Goal: Task Accomplishment & Management: Manage account settings

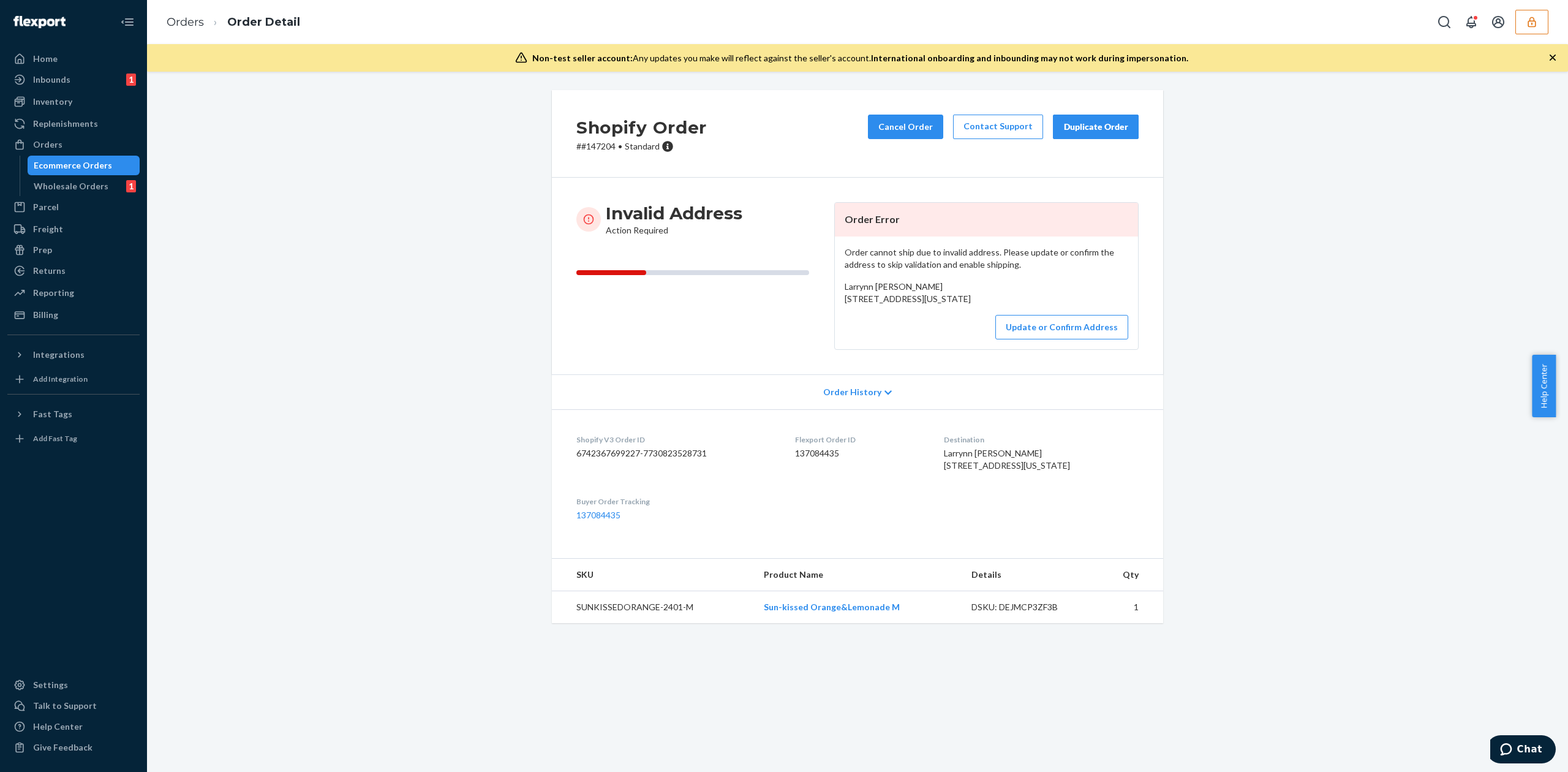
drag, startPoint x: 838, startPoint y: 300, endPoint x: 1018, endPoint y: 329, distance: 182.3
click at [1018, 305] on div "Larrynn [PERSON_NAME] [STREET_ADDRESS][US_STATE]" at bounding box center [986, 293] width 284 height 24
copy span "[STREET_ADDRESS][US_STATE]"
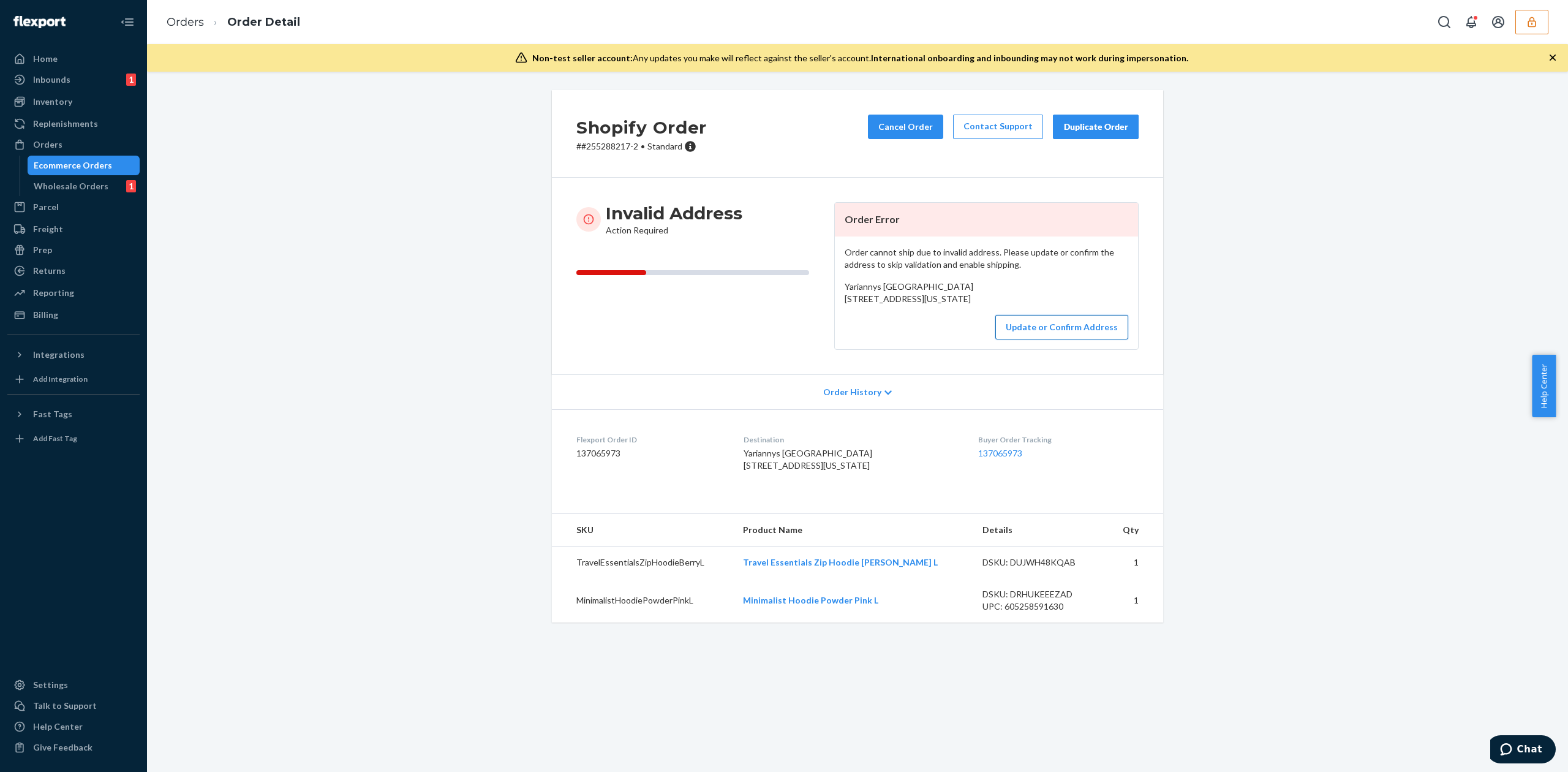
click at [1033, 340] on button "Update or Confirm Address" at bounding box center [1062, 326] width 133 height 24
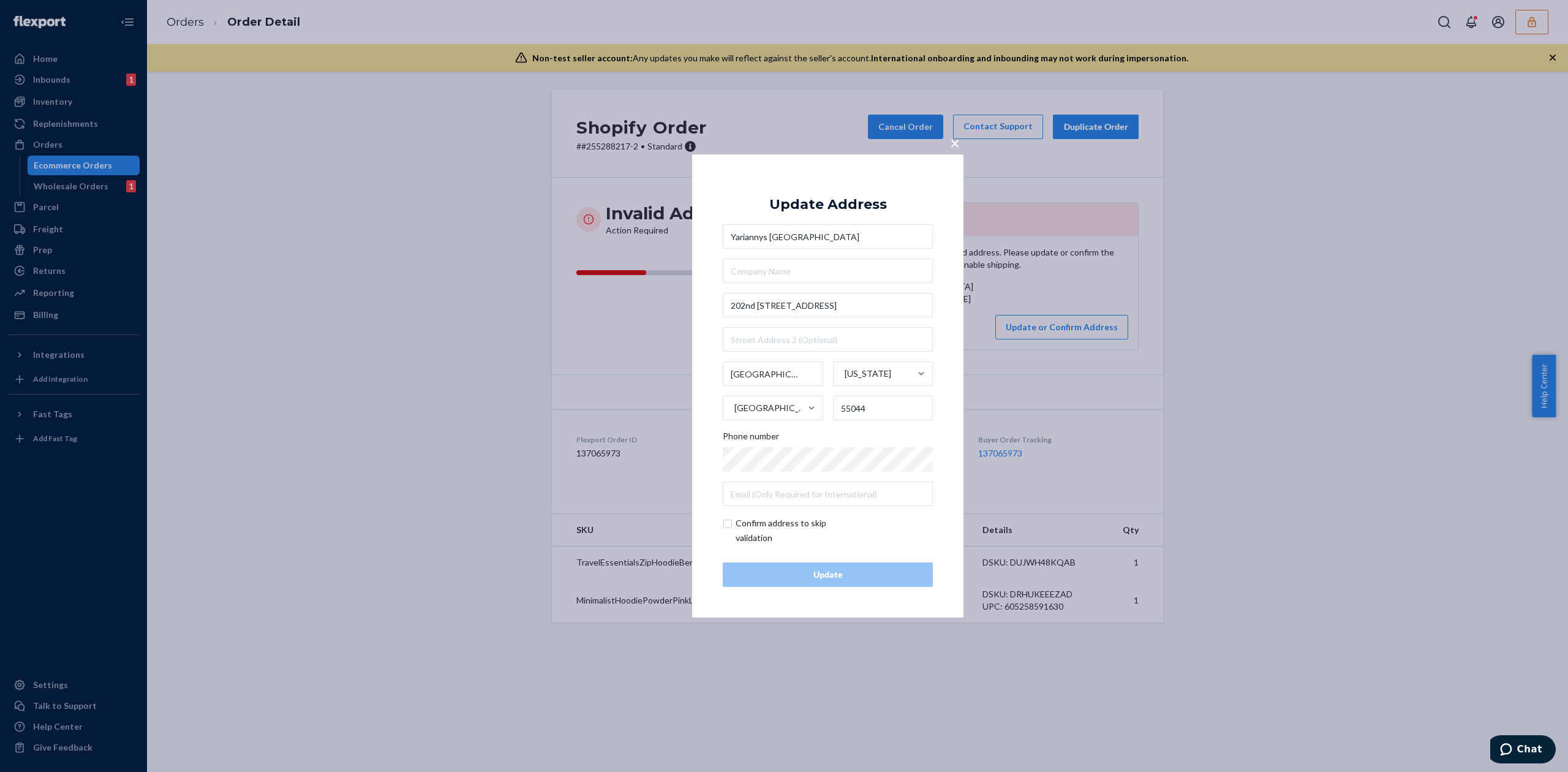
click at [793, 245] on input "Yariannys Paris" at bounding box center [828, 236] width 210 height 24
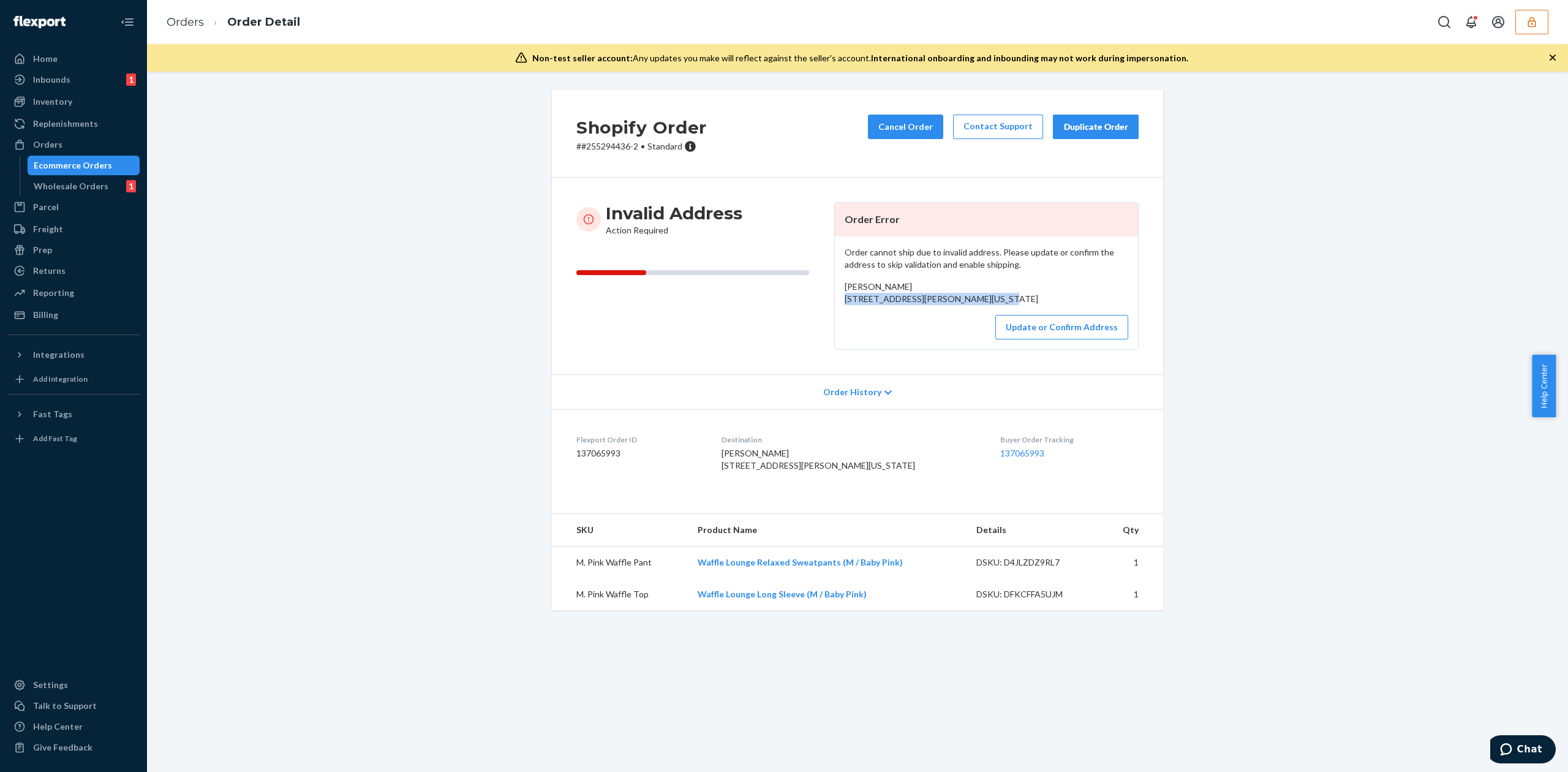
drag, startPoint x: 836, startPoint y: 303, endPoint x: 964, endPoint y: 310, distance: 128.2
click at [964, 310] on div "Order cannot ship due to invalid address. Please update or confirm the address …" at bounding box center [986, 293] width 303 height 112
copy span "3 Deer St Chittenden, Vermont 05737"
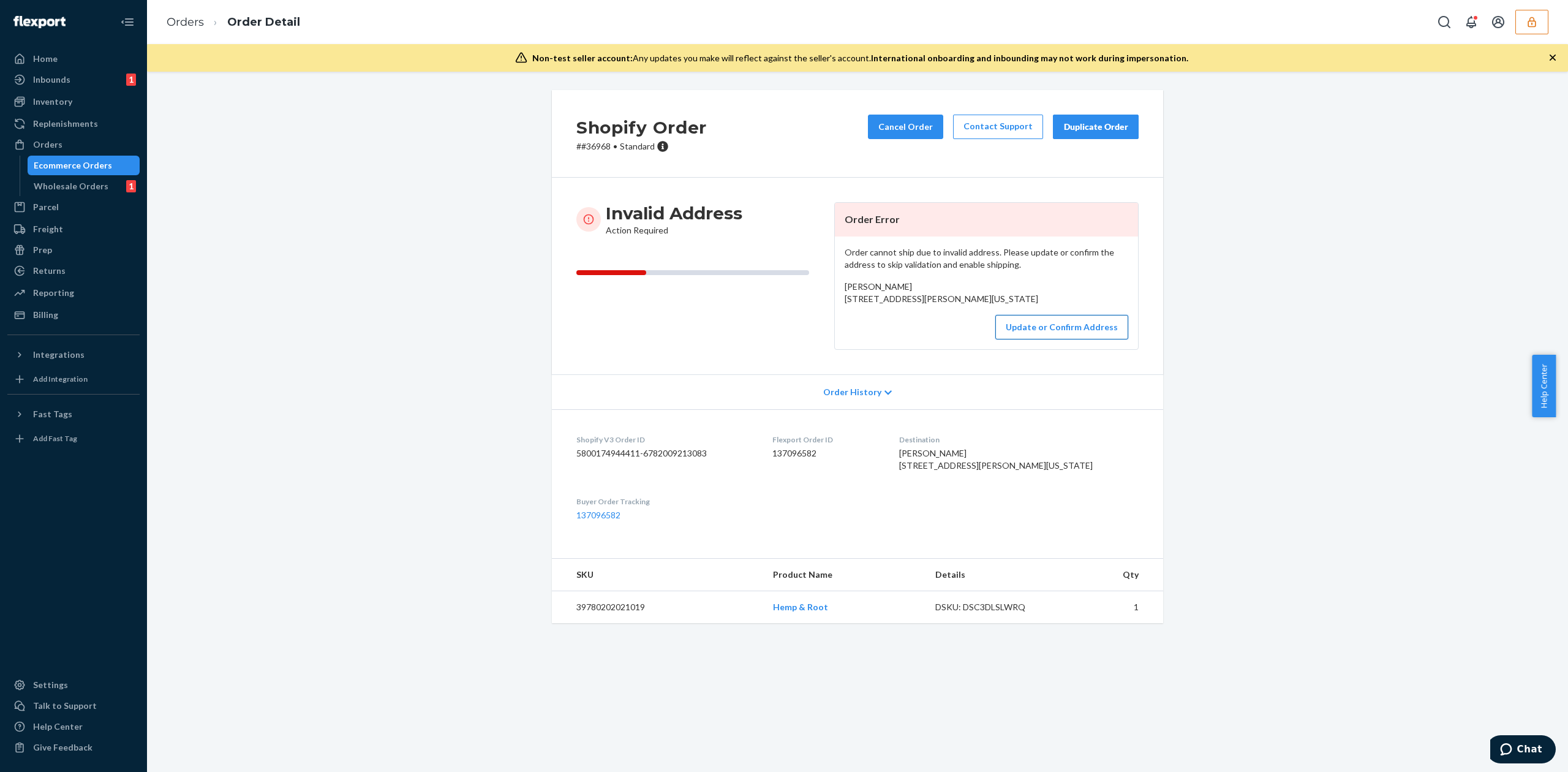
click at [1032, 340] on button "Update or Confirm Address" at bounding box center [1062, 326] width 133 height 24
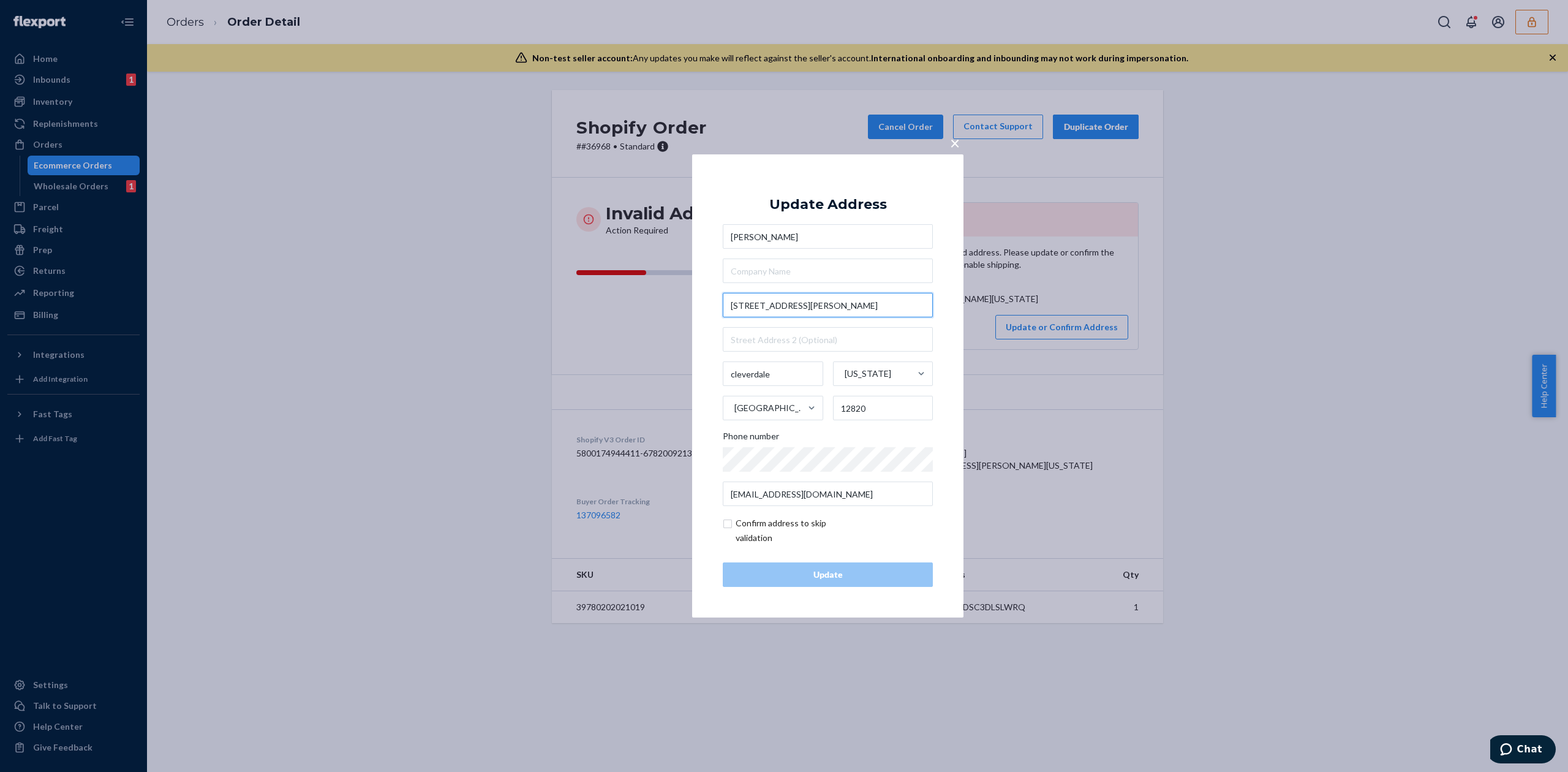
drag, startPoint x: 784, startPoint y: 302, endPoint x: 823, endPoint y: 302, distance: 39.0
click at [823, 302] on input "55 Mason Rd / 188" at bounding box center [828, 304] width 210 height 24
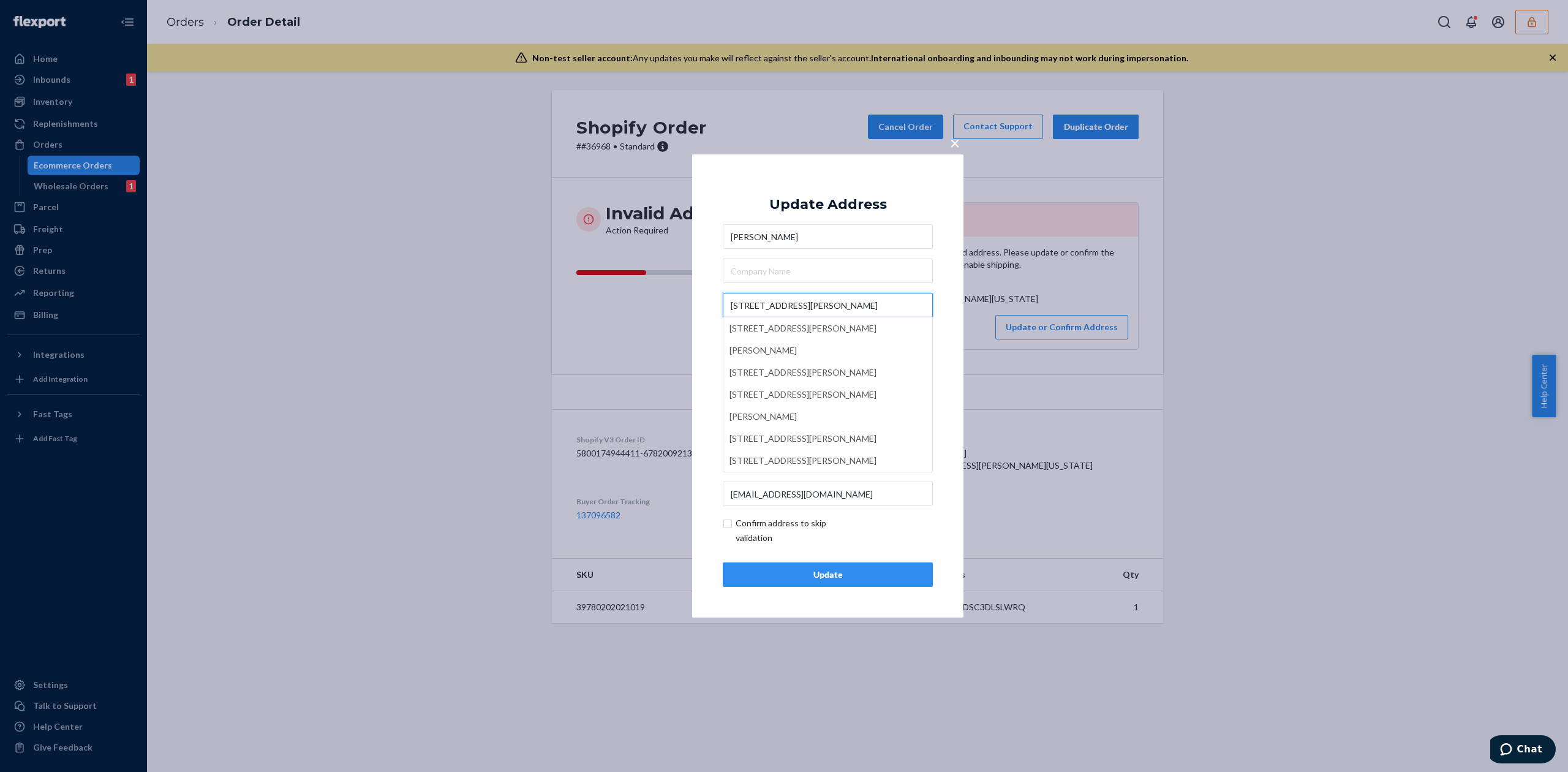
type input "55 Mason Rd"
click at [833, 216] on div "Update Address michael badera 55 Mason Rd 55 Mason Rd, Scarborough, ON, Canada …" at bounding box center [828, 385] width 210 height 401
click at [784, 332] on input "text" at bounding box center [828, 339] width 210 height 24
paste input "188"
type input "188"
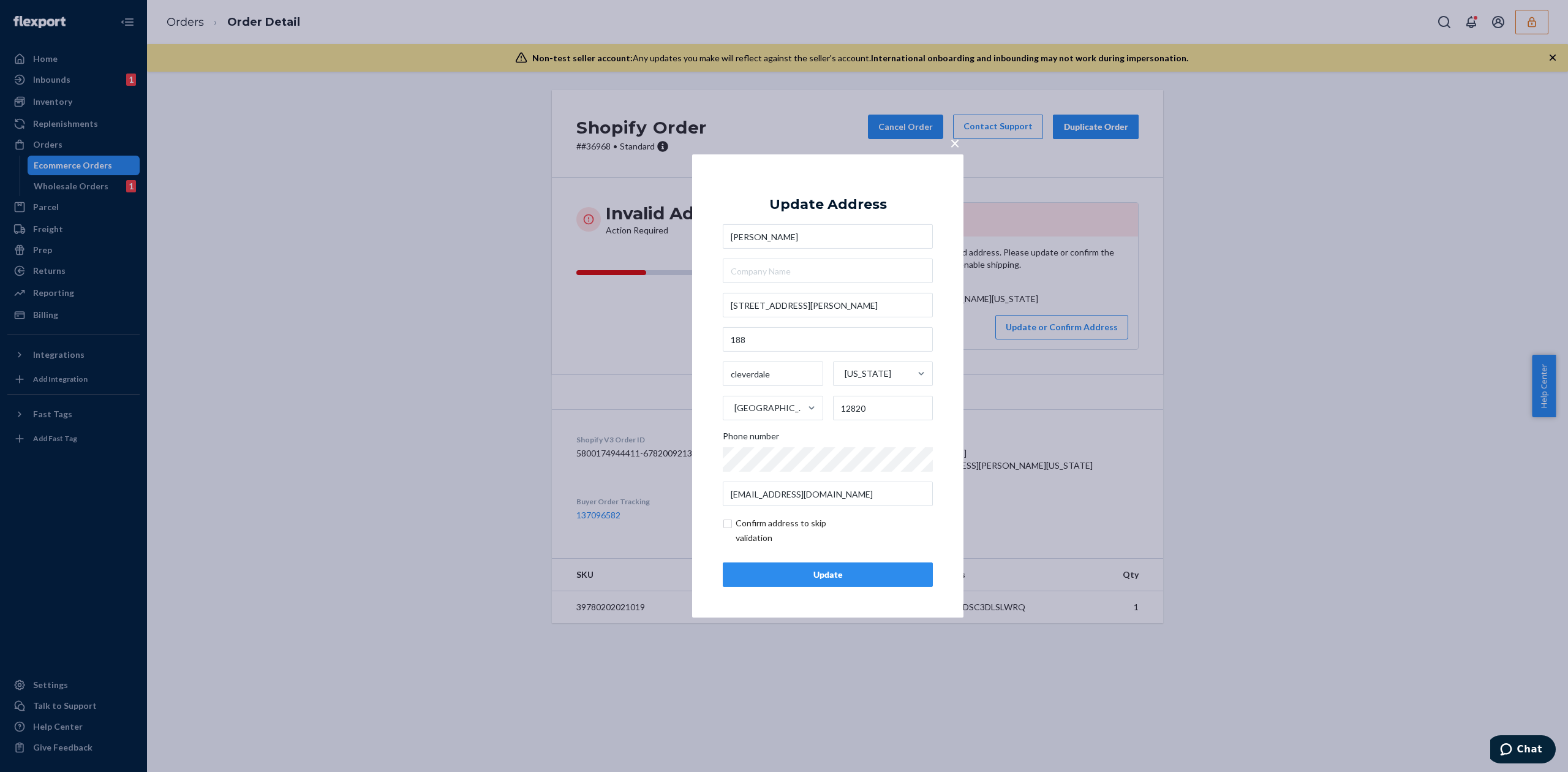
click at [829, 578] on div "Update" at bounding box center [827, 574] width 189 height 13
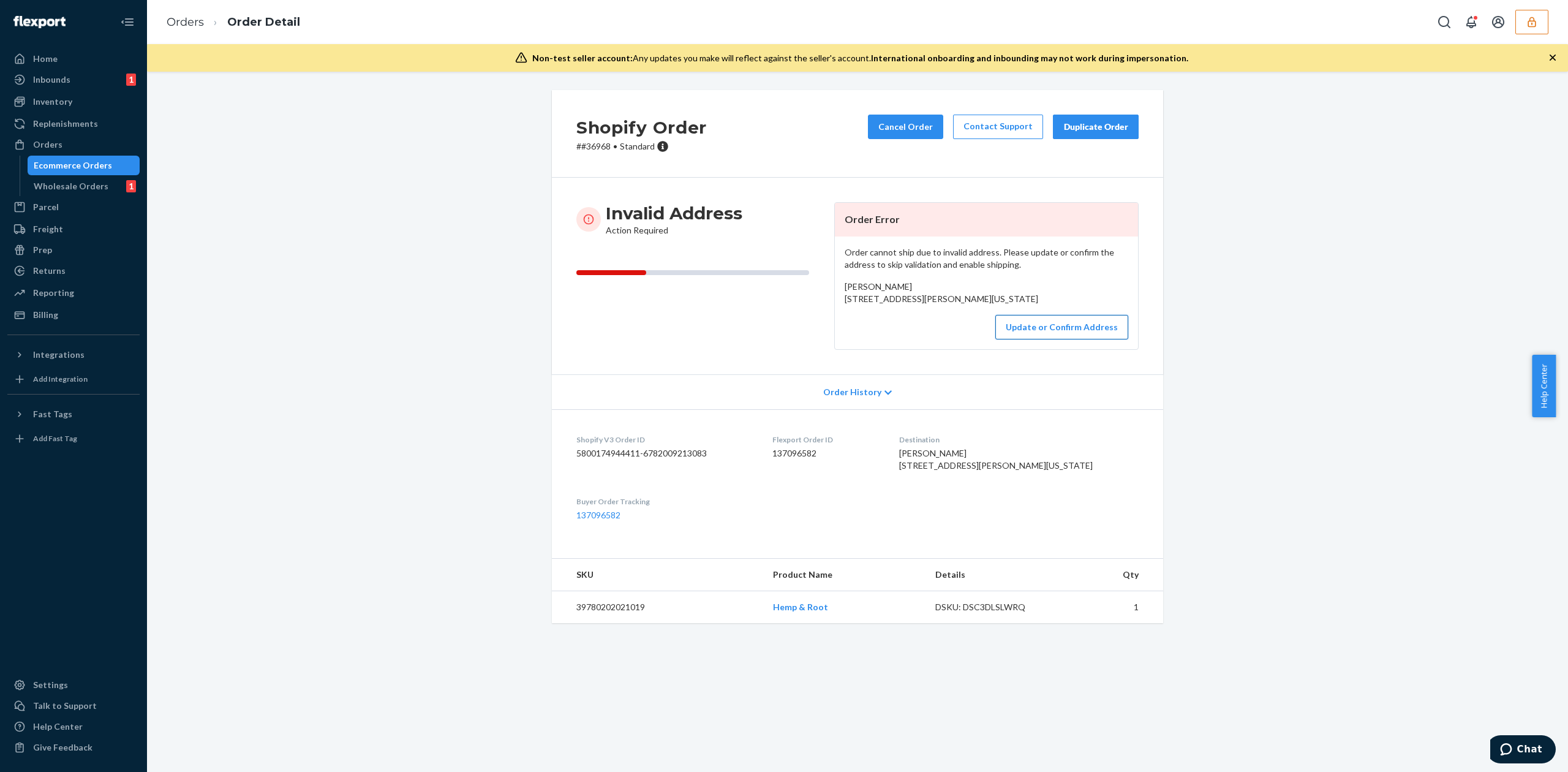
click at [1049, 340] on button "Update or Confirm Address" at bounding box center [1062, 326] width 133 height 24
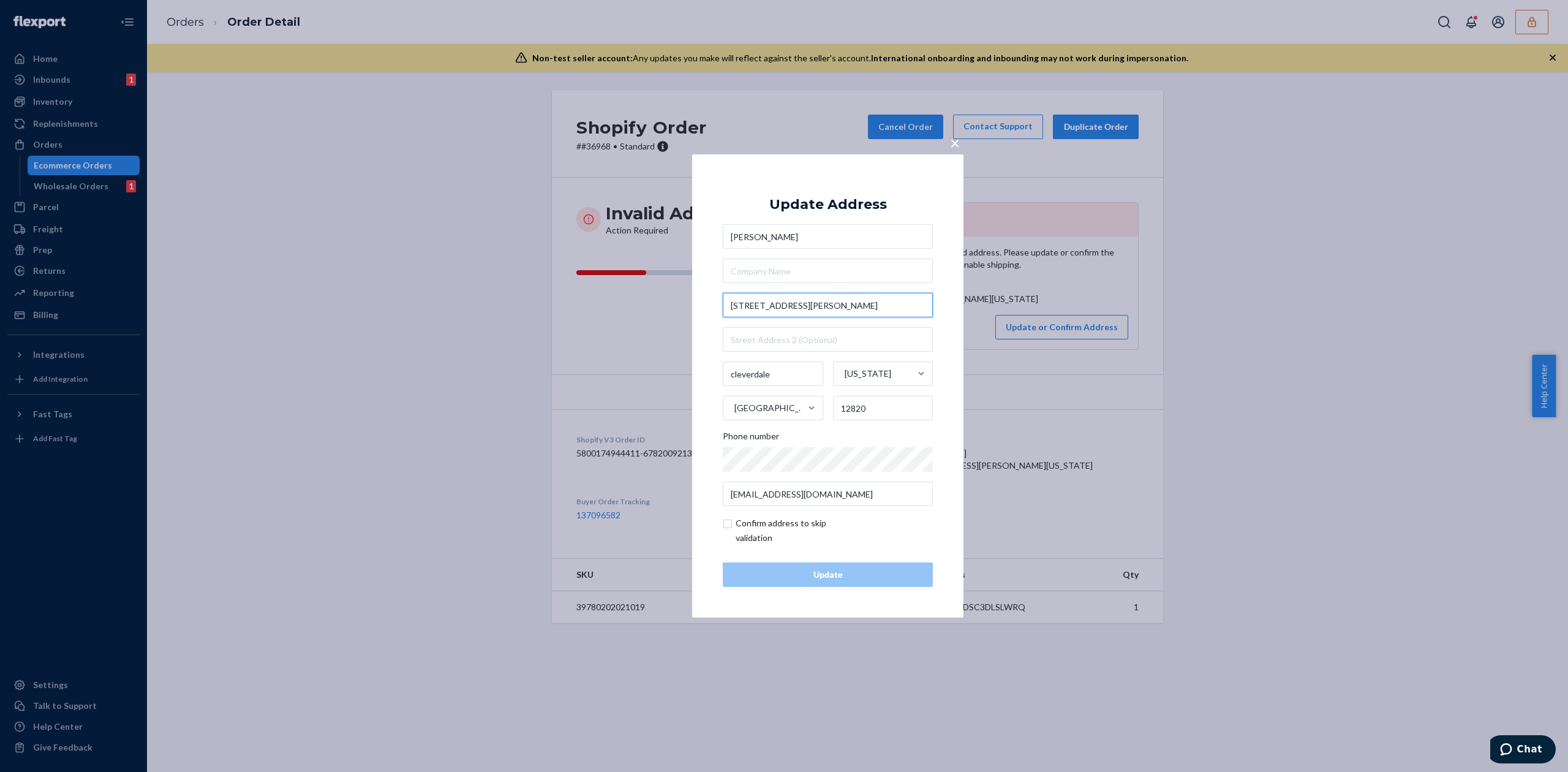
drag, startPoint x: 787, startPoint y: 303, endPoint x: 810, endPoint y: 303, distance: 23.0
click at [810, 303] on input "55 Mason Rd / 188" at bounding box center [828, 304] width 210 height 24
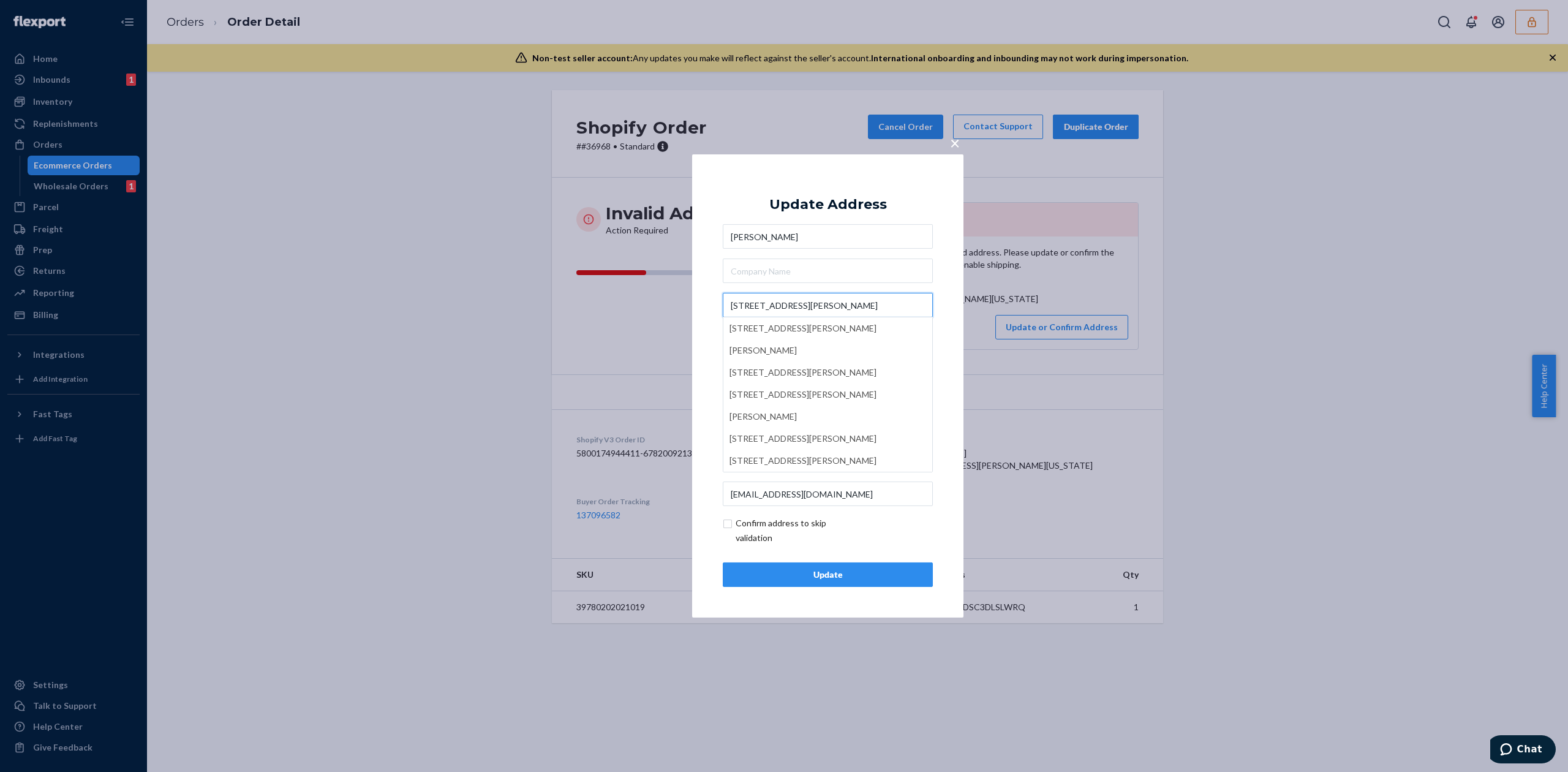
type input "55 Mason Rd"
click at [829, 213] on div "Update Address michael badera 55 Mason Rd 55 Mason Rd, Scarborough, ON, Canada …" at bounding box center [828, 385] width 210 height 401
click at [794, 334] on input "text" at bounding box center [828, 339] width 210 height 24
paste input "188"
type input "188"
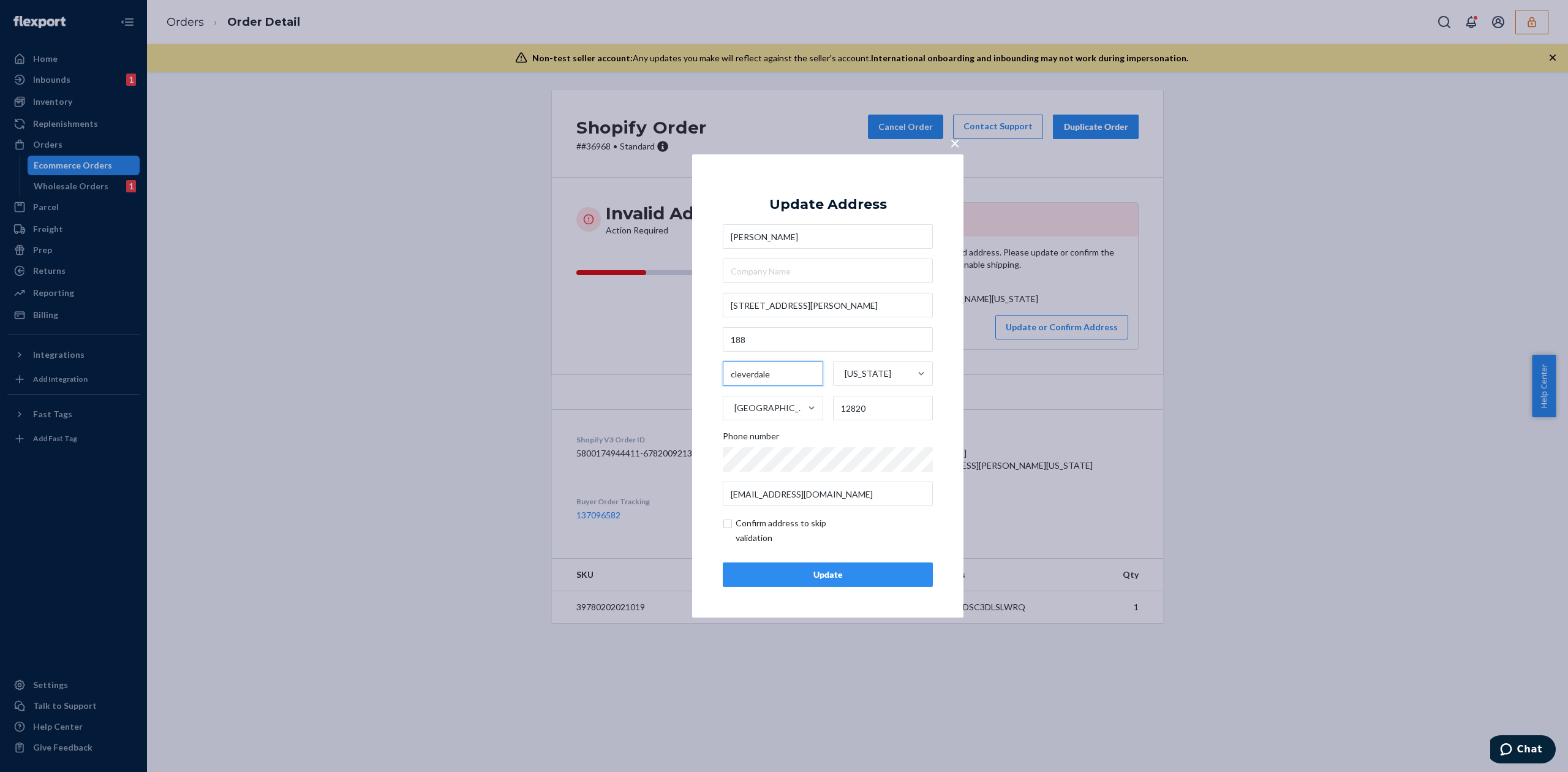
click at [751, 379] on input "cleverdale" at bounding box center [773, 373] width 101 height 24
type input "Queensbury"
drag, startPoint x: 853, startPoint y: 408, endPoint x: 873, endPoint y: 408, distance: 20.0
click at [873, 408] on input "12820" at bounding box center [882, 408] width 101 height 24
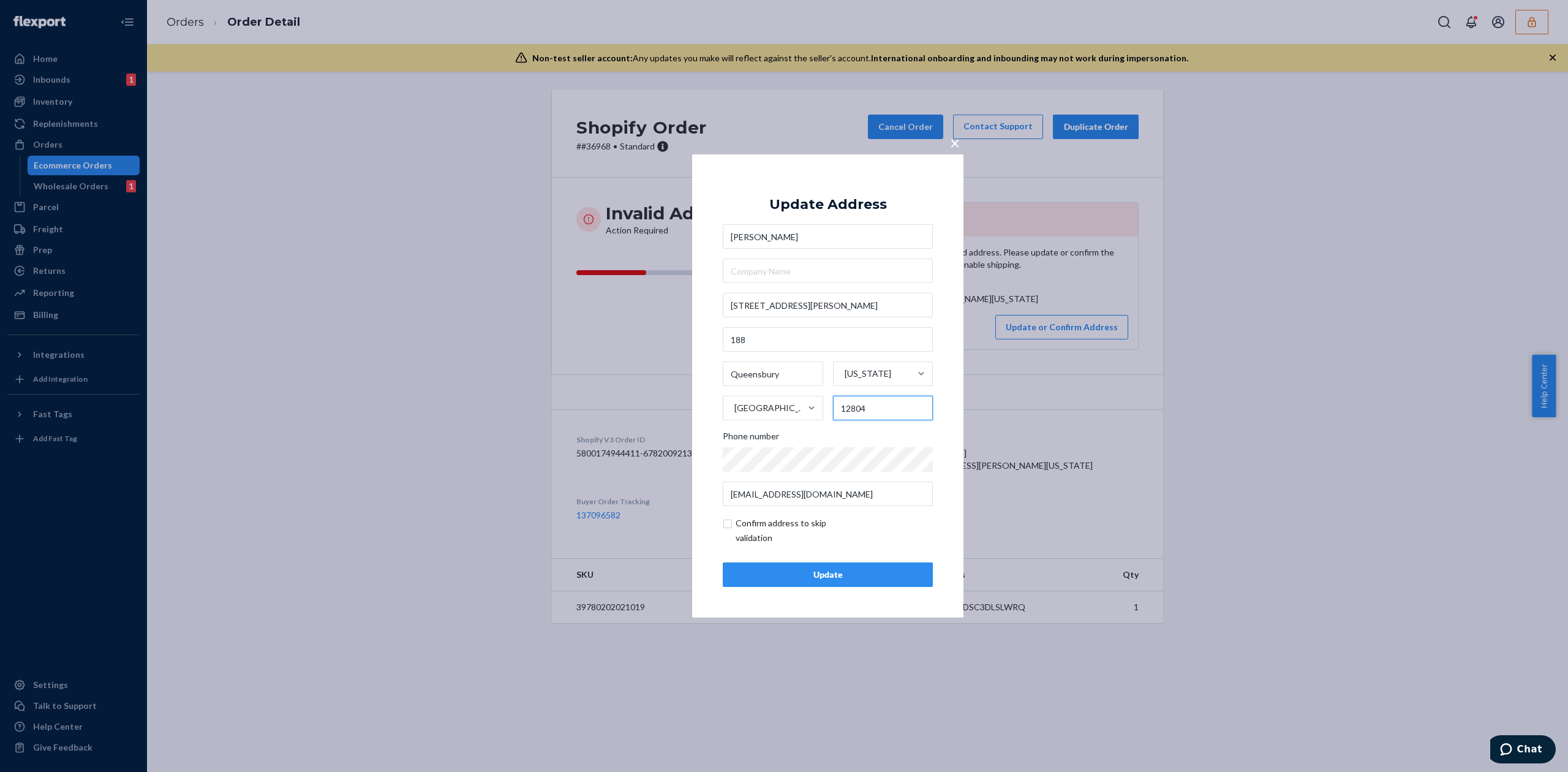
type input "12804"
click at [849, 570] on div "Update" at bounding box center [827, 574] width 189 height 13
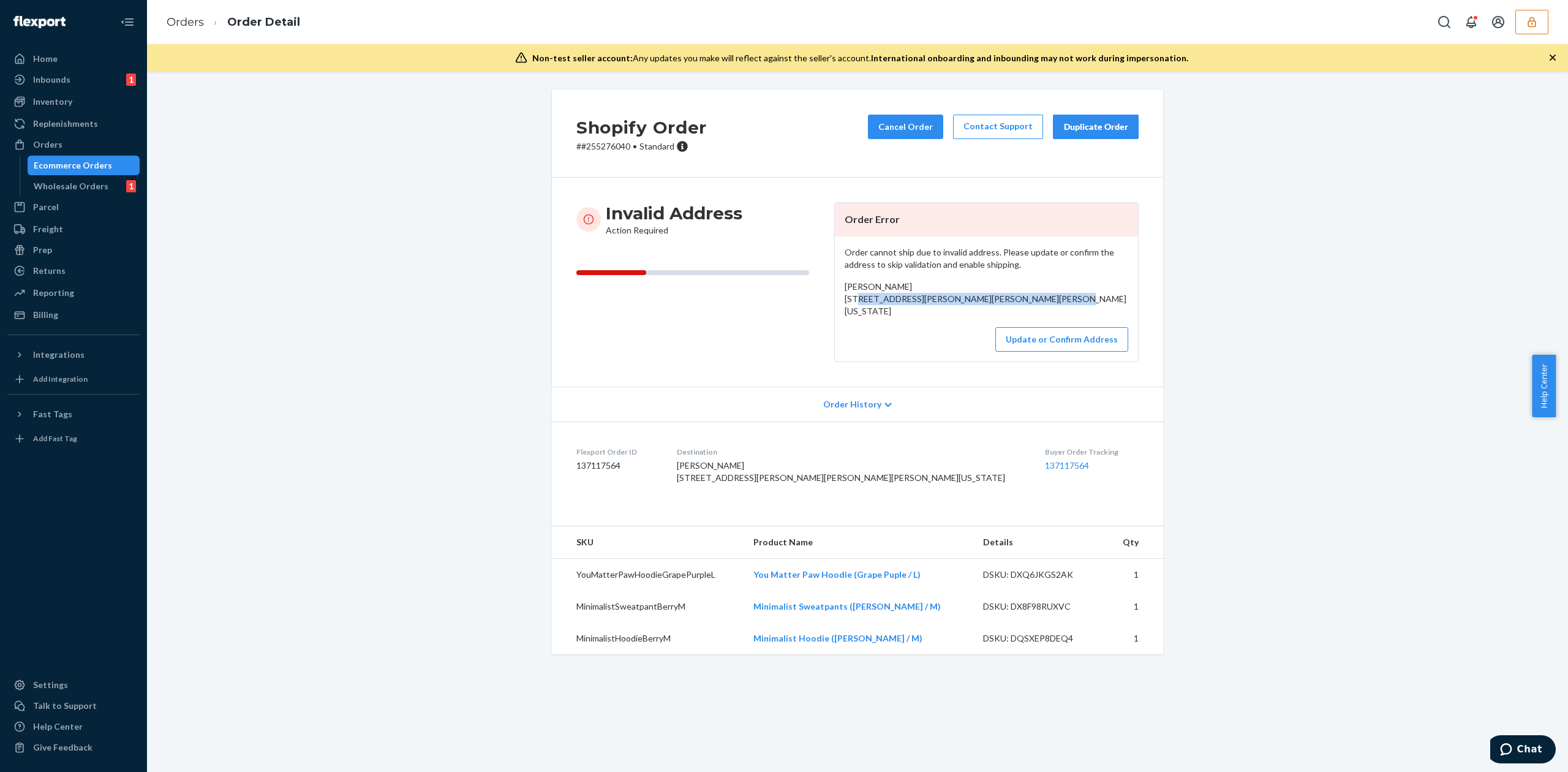
drag, startPoint x: 838, startPoint y: 300, endPoint x: 946, endPoint y: 323, distance: 110.4
click at [946, 323] on div "Order cannot ship due to invalid address. Please update or confirm the address …" at bounding box center [986, 299] width 303 height 125
copy span "[STREET_ADDRESS][PERSON_NAME][PERSON_NAME][PERSON_NAME][US_STATE]"
click at [1031, 352] on button "Update or Confirm Address" at bounding box center [1062, 339] width 133 height 24
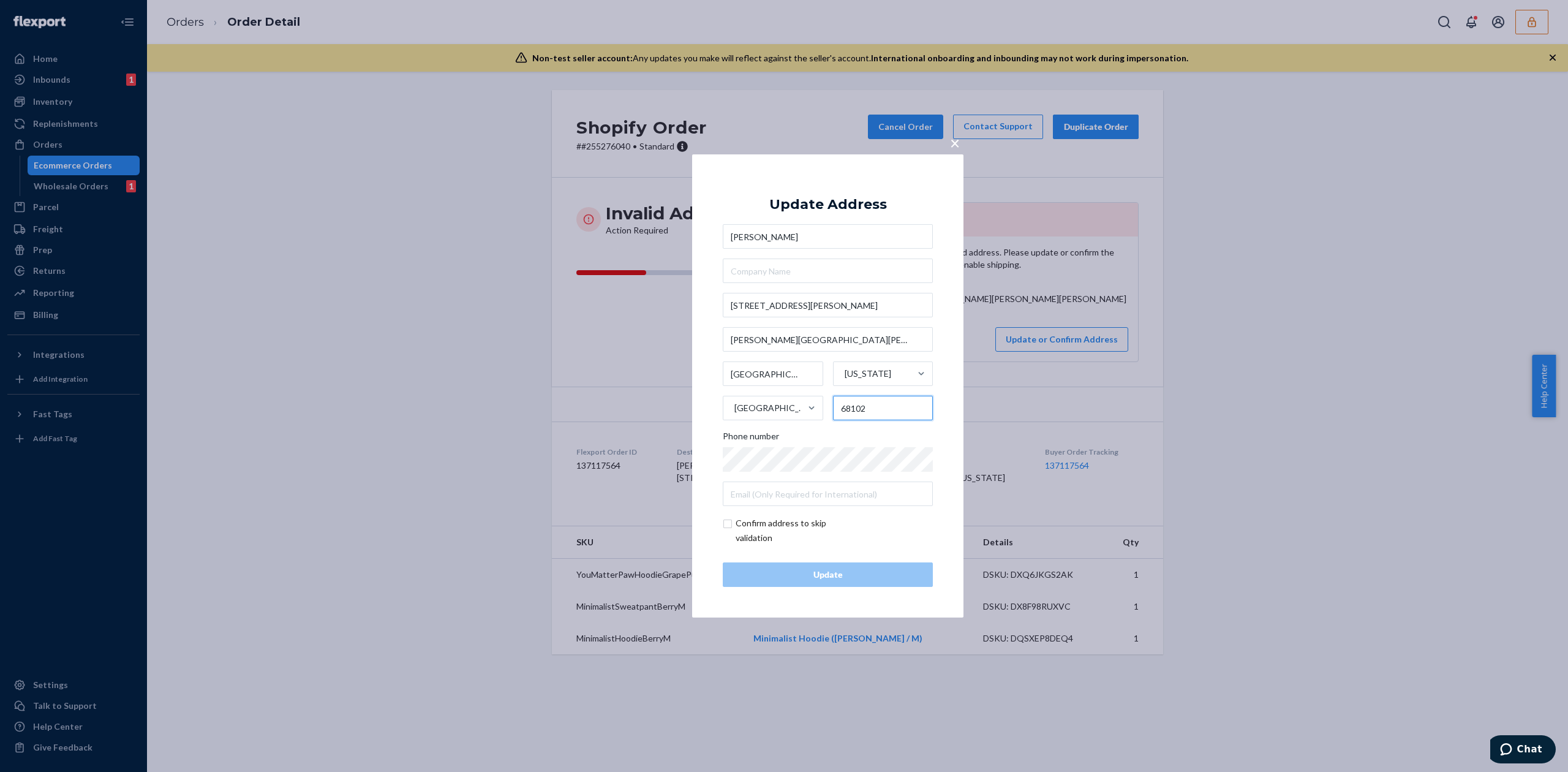
drag, startPoint x: 855, startPoint y: 408, endPoint x: 880, endPoint y: 410, distance: 25.1
click at [880, 410] on input "68102" at bounding box center [882, 408] width 101 height 24
type input "68178"
click at [779, 525] on input "checkbox" at bounding box center [794, 530] width 142 height 29
checkbox input "true"
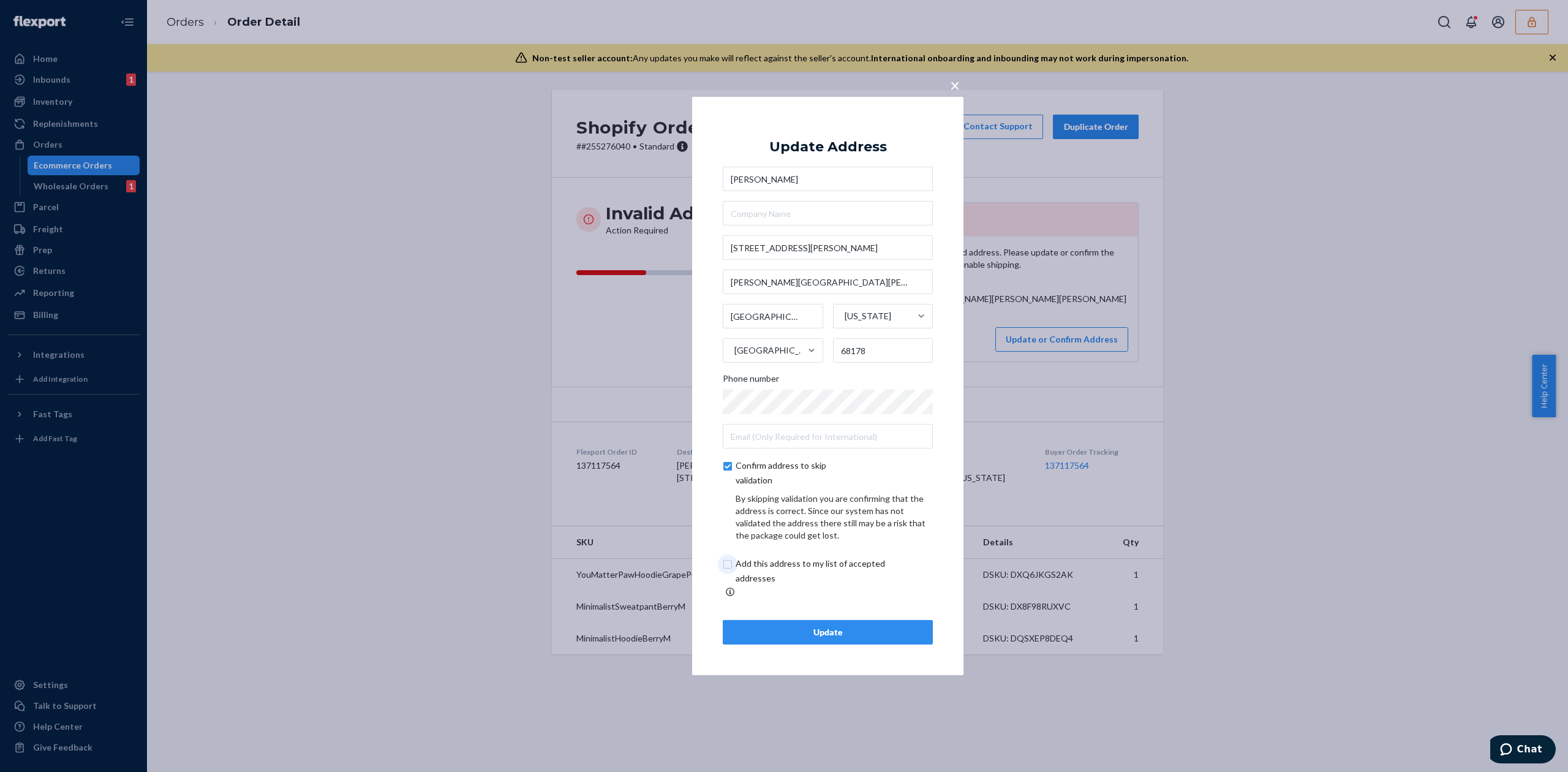
click at [800, 569] on input "checkbox" at bounding box center [824, 571] width 204 height 29
checkbox input "true"
click at [856, 630] on div "Update" at bounding box center [827, 632] width 189 height 13
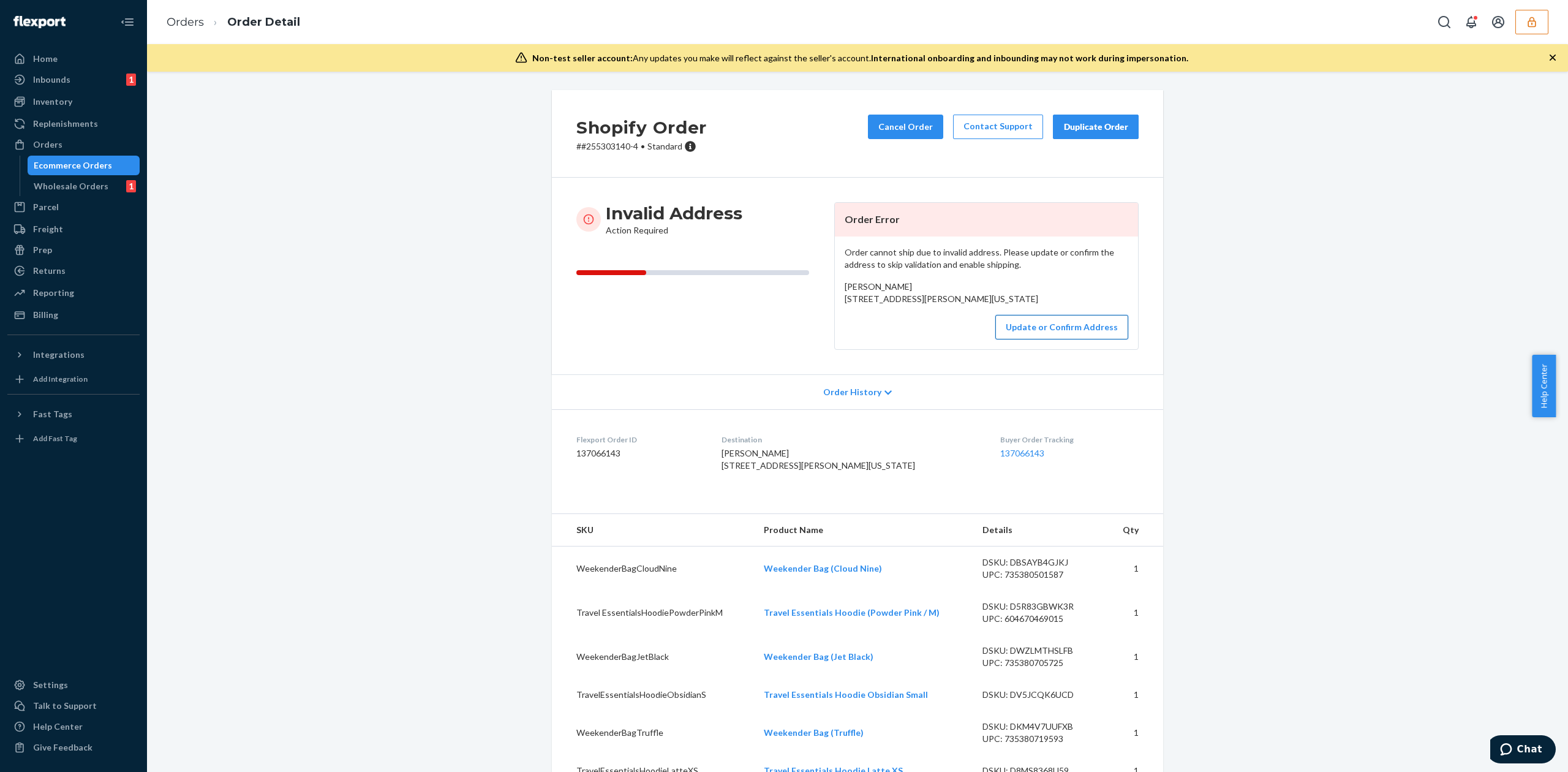
click at [1052, 340] on button "Update or Confirm Address" at bounding box center [1062, 326] width 133 height 24
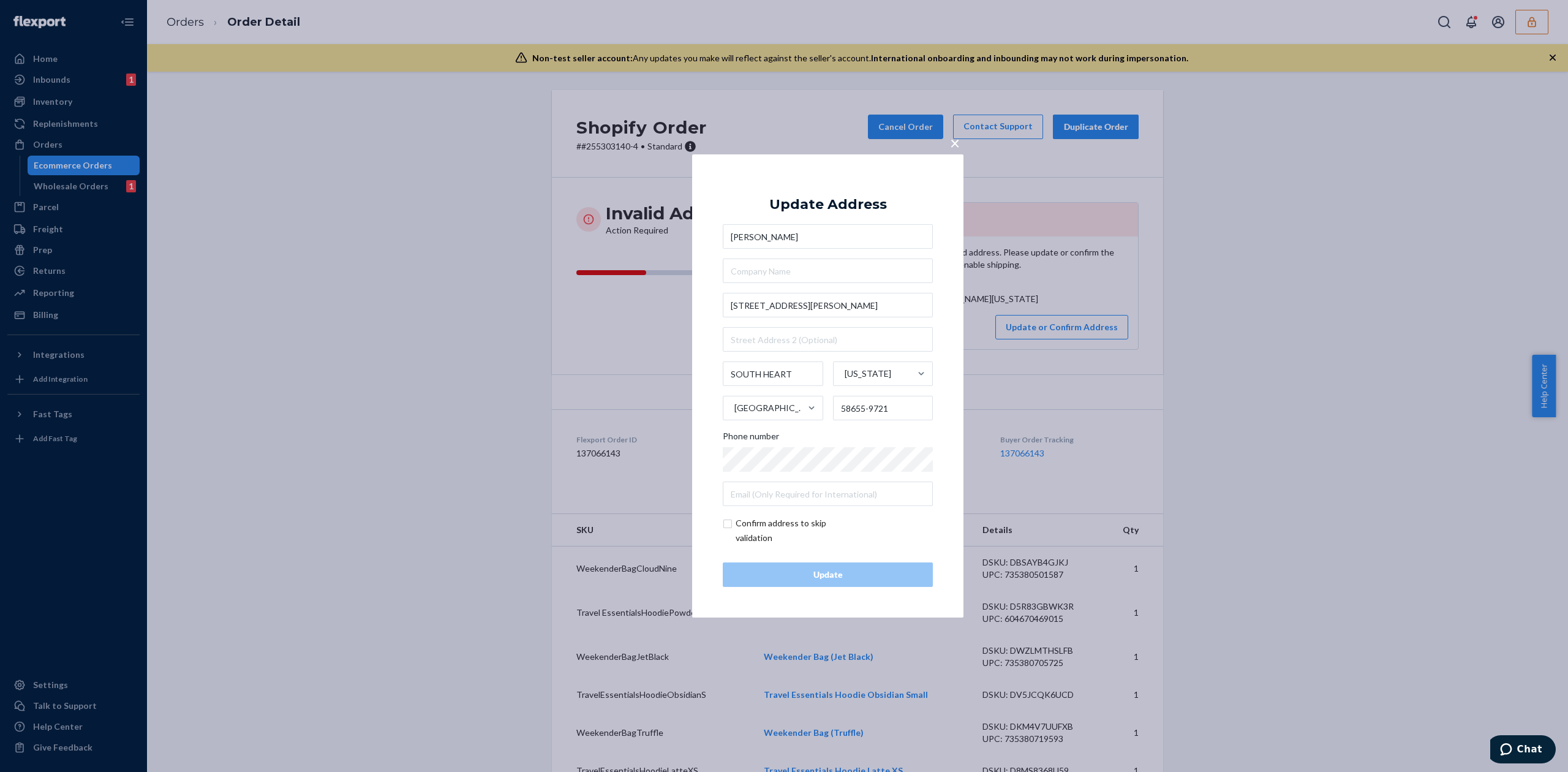
click at [952, 143] on span "×" at bounding box center [954, 142] width 10 height 21
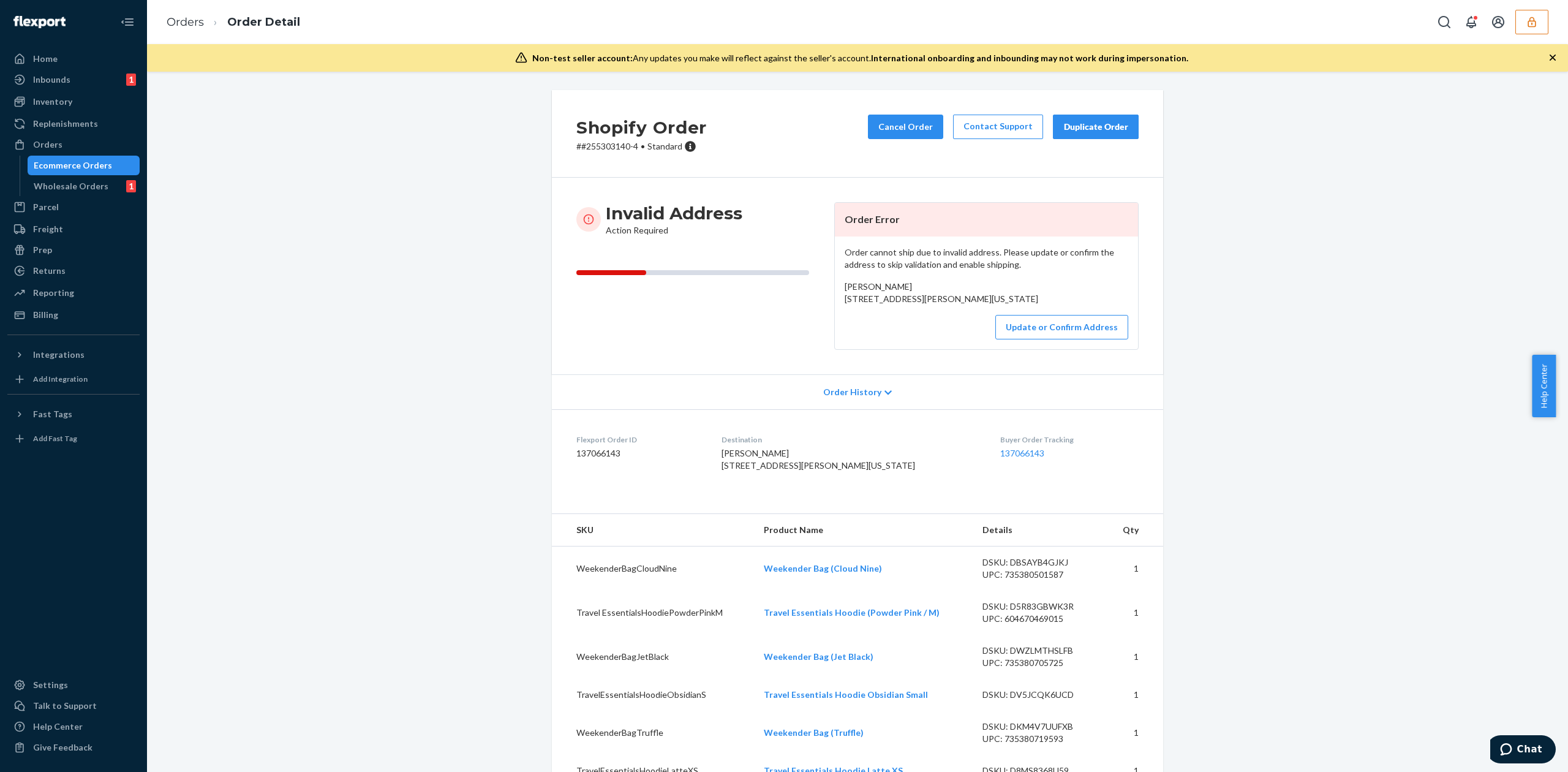
drag, startPoint x: 838, startPoint y: 302, endPoint x: 978, endPoint y: 310, distance: 140.2
click at [978, 304] on span "KATIE BUGG 501 Roland Ave NW SOUTH HEART, North Dakota 58655-9721 US" at bounding box center [941, 292] width 194 height 23
copy span "501 Roland Ave NW SOUTH HEART, North Dakota 58655"
click at [1072, 340] on button "Update or Confirm Address" at bounding box center [1062, 326] width 133 height 24
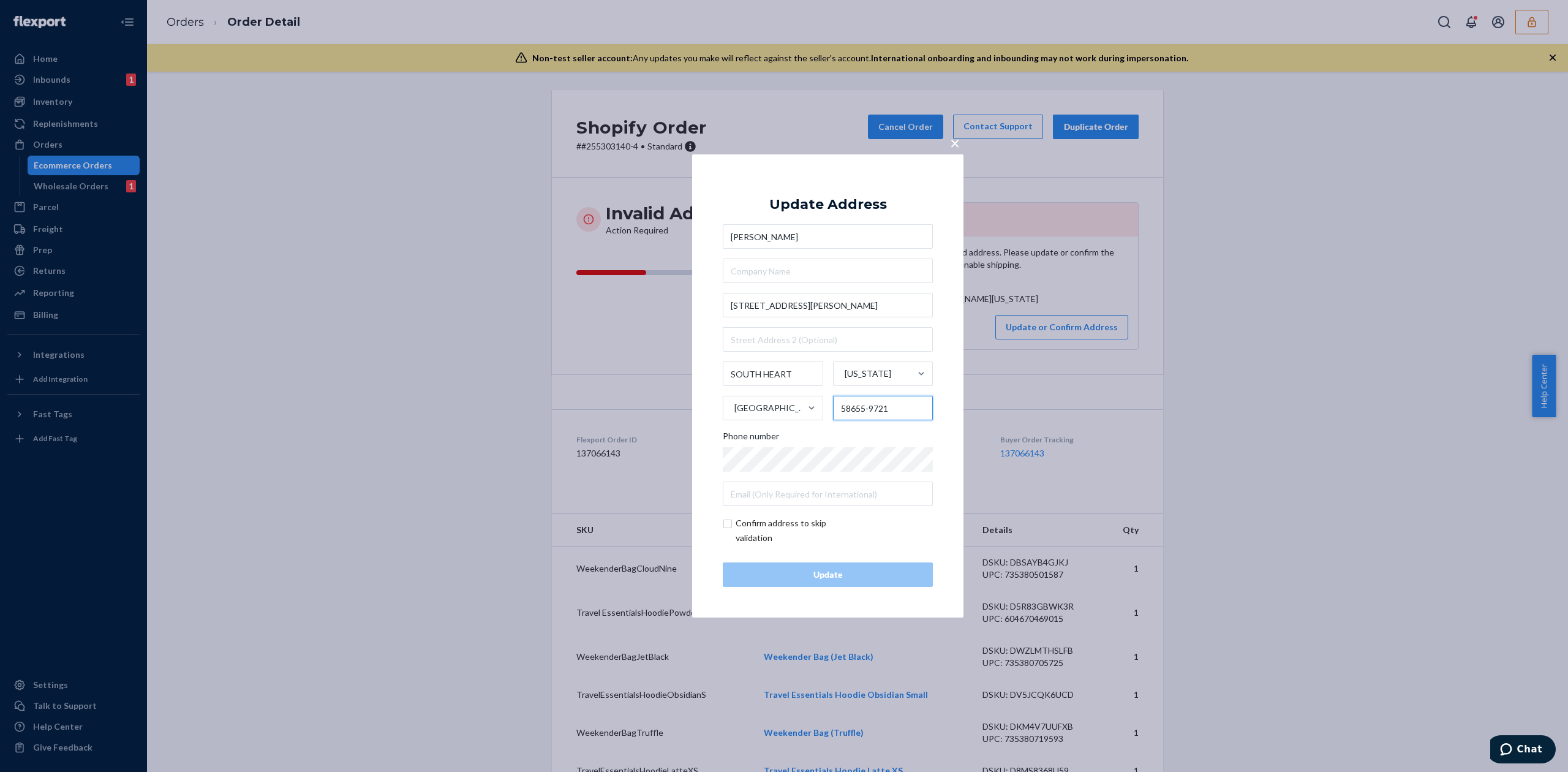
drag, startPoint x: 865, startPoint y: 408, endPoint x: 911, endPoint y: 408, distance: 46.0
click at [911, 408] on input "58655-9721" at bounding box center [882, 408] width 101 height 24
type input "58655"
click at [745, 533] on input "checkbox" at bounding box center [794, 530] width 142 height 29
checkbox input "true"
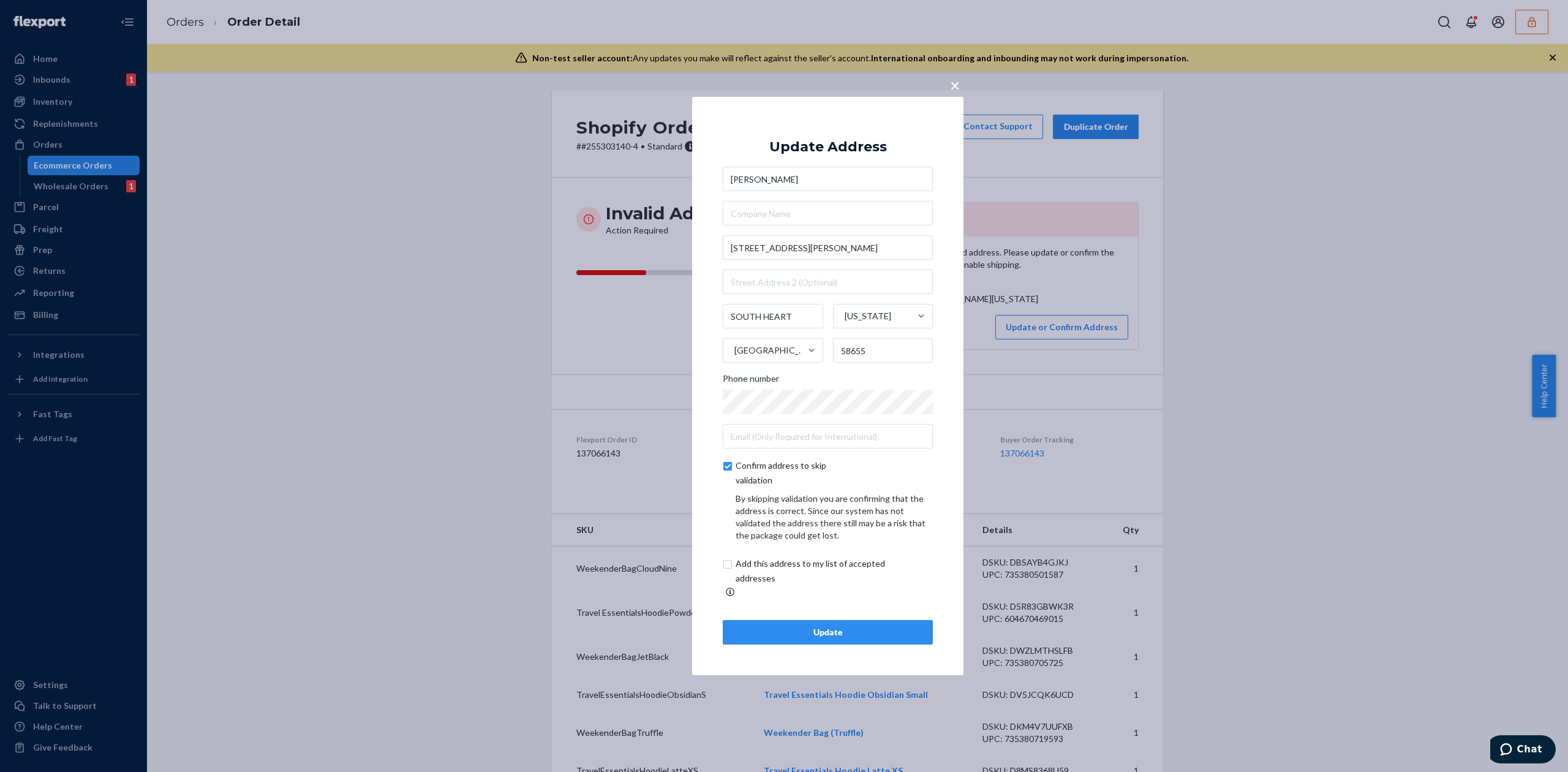
click at [823, 571] on input "checkbox" at bounding box center [824, 571] width 204 height 29
checkbox input "true"
click at [873, 634] on button "Update" at bounding box center [828, 632] width 210 height 24
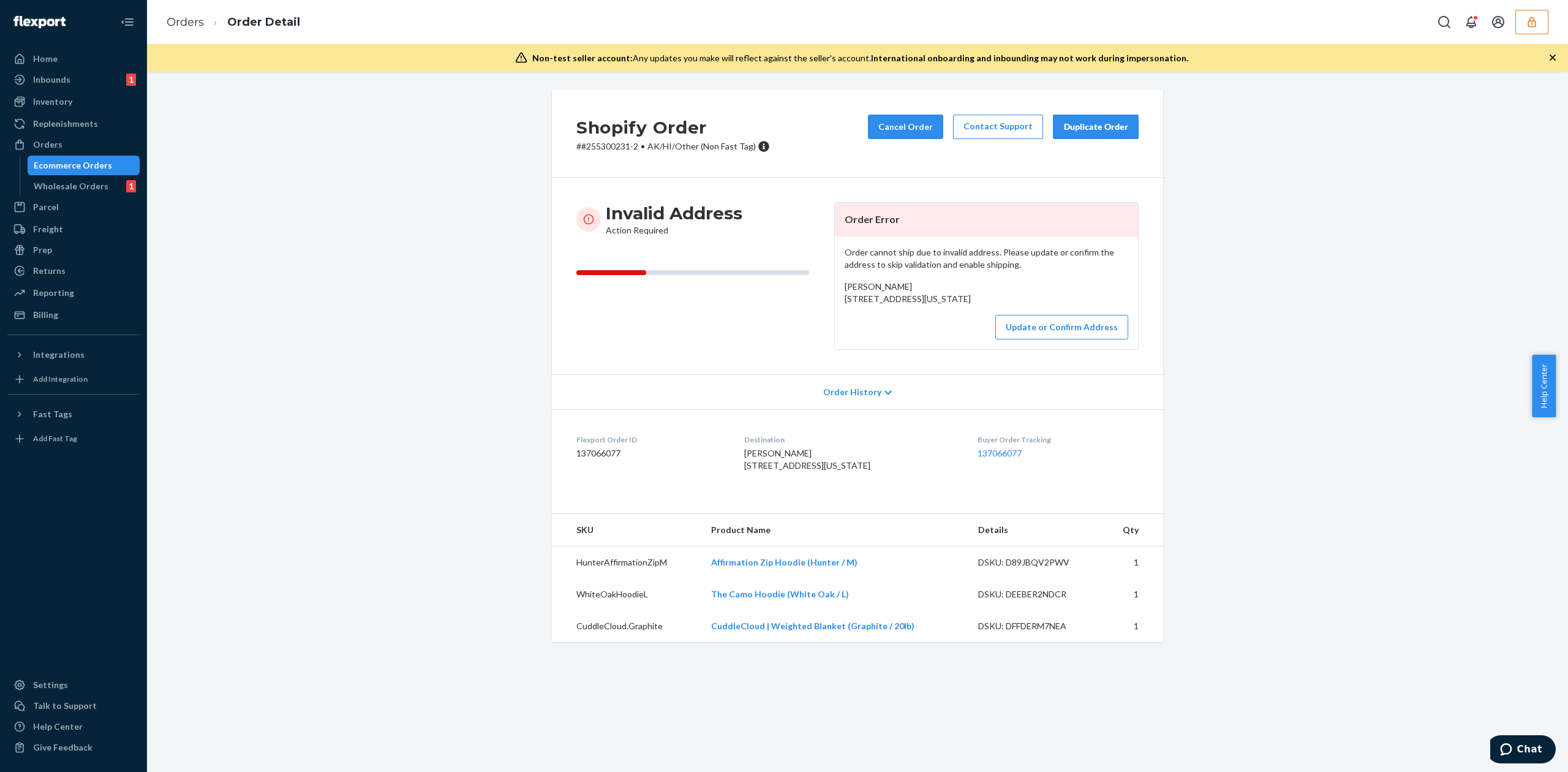
drag, startPoint x: 840, startPoint y: 300, endPoint x: 980, endPoint y: 316, distance: 140.9
click at [980, 305] on div "[PERSON_NAME] [STREET_ADDRESS][US_STATE]" at bounding box center [986, 293] width 284 height 24
copy span "[STREET_ADDRESS][US_STATE]"
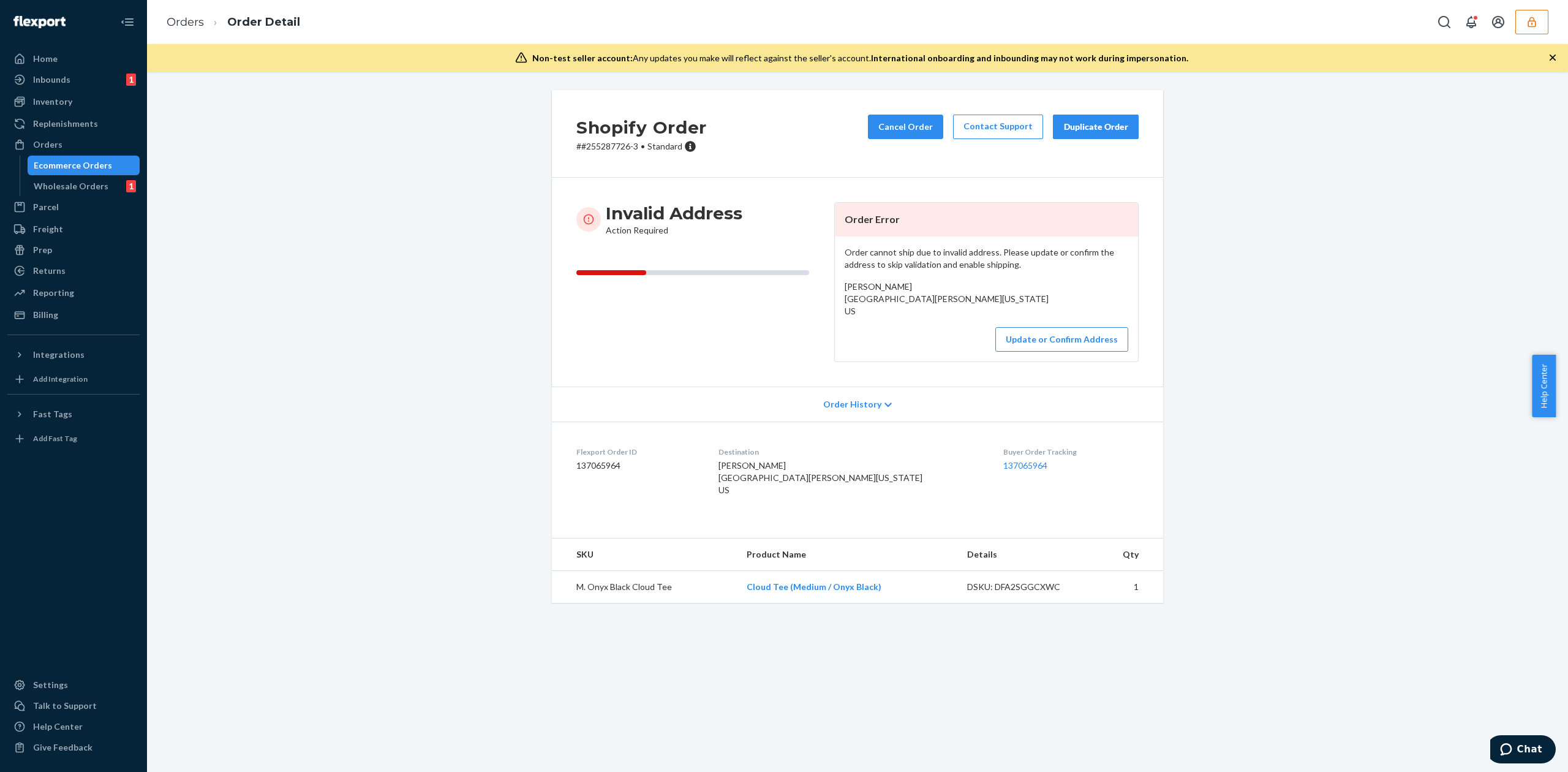
click at [869, 287] on span "Jessica Zhuk 9127 Nathaline Redford, Michigan 48239 US" at bounding box center [946, 298] width 204 height 35
copy span "Jessica Zhuk"
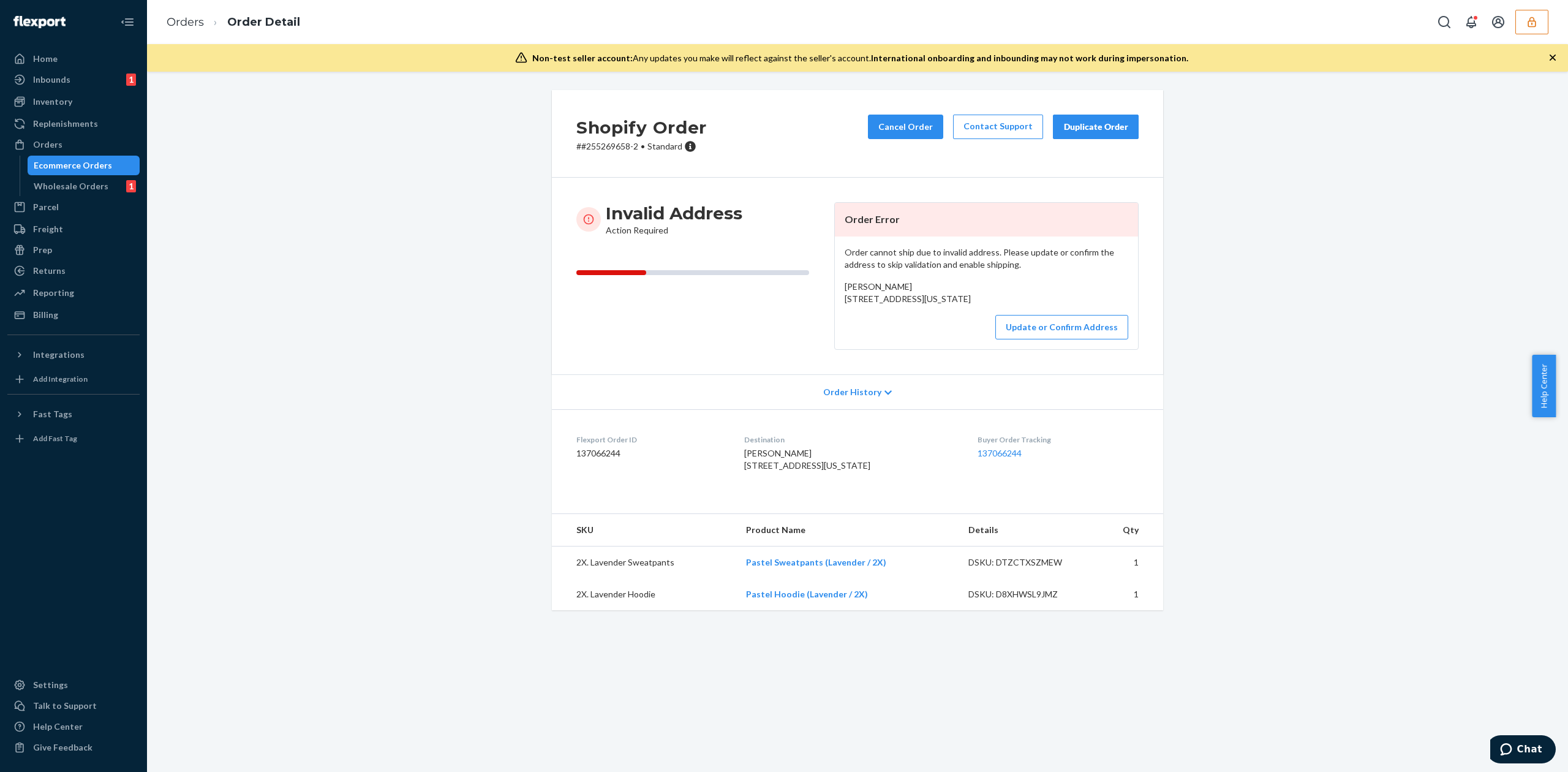
click at [869, 285] on span "[PERSON_NAME] [STREET_ADDRESS][US_STATE]" at bounding box center [907, 292] width 126 height 23
copy span "[PERSON_NAME]"
click at [1007, 339] on div "Order cannot ship due to invalid address. Please update or confirm the address …" at bounding box center [986, 293] width 303 height 112
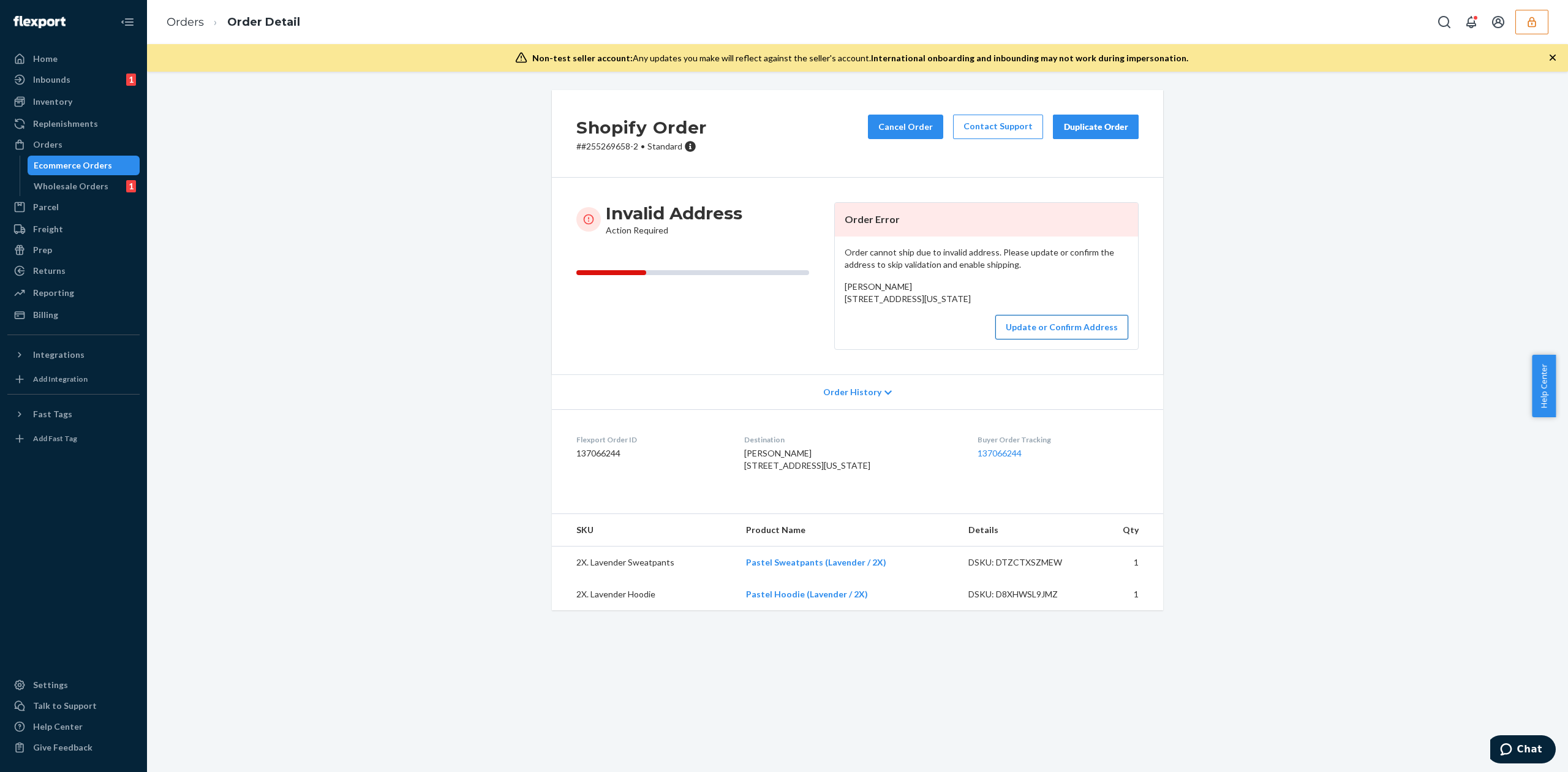
click at [1059, 340] on button "Update or Confirm Address" at bounding box center [1062, 326] width 133 height 24
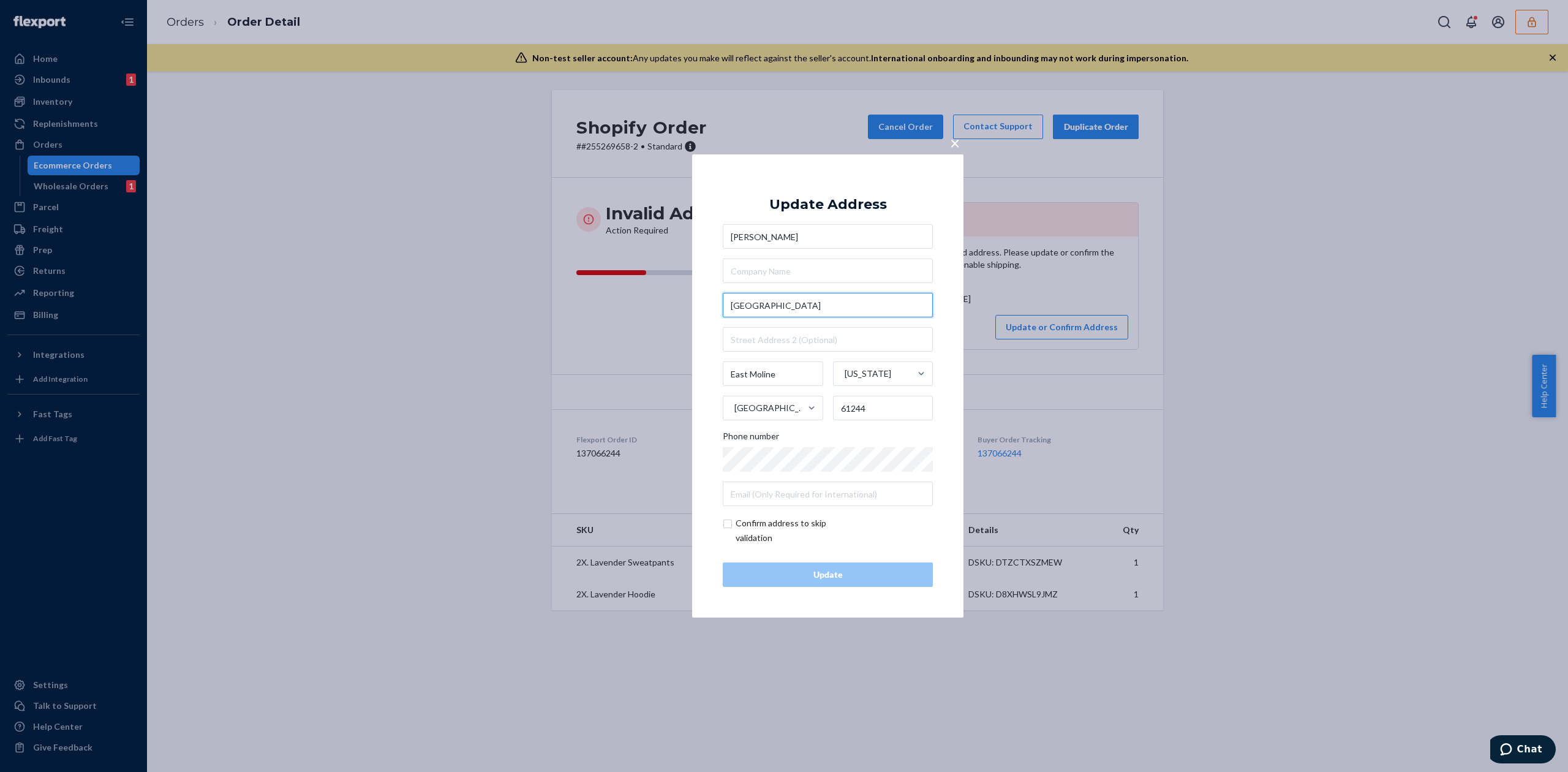
click at [742, 307] on input "740th Ave" at bounding box center [828, 304] width 210 height 24
type input "740 41st Ave"
click at [829, 171] on div "× Update Address Teresa Kipp 740 41st Ave East Moline Illinois United States 61…" at bounding box center [827, 385] width 271 height 463
click at [846, 576] on div "Update" at bounding box center [827, 574] width 189 height 13
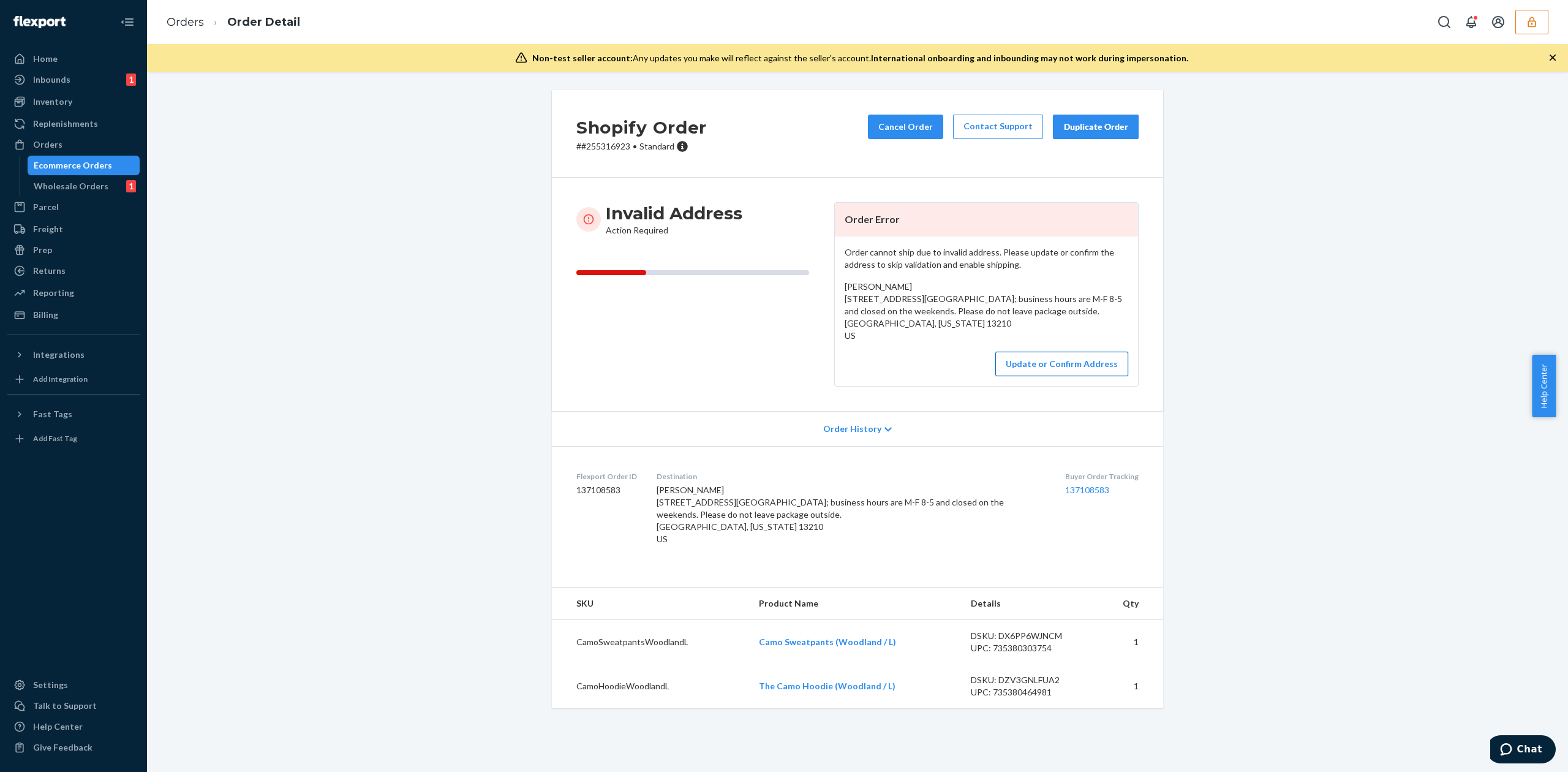
click at [1034, 376] on button "Update or Confirm Address" at bounding box center [1062, 363] width 133 height 24
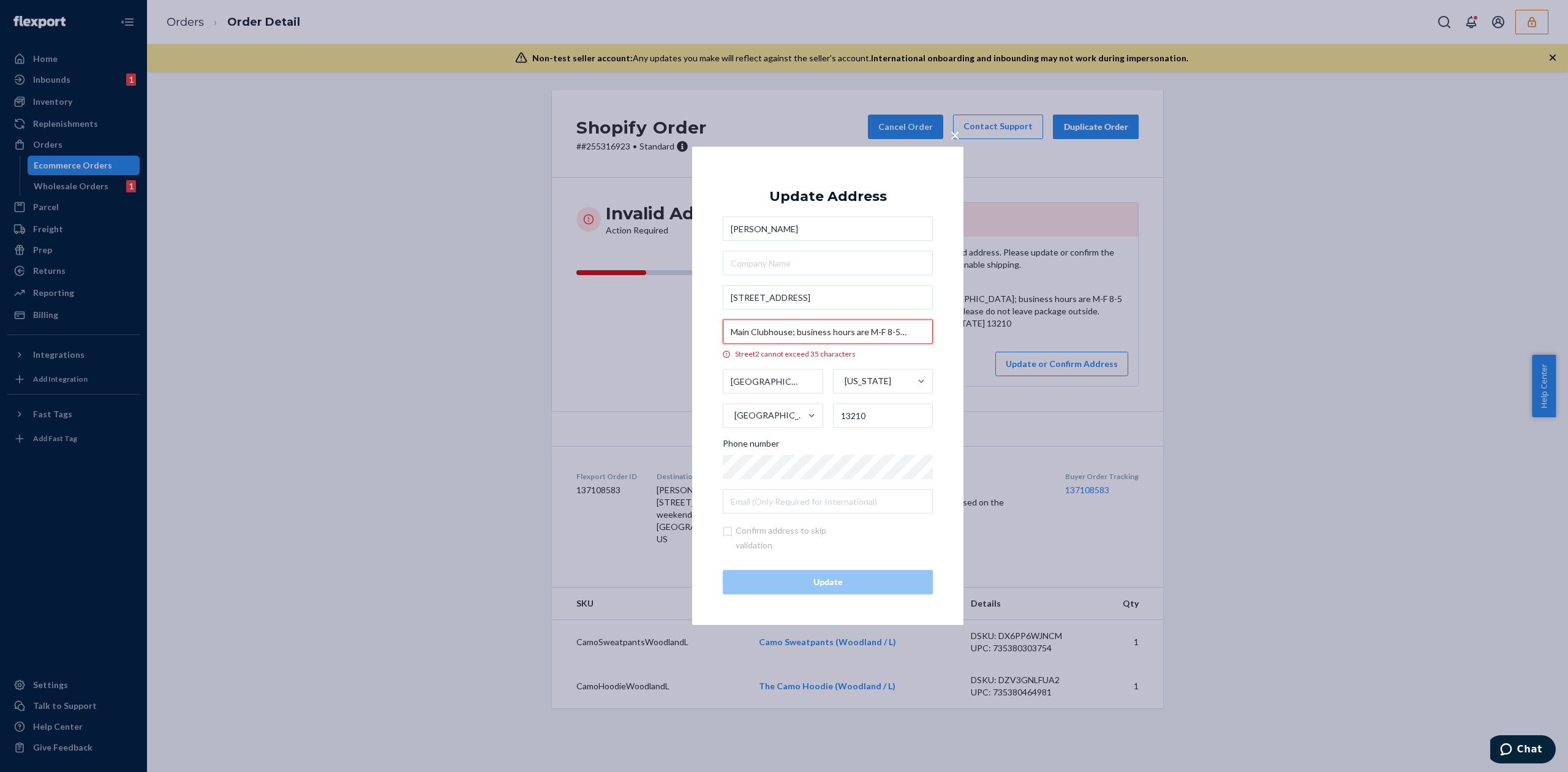
drag, startPoint x: 794, startPoint y: 332, endPoint x: 726, endPoint y: 332, distance: 68.0
click at [726, 332] on input "Main Clubhouse; business hours are M-F 8-5 and closed on the weekends. Please d…" at bounding box center [828, 332] width 210 height 24
type input "business hours are M-F 8-5 and closed on the weekends. Please do not leave pack…"
click at [796, 265] on input "text" at bounding box center [828, 263] width 210 height 24
paste input "Main Clubhouse;"
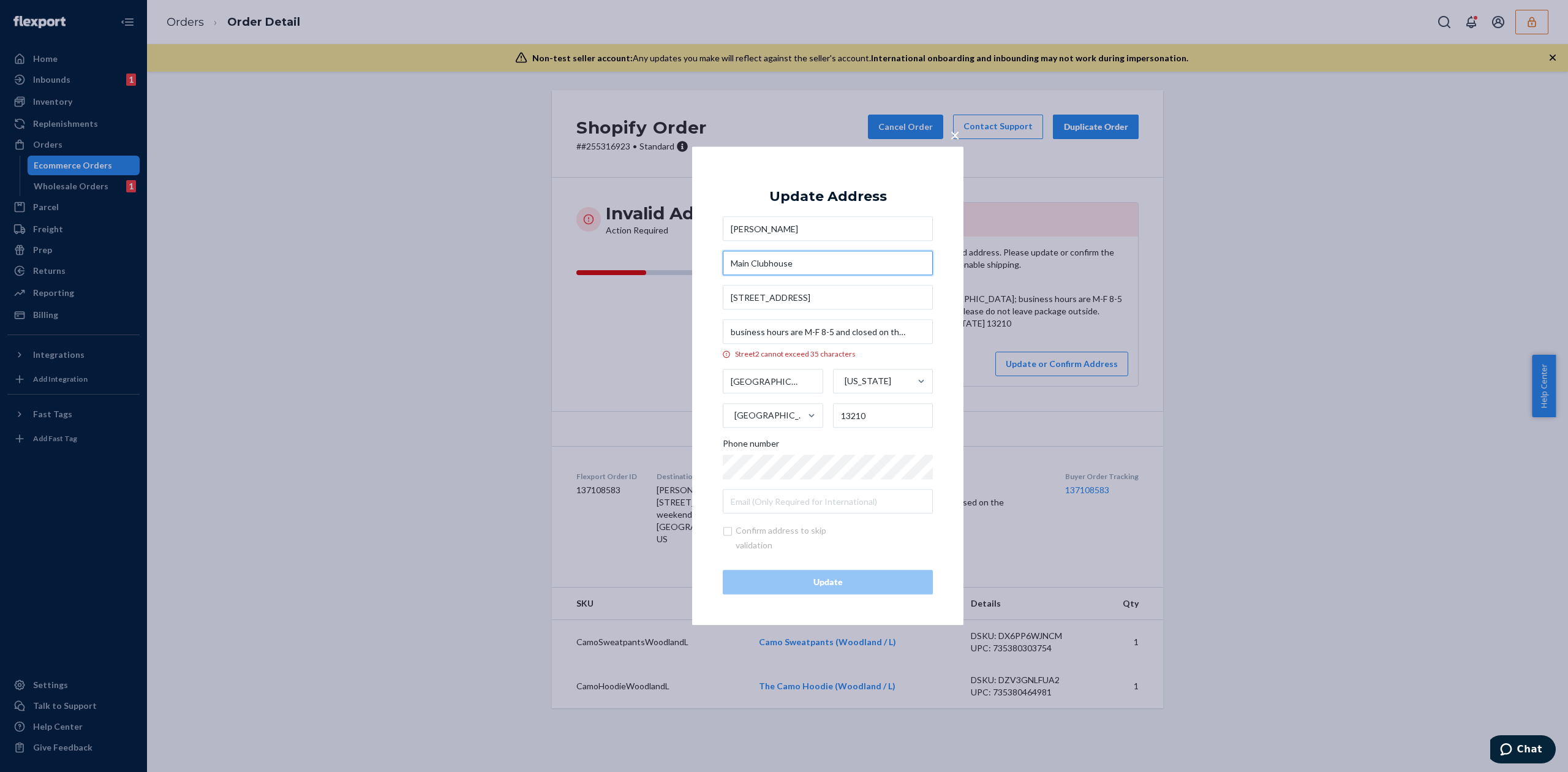
type input "Main Clubhouse"
drag, startPoint x: 835, startPoint y: 332, endPoint x: 933, endPoint y: 337, distance: 98.1
click at [933, 337] on div "× Update Address Meghan Lynskey Main Clubhouse 4101 Brighton Place business hou…" at bounding box center [827, 386] width 271 height 478
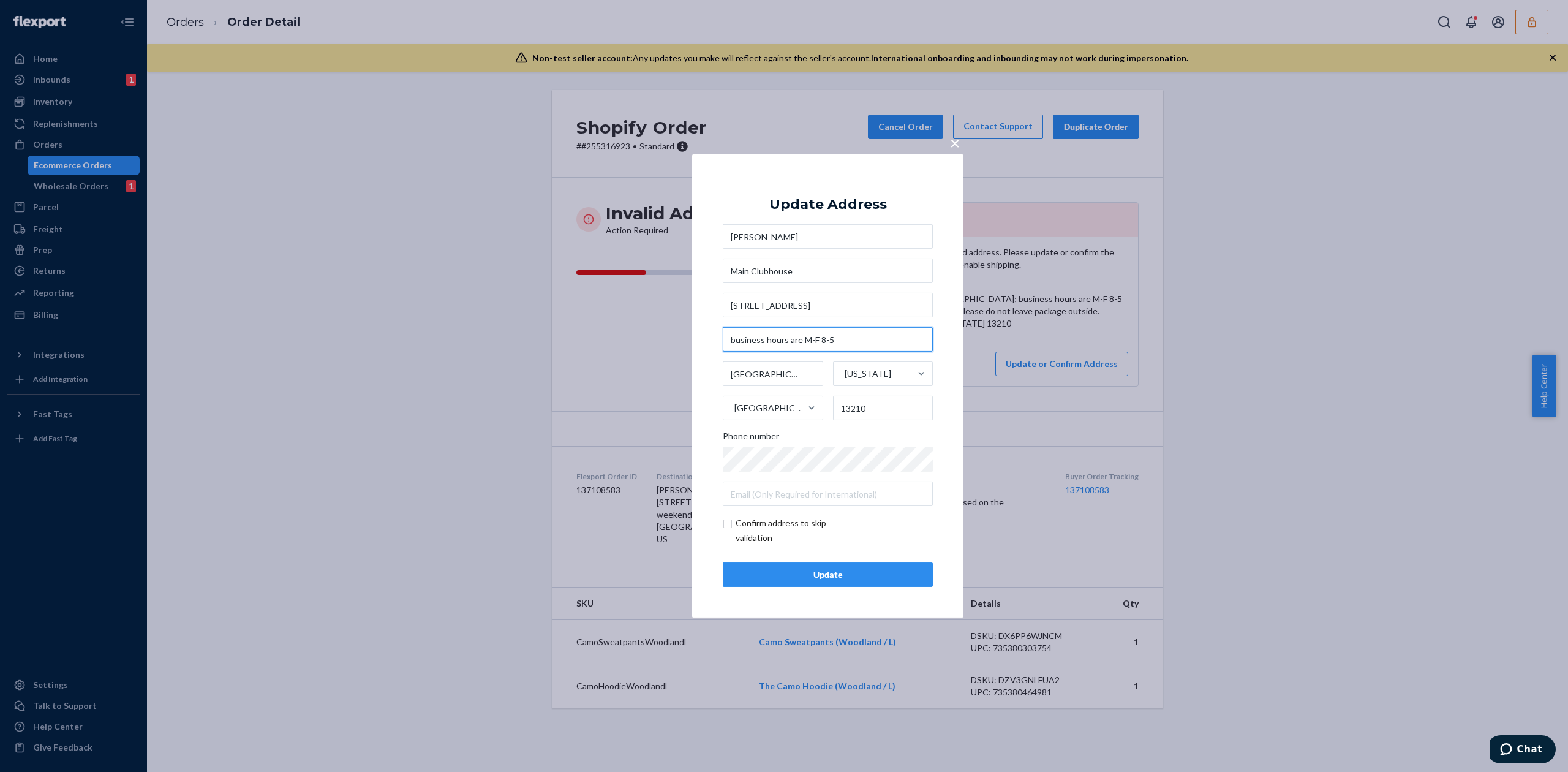
drag, startPoint x: 786, startPoint y: 342, endPoint x: 874, endPoint y: 340, distance: 88.0
click at [874, 340] on input "business hours are M-F 8-5" at bounding box center [828, 339] width 210 height 24
type input "business hours"
click at [823, 576] on div "Update" at bounding box center [827, 574] width 189 height 13
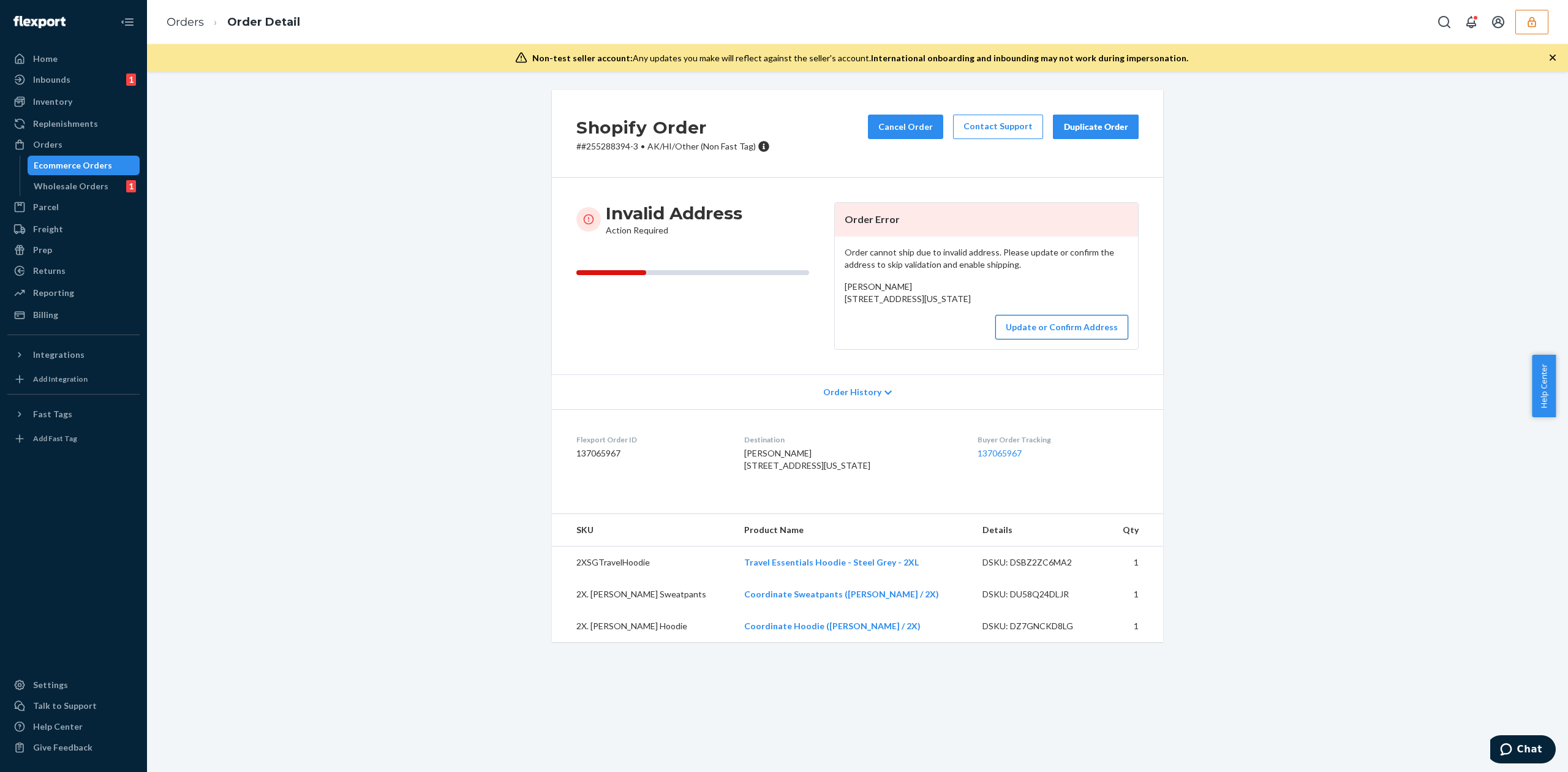
click at [1052, 340] on button "Update or Confirm Address" at bounding box center [1062, 326] width 133 height 24
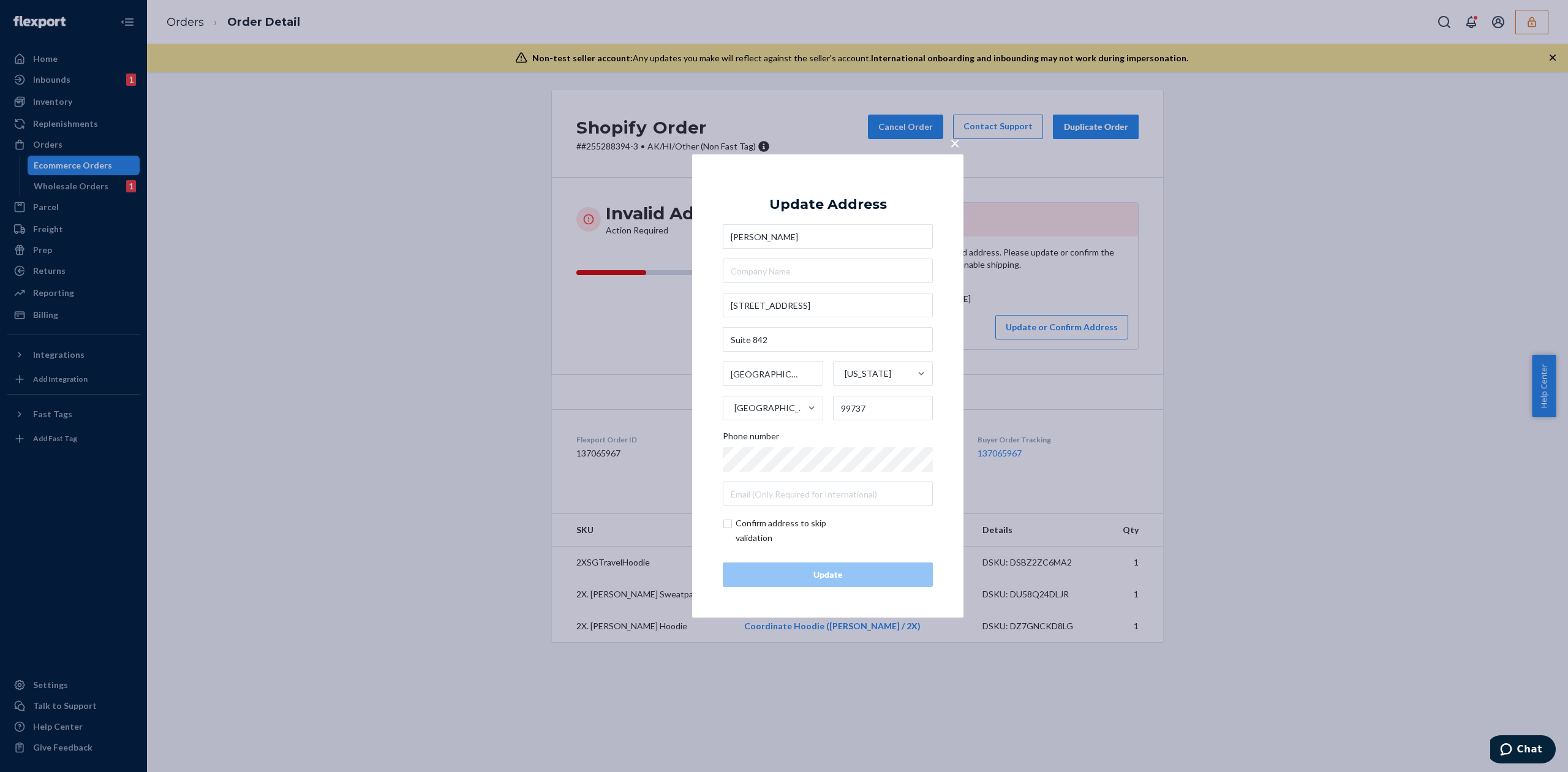
click at [952, 148] on span "×" at bounding box center [954, 142] width 10 height 21
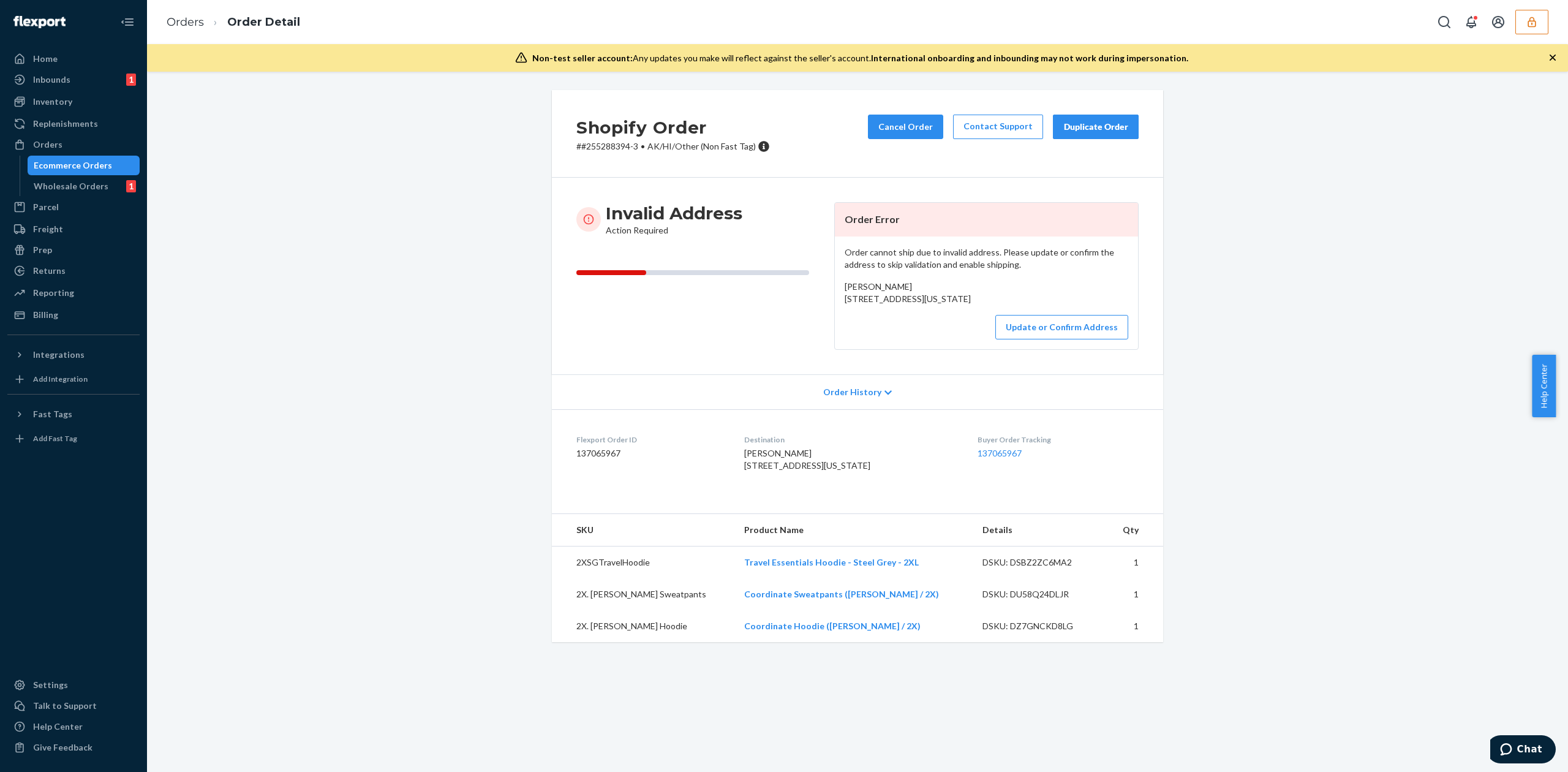
drag, startPoint x: 838, startPoint y: 295, endPoint x: 956, endPoint y: 320, distance: 120.6
click at [956, 305] on div "[PERSON_NAME] [STREET_ADDRESS][US_STATE]" at bounding box center [986, 293] width 284 height 24
copy span "[STREET_ADDRESS][US_STATE]"
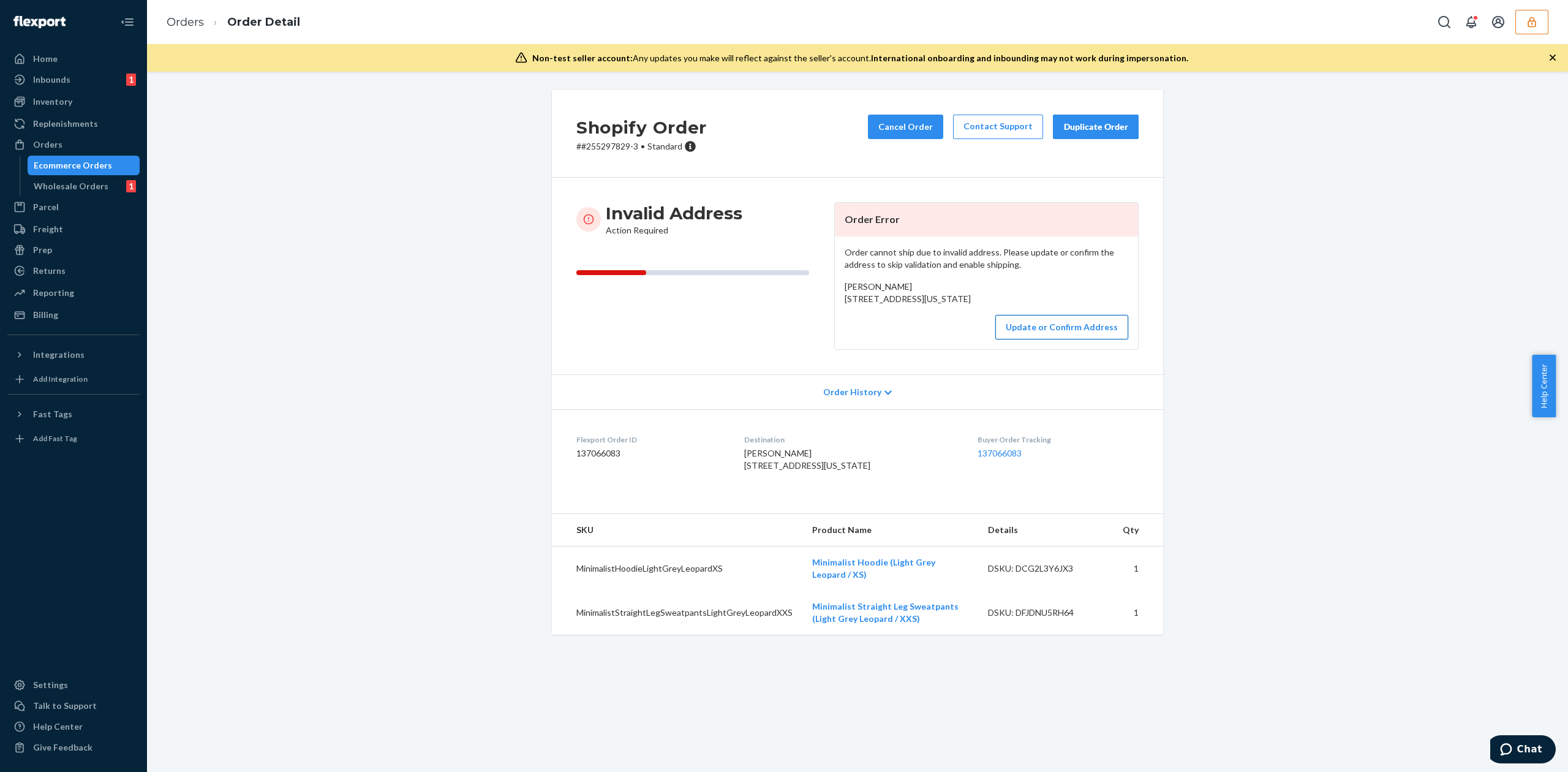
click at [1044, 340] on button "Update or Confirm Address" at bounding box center [1062, 326] width 133 height 24
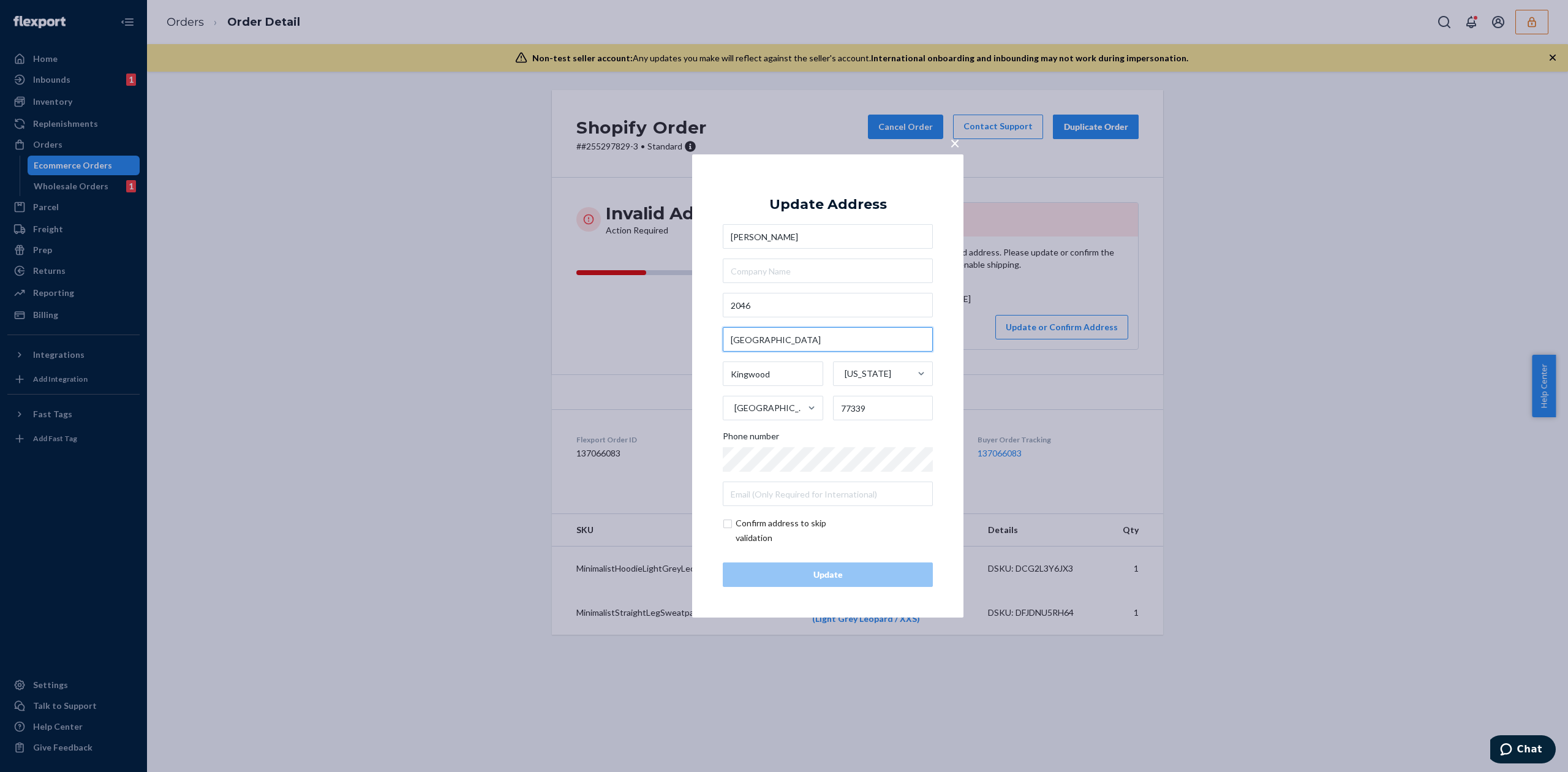
click at [826, 335] on input "Lake Creek" at bounding box center [828, 339] width 210 height 24
click at [825, 317] on div "Alana Hollins 2046 Kingwood Texas United States 77339 Phone number" at bounding box center [828, 364] width 210 height 282
click at [831, 304] on input "2046" at bounding box center [828, 304] width 210 height 24
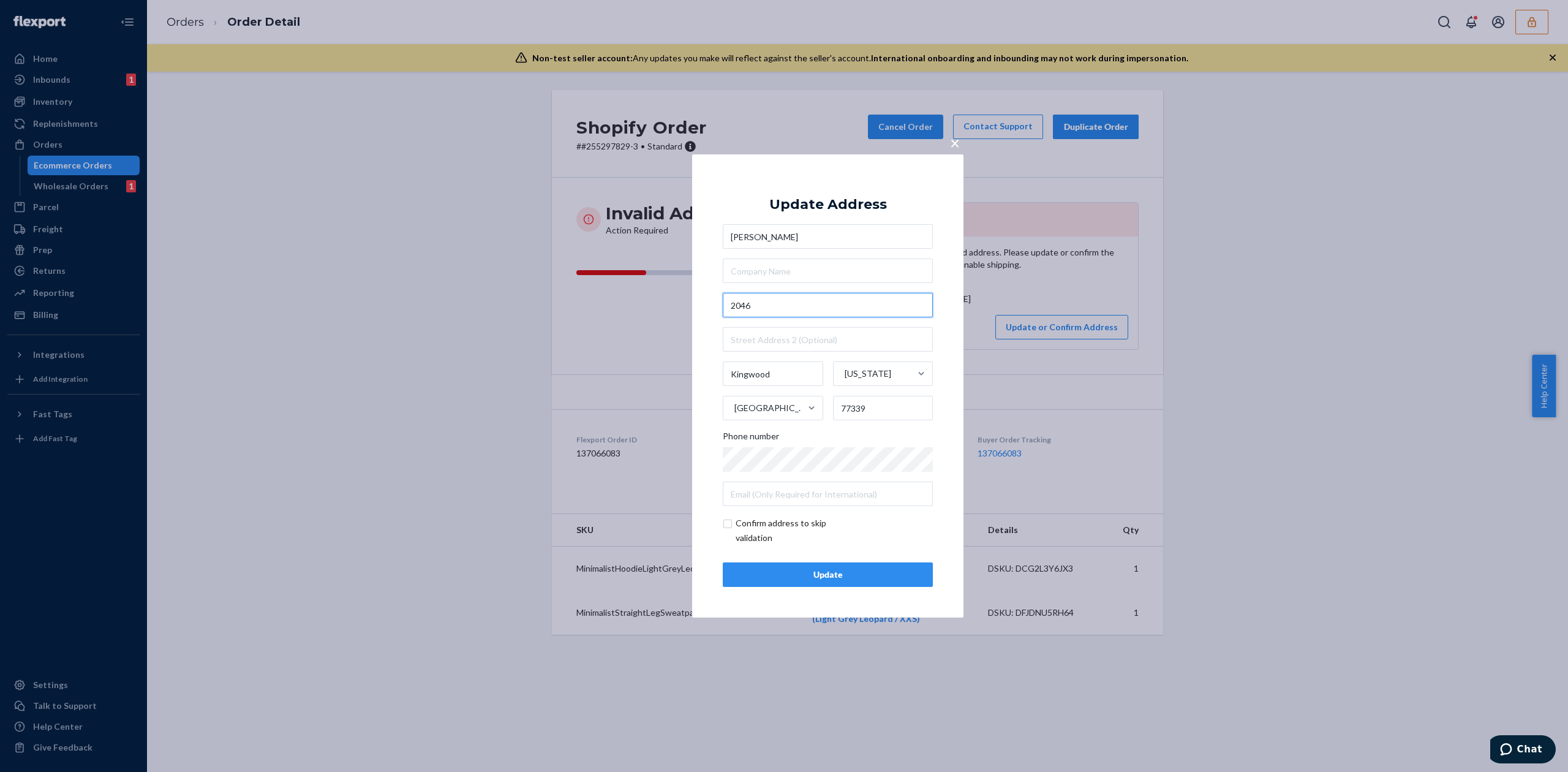
paste input "Lake Creek"
type input "2046 Lake Creek"
click at [846, 184] on div "× Update Address Alana Hollins 2046 Lake Creek Kingwood Texas United States 773…" at bounding box center [827, 385] width 271 height 463
click at [831, 584] on button "Update" at bounding box center [828, 574] width 210 height 24
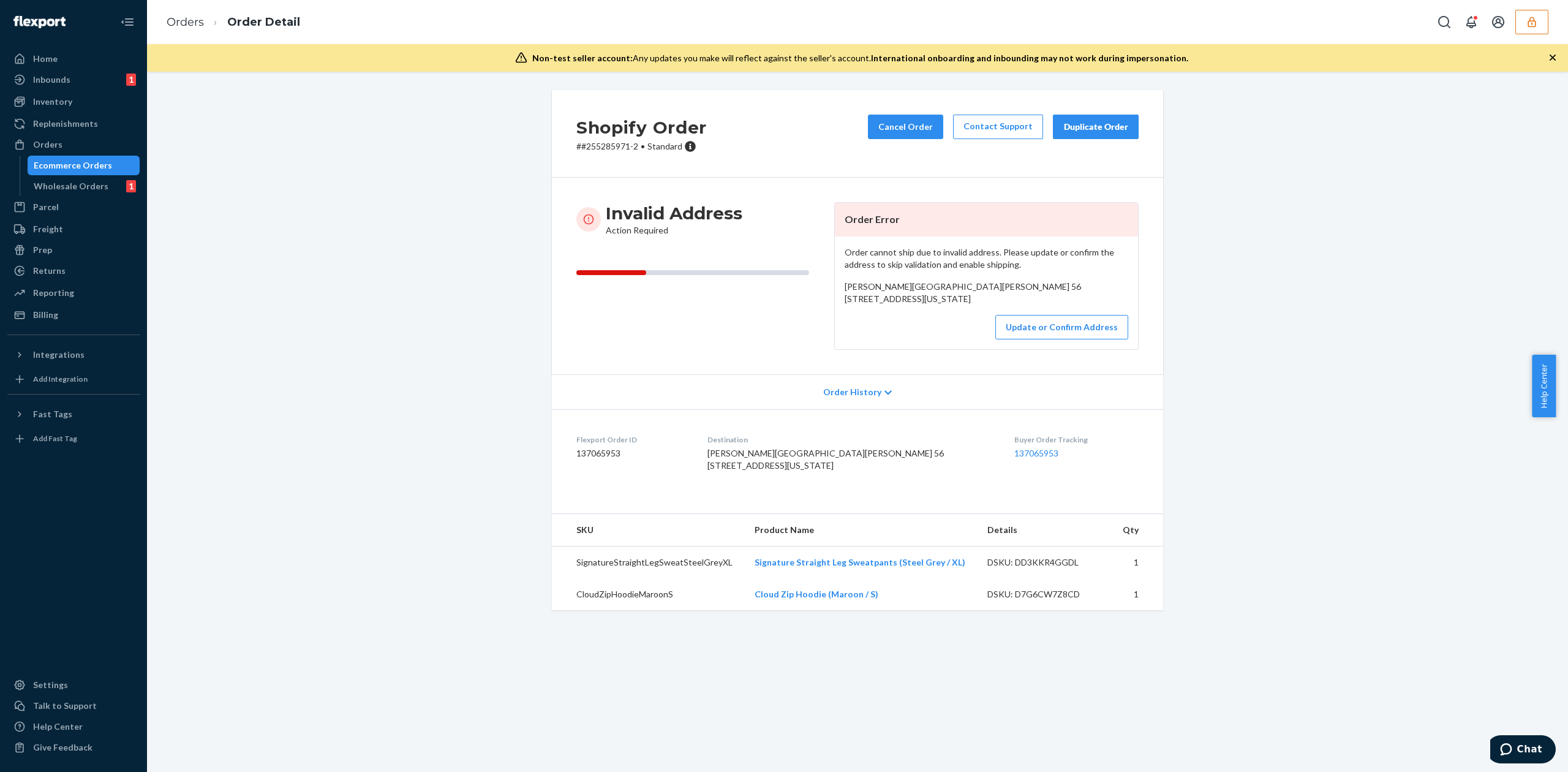
drag, startPoint x: 835, startPoint y: 309, endPoint x: 1023, endPoint y: 331, distance: 189.3
click at [1023, 331] on div "Order cannot ship due to invalid address. Please update or confirm the address …" at bounding box center [986, 293] width 303 height 112
copy span "[STREET_ADDRESS][US_STATE]"
click at [1030, 340] on button "Update or Confirm Address" at bounding box center [1062, 326] width 133 height 24
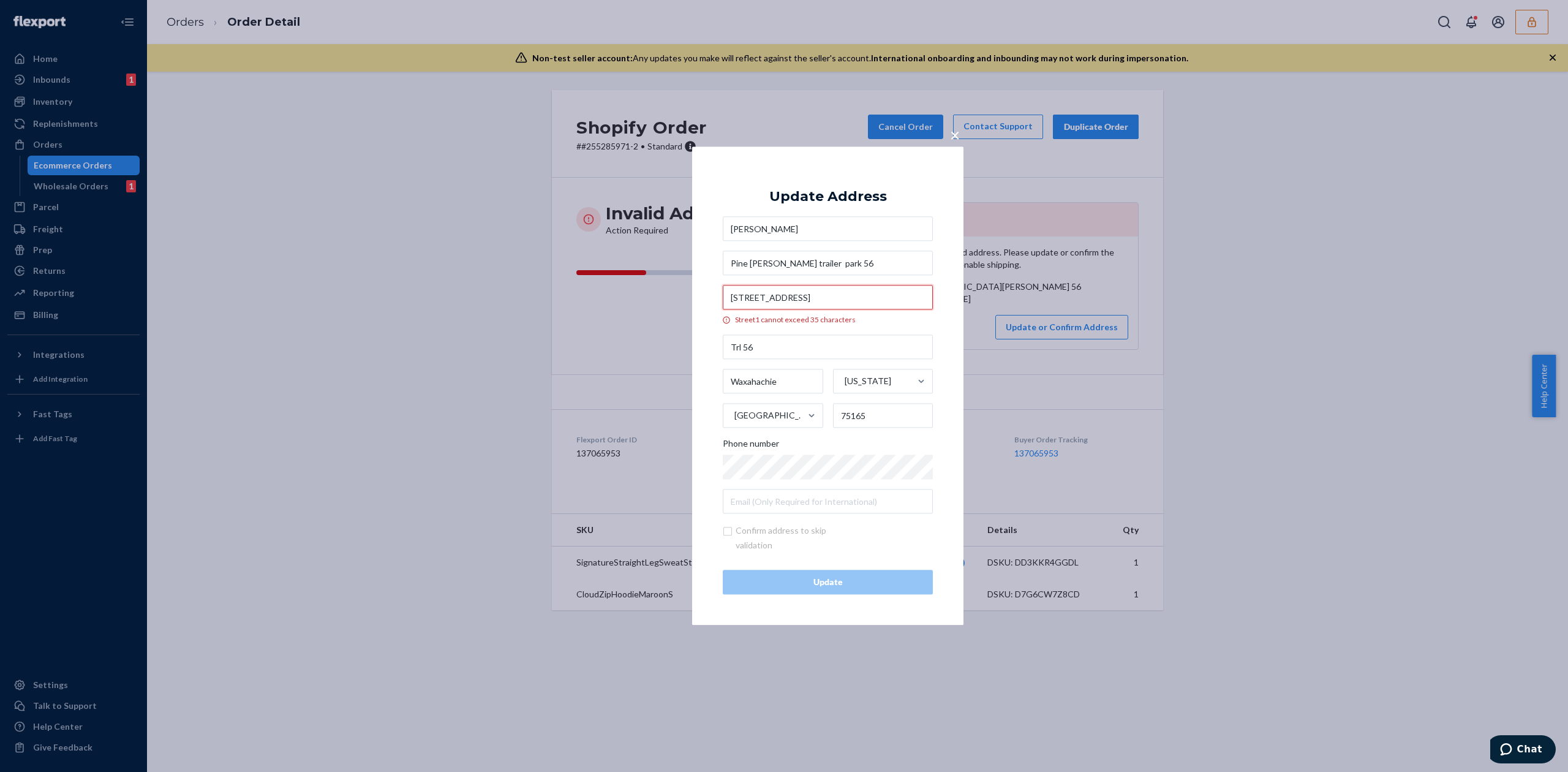
click at [772, 298] on input "[STREET_ADDRESS]" at bounding box center [828, 297] width 210 height 24
drag, startPoint x: 813, startPoint y: 297, endPoint x: 912, endPoint y: 297, distance: 99.0
click at [912, 297] on input "[STREET_ADDRESS]" at bounding box center [828, 297] width 210 height 24
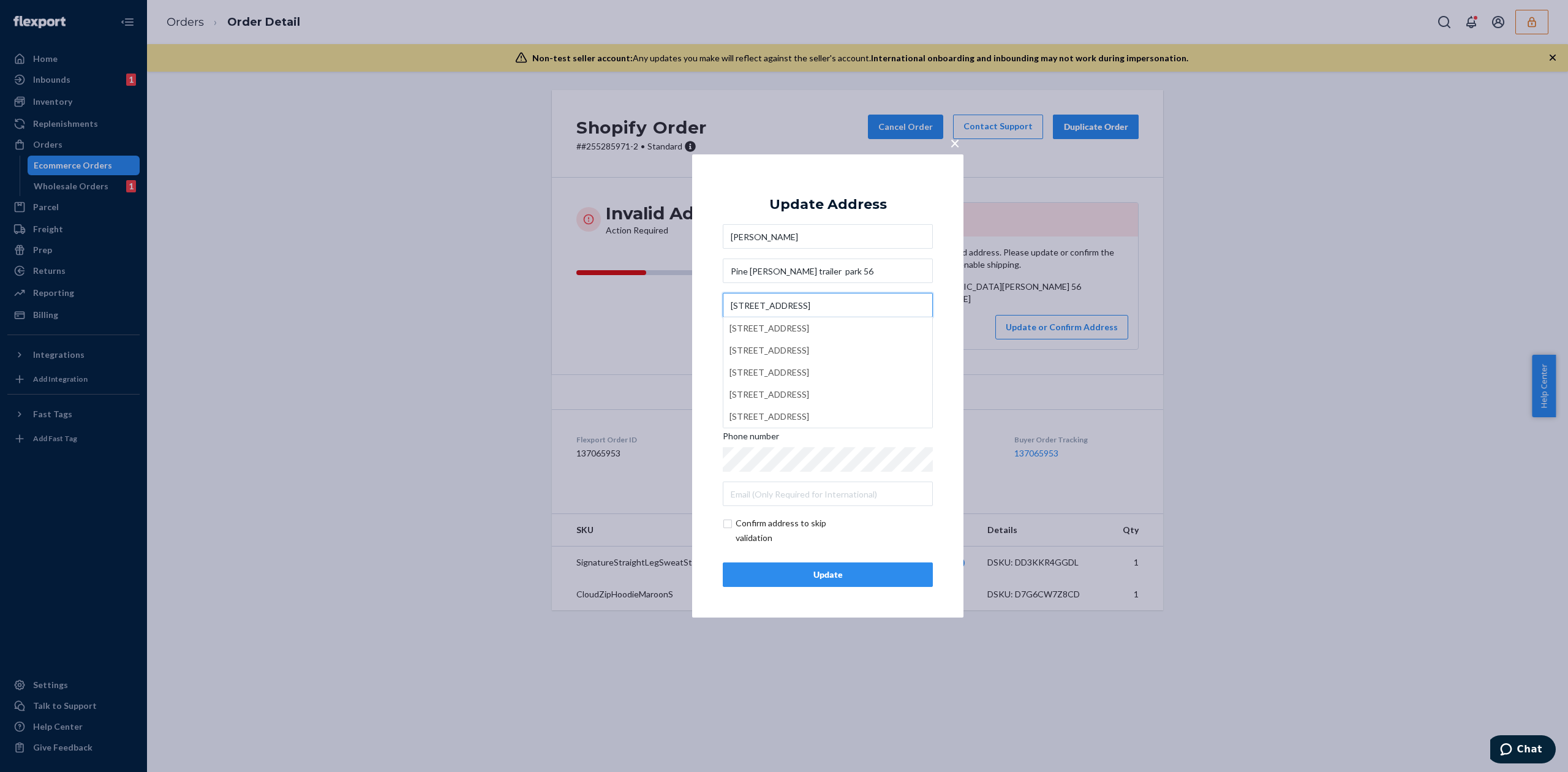
type input "[STREET_ADDRESS]"
click at [880, 195] on div "Update Address [PERSON_NAME][GEOGRAPHIC_DATA][PERSON_NAME] 56 [GEOGRAPHIC_DATA]…" at bounding box center [828, 385] width 210 height 401
drag, startPoint x: 812, startPoint y: 270, endPoint x: 858, endPoint y: 265, distance: 46.3
click at [858, 265] on input "Pine [PERSON_NAME] trailer park 56" at bounding box center [828, 270] width 210 height 24
type input "Pine [PERSON_NAME] trailer"
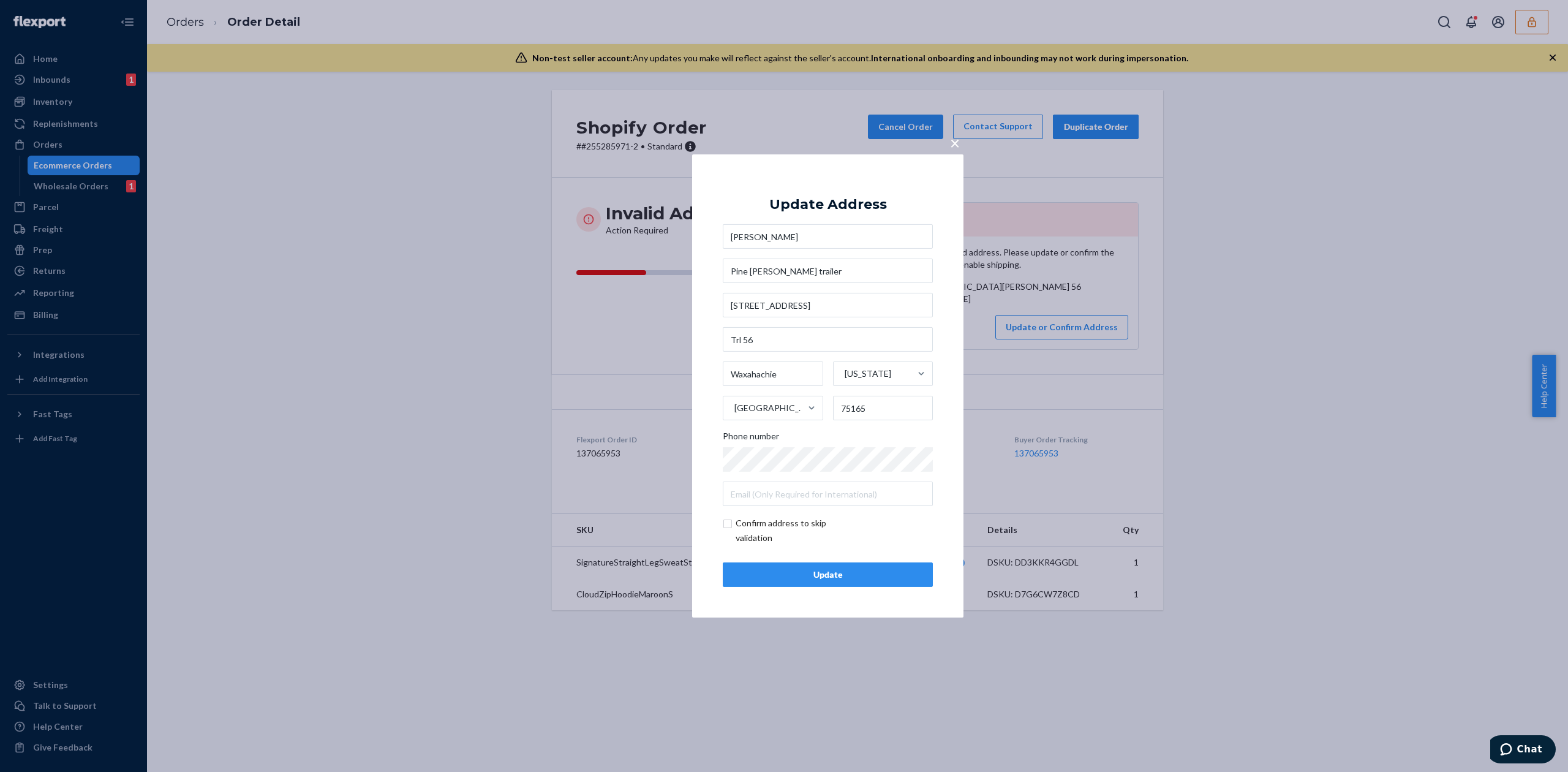
click at [909, 198] on div "Update Address [PERSON_NAME] Pine [PERSON_NAME] trailer [STREET_ADDRESS][US_STA…" at bounding box center [828, 385] width 210 height 401
click at [749, 525] on input "checkbox" at bounding box center [794, 530] width 142 height 29
checkbox input "true"
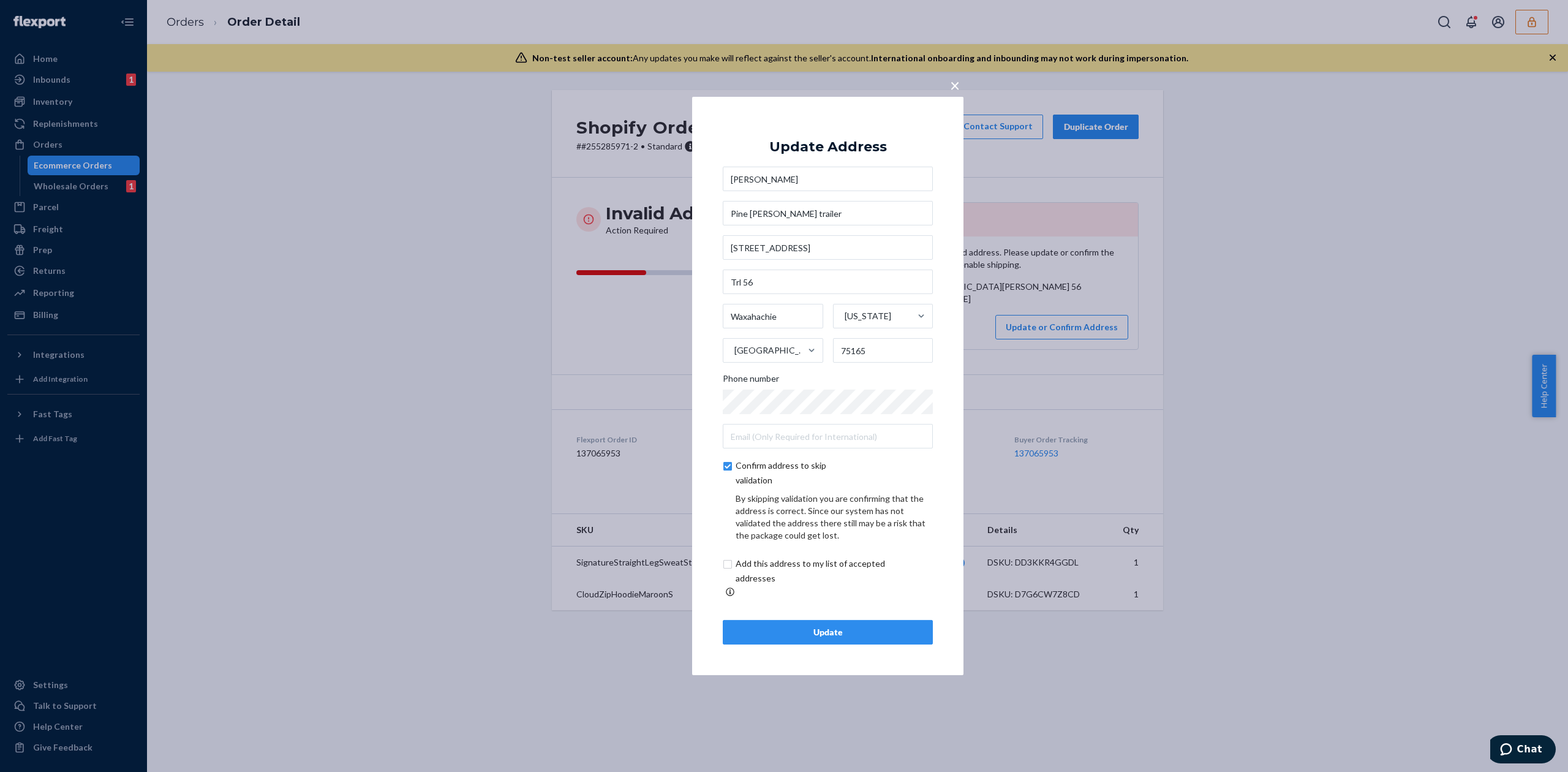
click at [780, 574] on input "checkbox" at bounding box center [824, 571] width 204 height 29
checkbox input "true"
click at [832, 629] on div "Update" at bounding box center [827, 632] width 189 height 13
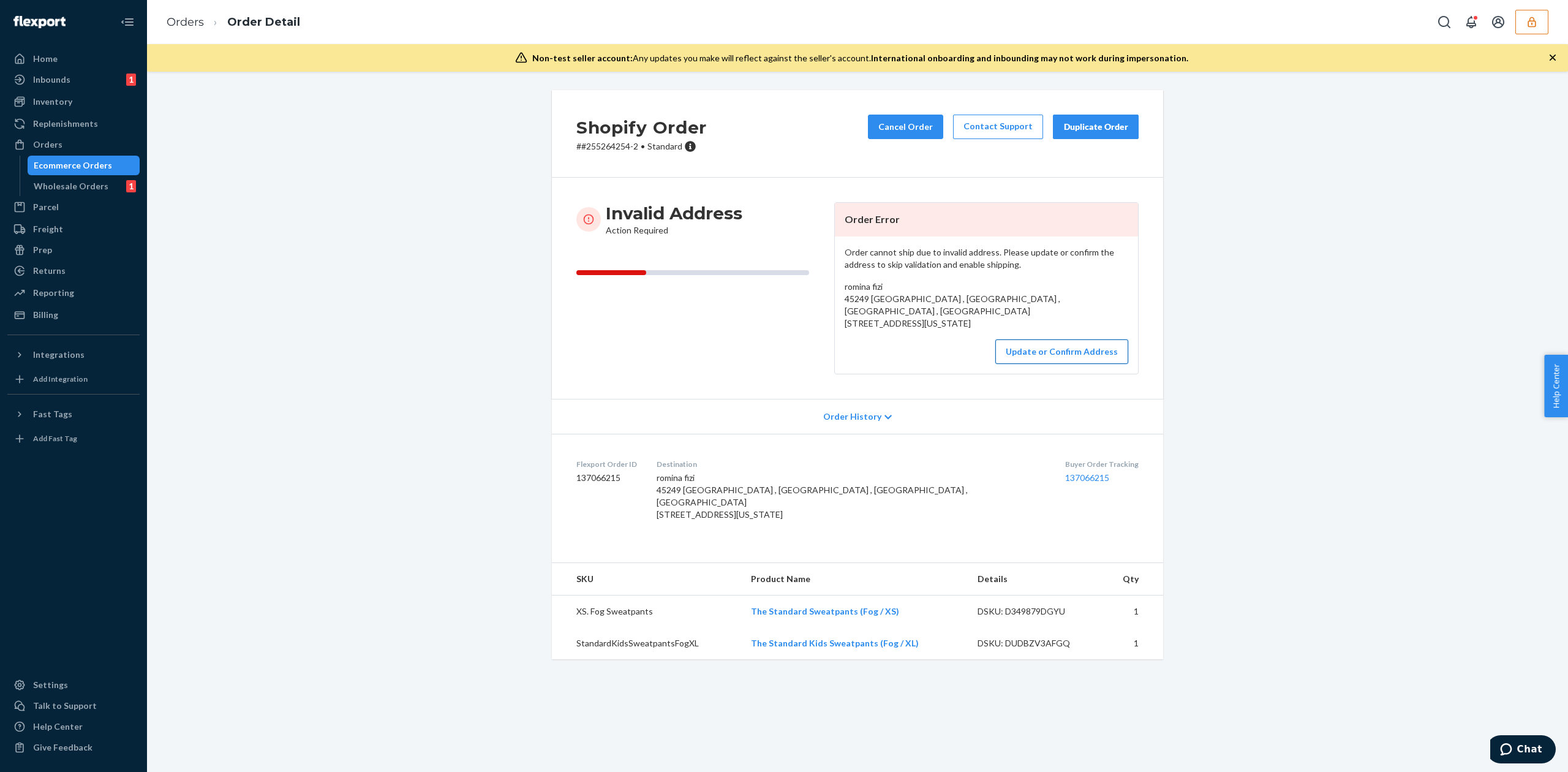
click at [1082, 362] on button "Update or Confirm Address" at bounding box center [1062, 352] width 133 height 24
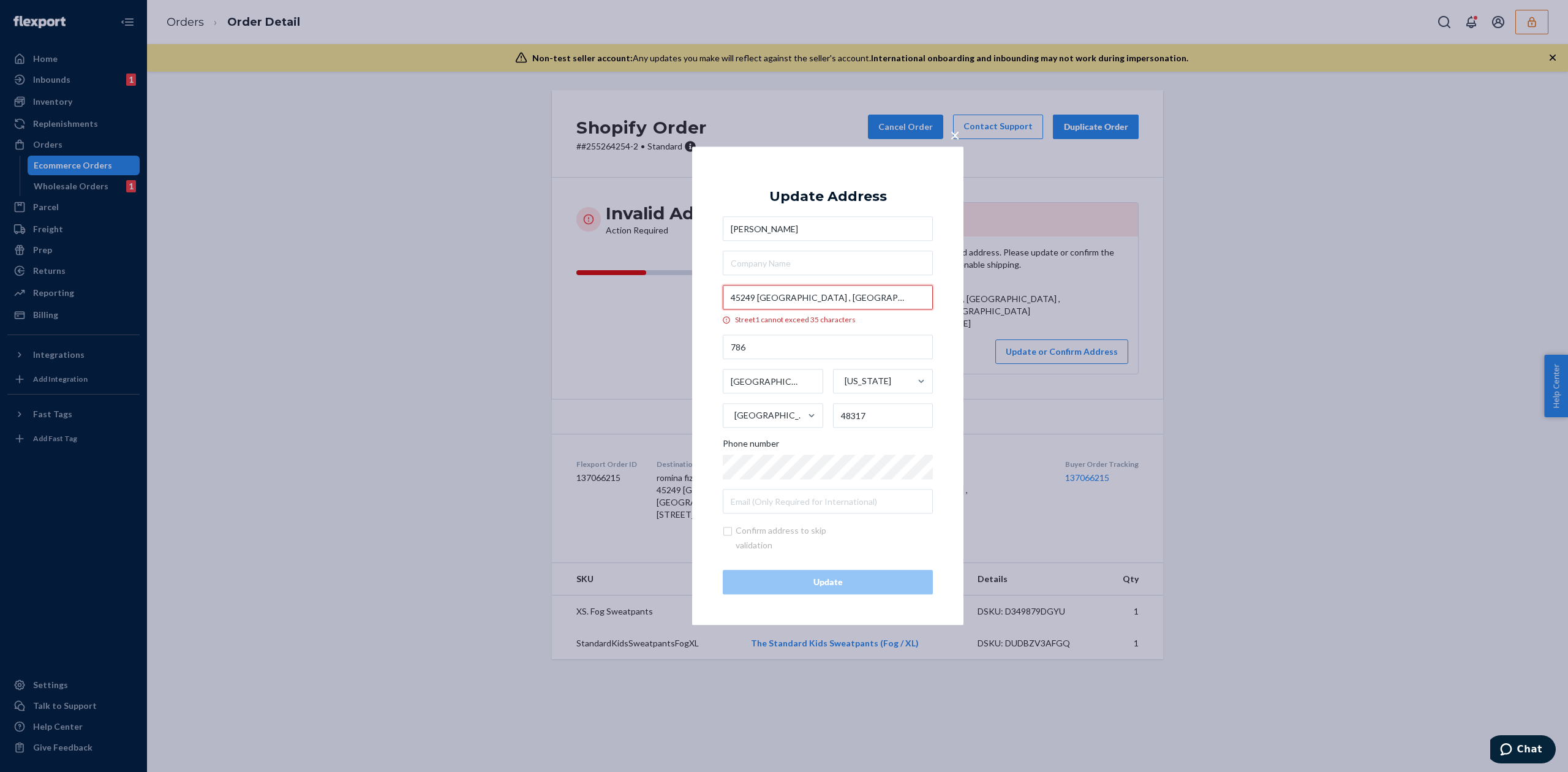
drag, startPoint x: 804, startPoint y: 297, endPoint x: 933, endPoint y: 303, distance: 129.1
click at [933, 303] on div "× Update Address romina fizi [GEOGRAPHIC_DATA] cannot exceed 35 characters [STR…" at bounding box center [827, 386] width 271 height 478
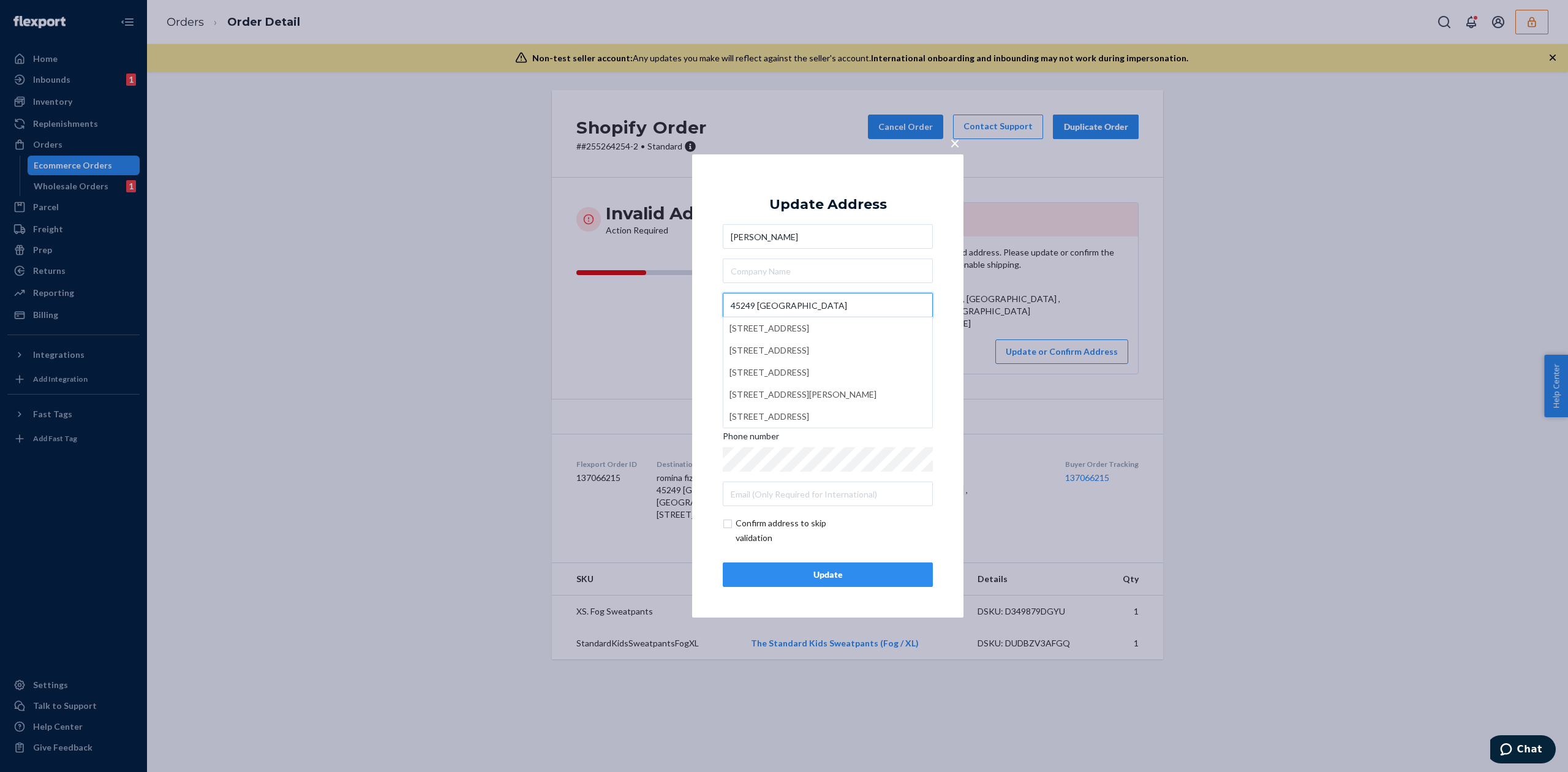
type input "45249 Cottonwood"
click at [855, 205] on div "Update Address" at bounding box center [828, 205] width 118 height 14
click at [853, 570] on div "Update" at bounding box center [827, 574] width 189 height 13
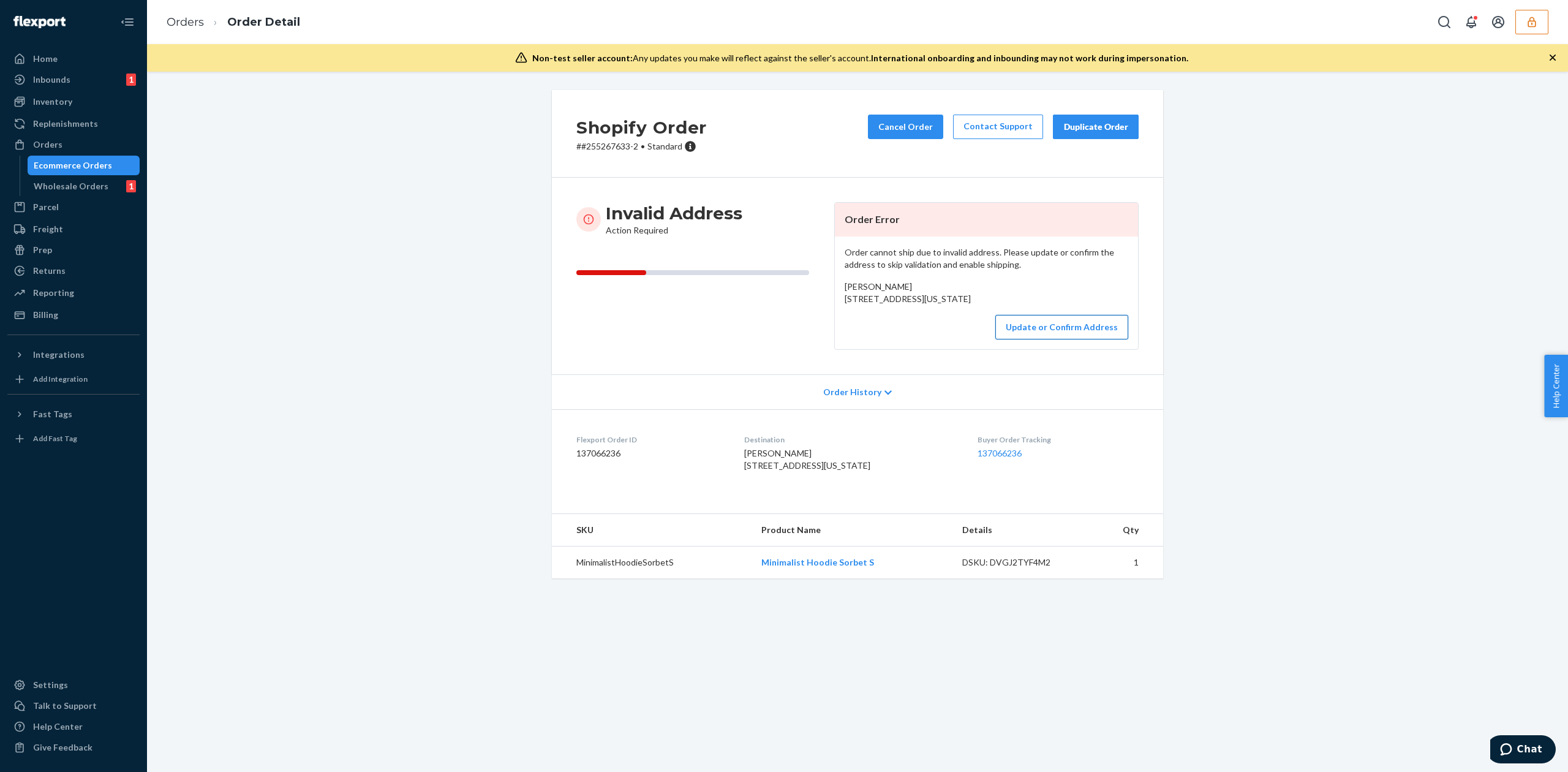
click at [1039, 340] on button "Update or Confirm Address" at bounding box center [1062, 326] width 133 height 24
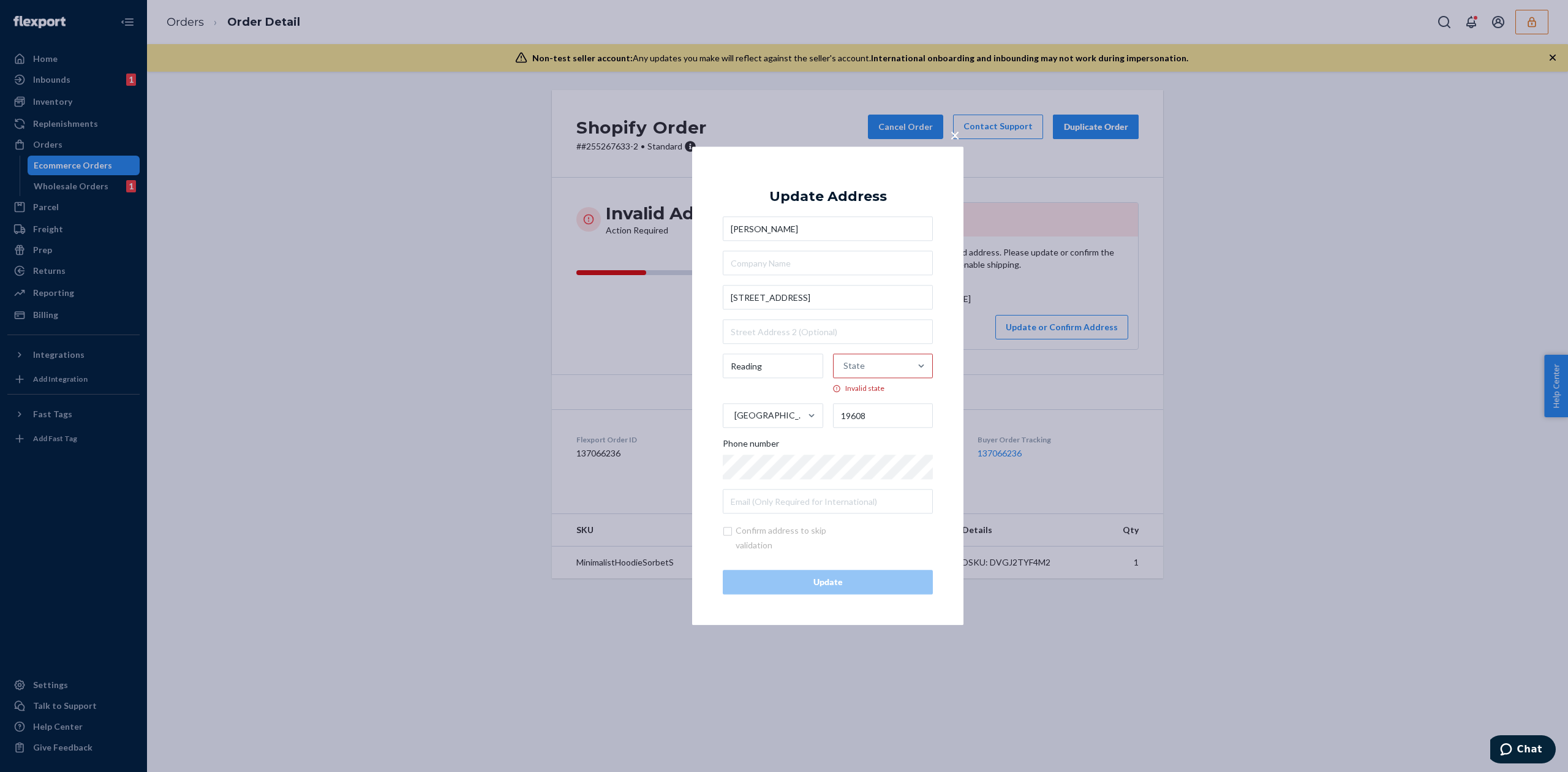
click at [951, 137] on span "×" at bounding box center [954, 134] width 10 height 21
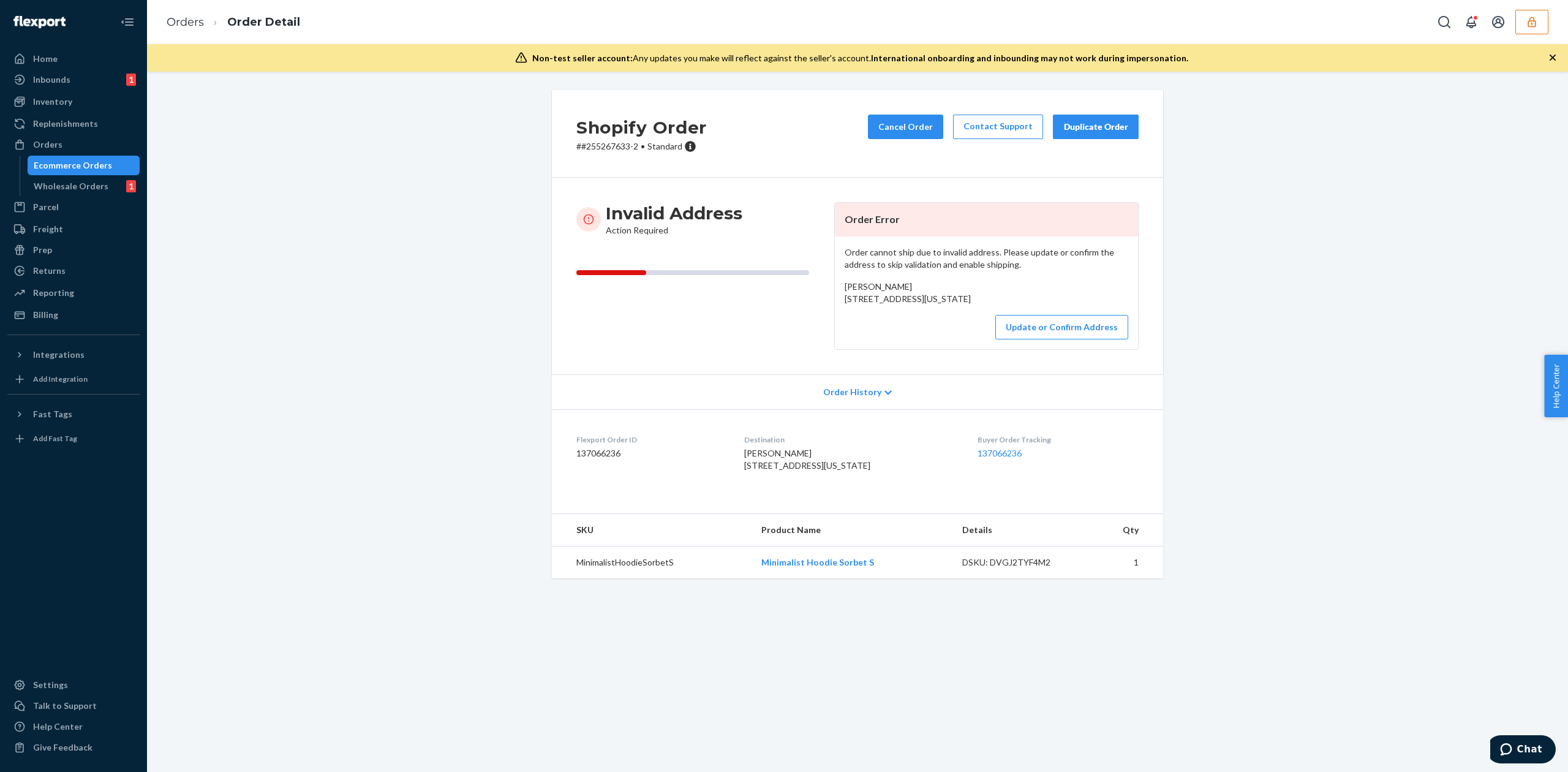
drag, startPoint x: 838, startPoint y: 302, endPoint x: 997, endPoint y: 314, distance: 159.5
click at [997, 305] on div "Felicia Lambros 41 Pacific Ave Reading, State of Pennsylvania 19608 US" at bounding box center [986, 293] width 284 height 24
click at [1044, 340] on button "Update or Confirm Address" at bounding box center [1062, 326] width 133 height 24
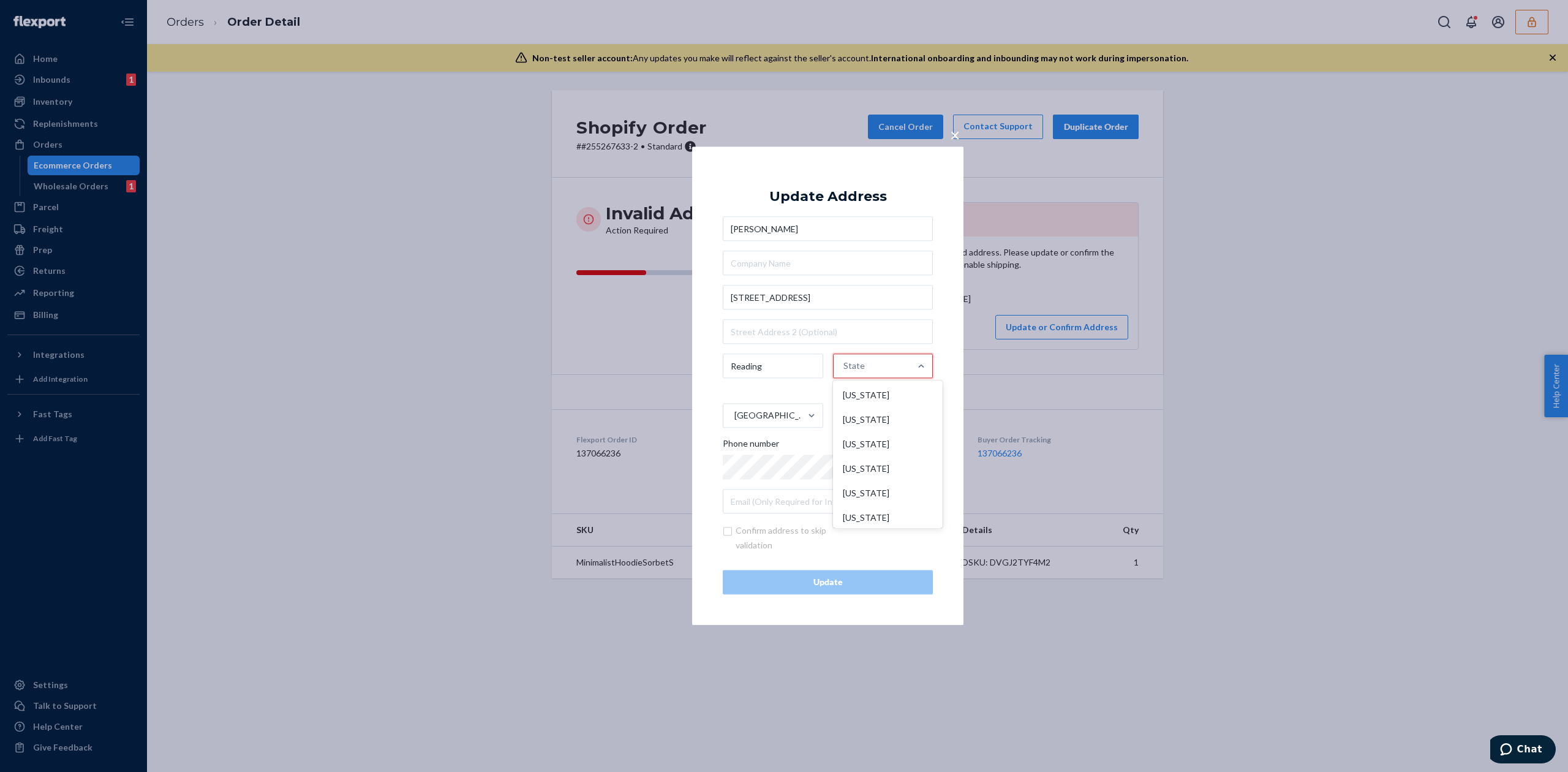
click at [835, 370] on div "State" at bounding box center [871, 366] width 77 height 37
click at [843, 370] on input "option Alabama focused, 1 of 59. 59 results available. Use Up and Down to choos…" at bounding box center [843, 366] width 1 height 24
type input "pen"
click at [858, 391] on div "Pennsylvania" at bounding box center [879, 395] width 102 height 24
click at [851, 379] on input "pen" at bounding box center [843, 366] width 15 height 24
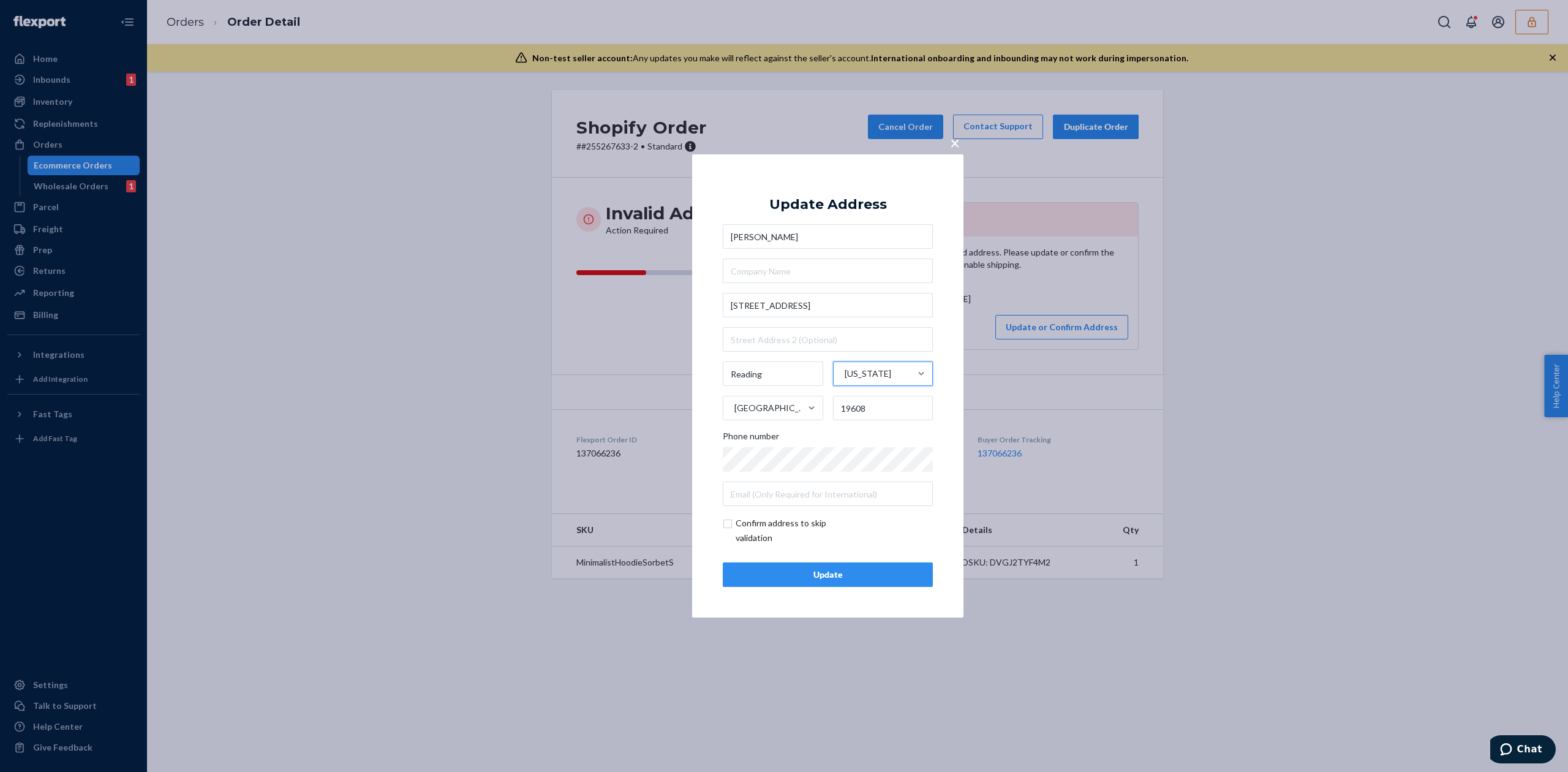
click at [853, 577] on div "Update" at bounding box center [827, 574] width 189 height 13
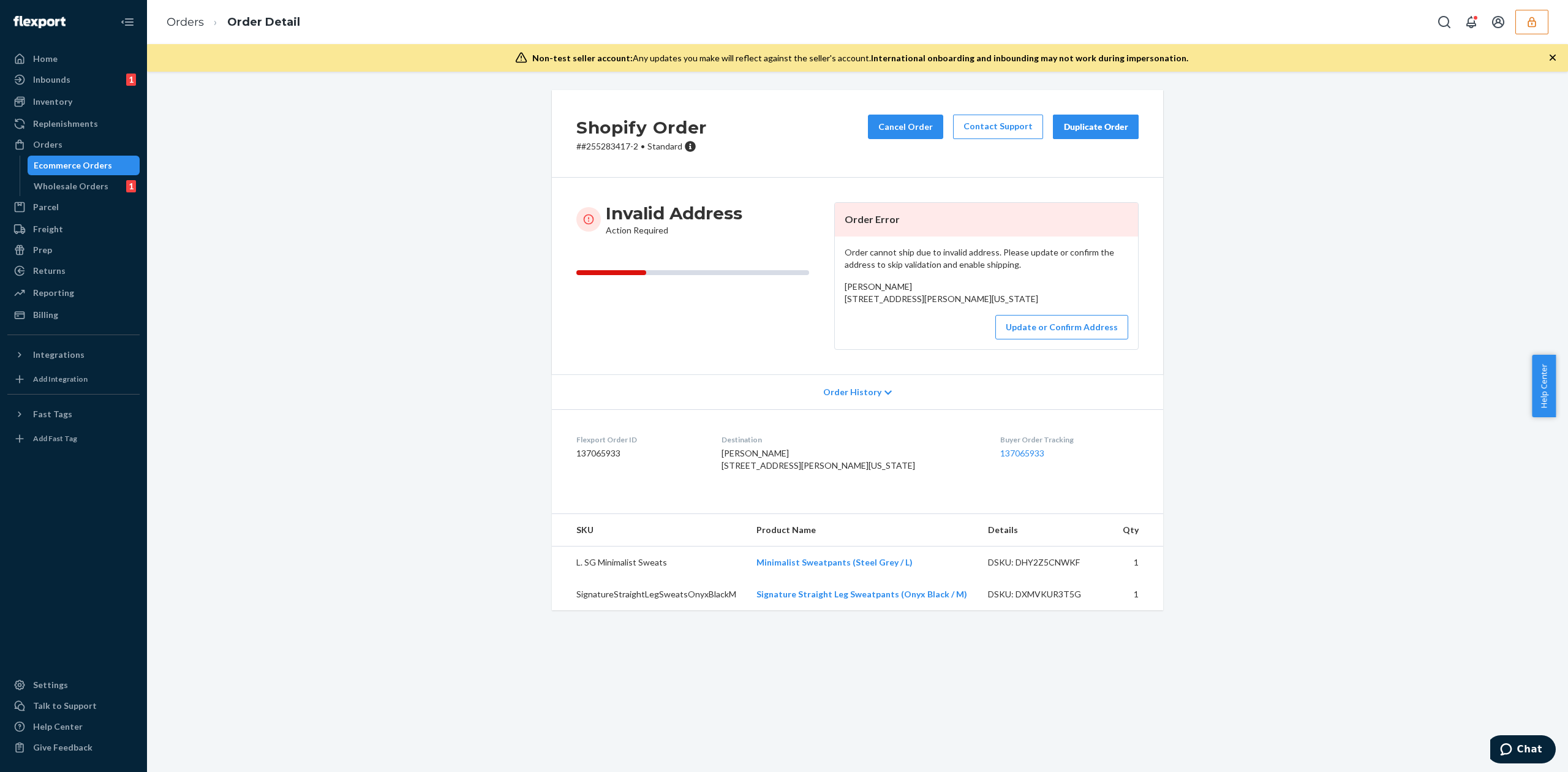
drag, startPoint x: 836, startPoint y: 300, endPoint x: 957, endPoint y: 314, distance: 121.8
click at [957, 314] on div "Order cannot ship due to invalid address. Please update or confirm the address …" at bounding box center [986, 293] width 303 height 112
copy span "[STREET_ADDRESS][PERSON_NAME][US_STATE]"
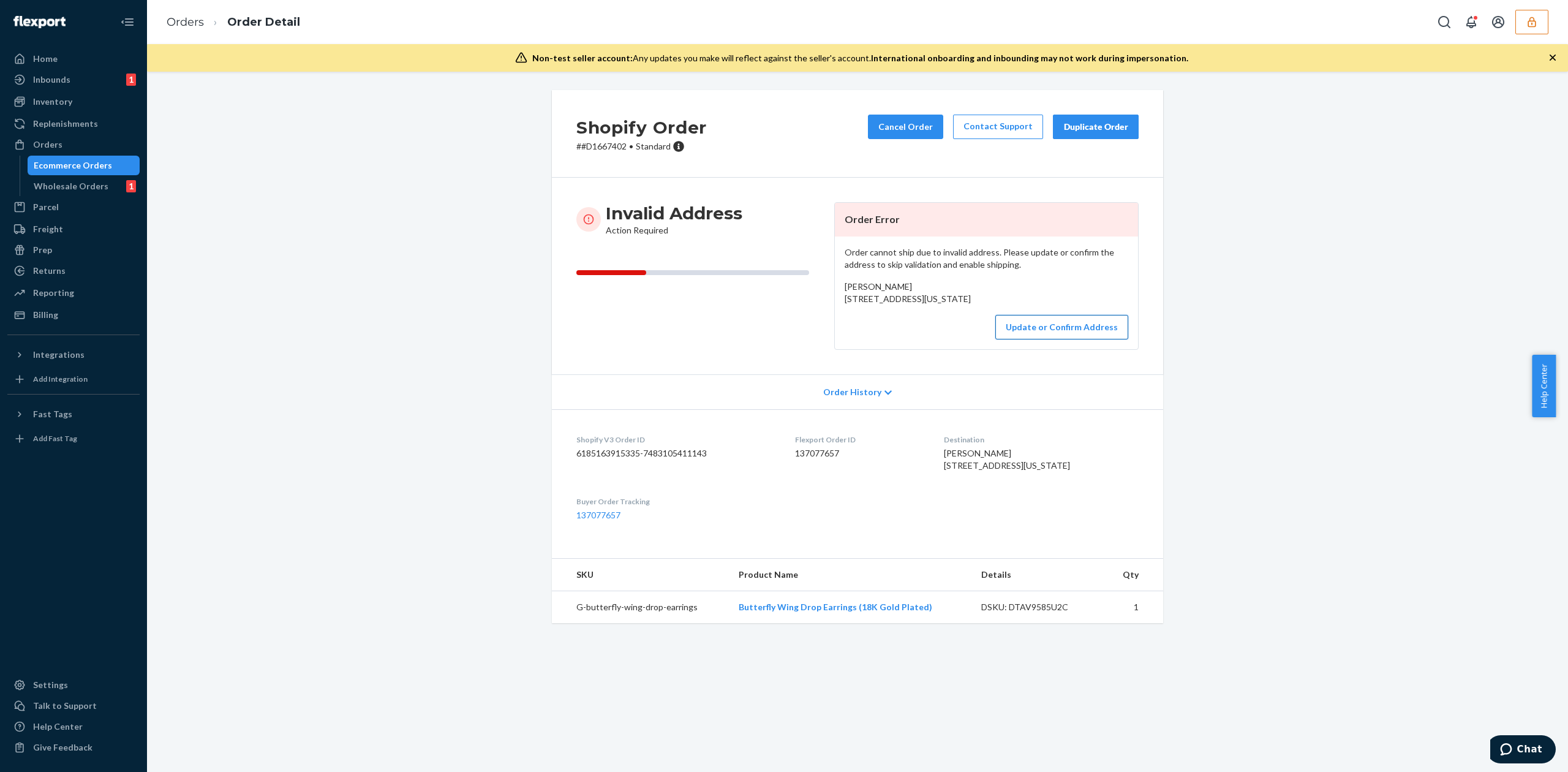
click at [1052, 340] on button "Update or Confirm Address" at bounding box center [1062, 326] width 133 height 24
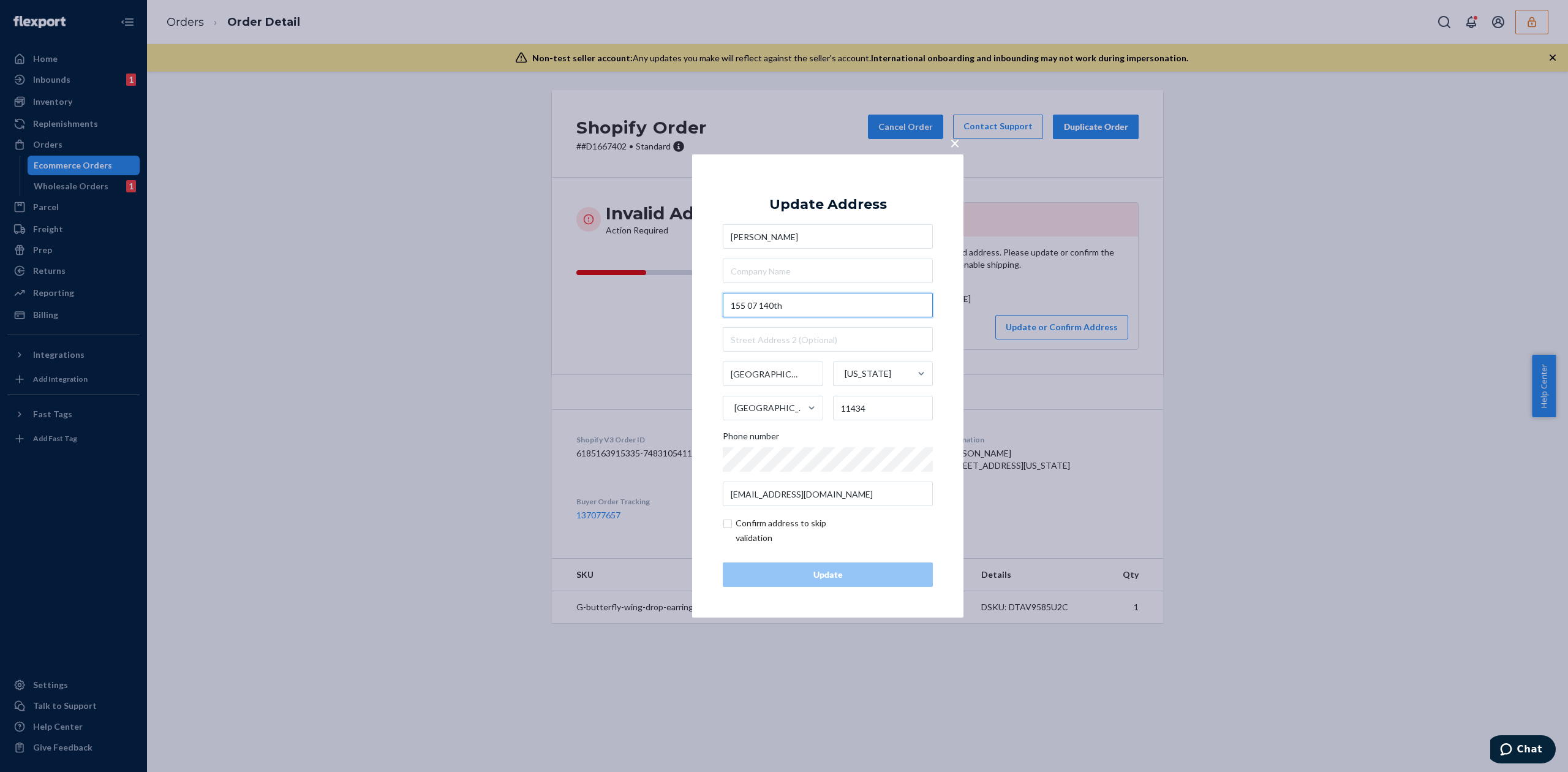
click at [749, 309] on input "155 07 140th" at bounding box center [828, 304] width 210 height 24
type input "155-07 140th"
click at [853, 199] on div "Update Address" at bounding box center [828, 205] width 118 height 14
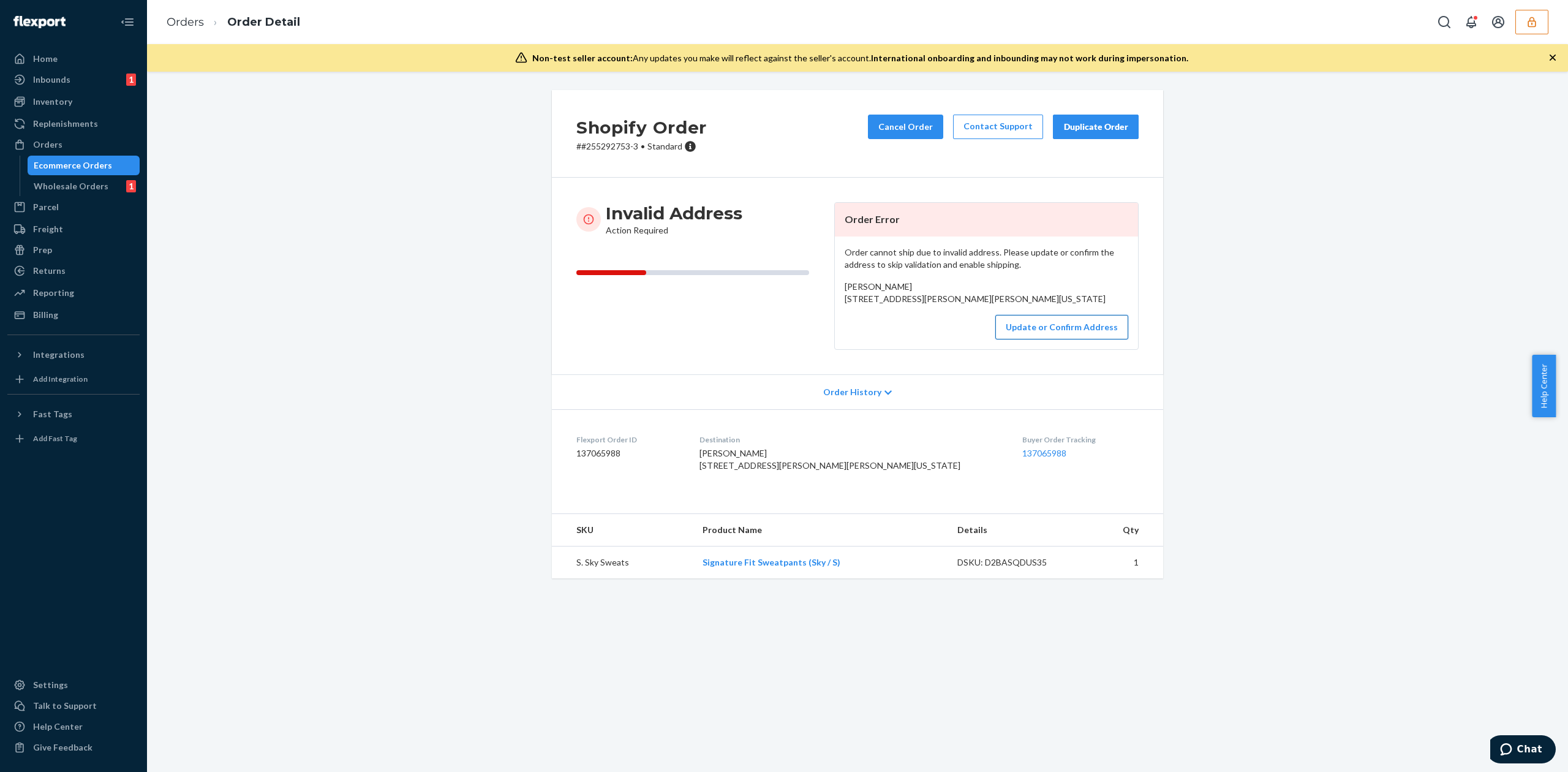
click at [1082, 340] on button "Update or Confirm Address" at bounding box center [1062, 326] width 133 height 24
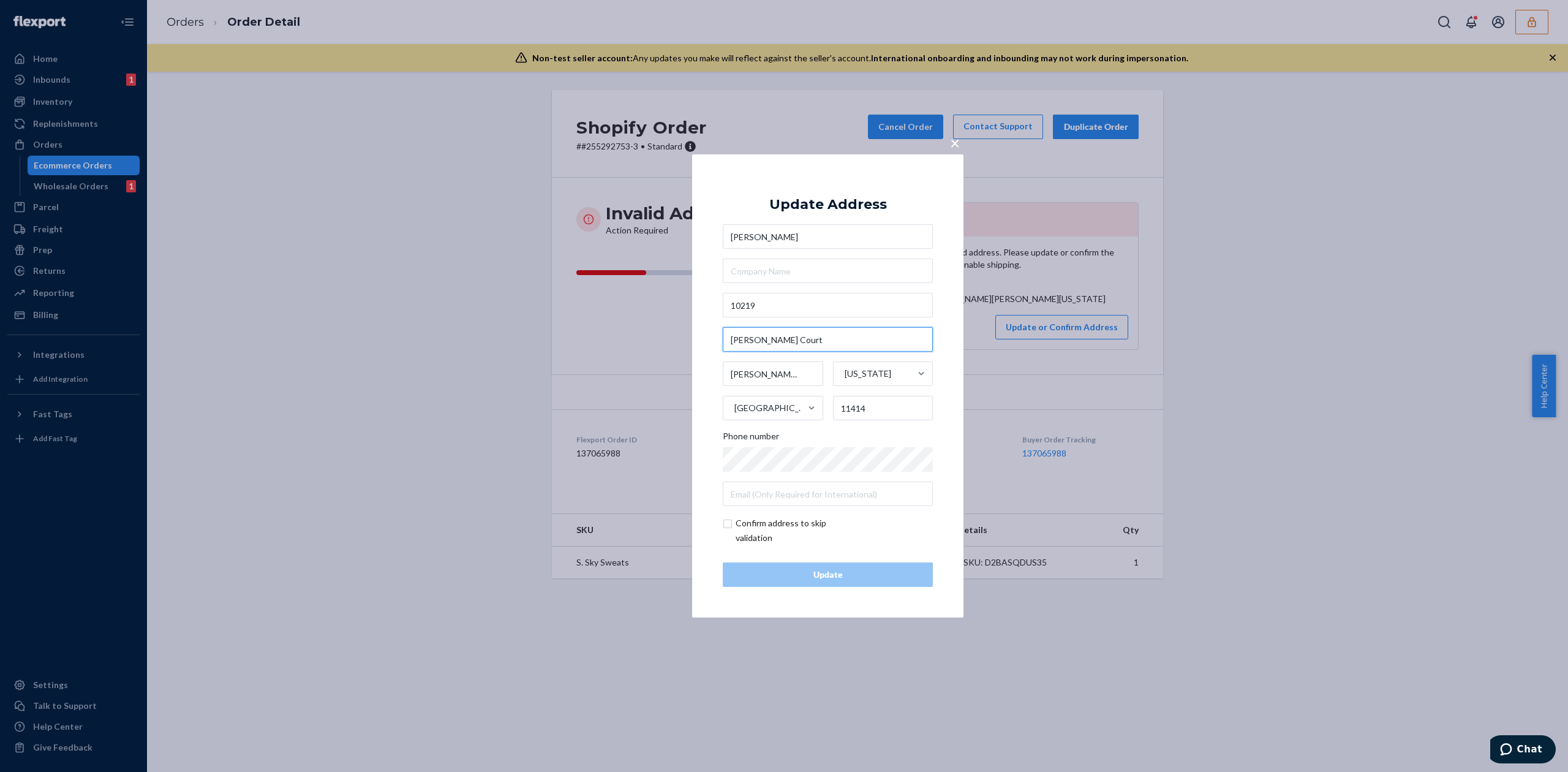
click at [752, 329] on input "James Court" at bounding box center [828, 339] width 210 height 24
click at [779, 306] on input "10219" at bounding box center [828, 304] width 210 height 24
paste input "James Court"
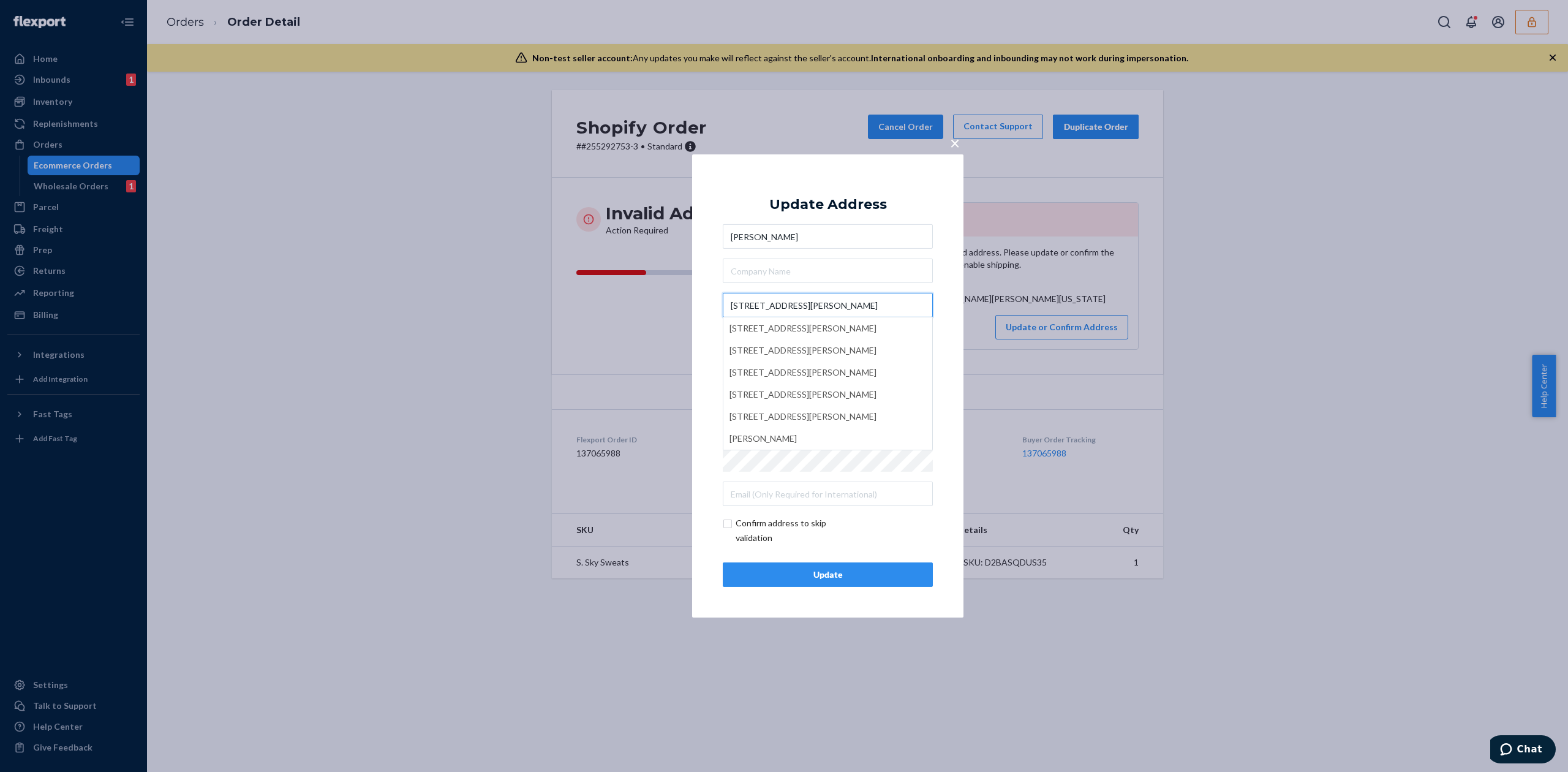
click at [799, 310] on input "10219 James Court" at bounding box center [828, 304] width 210 height 24
type input "10219 James Ct"
click at [800, 189] on div "Update Address Nancy Leverock 10219 James Ct 10219 Saint James Court, Amissvill…" at bounding box center [828, 385] width 210 height 401
click at [822, 576] on div "Update" at bounding box center [827, 574] width 189 height 13
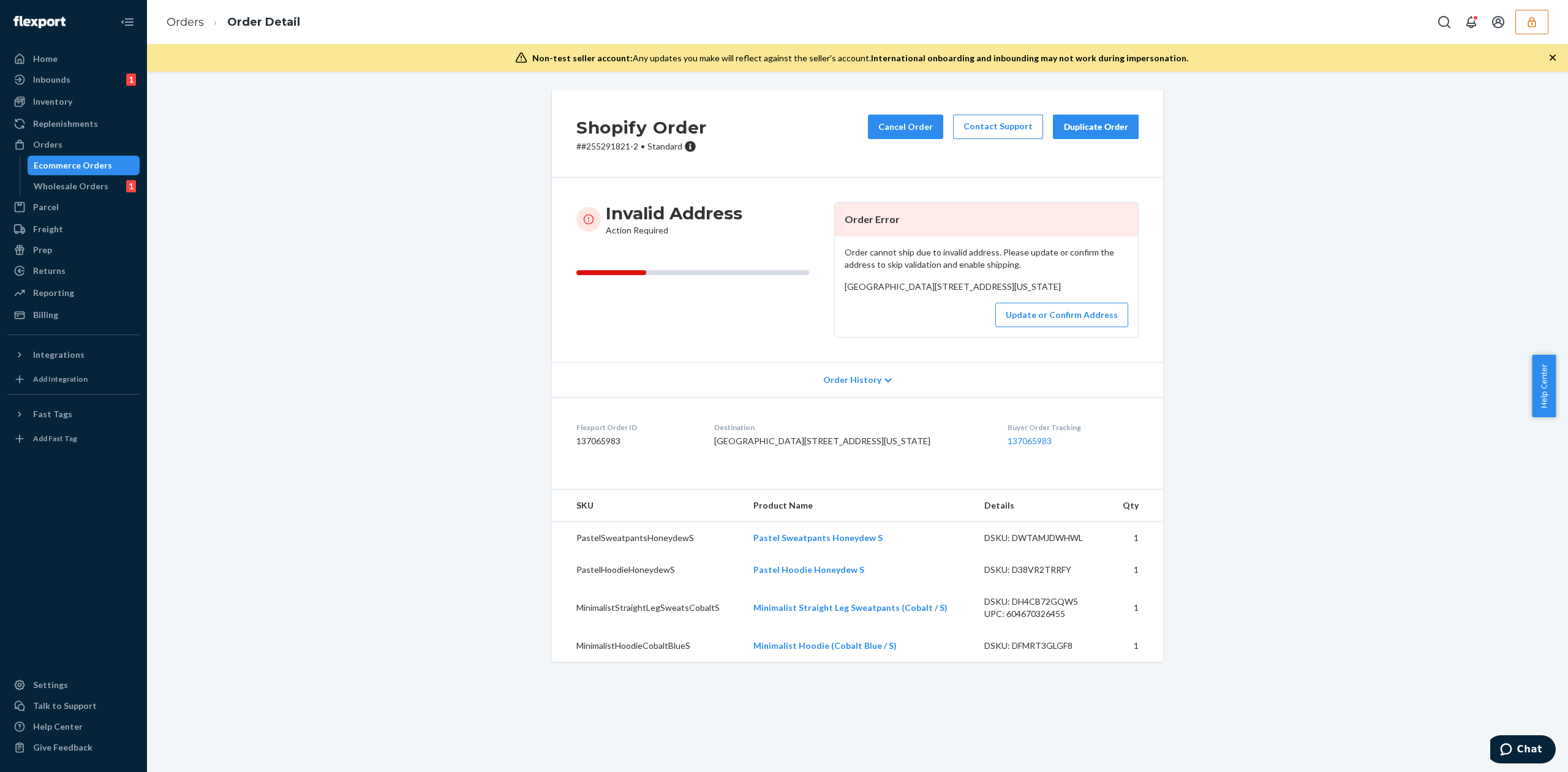
click at [859, 290] on span "elizabeth bell County Road 2318 canton, Texas 75103 US" at bounding box center [952, 285] width 216 height 10
copy span "elizabeth bell"
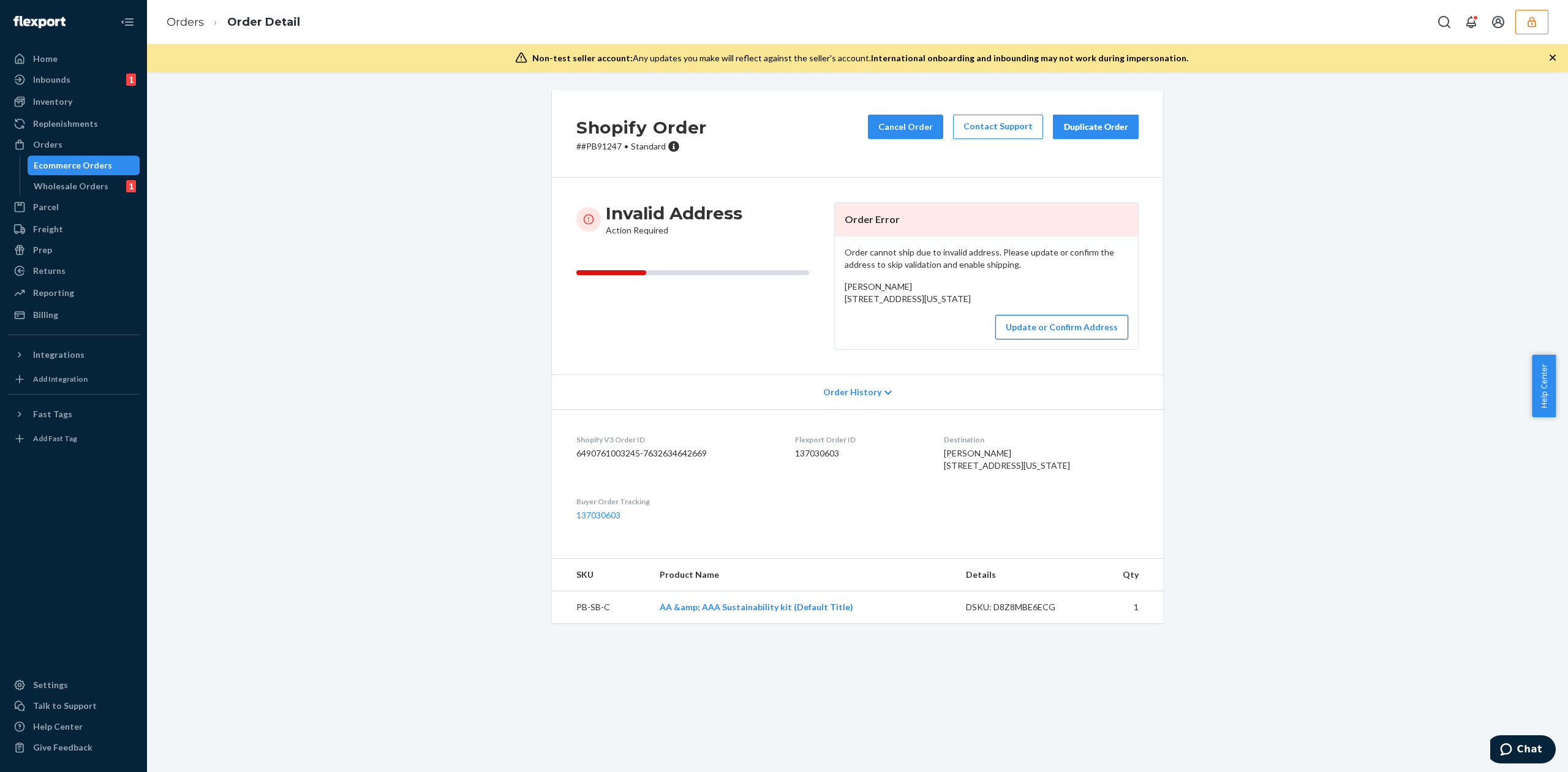
click at [1039, 340] on button "Update or Confirm Address" at bounding box center [1062, 326] width 133 height 24
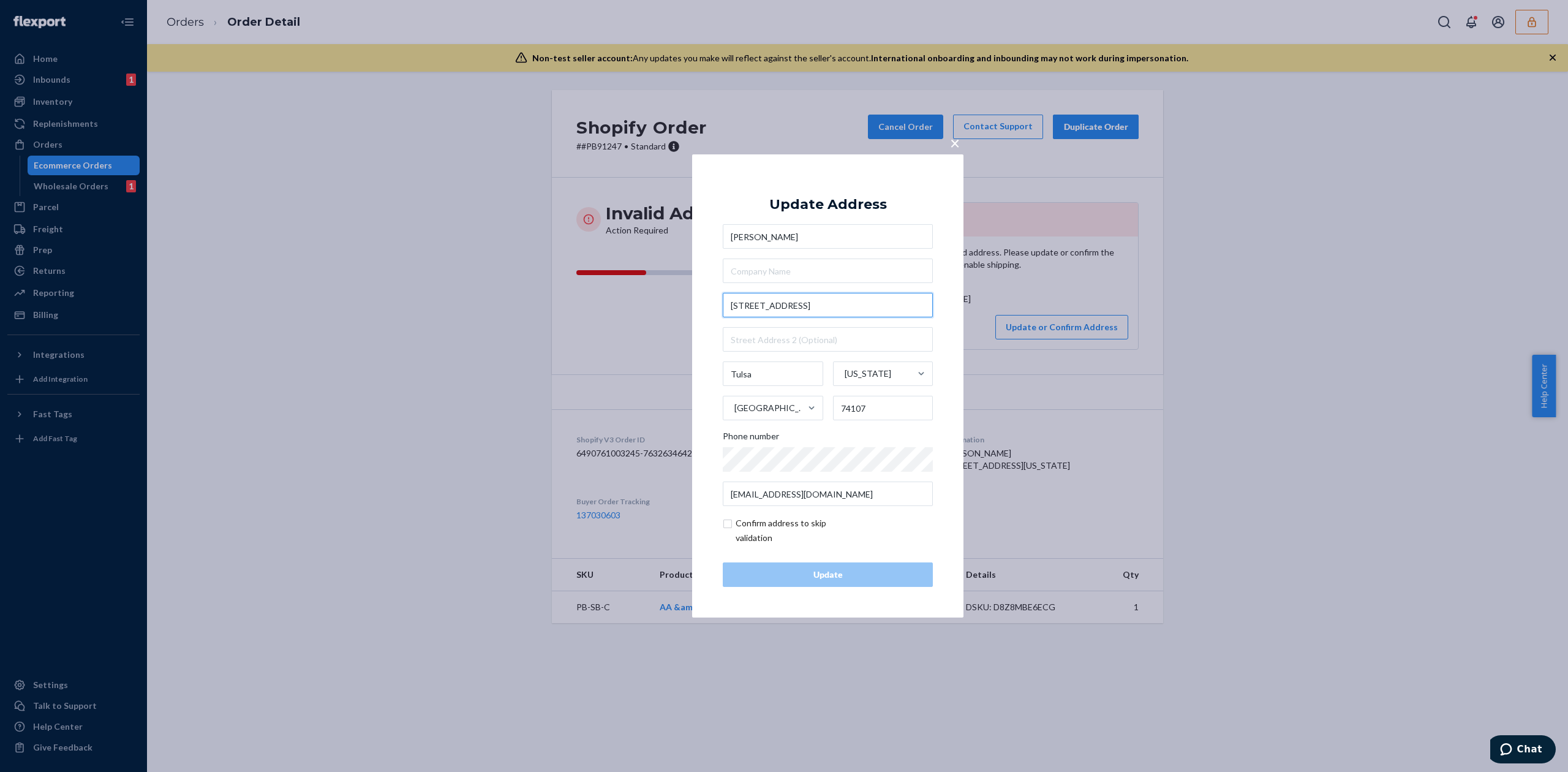
click at [774, 303] on input "[STREET_ADDRESS]" at bounding box center [828, 304] width 210 height 24
click at [836, 306] on input "[STREET_ADDRESS]" at bounding box center [828, 304] width 210 height 24
type input "[STREET_ADDRESS]"
click at [848, 211] on div "Update Address" at bounding box center [828, 205] width 118 height 14
click at [806, 578] on div "Update" at bounding box center [827, 574] width 189 height 13
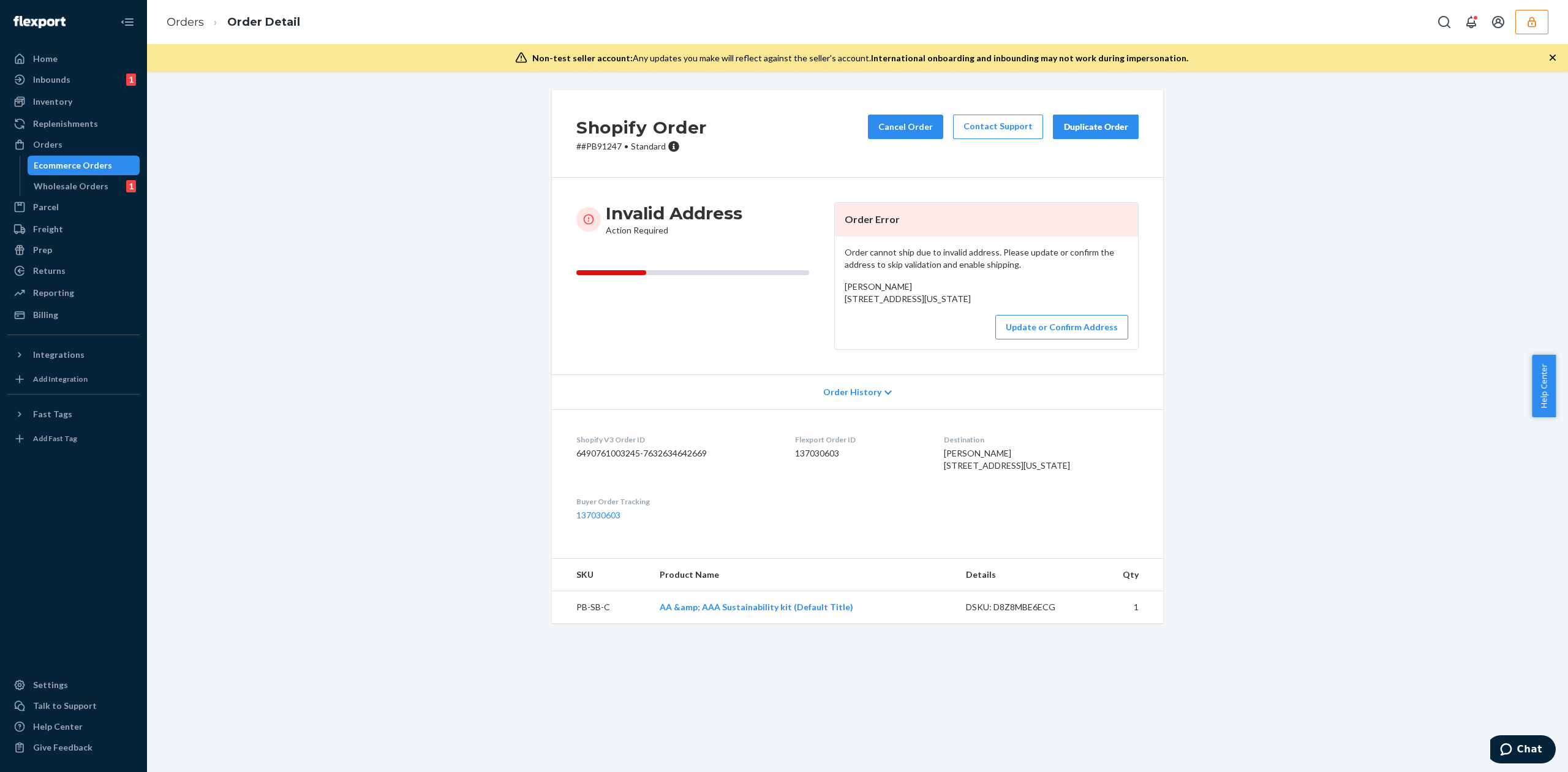
drag, startPoint x: 840, startPoint y: 295, endPoint x: 943, endPoint y: 309, distance: 103.9
click at [943, 305] on div "[PERSON_NAME] [STREET_ADDRESS][US_STATE]" at bounding box center [986, 293] width 284 height 24
copy span "[STREET_ADDRESS][US_STATE]"
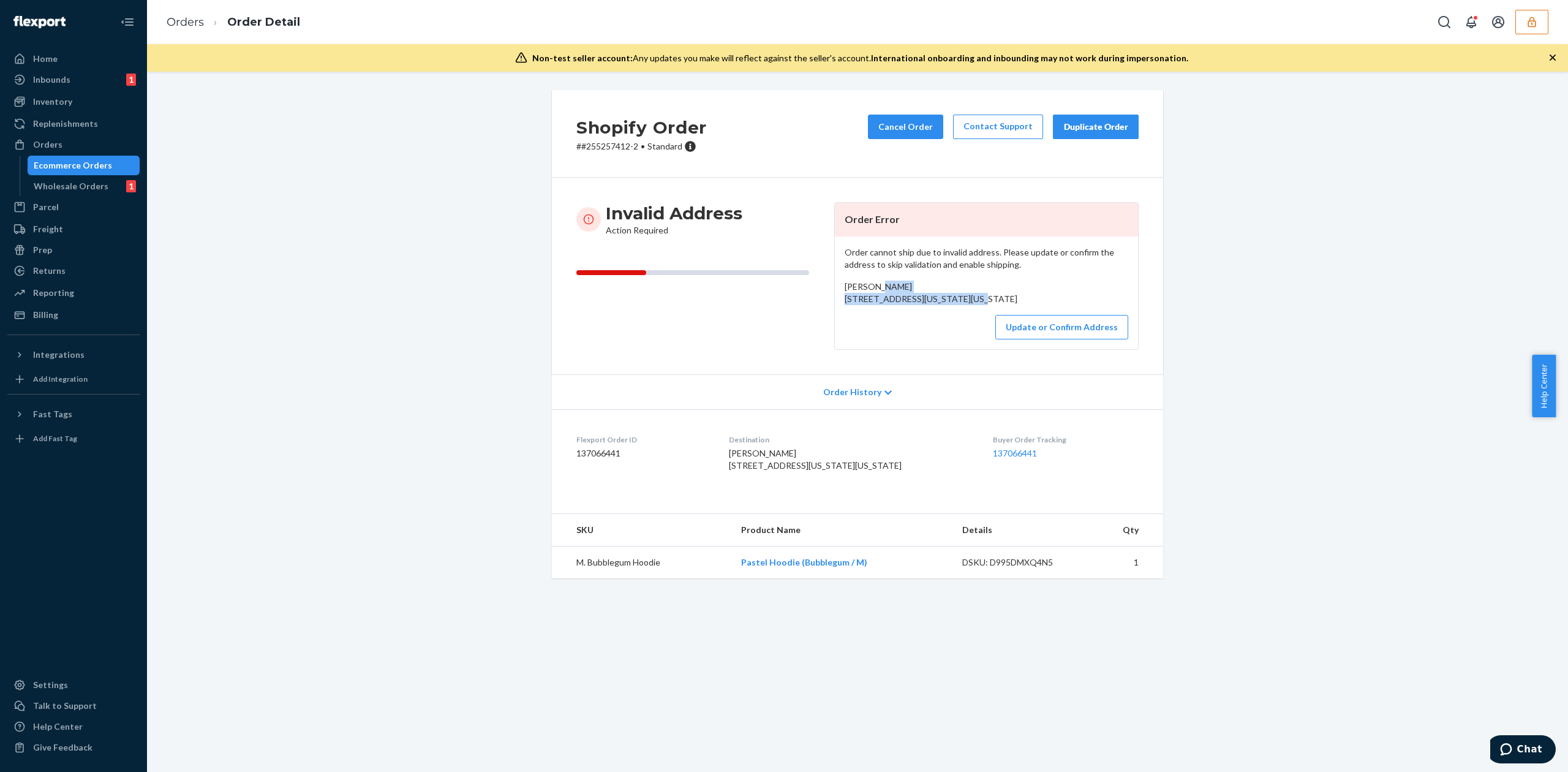
drag, startPoint x: 839, startPoint y: 298, endPoint x: 929, endPoint y: 309, distance: 90.7
click at [929, 305] on div "[PERSON_NAME] [STREET_ADDRESS][US_STATE][US_STATE]" at bounding box center [986, 293] width 284 height 24
copy span "[STREET_ADDRESS][US_STATE][US_STATE]"
click at [1046, 340] on button "Update or Confirm Address" at bounding box center [1062, 326] width 133 height 24
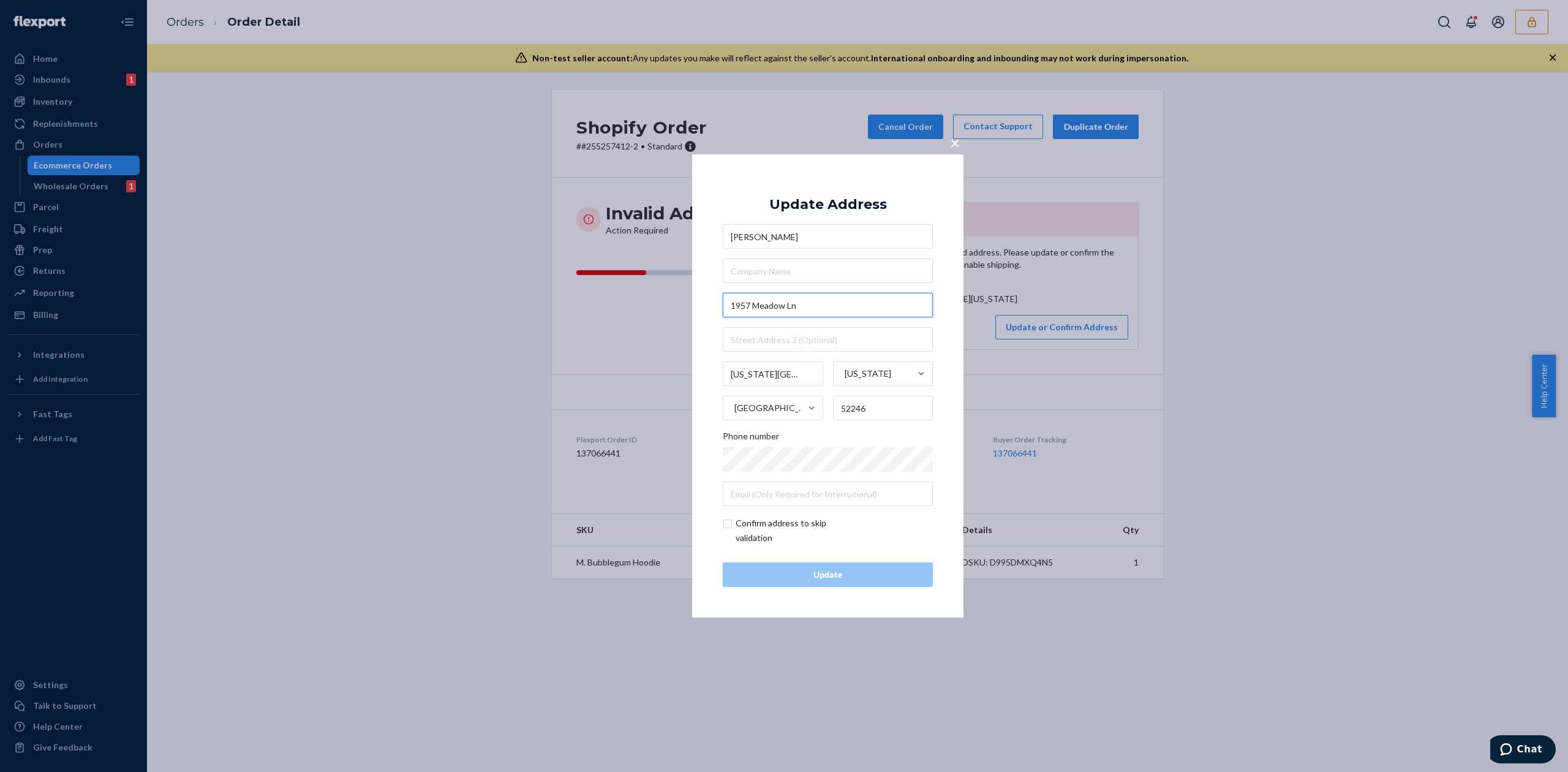
click at [785, 307] on input "1957 Meadow Ln" at bounding box center [828, 304] width 210 height 24
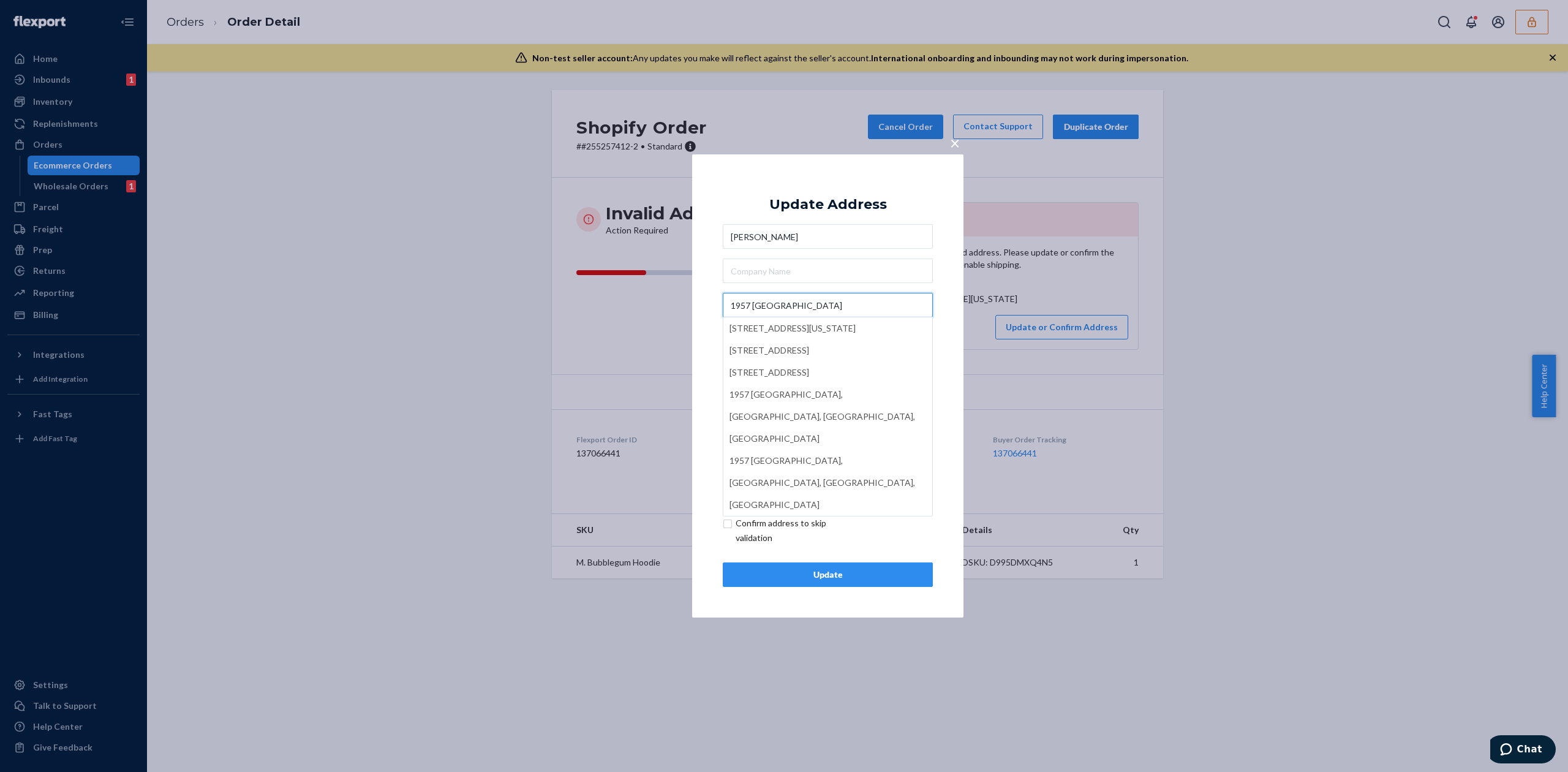
type input "1957 Meadow Ridge Ln"
click at [840, 215] on div "Update Address Min Lee 1957 Meadow Ridge Ln 1957 Meadow Ridge Ln, Iowa City, IA…" at bounding box center [828, 385] width 210 height 401
click at [898, 408] on input "52246" at bounding box center [882, 408] width 101 height 24
type input "52245"
click at [757, 528] on input "checkbox" at bounding box center [794, 530] width 142 height 29
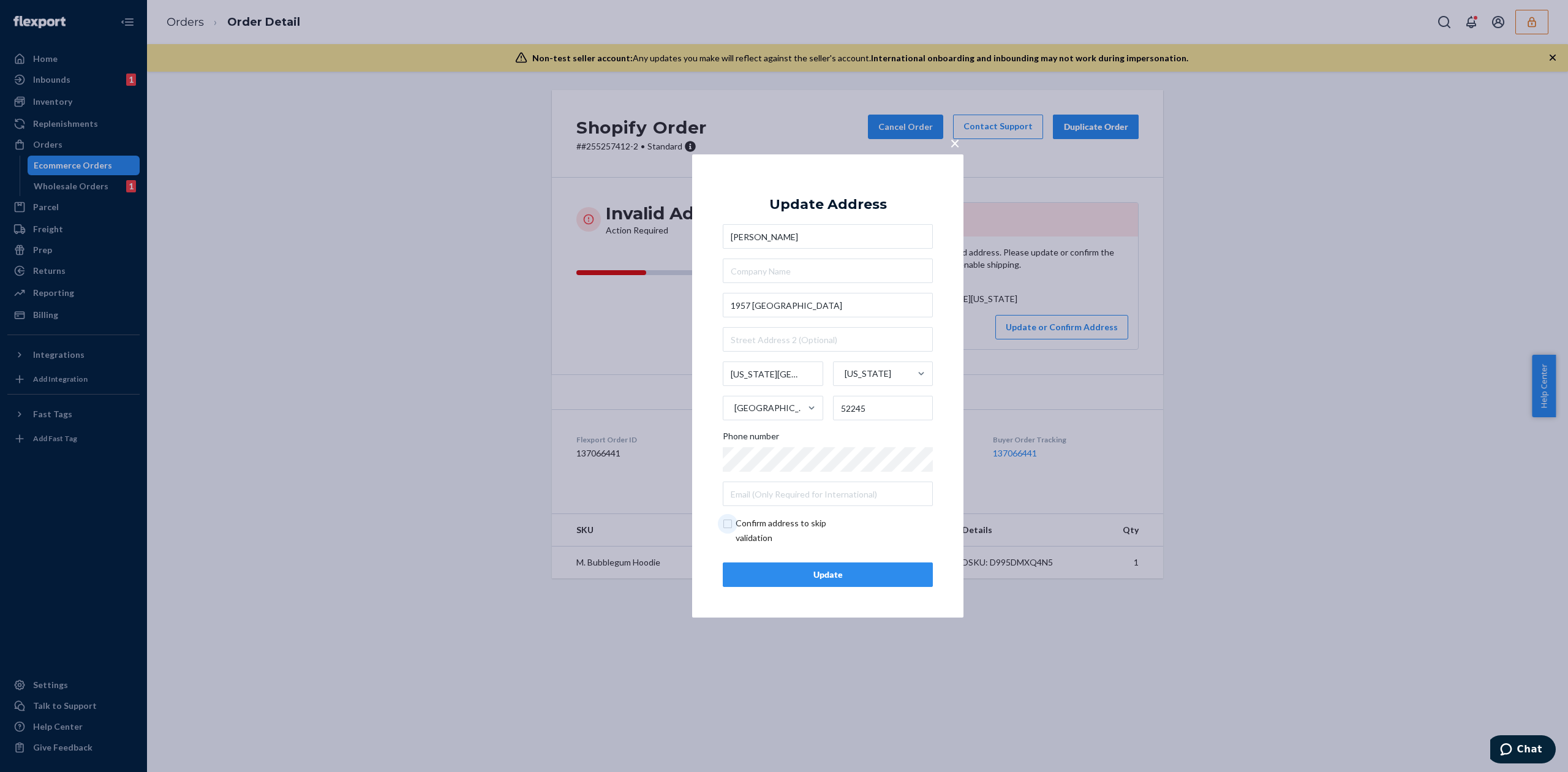
checkbox input "true"
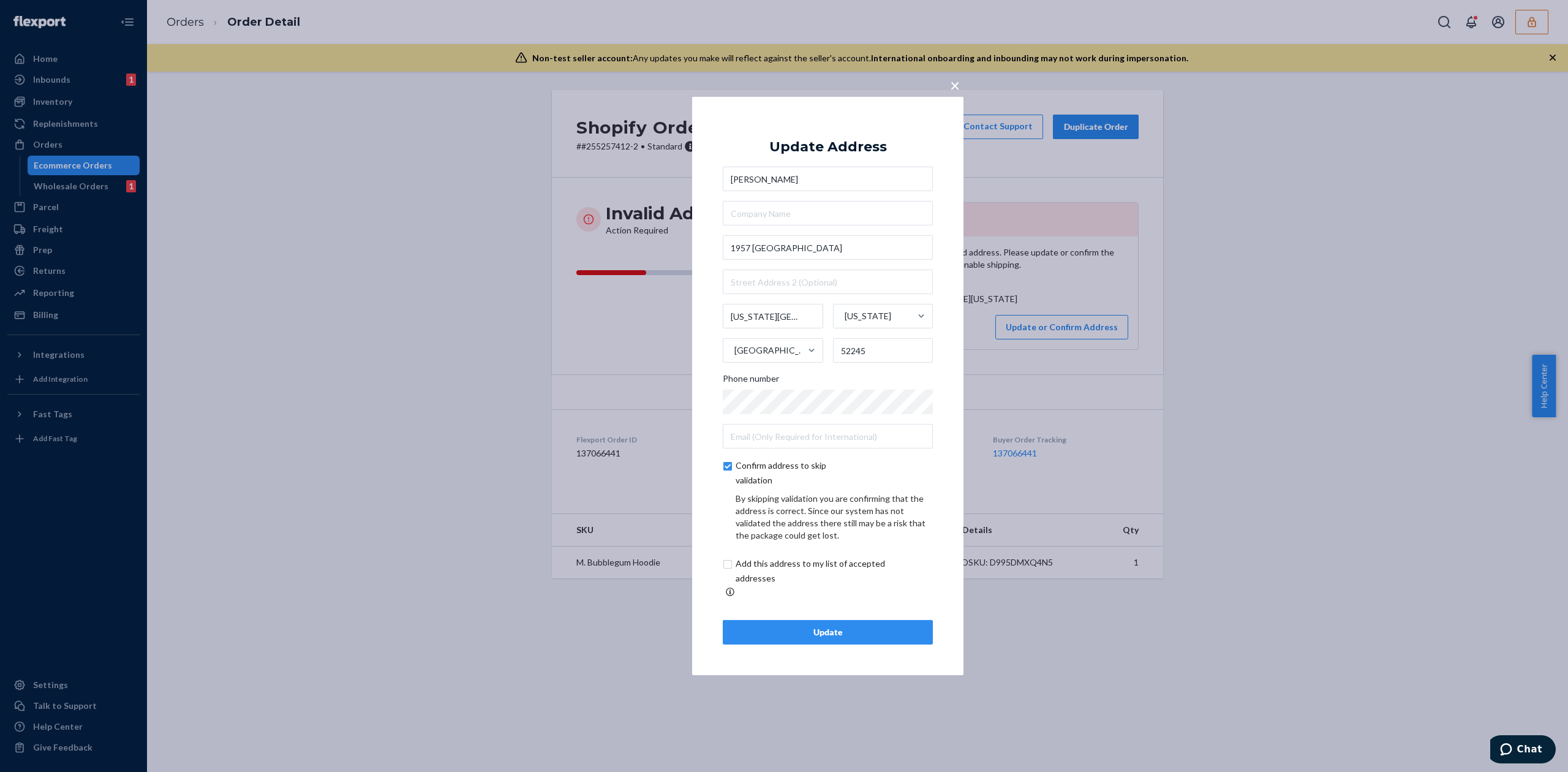
click at [793, 574] on input "checkbox" at bounding box center [824, 571] width 204 height 29
checkbox input "true"
click at [823, 629] on div "Update" at bounding box center [827, 632] width 189 height 13
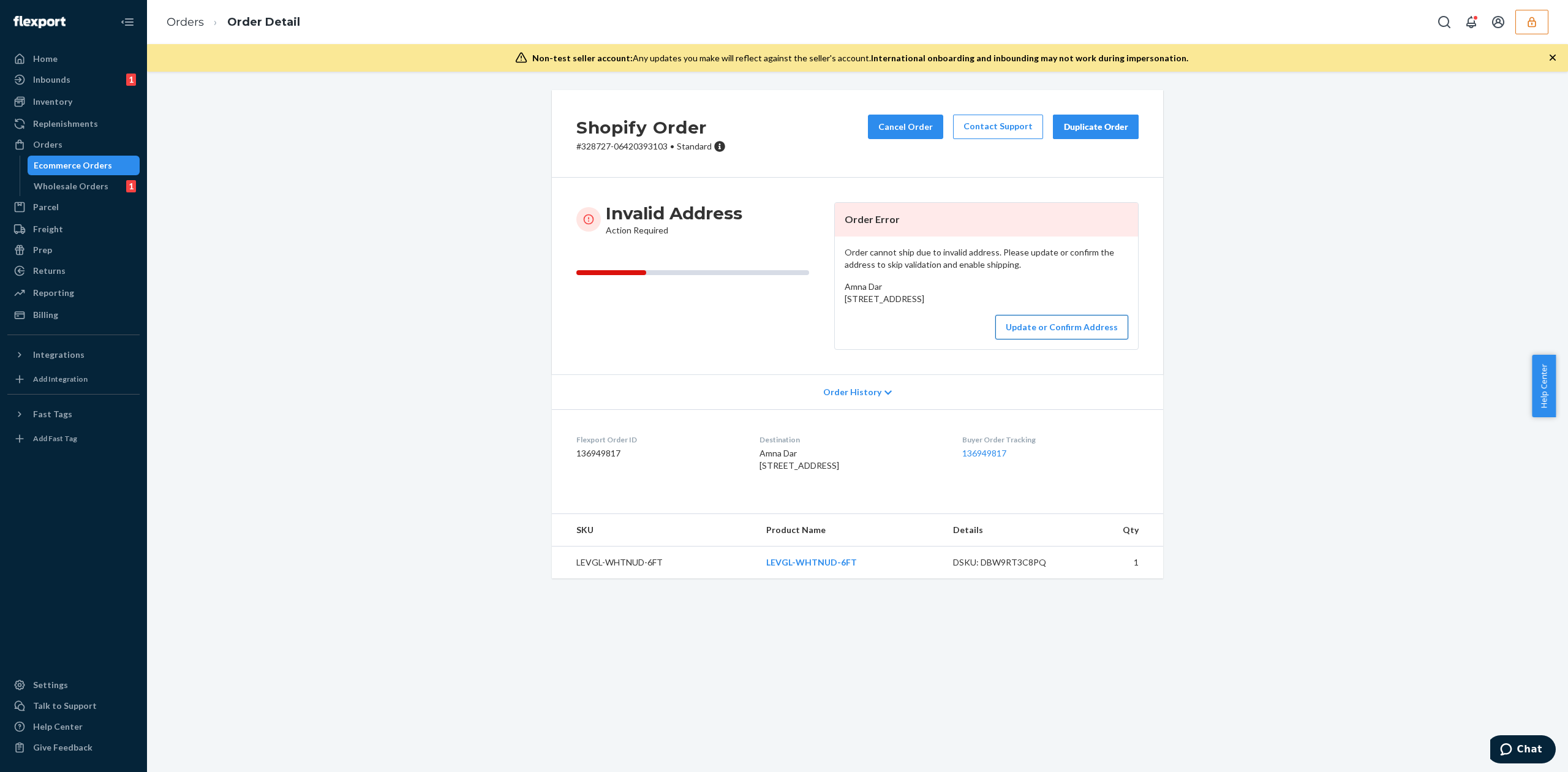
click at [1078, 340] on button "Update or Confirm Address" at bounding box center [1062, 326] width 133 height 24
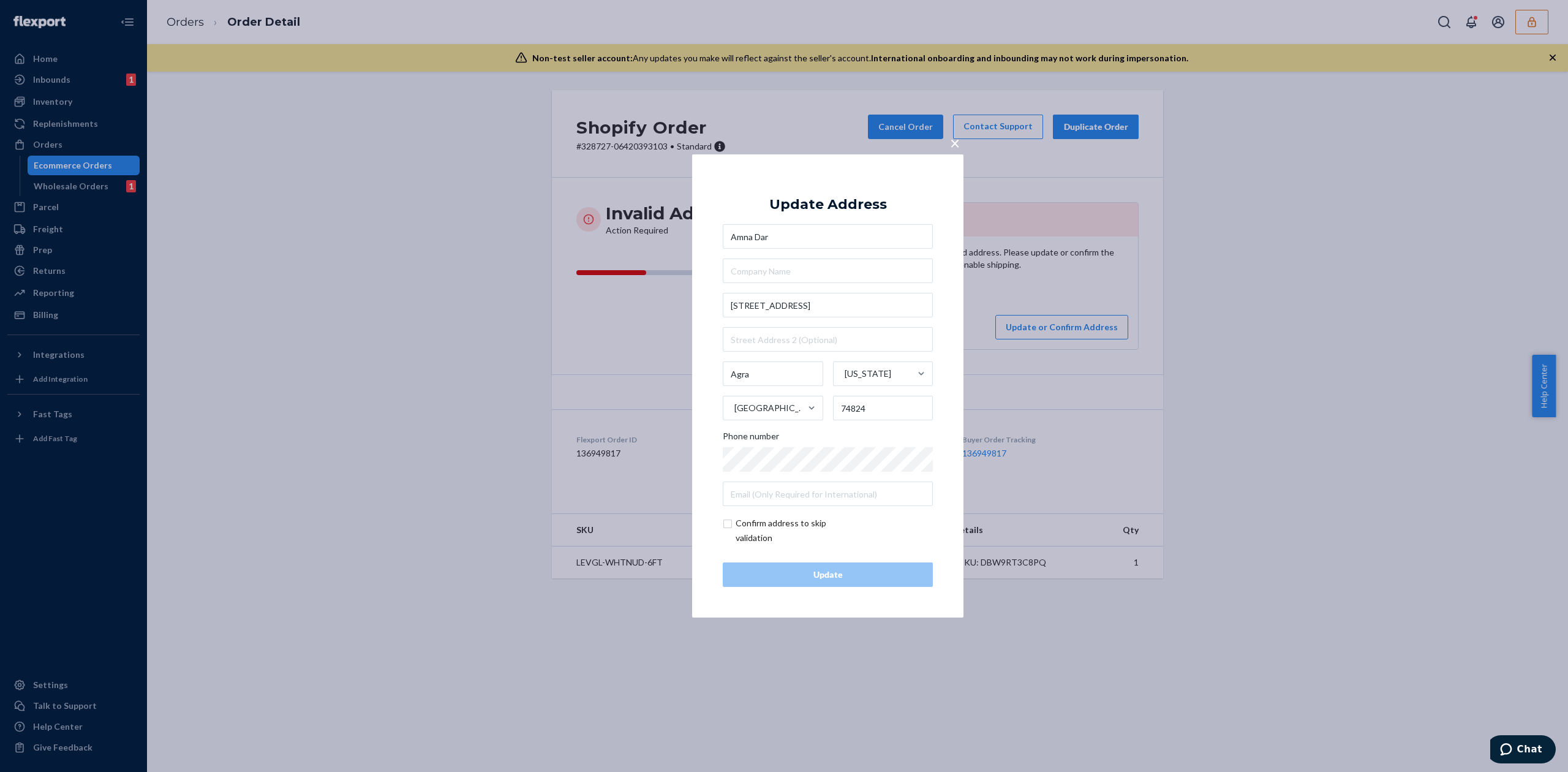
click at [954, 143] on span "×" at bounding box center [954, 142] width 10 height 21
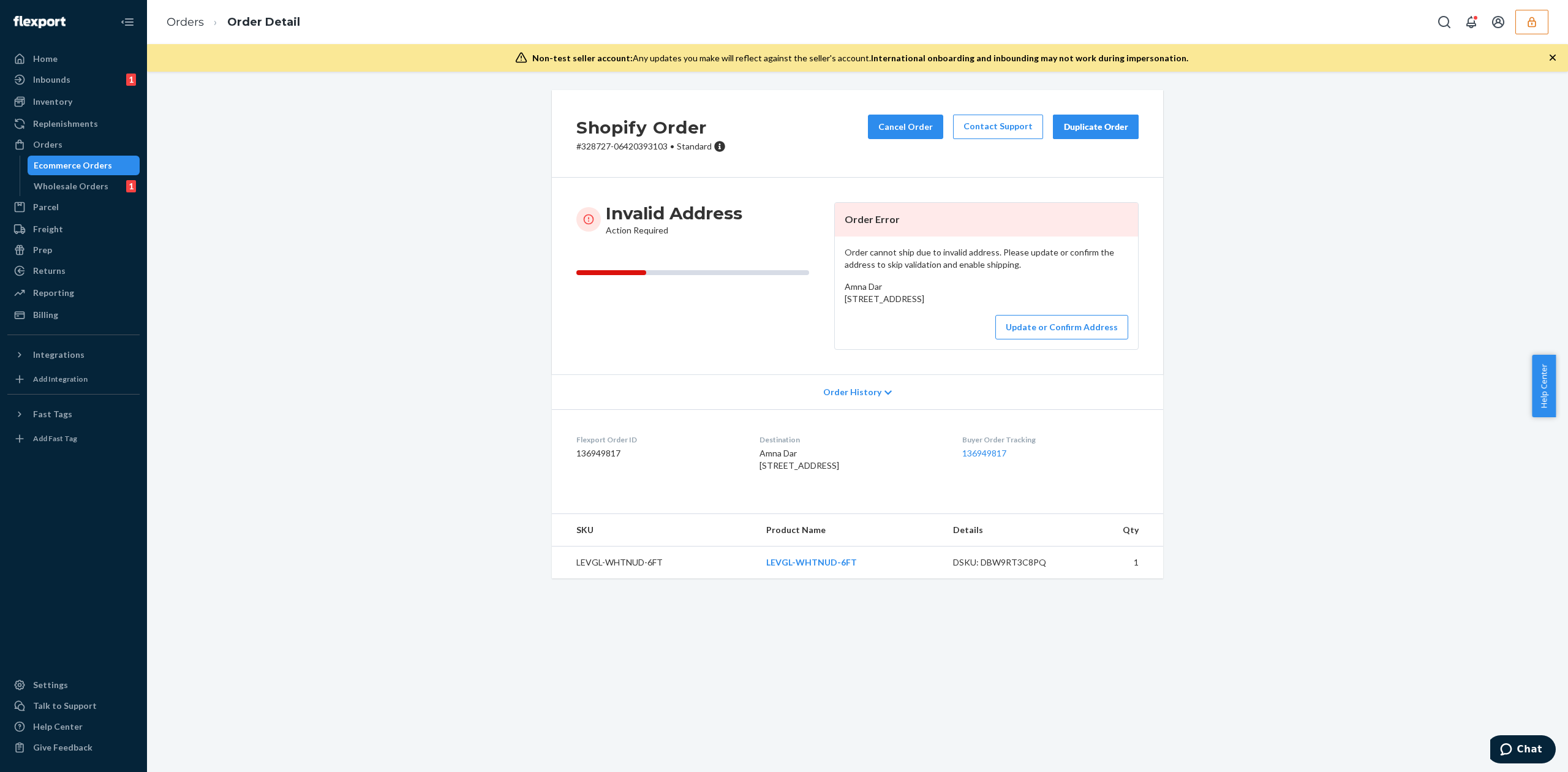
drag, startPoint x: 840, startPoint y: 297, endPoint x: 937, endPoint y: 321, distance: 99.9
click at [937, 305] on div "Amna Dar [STREET_ADDRESS]" at bounding box center [986, 293] width 284 height 24
copy span "[STREET_ADDRESS]"
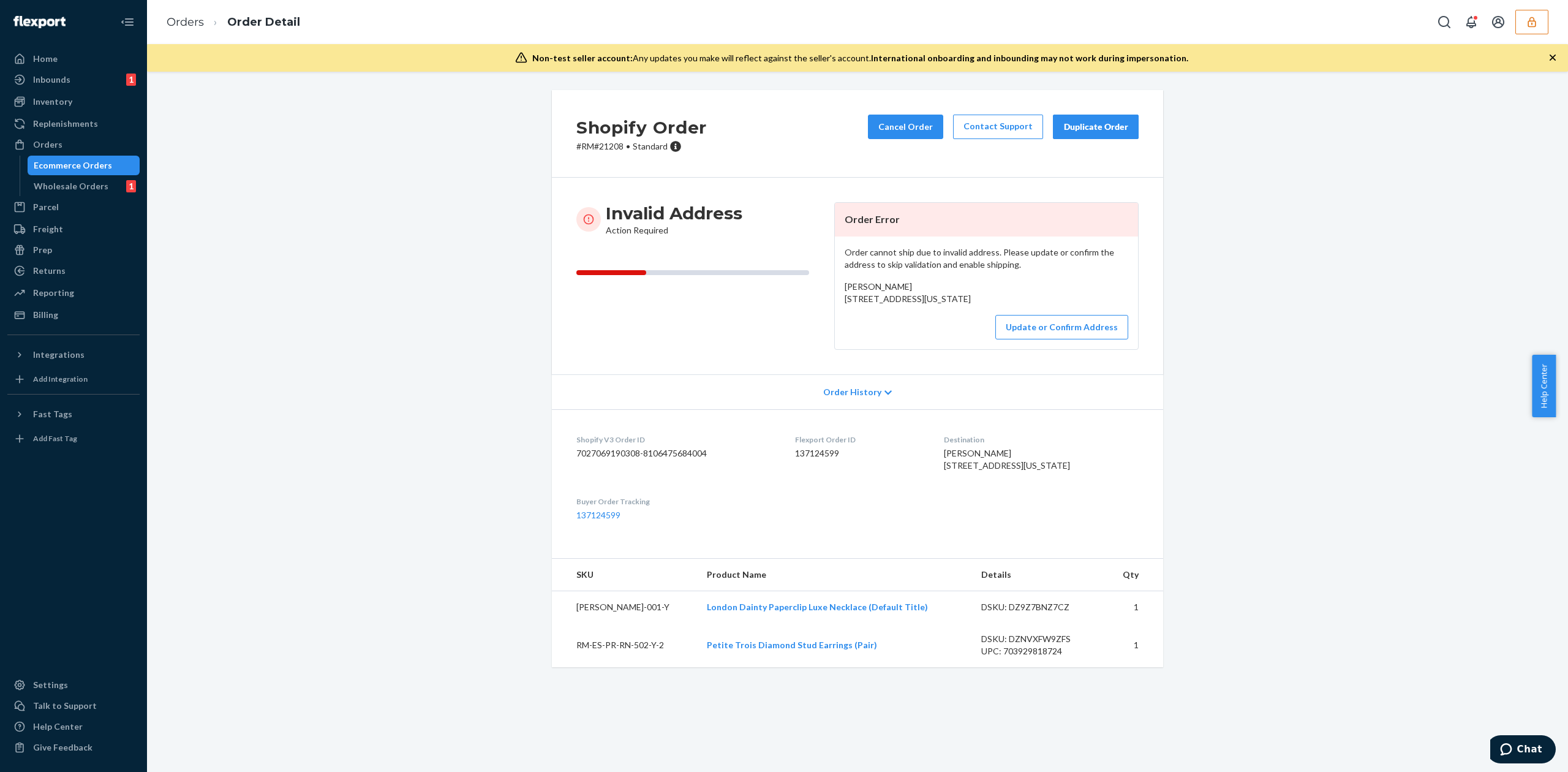
drag, startPoint x: 835, startPoint y: 297, endPoint x: 946, endPoint y: 309, distance: 111.6
click at [946, 309] on div "Order cannot ship due to invalid address. Please update or confirm the address …" at bounding box center [986, 293] width 303 height 112
copy span "[STREET_ADDRESS][US_STATE]"
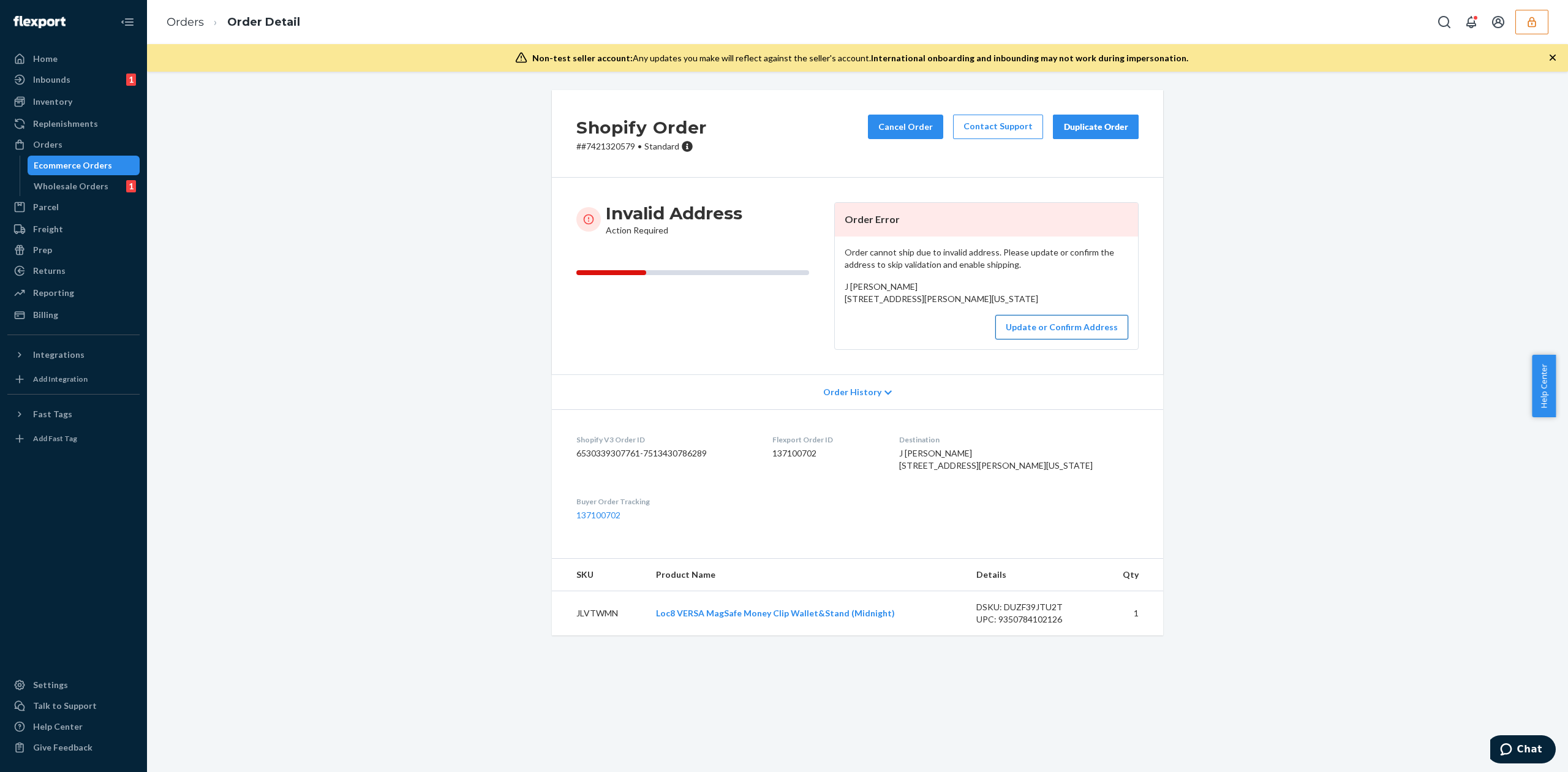
click at [1105, 340] on button "Update or Confirm Address" at bounding box center [1062, 326] width 133 height 24
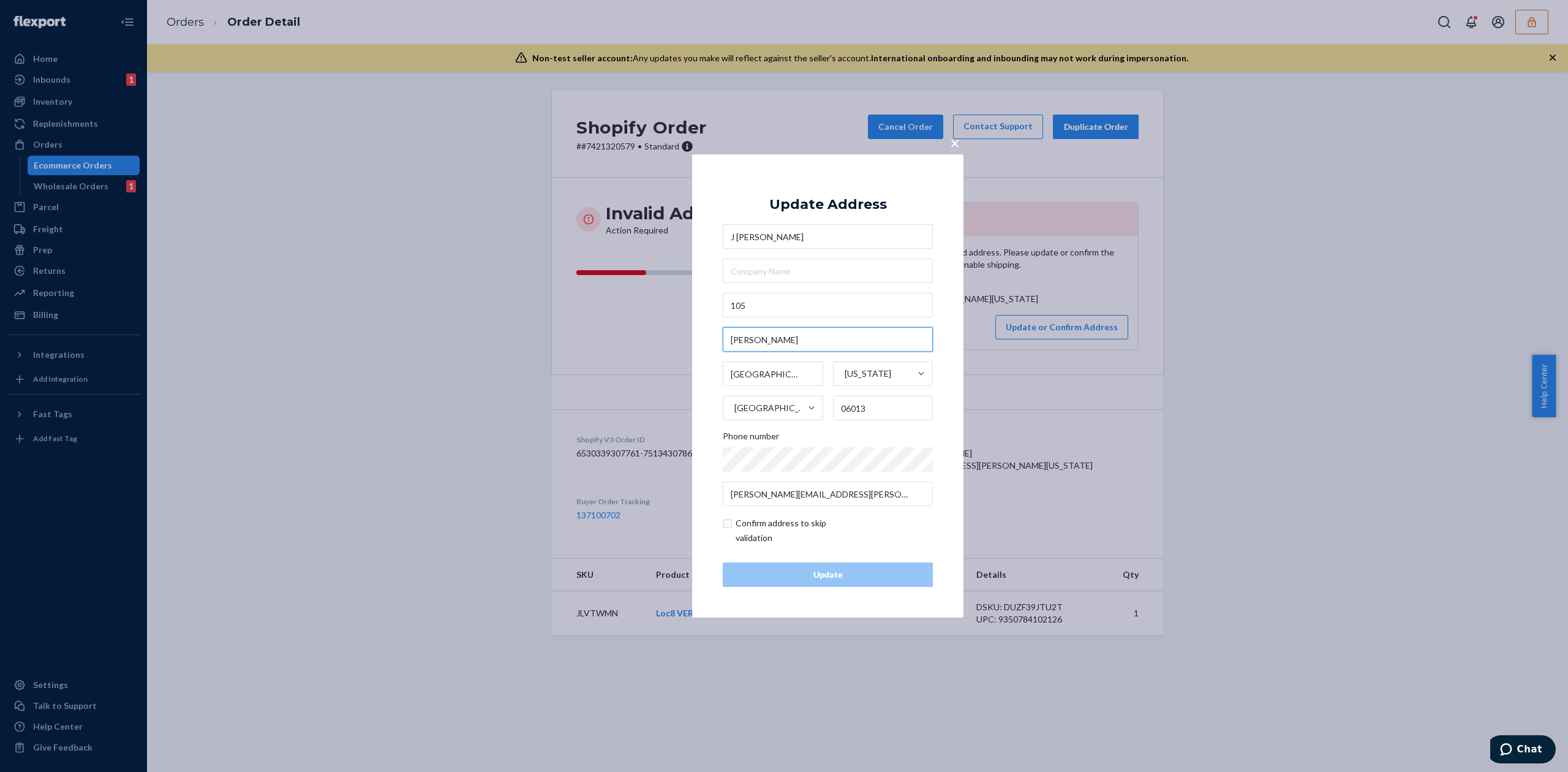
click at [768, 343] on input "[PERSON_NAME]" at bounding box center [828, 339] width 210 height 24
click at [789, 295] on input "105" at bounding box center [828, 304] width 210 height 24
paste input "[PERSON_NAME]"
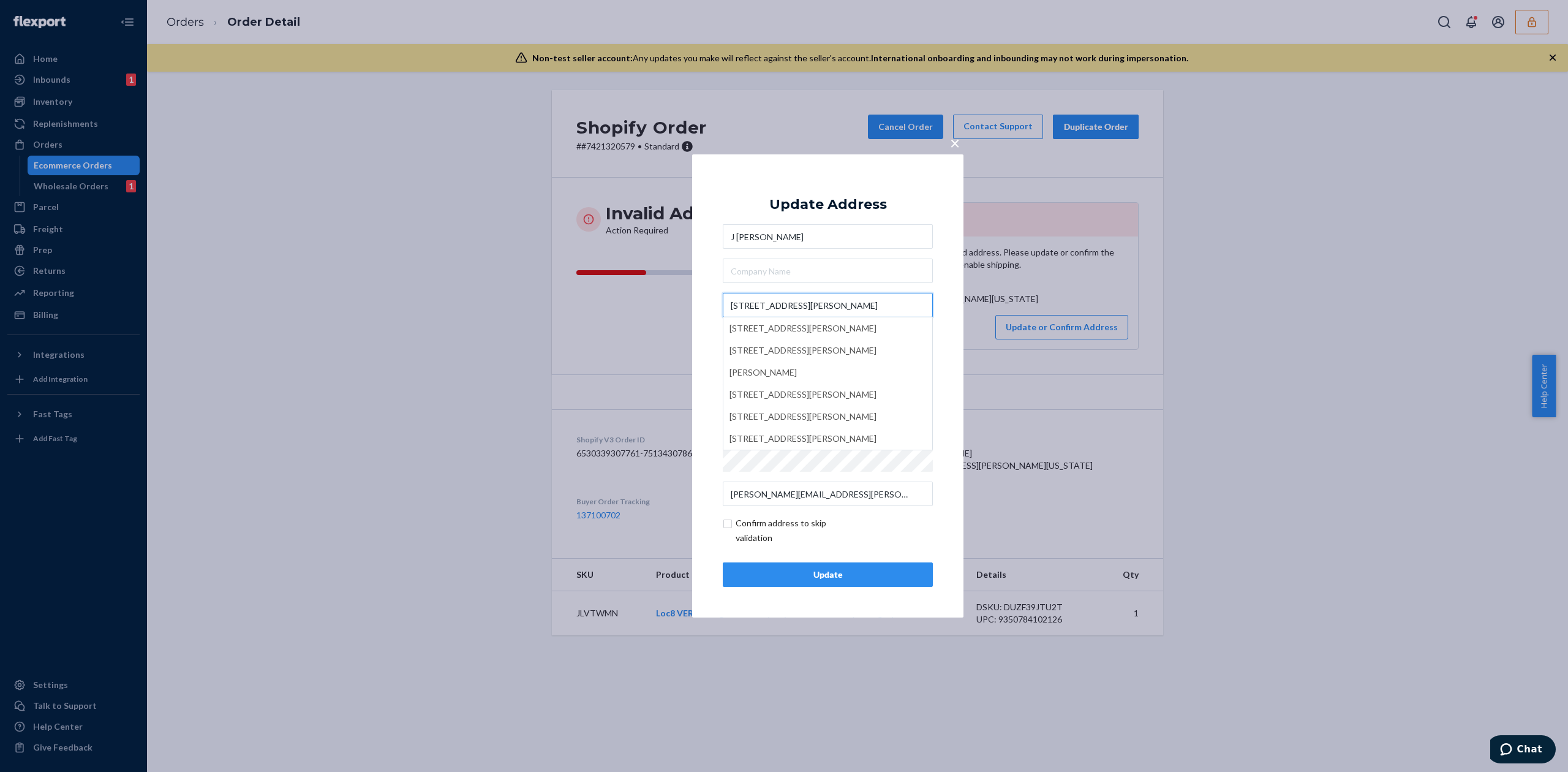
click at [785, 306] on input "[STREET_ADDRESS][PERSON_NAME]" at bounding box center [828, 304] width 210 height 24
type input "[STREET_ADDRESS][PERSON_NAME]"
click at [789, 185] on div "Update Address J [PERSON_NAME] [STREET_ADDRESS][PERSON_NAME][PERSON_NAME] [STRE…" at bounding box center [828, 385] width 210 height 401
click at [876, 572] on div "Update" at bounding box center [827, 574] width 189 height 13
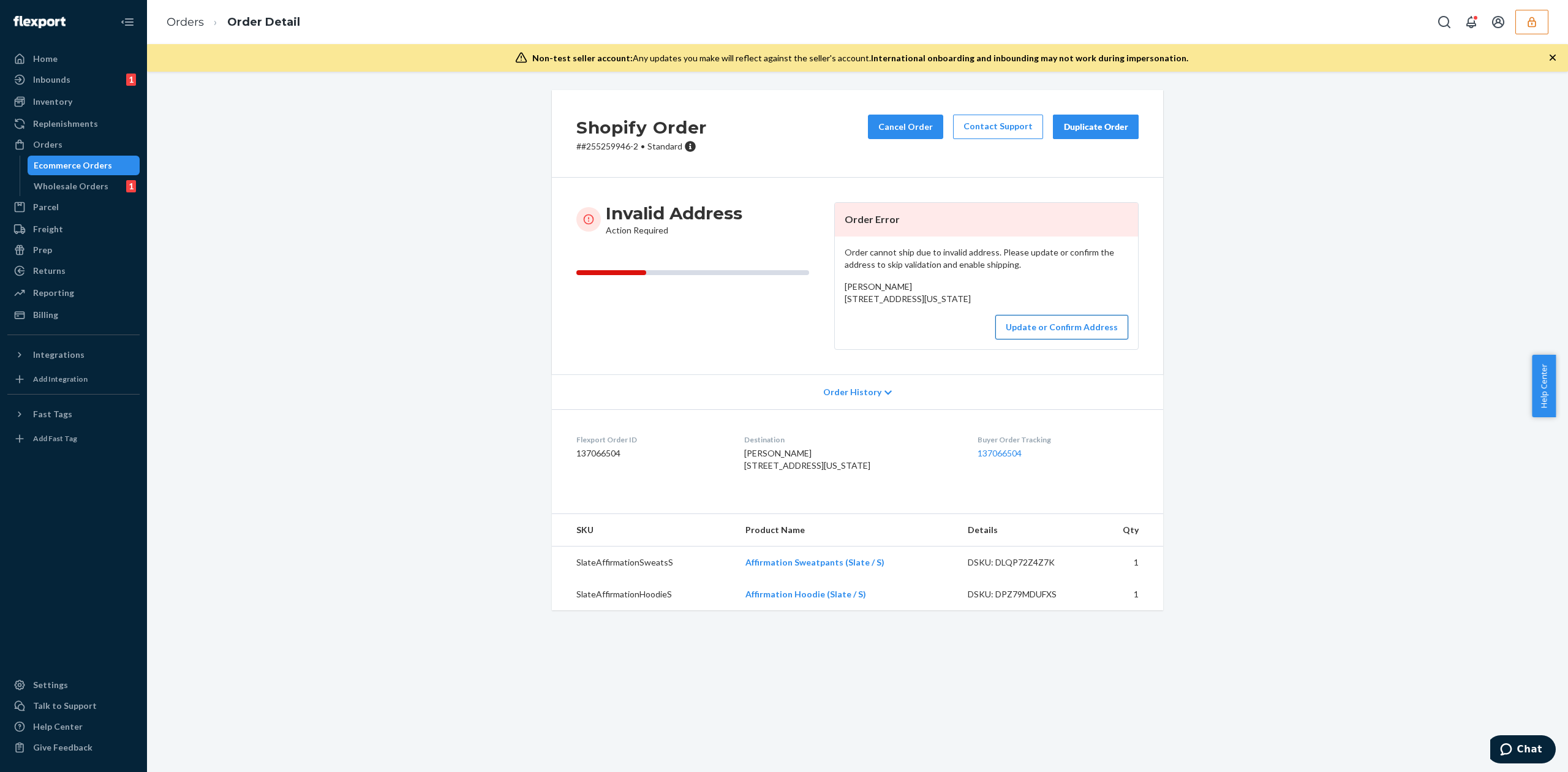
click at [1041, 340] on button "Update or Confirm Address" at bounding box center [1062, 326] width 133 height 24
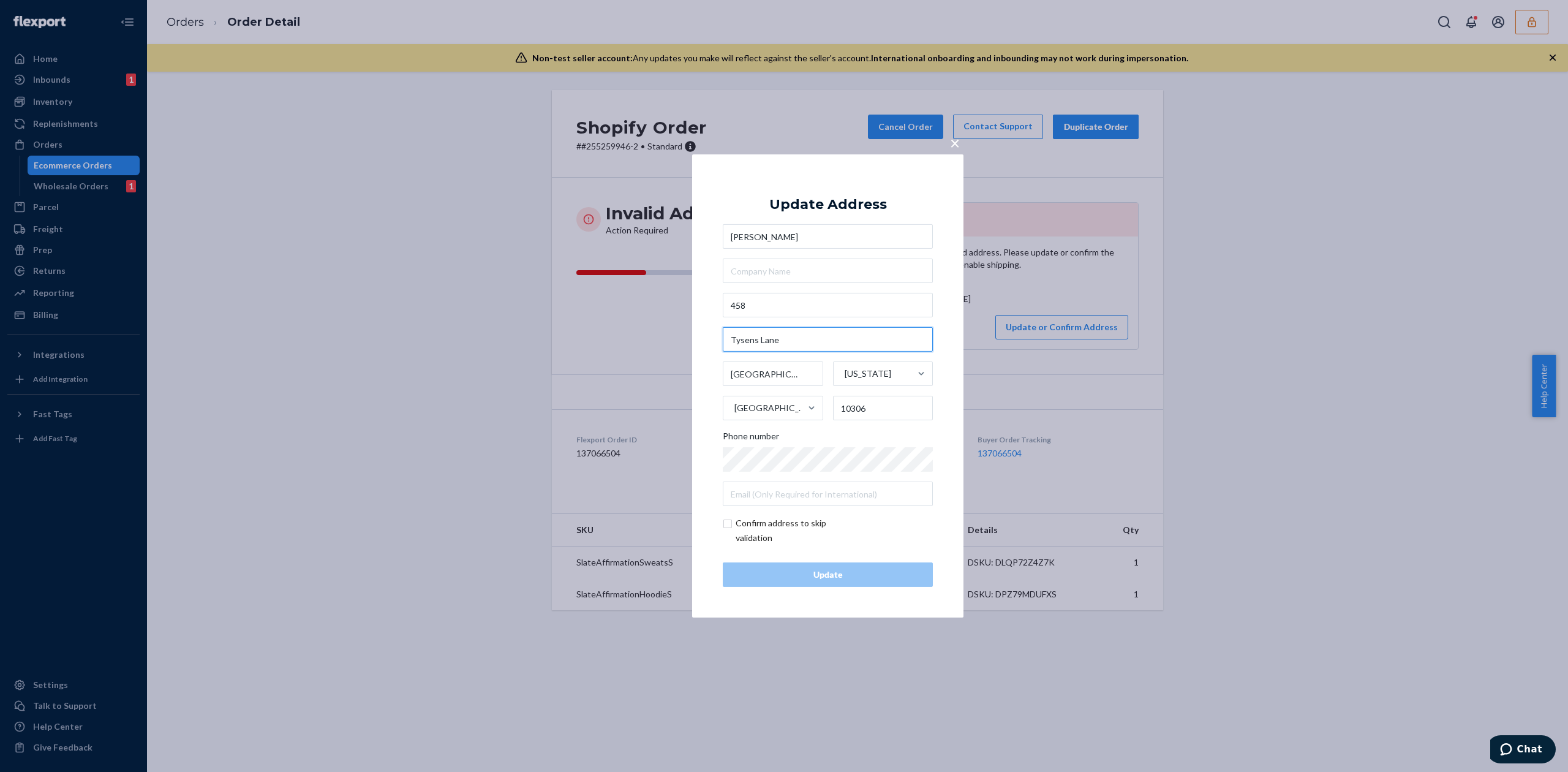
click at [763, 337] on input "Tysens Lane" at bounding box center [828, 339] width 210 height 24
click at [796, 307] on input "458" at bounding box center [828, 304] width 210 height 24
paste input "Tysens Lane"
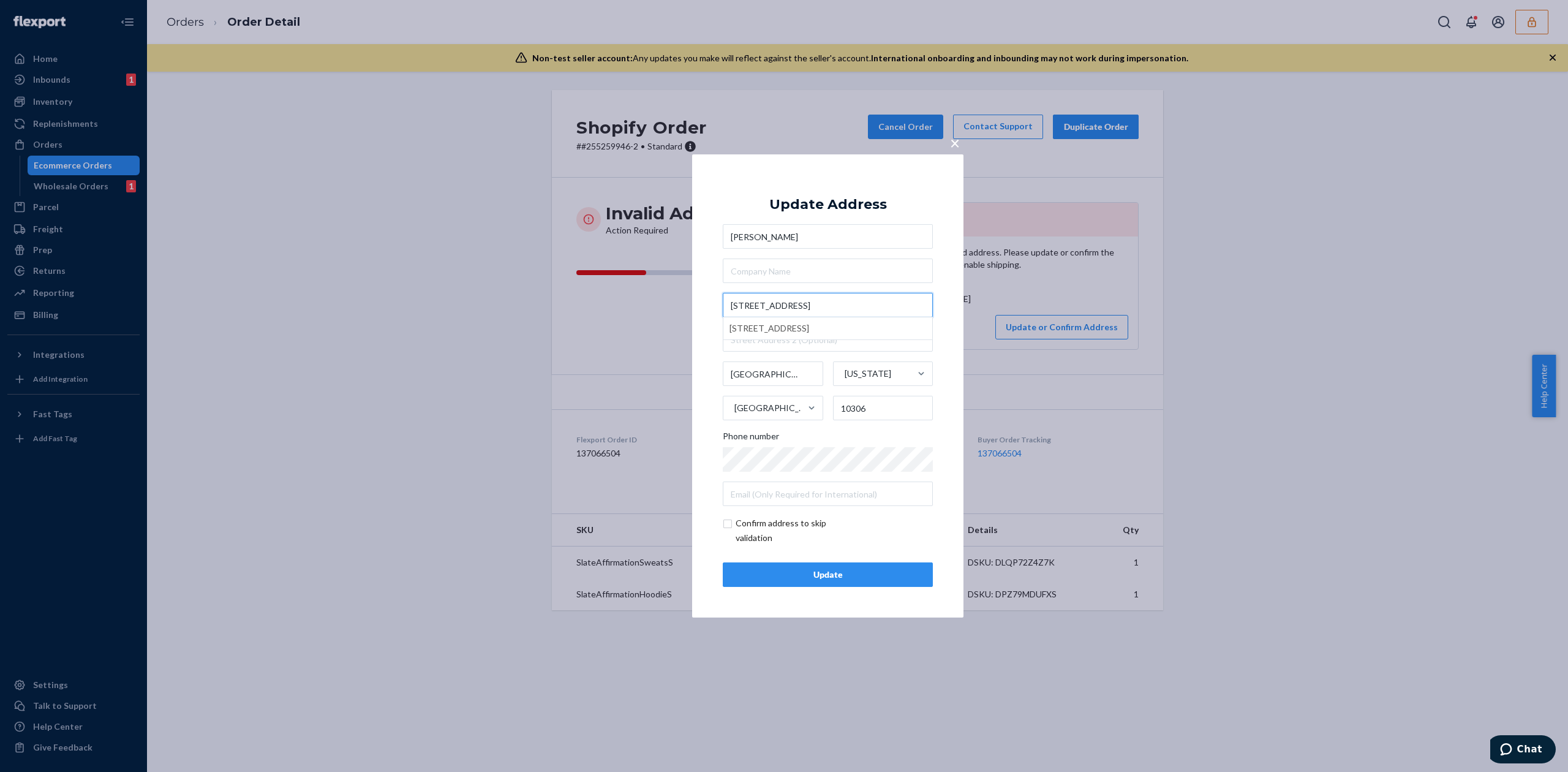
type input "[STREET_ADDRESS]"
click at [839, 194] on div "Update Address [PERSON_NAME] [STREET_ADDRESS][US_STATE] Phone number Confirm ad…" at bounding box center [828, 385] width 210 height 401
click at [829, 568] on div "Update" at bounding box center [827, 574] width 189 height 13
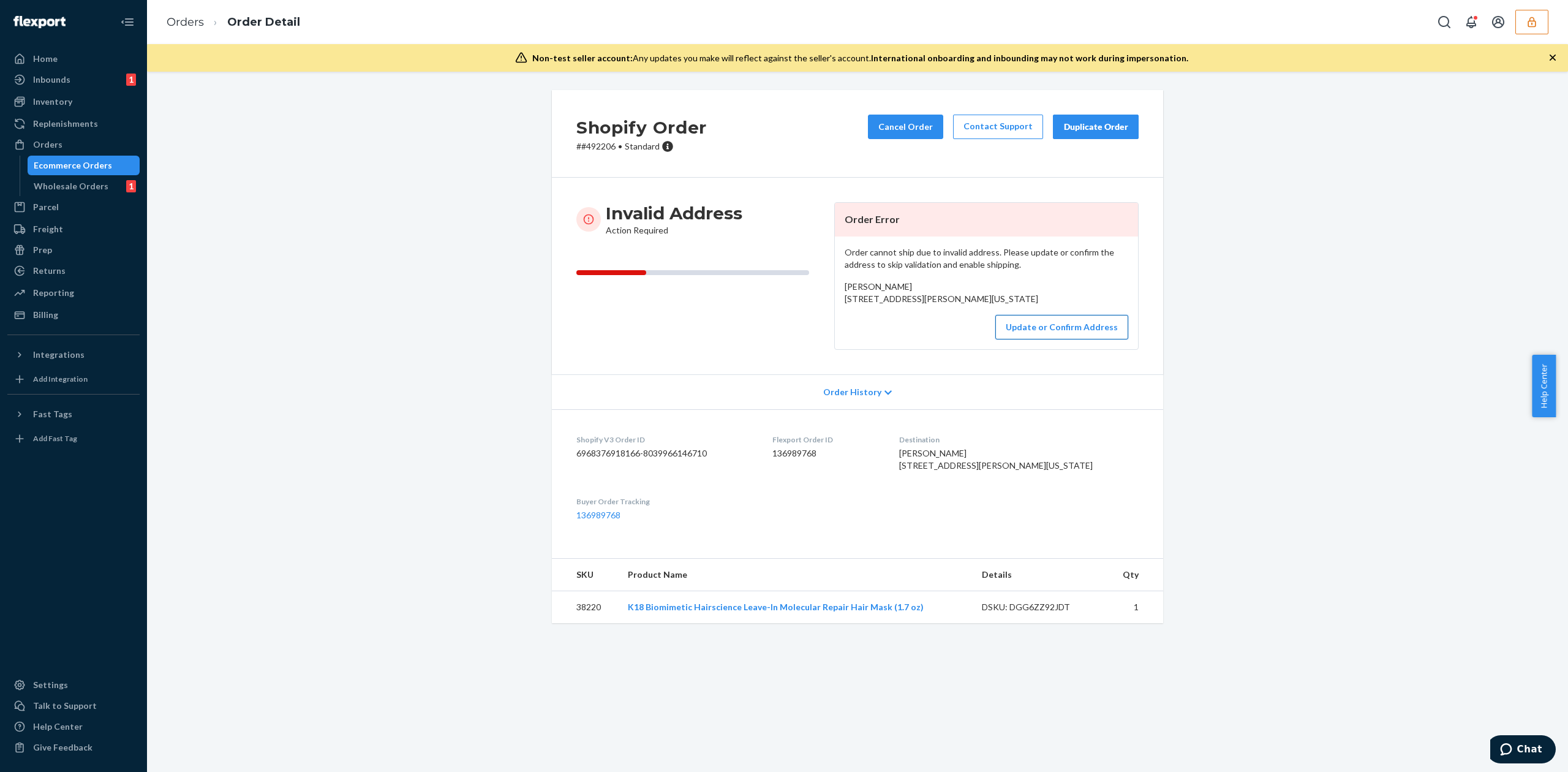
click at [1057, 340] on button "Update or Confirm Address" at bounding box center [1062, 326] width 133 height 24
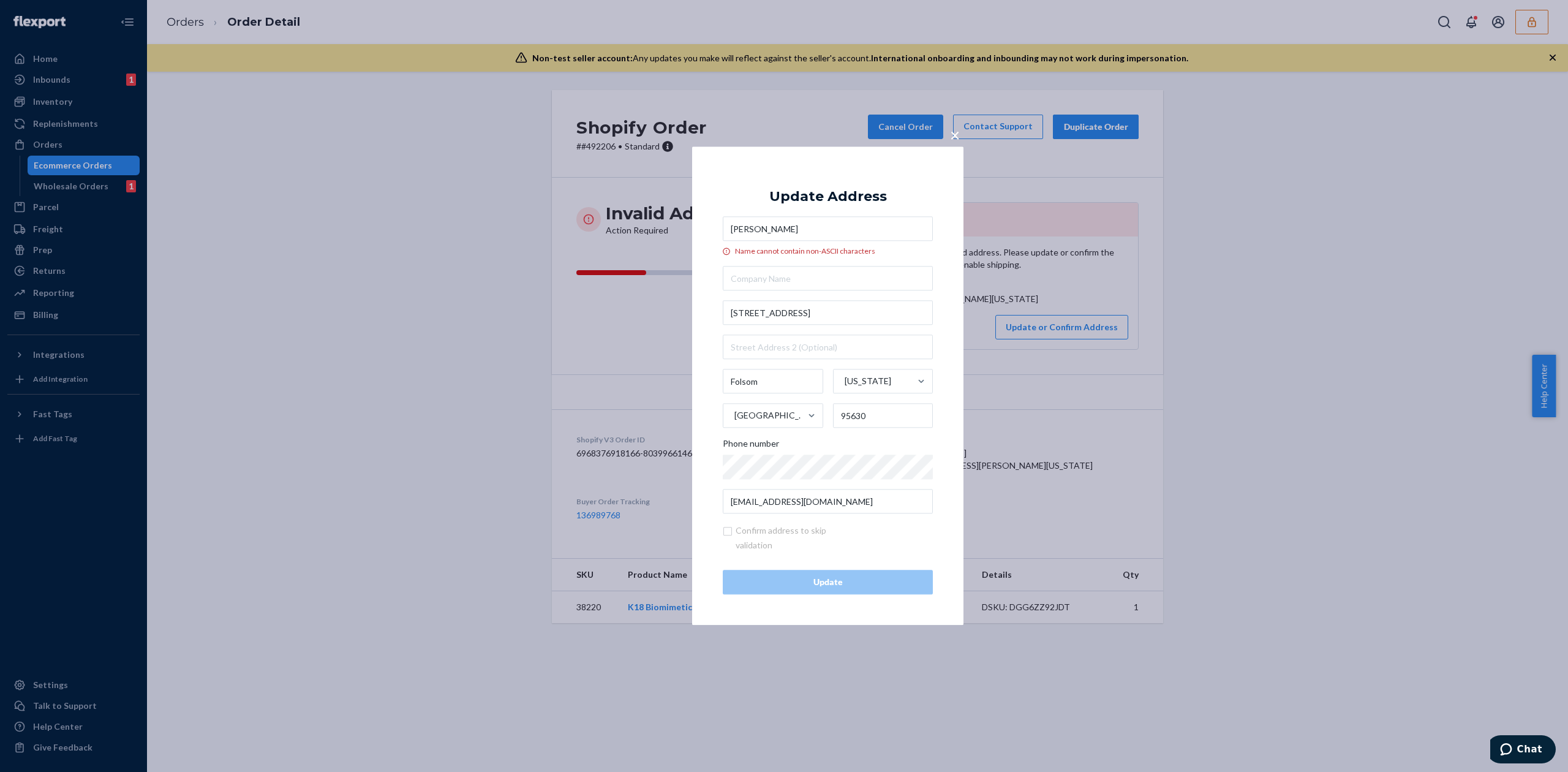
click at [807, 227] on input "[PERSON_NAME]" at bounding box center [828, 228] width 210 height 24
click at [734, 231] on input "[PERSON_NAME]" at bounding box center [828, 228] width 210 height 24
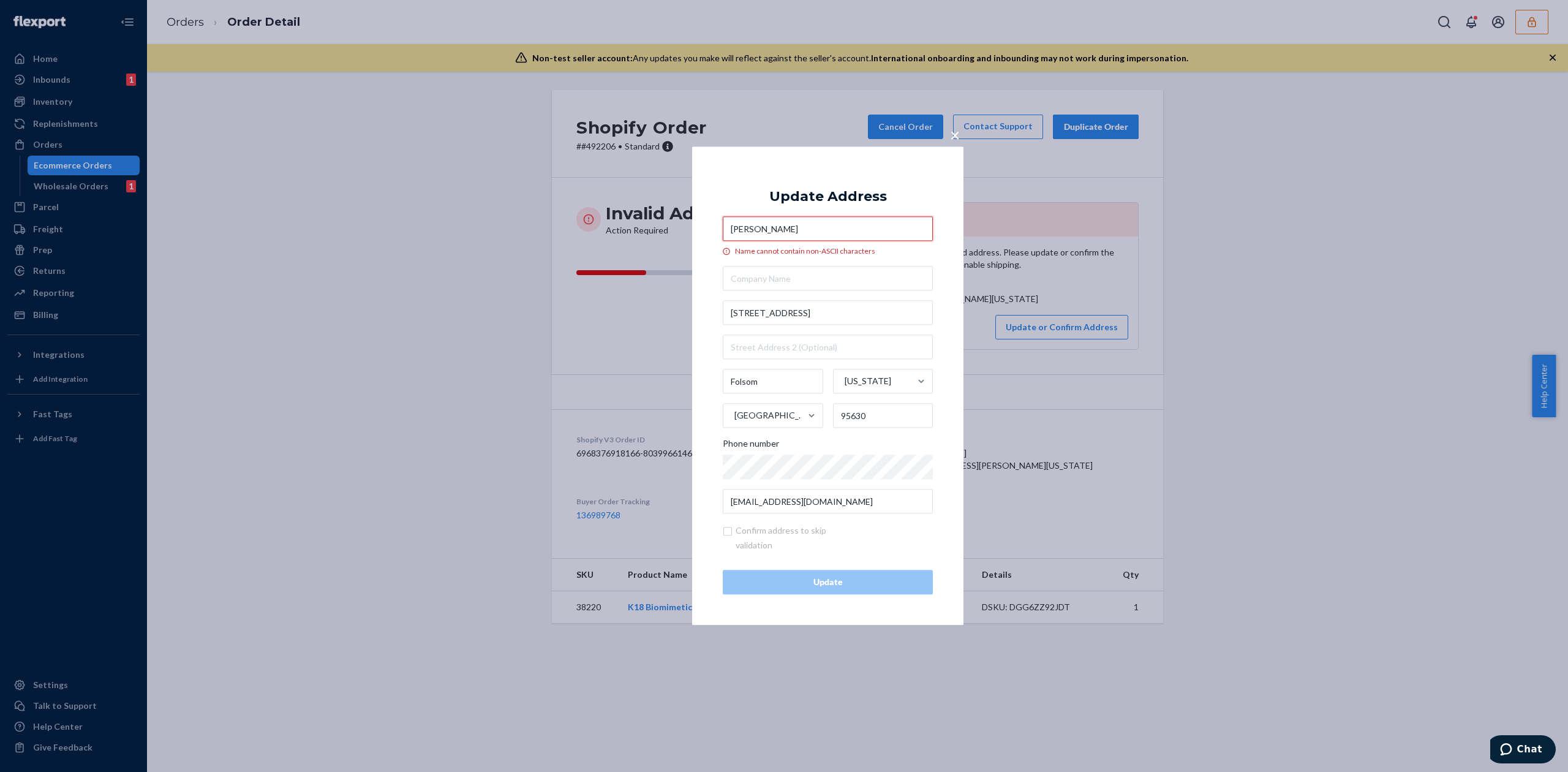
click at [734, 231] on input "Николь Прокопенко" at bounding box center [828, 228] width 210 height 24
paste input "Nicole Prokopenko"
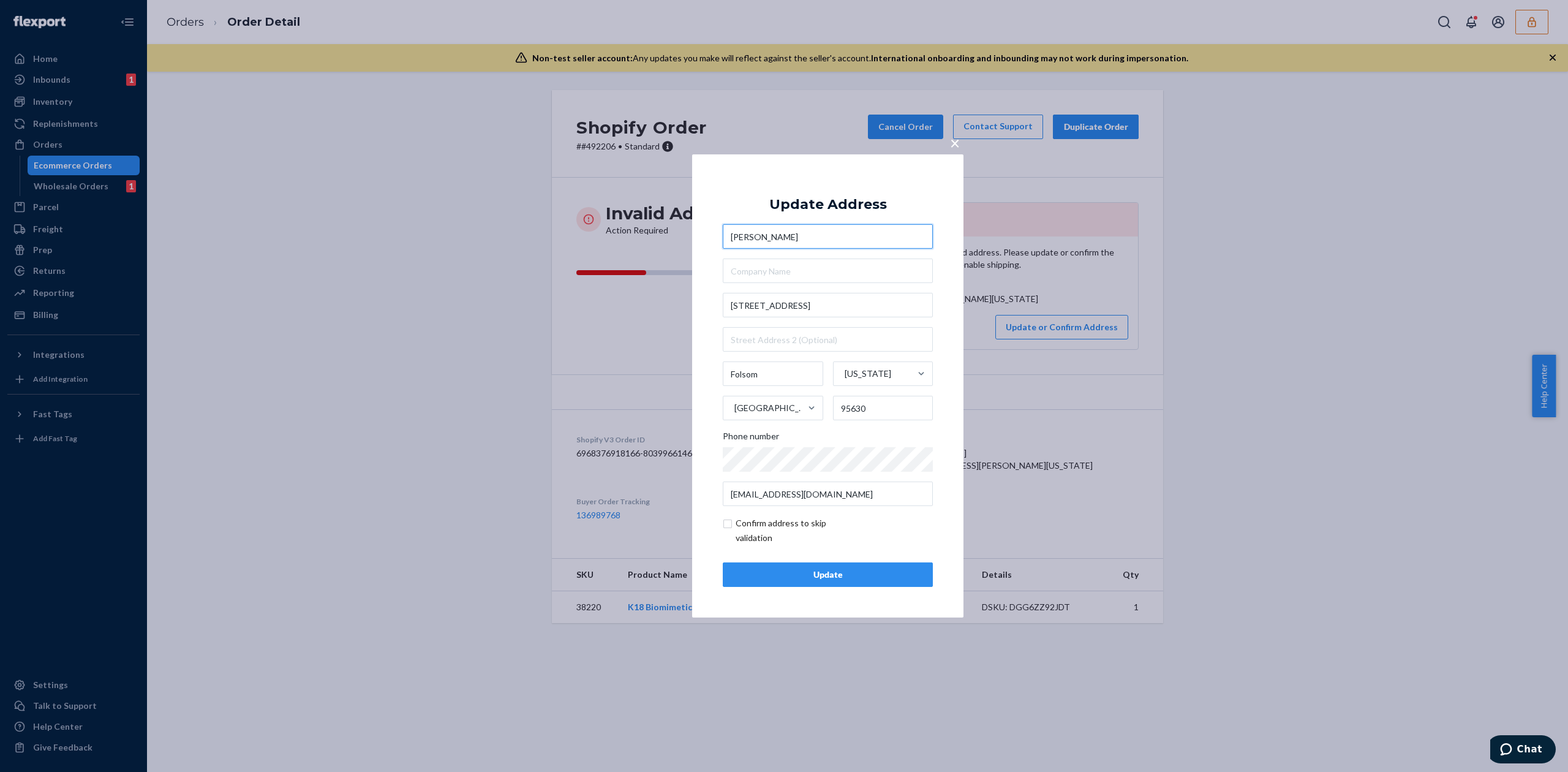
type input "Nicole Prokopenko"
click at [836, 578] on div "Update" at bounding box center [827, 574] width 189 height 13
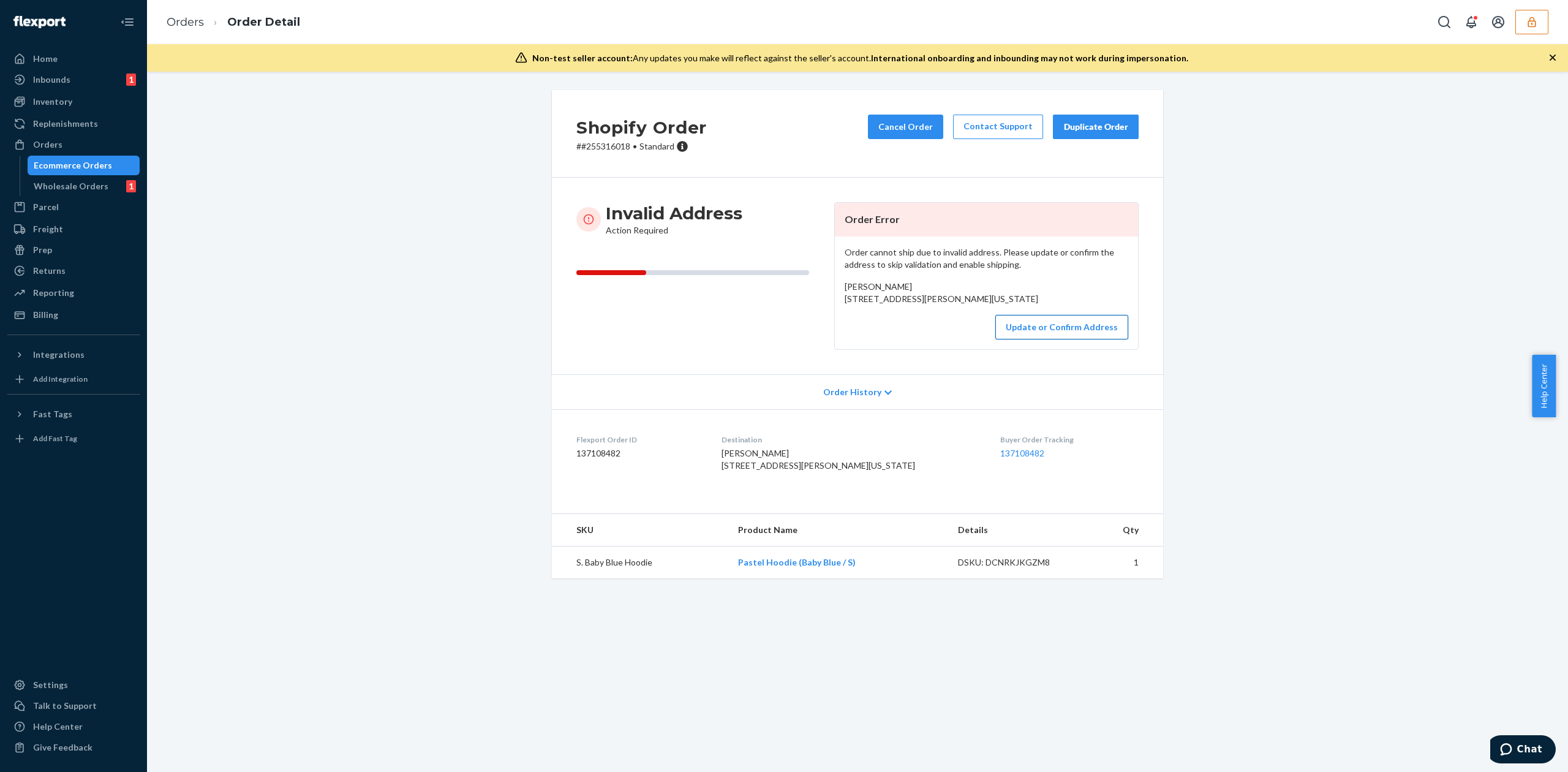
click at [1042, 340] on button "Update or Confirm Address" at bounding box center [1062, 326] width 133 height 24
click at [866, 287] on span "Sydney Howieson 54th Ave N Plymouth, Minnesota 55442 US" at bounding box center [923, 292] width 158 height 23
copy span "Sydney Howieson"
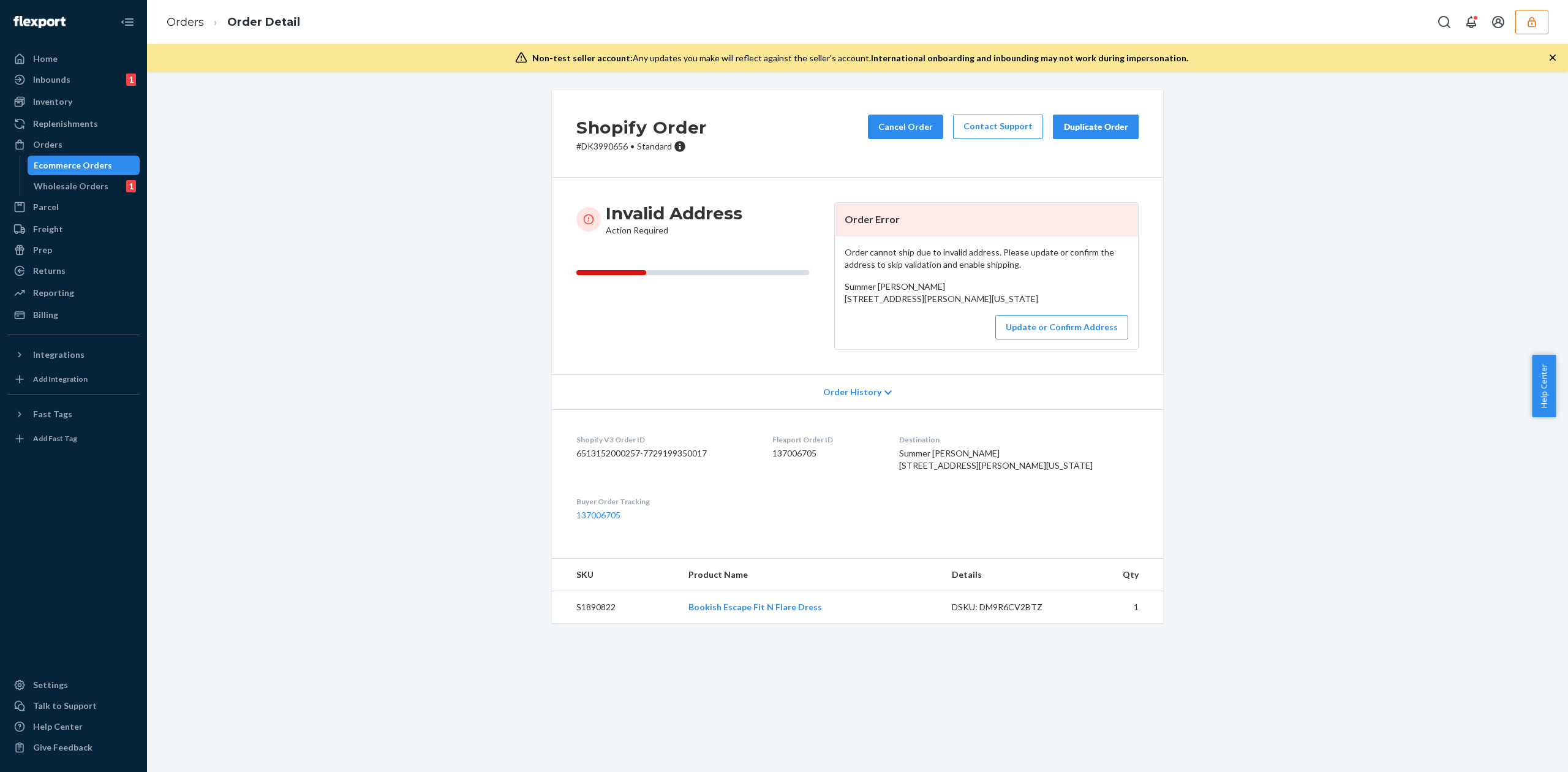
click at [1050, 349] on div "Order cannot ship due to invalid address. Please update or confirm the address …" at bounding box center [986, 293] width 303 height 112
click at [1057, 340] on button "Update or Confirm Address" at bounding box center [1062, 326] width 133 height 24
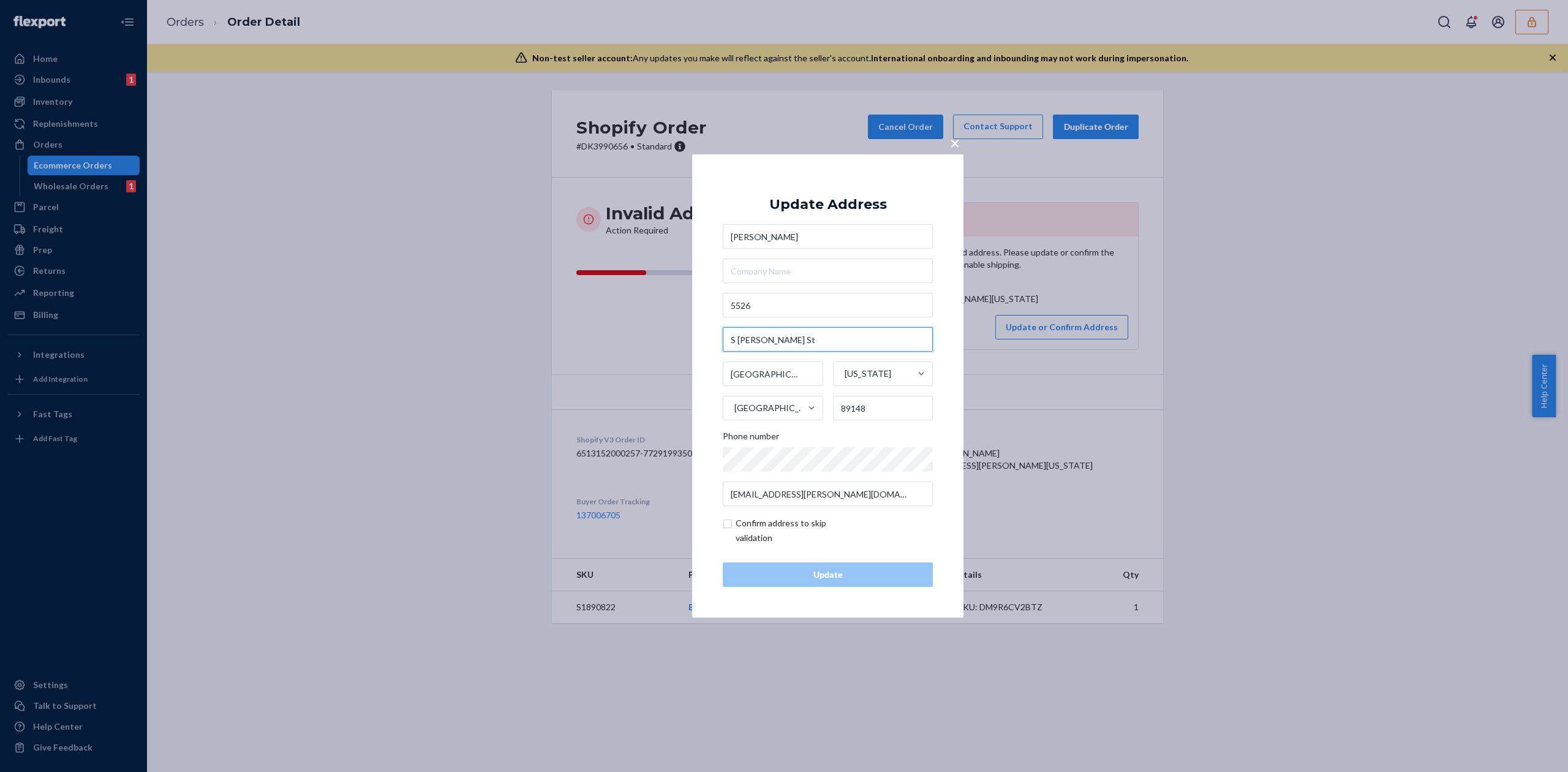
click at [733, 335] on input "S [PERSON_NAME] St" at bounding box center [828, 339] width 210 height 24
click at [794, 304] on input "5526" at bounding box center [828, 304] width 210 height 24
paste input "S [PERSON_NAME] St"
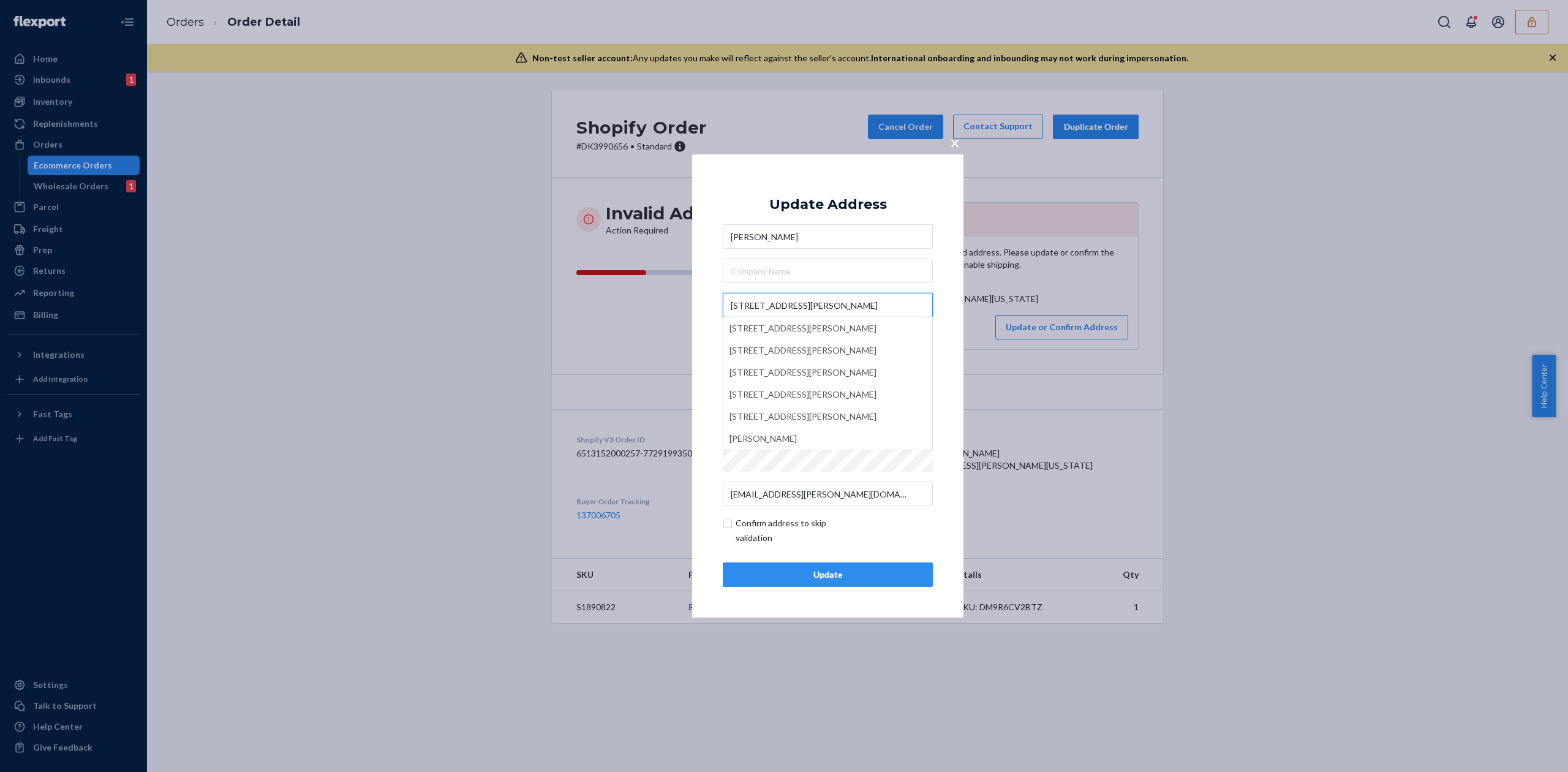
type input "[STREET_ADDRESS][PERSON_NAME]"
click at [831, 211] on div "Update Address" at bounding box center [828, 205] width 118 height 14
click at [848, 574] on div "Update" at bounding box center [827, 574] width 189 height 13
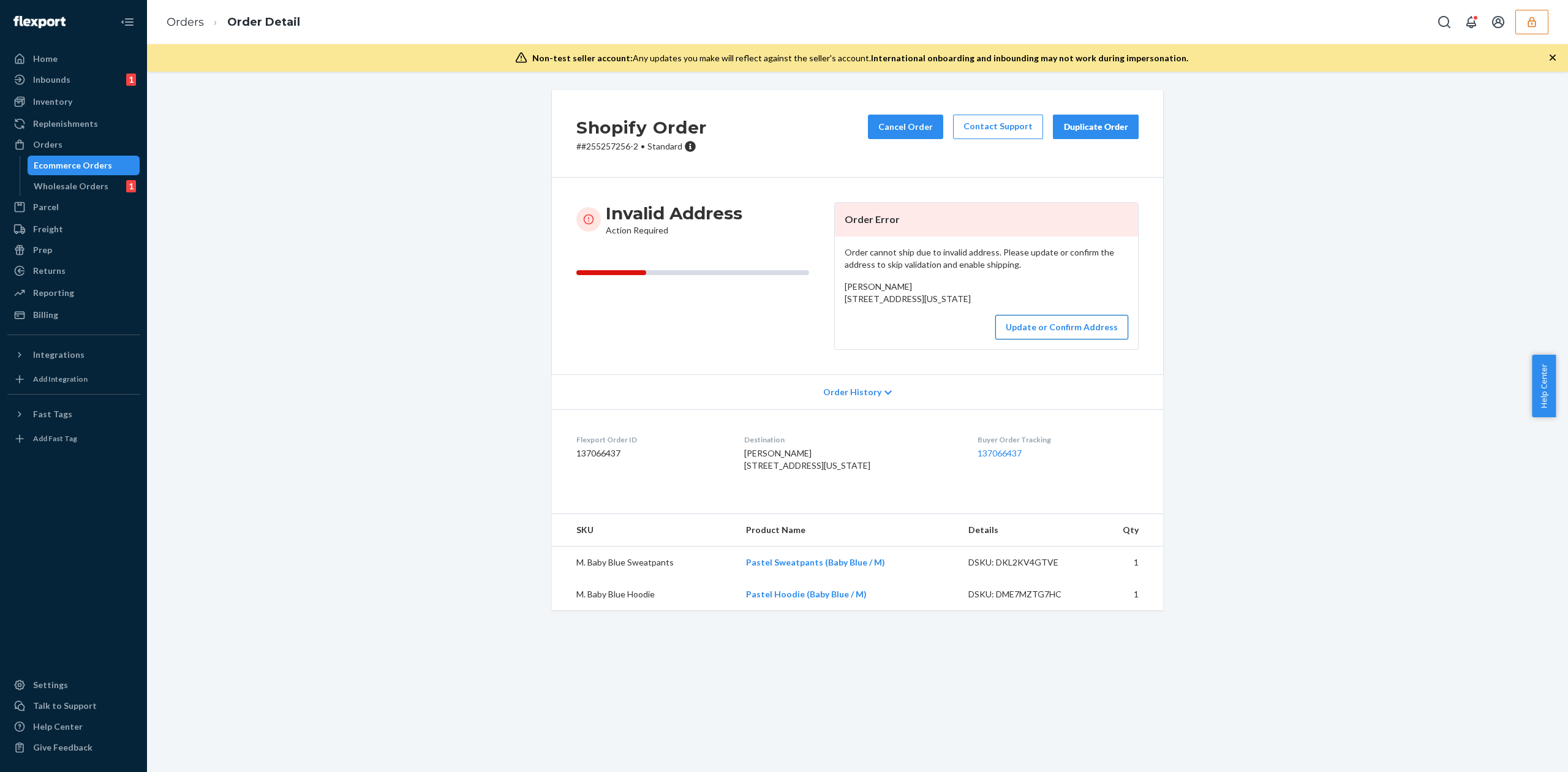
click at [1059, 340] on button "Update or Confirm Address" at bounding box center [1062, 326] width 133 height 24
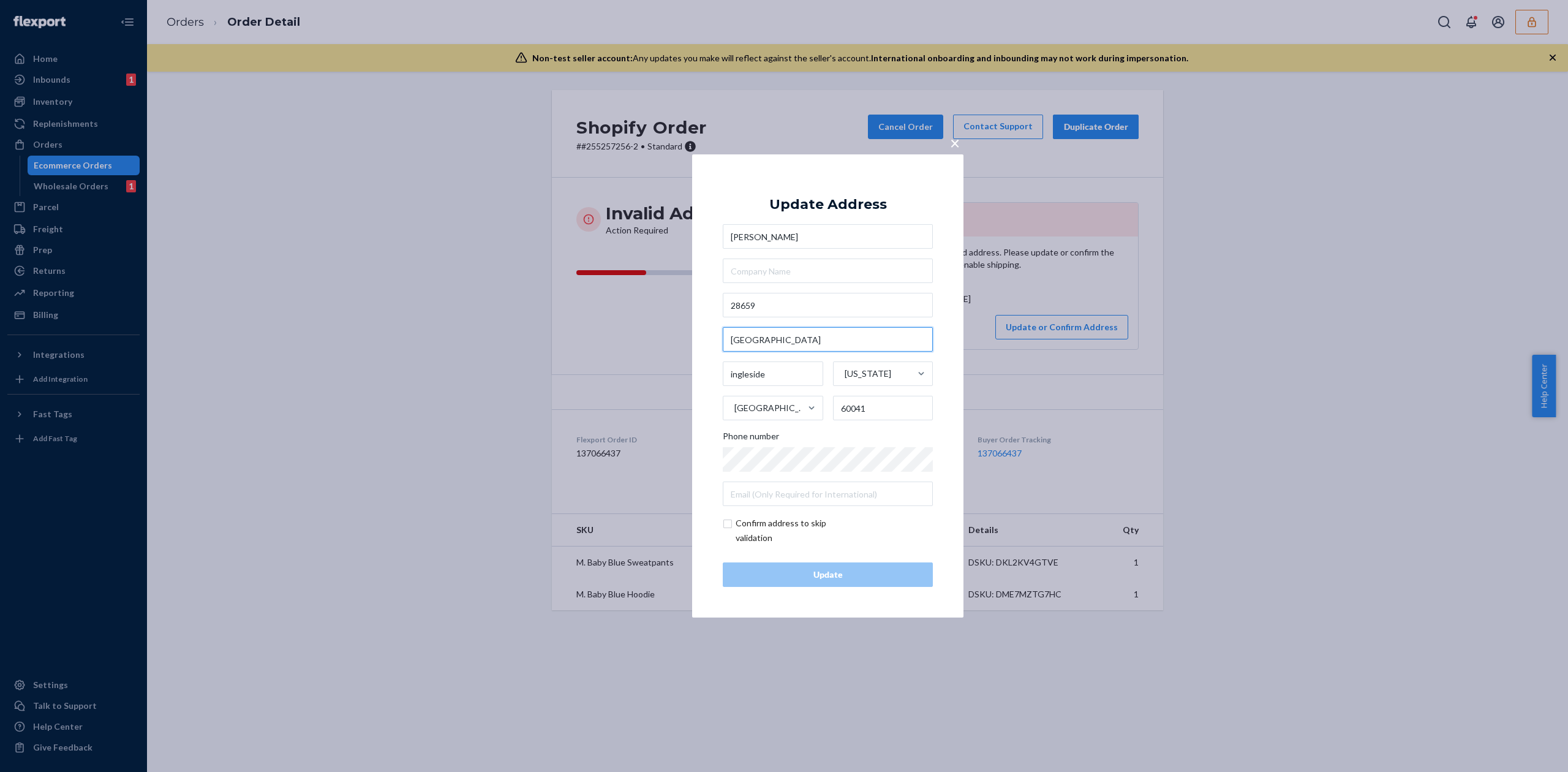
click at [763, 343] on input "[GEOGRAPHIC_DATA]" at bounding box center [828, 339] width 210 height 24
click at [763, 343] on input "West High Rd" at bounding box center [828, 339] width 210 height 24
click at [773, 302] on input "28659" at bounding box center [828, 304] width 210 height 24
paste input "West High Rd"
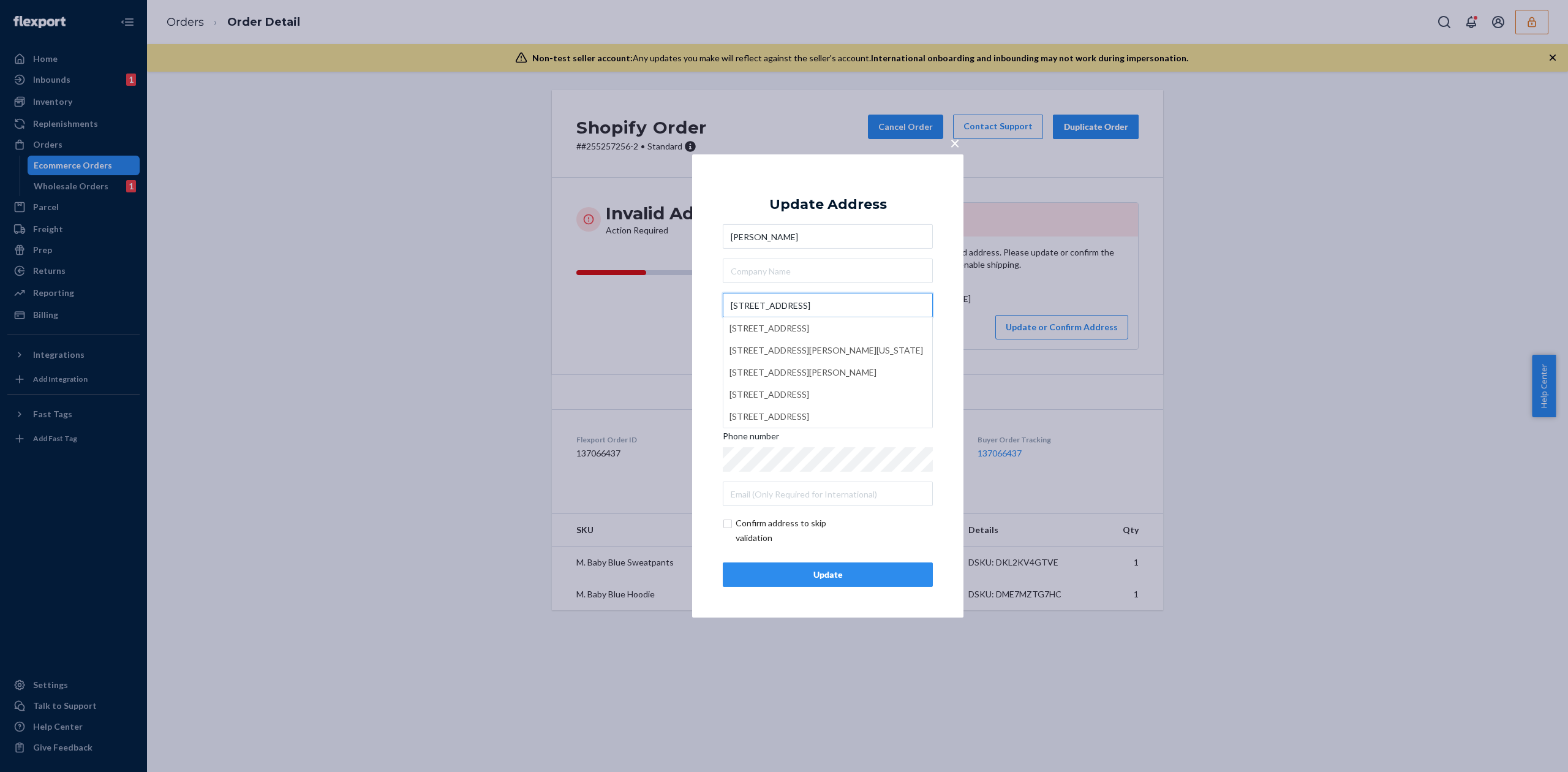
type input "28659 West High Rd"
click at [862, 190] on div "Update Address Francisco Contreras-Gomez 28659 West High Rd 28659 W High Rd, In…" at bounding box center [828, 385] width 210 height 401
click at [832, 572] on div "Update" at bounding box center [827, 574] width 189 height 13
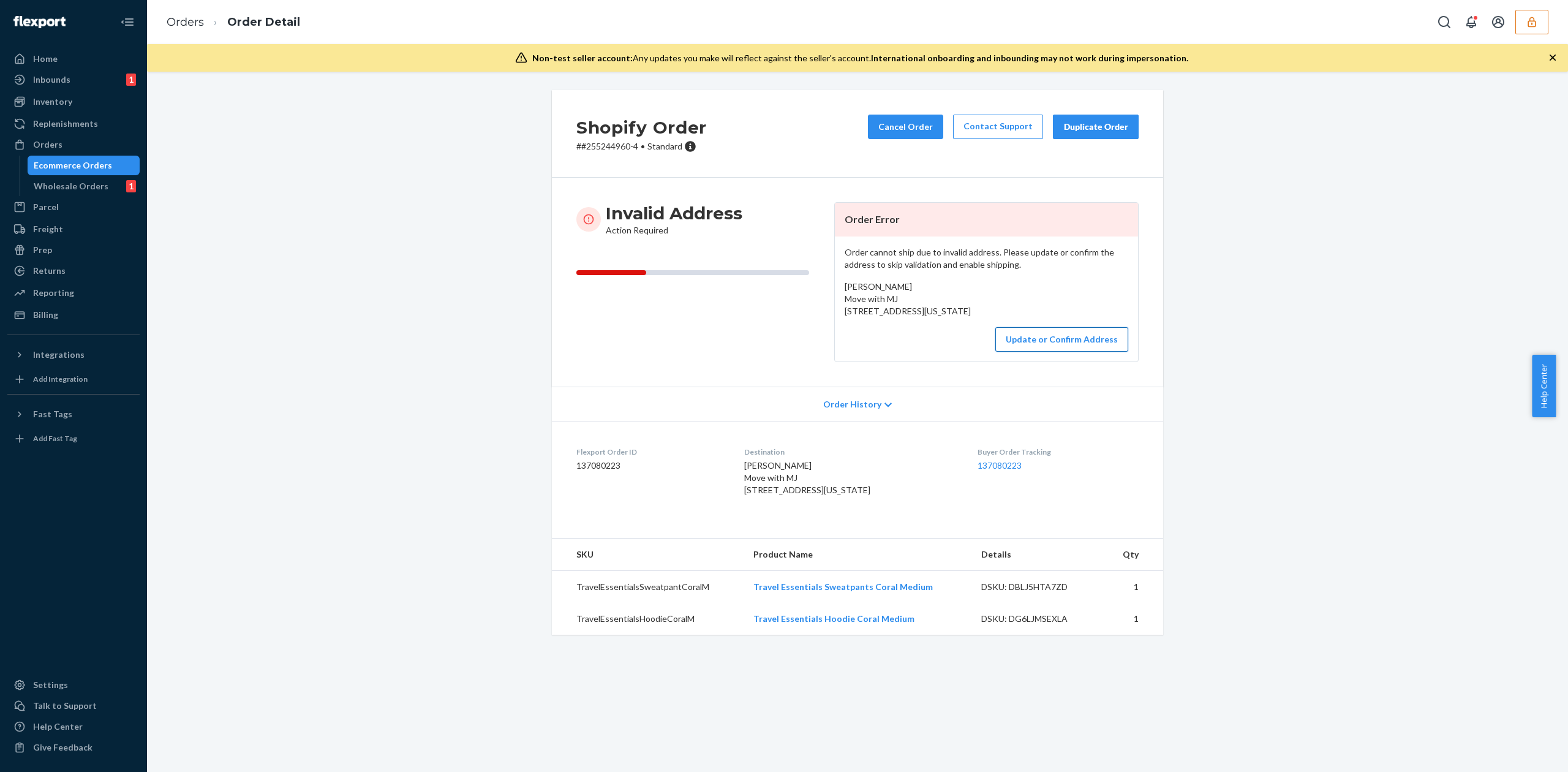
click at [1049, 352] on button "Update or Confirm Address" at bounding box center [1062, 339] width 133 height 24
click at [1067, 352] on button "Update or Confirm Address" at bounding box center [1062, 339] width 133 height 24
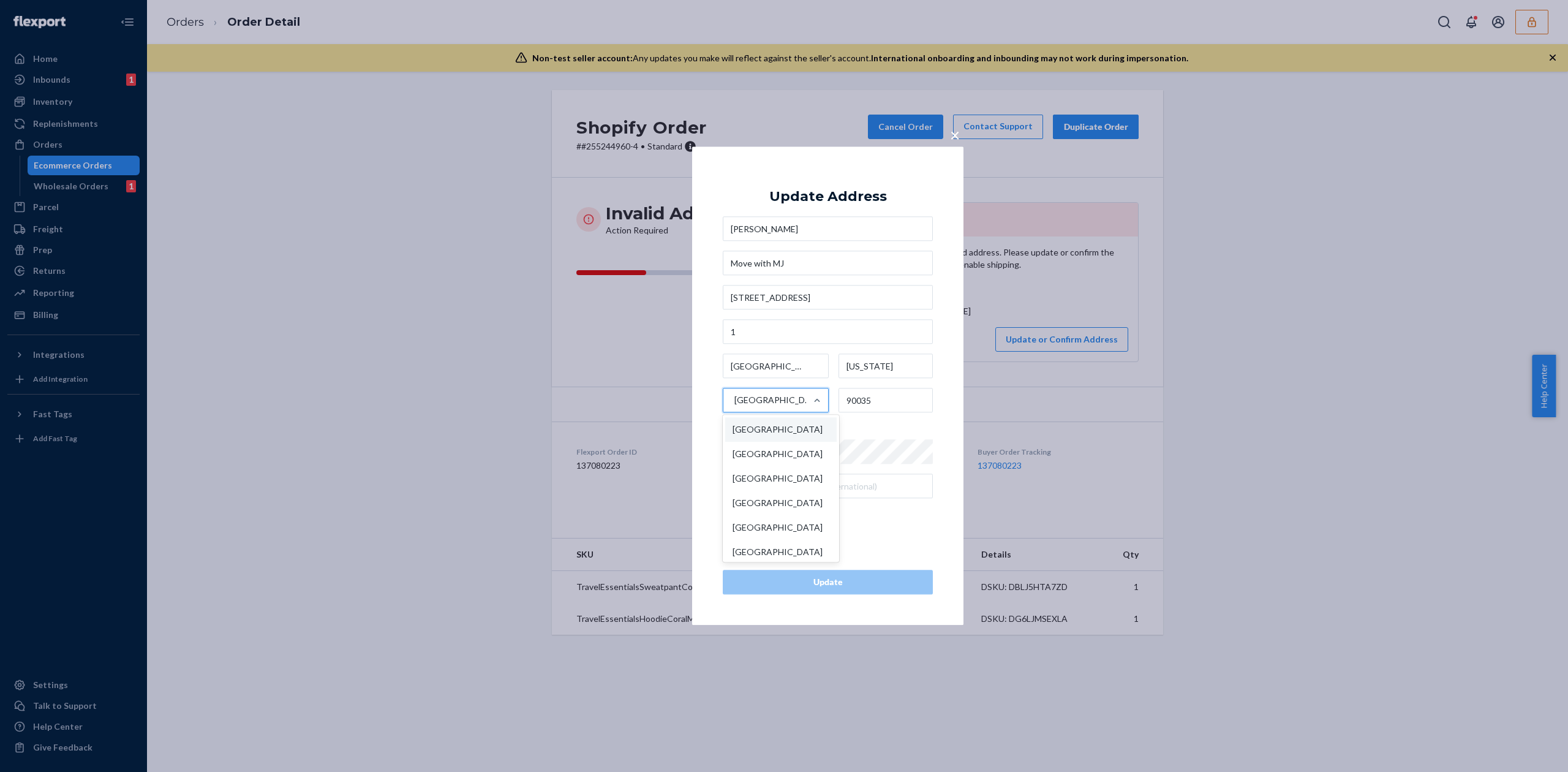
click at [794, 396] on div "[GEOGRAPHIC_DATA]" at bounding box center [764, 400] width 82 height 37
click at [735, 396] on input "option [GEOGRAPHIC_DATA] focused, 1 of 249. 249 results available. Use Up and D…" at bounding box center [733, 400] width 1 height 24
click at [746, 451] on div "[GEOGRAPHIC_DATA]" at bounding box center [780, 454] width 111 height 24
click at [735, 413] on input "option China focused, 2 of 249. 249 results available. Use Up and Down to choos…" at bounding box center [733, 400] width 1 height 24
click at [769, 432] on div "[GEOGRAPHIC_DATA]" at bounding box center [780, 429] width 111 height 24
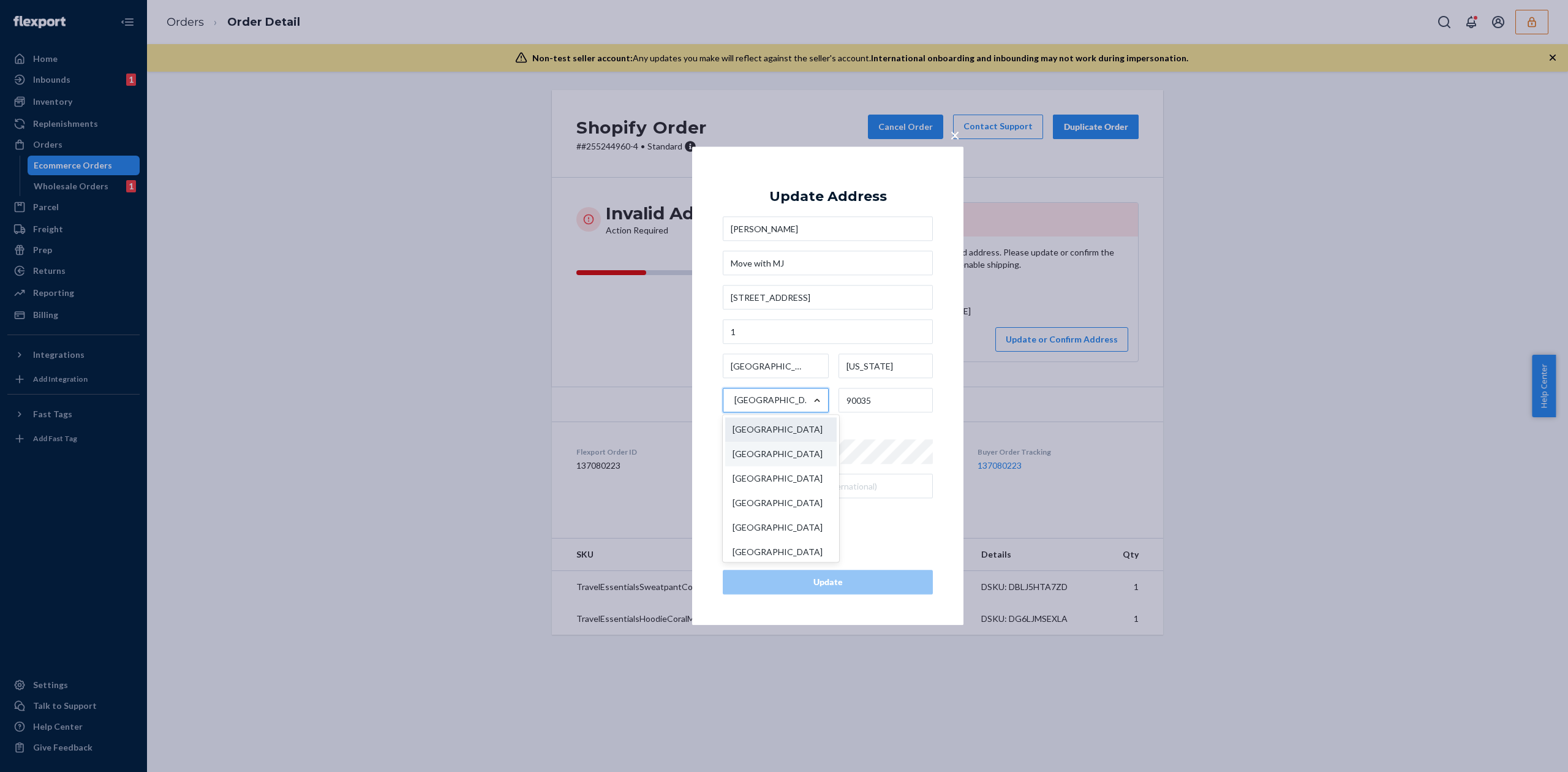
click at [735, 413] on input "option [GEOGRAPHIC_DATA], selected. option United States focused, 1 of 249. 249…" at bounding box center [733, 400] width 1 height 24
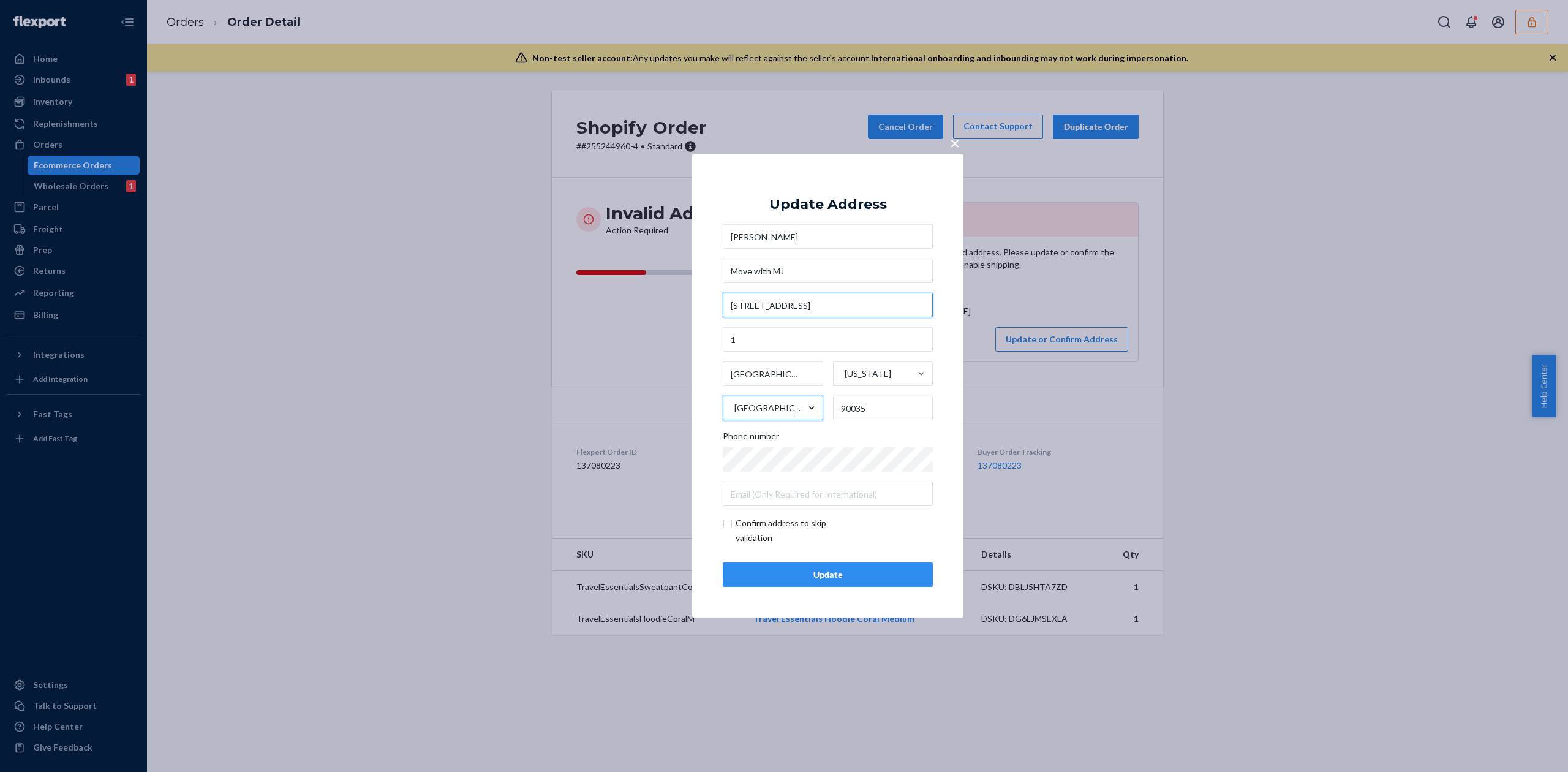
click at [773, 312] on input "[STREET_ADDRESS]" at bounding box center [828, 304] width 210 height 24
click at [843, 303] on input "3010 S Woodland Street" at bounding box center [828, 304] width 210 height 24
click at [860, 194] on div "Update Address Marcelin Jurbina Move with MJ 3010 S Woodland St 1 Los Angeles C…" at bounding box center [828, 385] width 210 height 401
click at [849, 294] on input "3010 S Woodland St" at bounding box center [828, 304] width 210 height 24
type input "3010 S Woodland St"
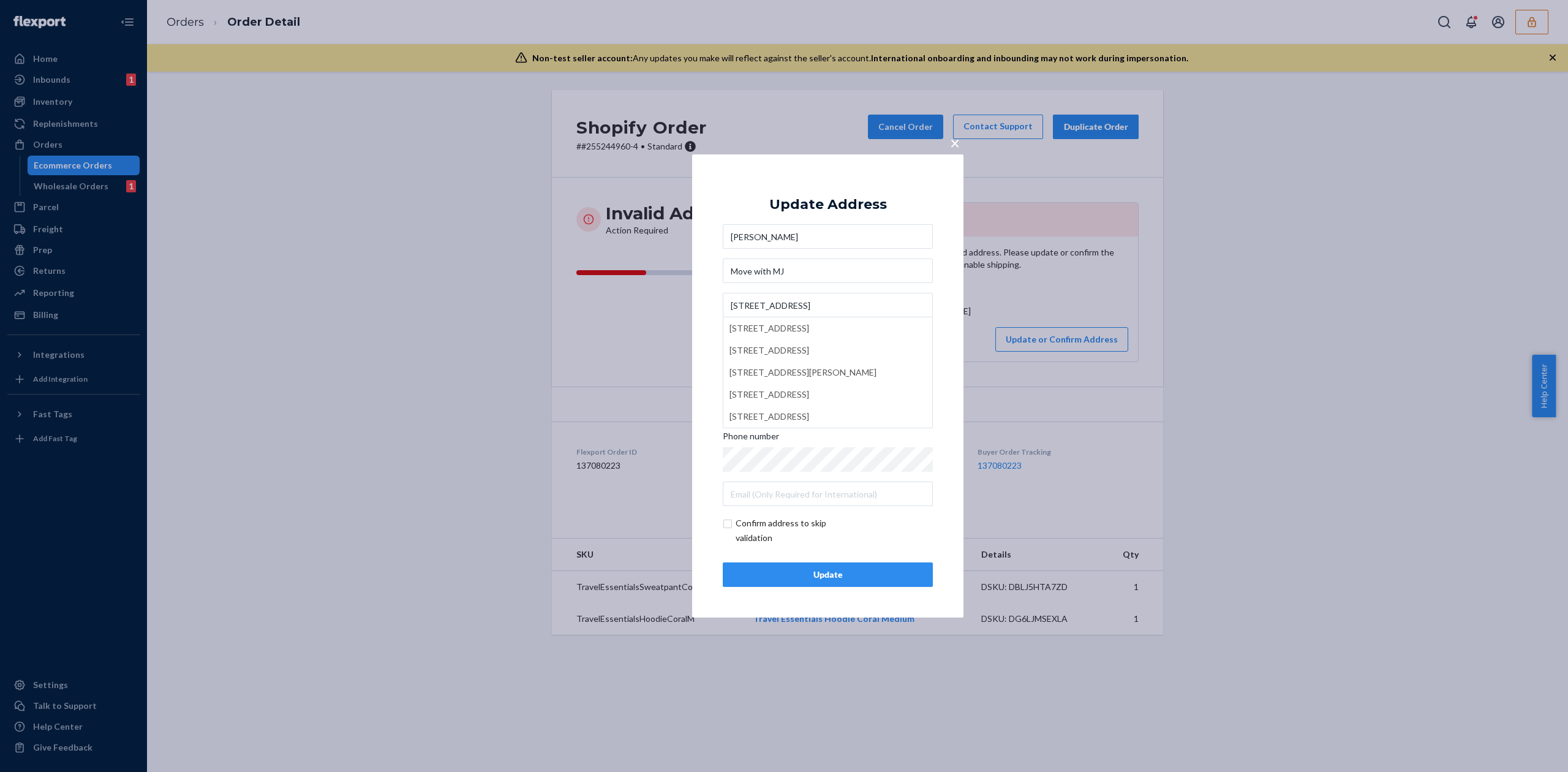
click at [851, 207] on div "Update Address" at bounding box center [828, 205] width 118 height 14
click at [794, 566] on button "Update" at bounding box center [828, 574] width 210 height 24
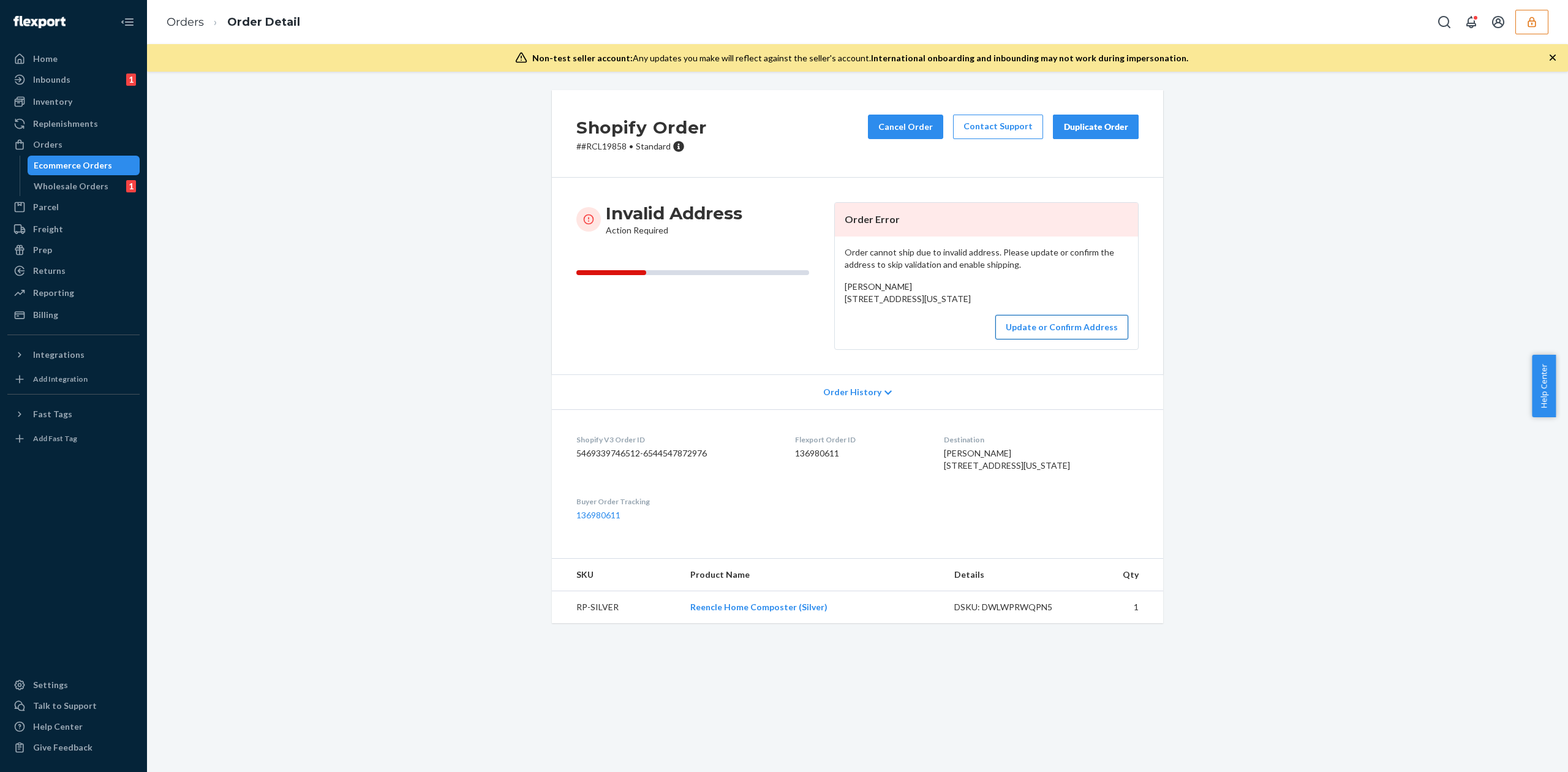
click at [1034, 340] on button "Update or Confirm Address" at bounding box center [1062, 326] width 133 height 24
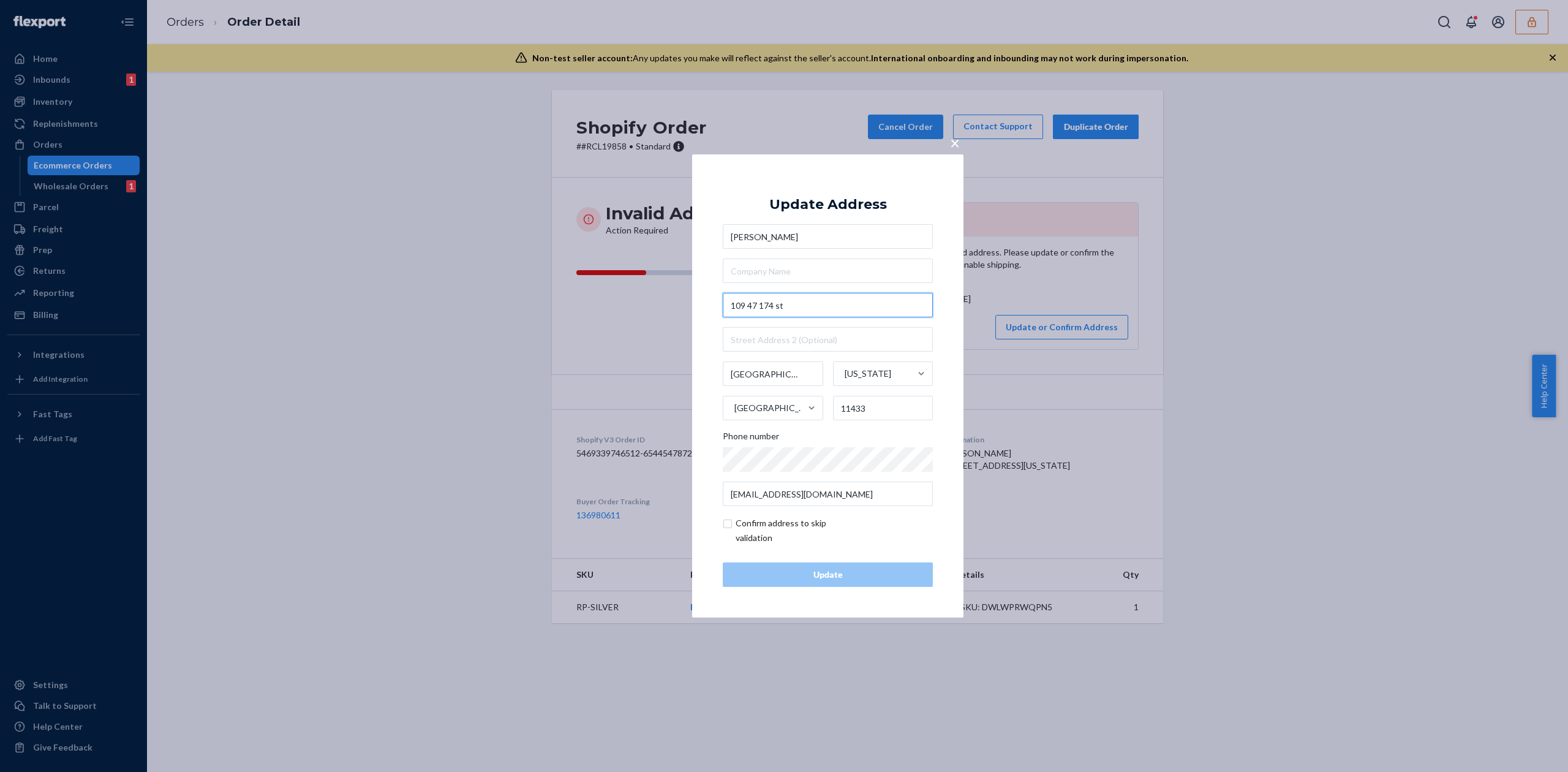
click at [750, 307] on input "109 47 174 st" at bounding box center [828, 304] width 210 height 24
click at [774, 304] on input "109-47 174 st" at bounding box center [828, 304] width 210 height 24
type input "109-47 174th st"
click at [869, 202] on div "Update Address" at bounding box center [828, 205] width 118 height 14
click at [840, 581] on div "Update" at bounding box center [827, 574] width 189 height 13
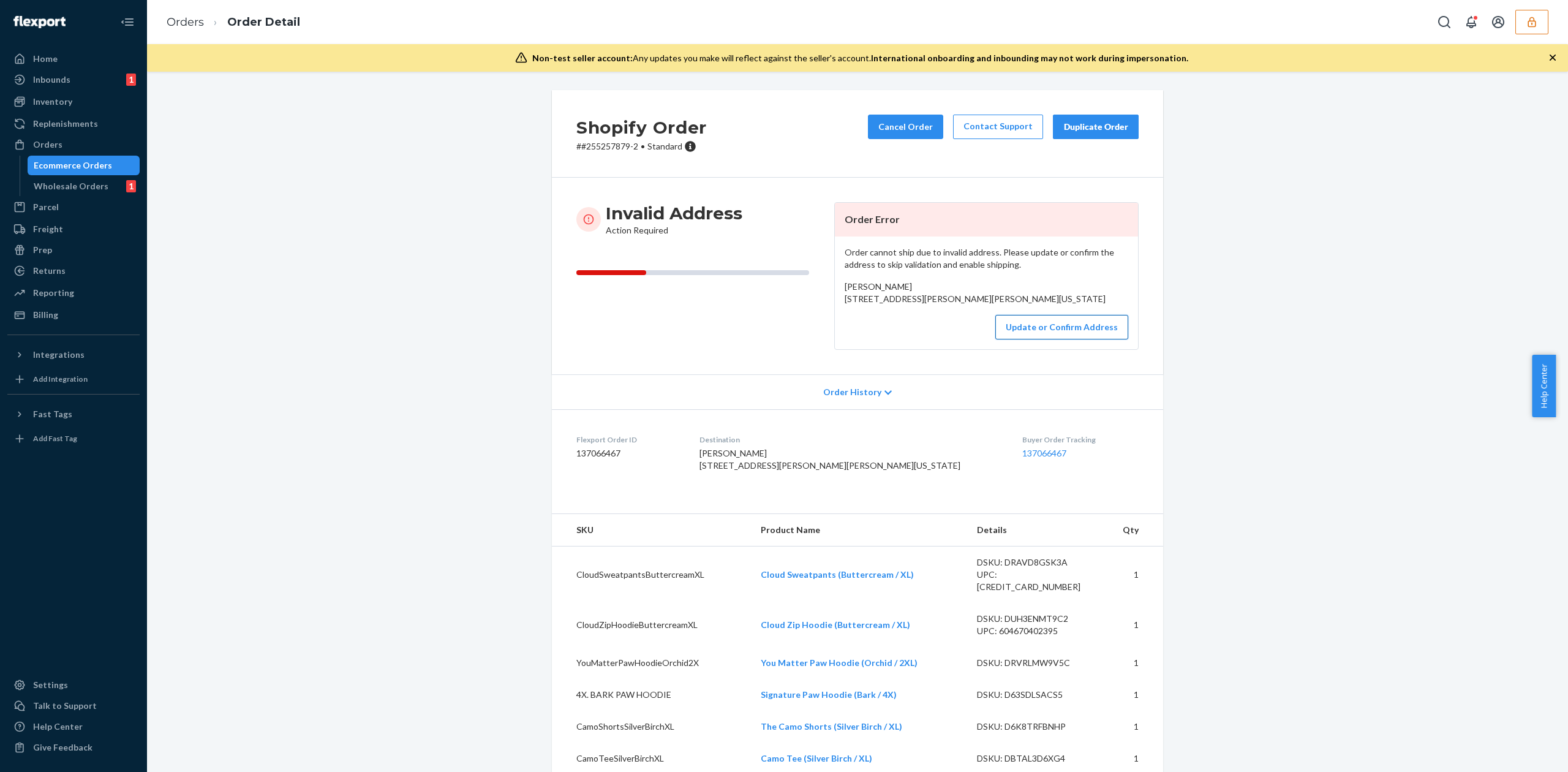
click at [1091, 340] on button "Update or Confirm Address" at bounding box center [1062, 326] width 133 height 24
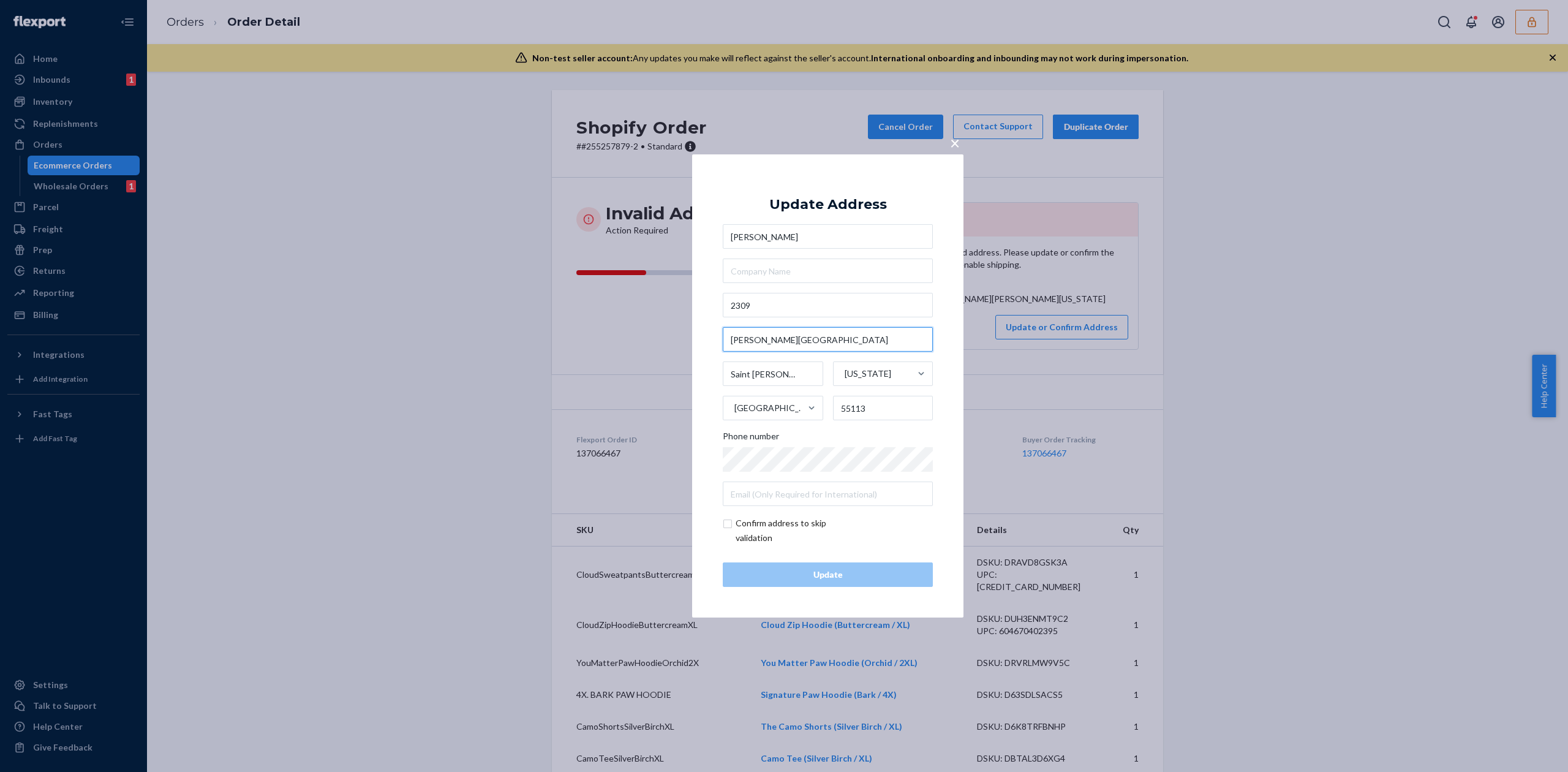
click at [753, 338] on input "[PERSON_NAME][GEOGRAPHIC_DATA]" at bounding box center [828, 339] width 210 height 24
click at [782, 303] on input "2309" at bounding box center [828, 304] width 210 height 24
paste input "[PERSON_NAME][GEOGRAPHIC_DATA]"
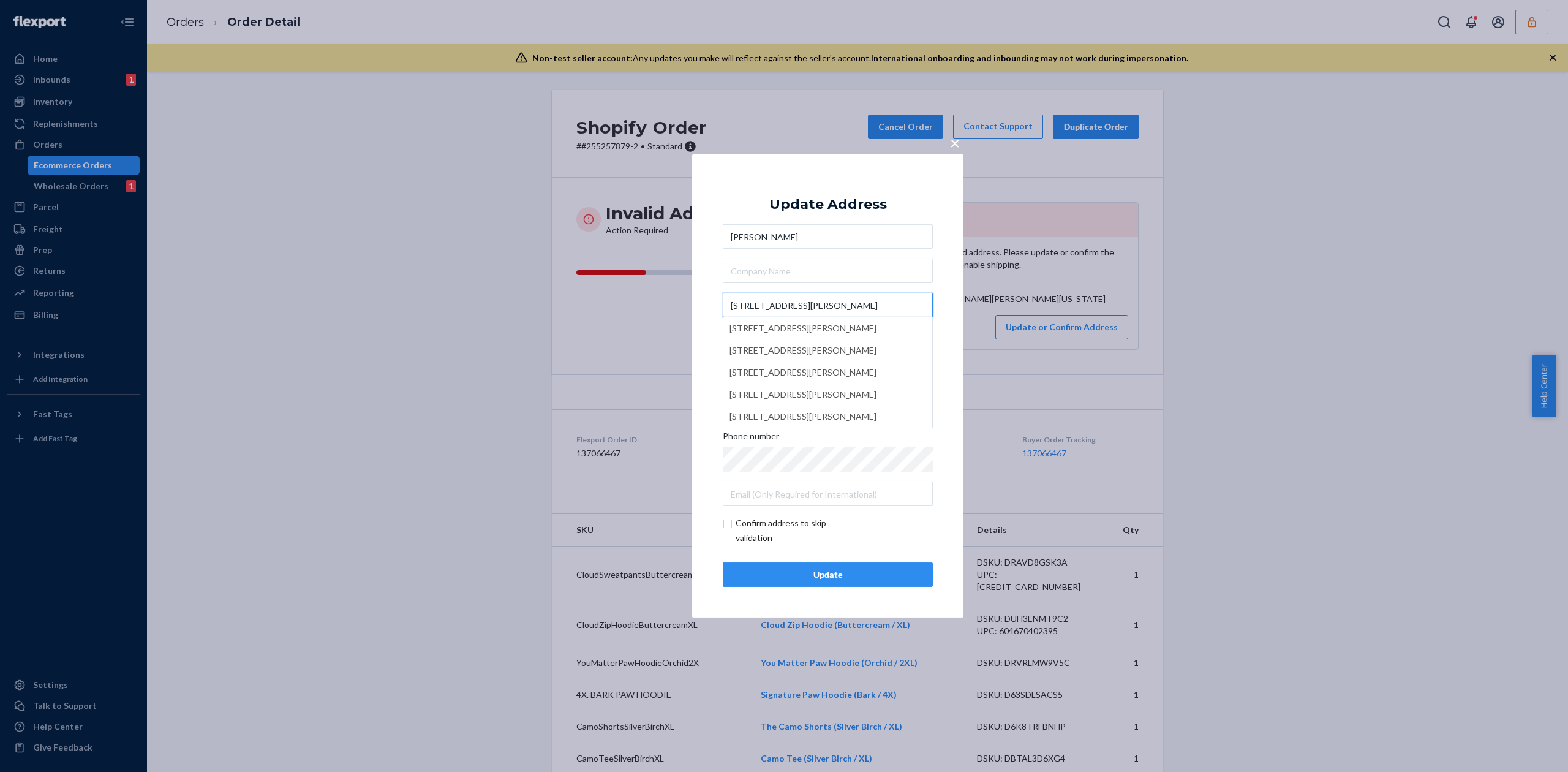
type input "[STREET_ADDRESS][PERSON_NAME]"
click at [831, 204] on div "Update Address" at bounding box center [828, 205] width 118 height 14
click at [840, 579] on div "Update" at bounding box center [827, 574] width 189 height 13
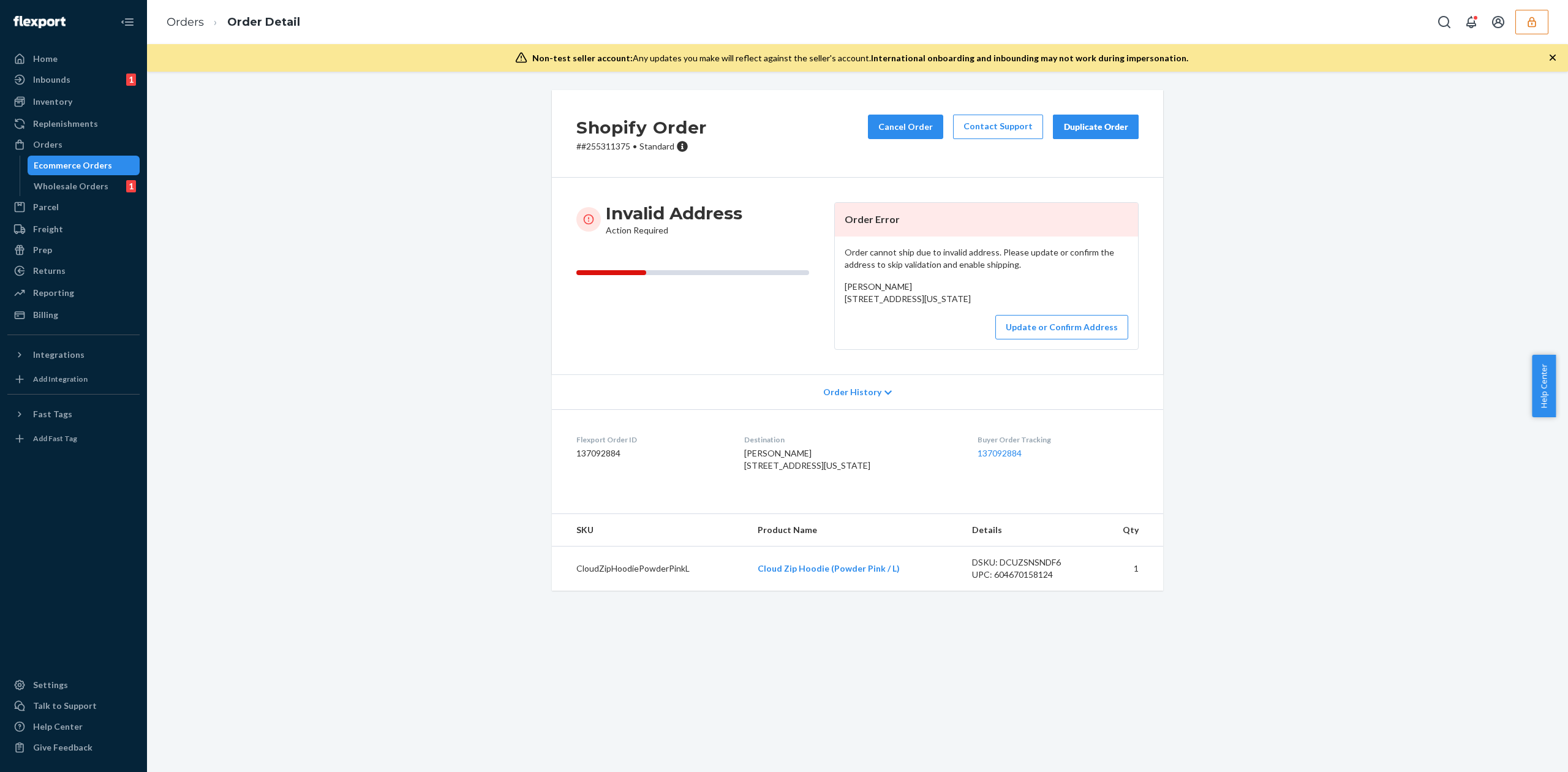
click at [1052, 349] on div "Order cannot ship due to invalid address. Please update or confirm the address …" at bounding box center [986, 293] width 303 height 112
click at [1052, 340] on button "Update or Confirm Address" at bounding box center [1062, 326] width 133 height 24
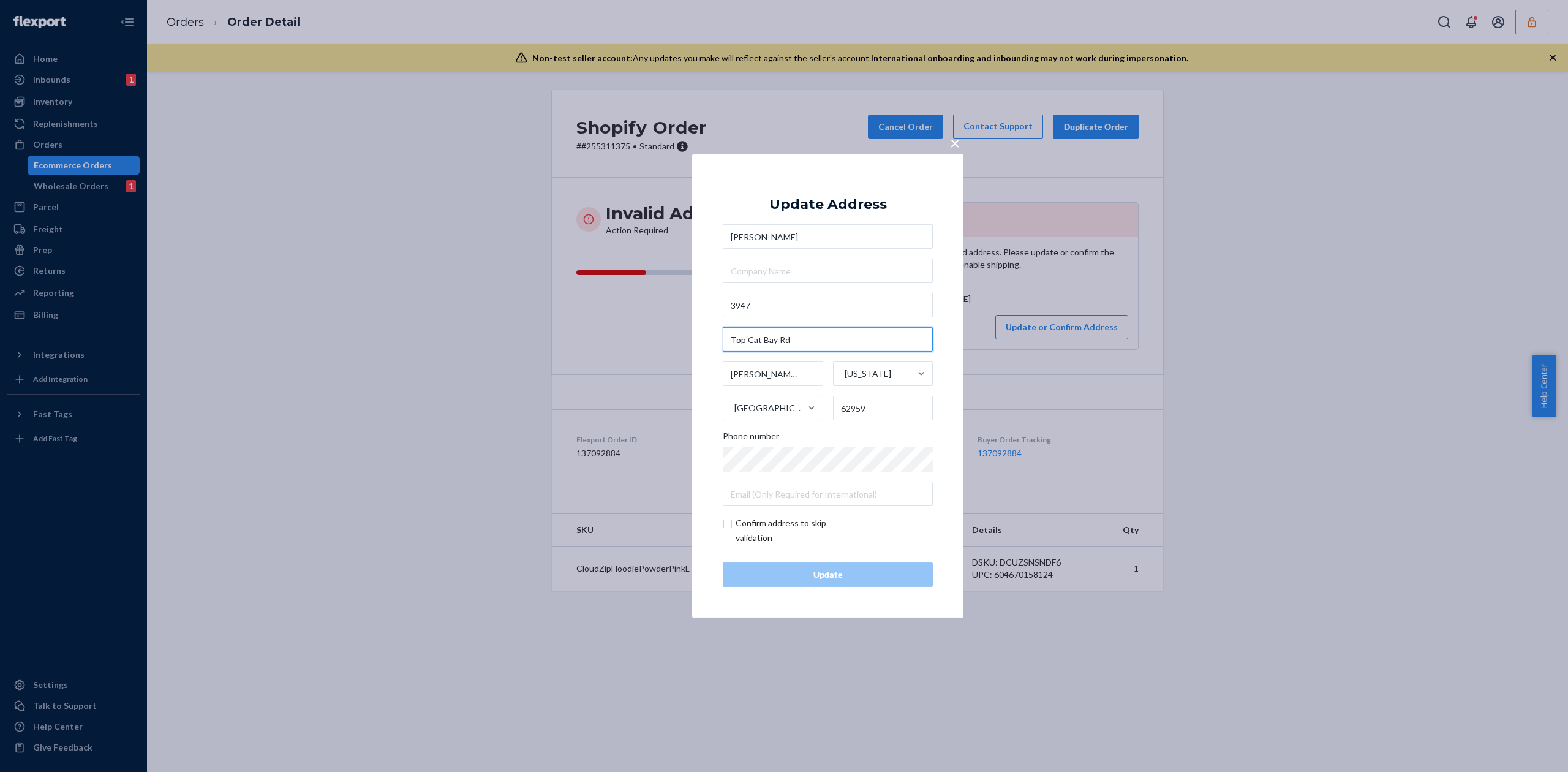
click at [748, 333] on input "Top Cat Bay Rd" at bounding box center [828, 339] width 210 height 24
click at [779, 310] on input "3947" at bounding box center [828, 304] width 210 height 24
paste input "Top Cat Bay Rd"
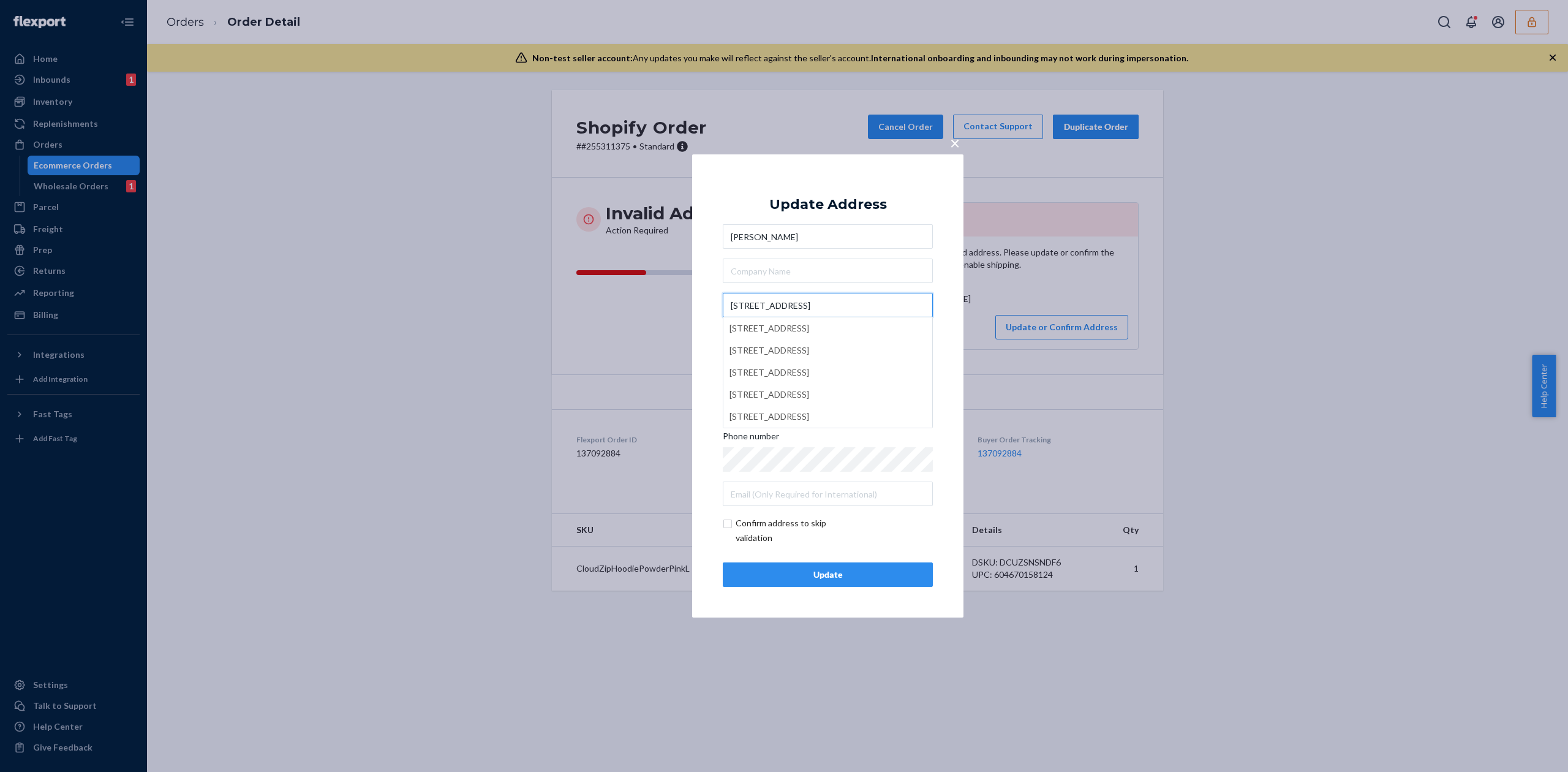
type input "3947 Top Cat Bay Rd"
click at [876, 194] on div "Update Address Mady Goodman 3947 Top Cat Bay Rd 3947 Bay Rd, Bellevue, Grenada …" at bounding box center [828, 385] width 210 height 401
click at [861, 572] on div "Update" at bounding box center [827, 574] width 189 height 13
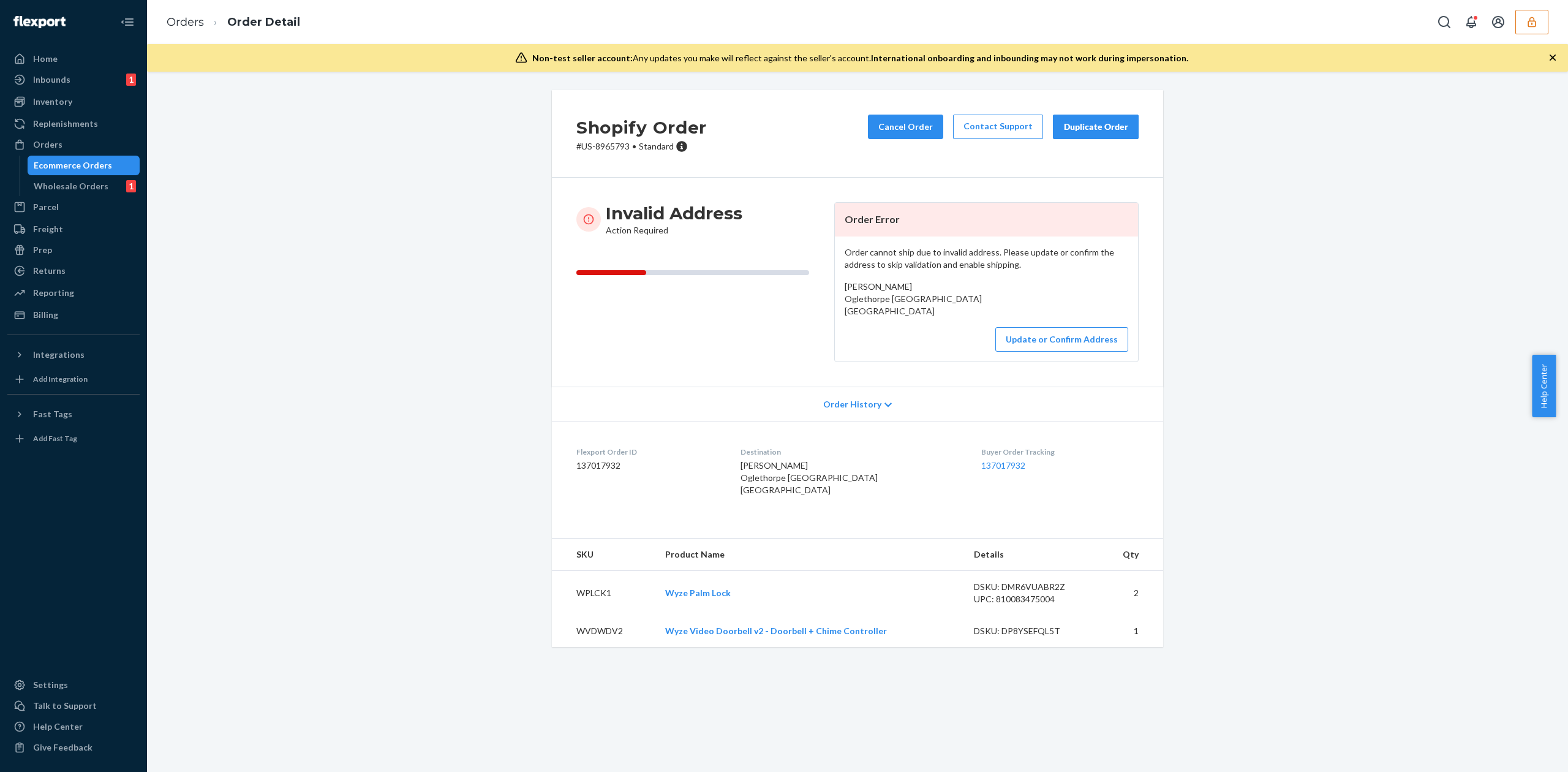
click at [890, 285] on span "[PERSON_NAME] Oglethorpe [GEOGRAPHIC_DATA] [GEOGRAPHIC_DATA]" at bounding box center [912, 298] width 137 height 35
copy span "[PERSON_NAME]"
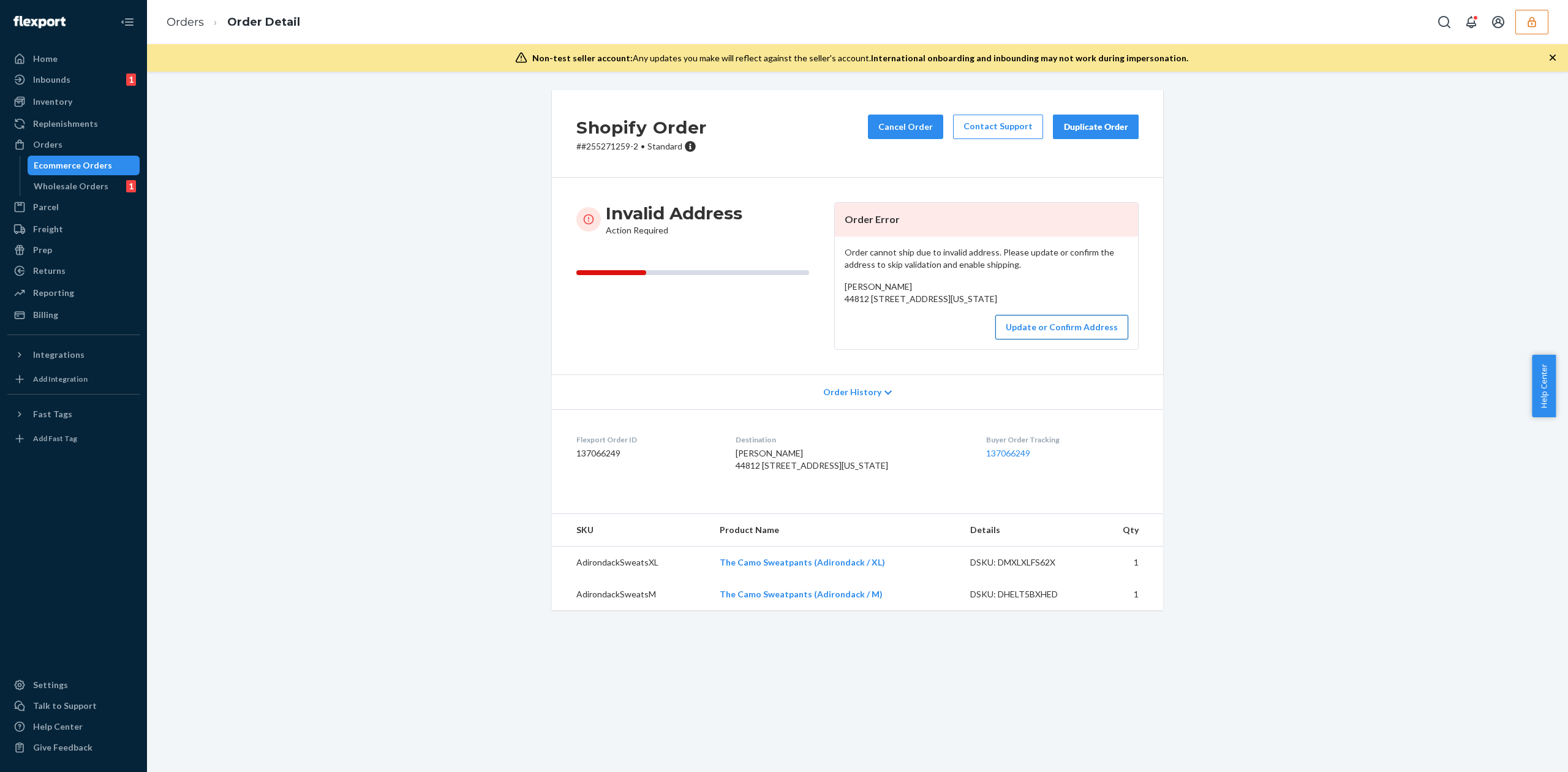
click at [1046, 340] on button "Update or Confirm Address" at bounding box center [1062, 326] width 133 height 24
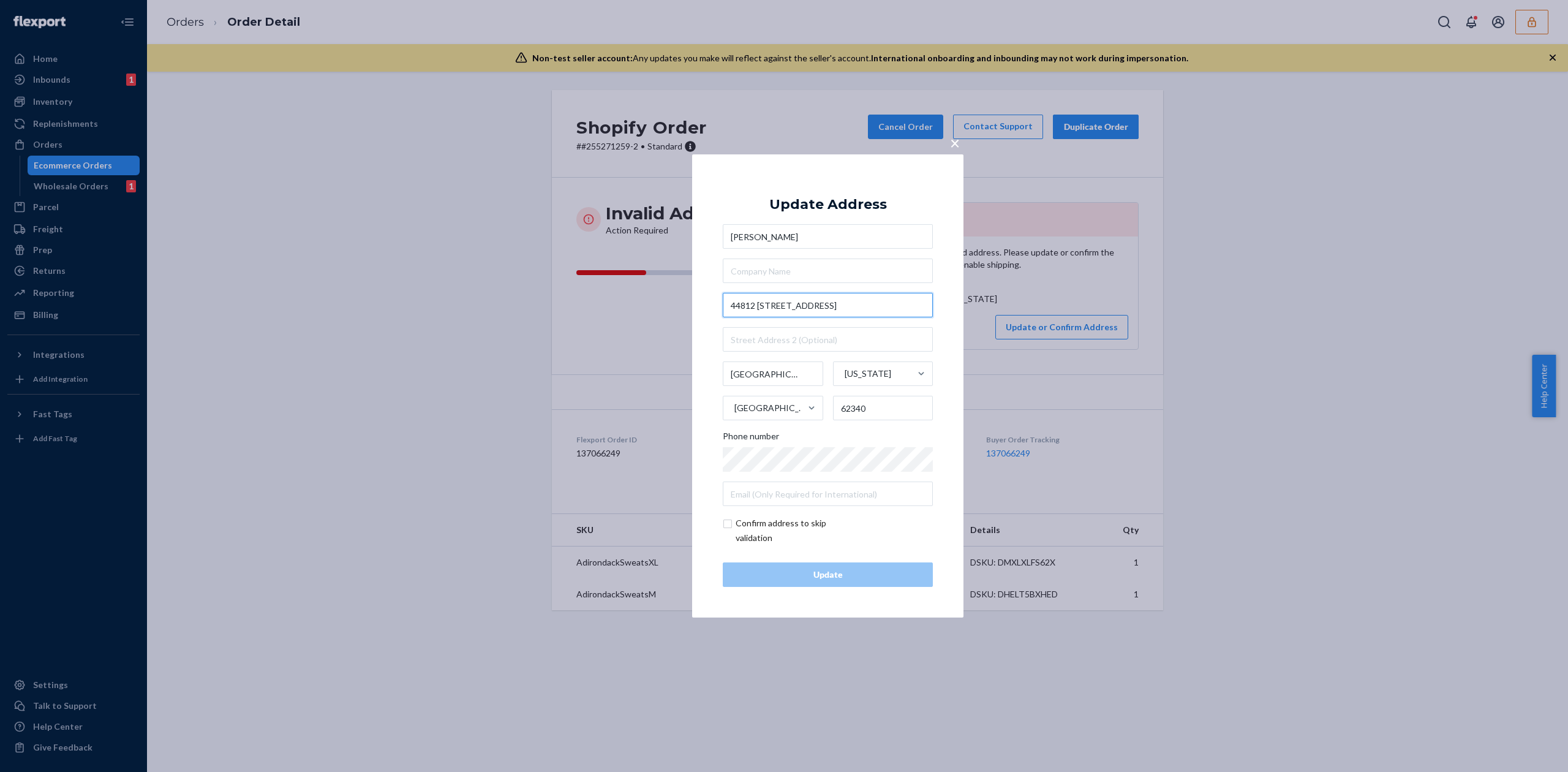
click at [757, 302] on input "44812 320 320th Avenue" at bounding box center [828, 304] width 210 height 24
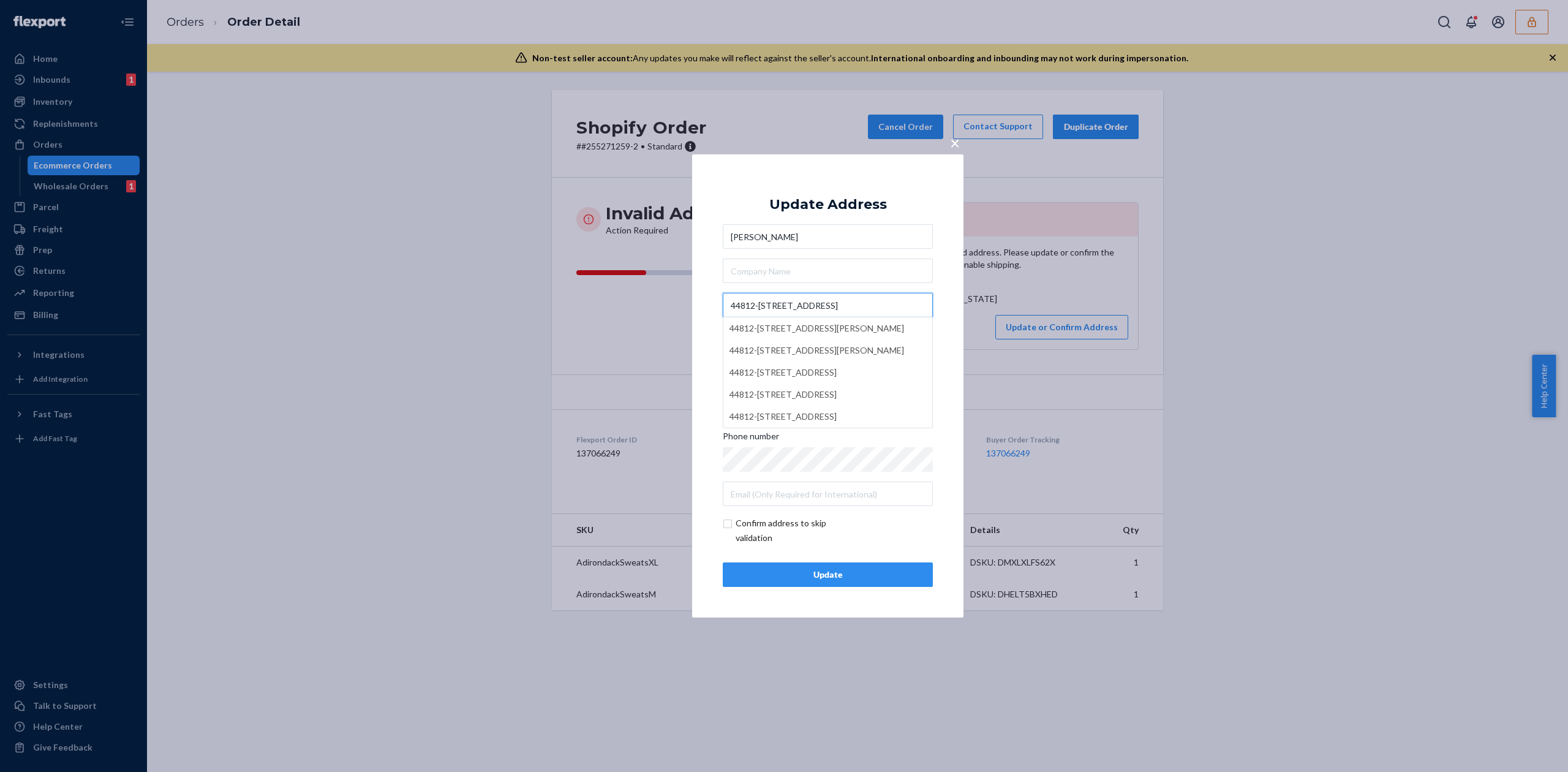
type input "44812-320 320th Avenue"
click at [872, 207] on div "Update Address" at bounding box center [828, 205] width 118 height 14
click at [843, 575] on div "Update" at bounding box center [827, 574] width 189 height 13
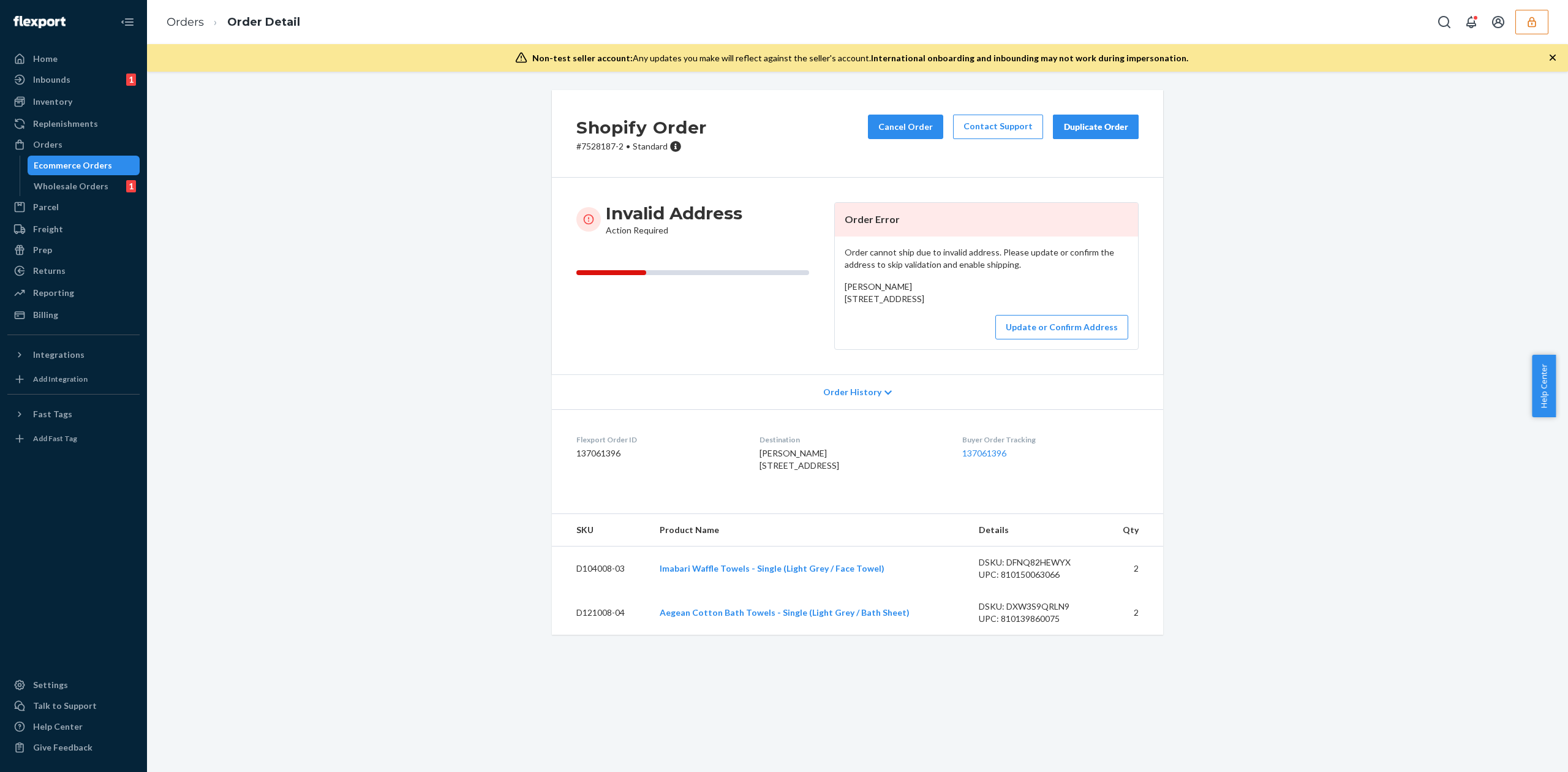
drag, startPoint x: 839, startPoint y: 297, endPoint x: 923, endPoint y: 311, distance: 85.2
click at [923, 305] on div "[PERSON_NAME] [STREET_ADDRESS]" at bounding box center [986, 293] width 284 height 24
copy span "[STREET_ADDRESS]"
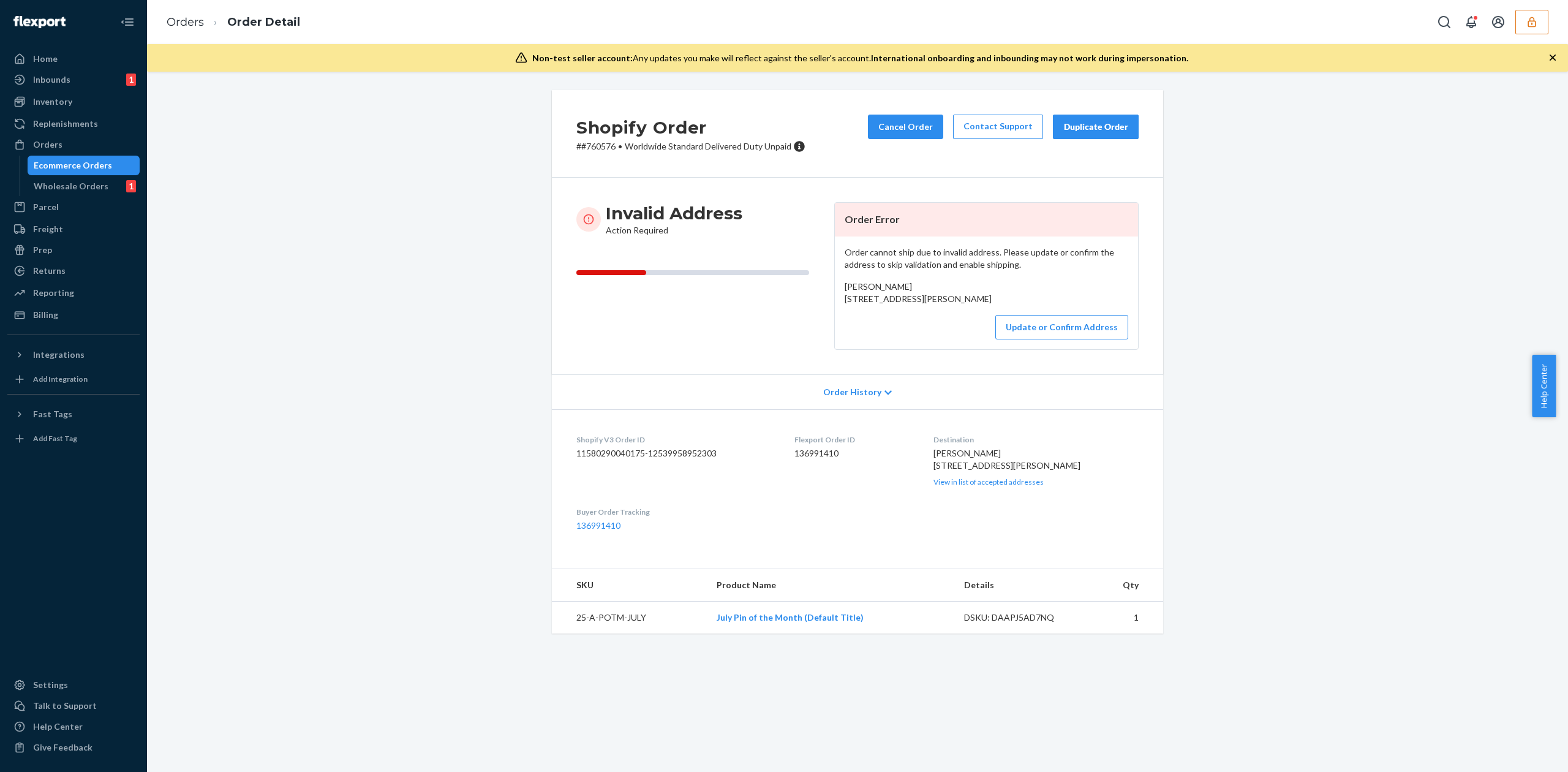
drag, startPoint x: 839, startPoint y: 300, endPoint x: 961, endPoint y: 316, distance: 123.0
click at [961, 305] on div "[PERSON_NAME] [STREET_ADDRESS][PERSON_NAME]" at bounding box center [986, 293] width 284 height 24
copy span "[STREET_ADDRESS][PERSON_NAME]"
click at [1041, 340] on button "Update or Confirm Address" at bounding box center [1062, 326] width 133 height 24
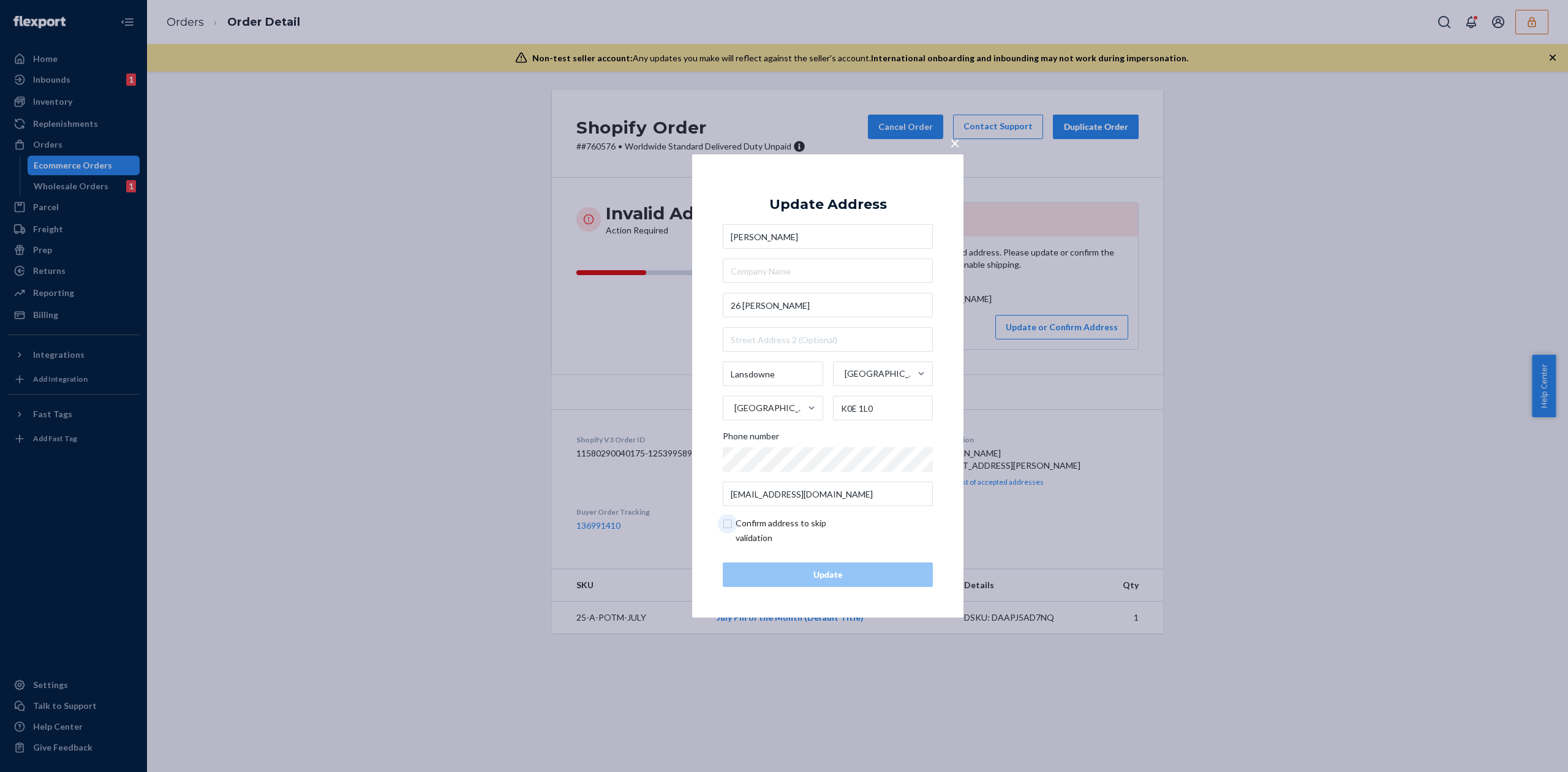
click at [772, 517] on input "checkbox" at bounding box center [794, 530] width 142 height 29
checkbox input "true"
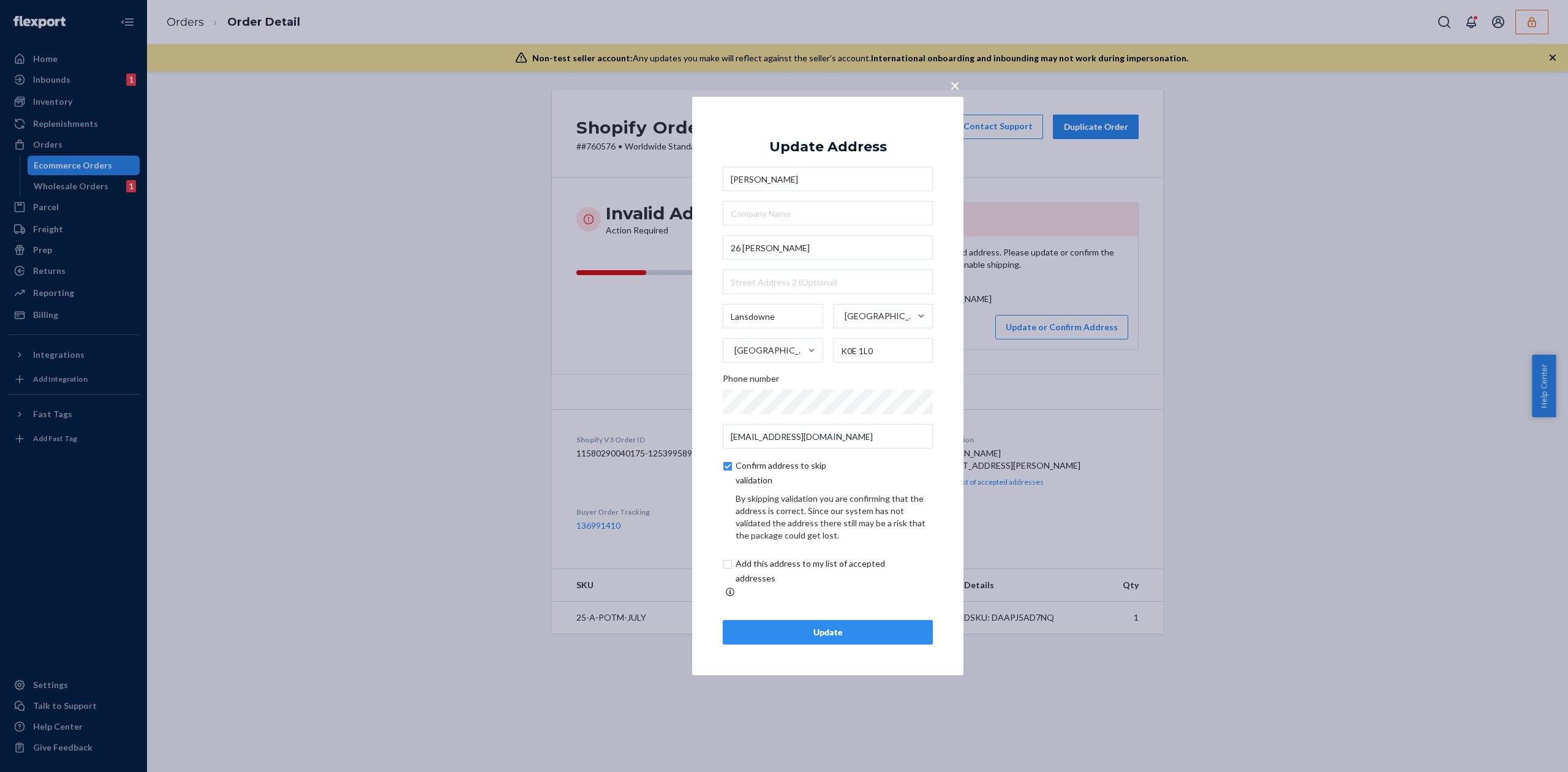
click at [842, 604] on div "Update Address [PERSON_NAME] [STREET_ADDRESS][PERSON_NAME] Phone number [EMAIL_…" at bounding box center [828, 386] width 210 height 517
click at [850, 574] on input "checkbox" at bounding box center [824, 571] width 204 height 29
checkbox input "true"
click at [883, 626] on div "Update" at bounding box center [827, 632] width 189 height 13
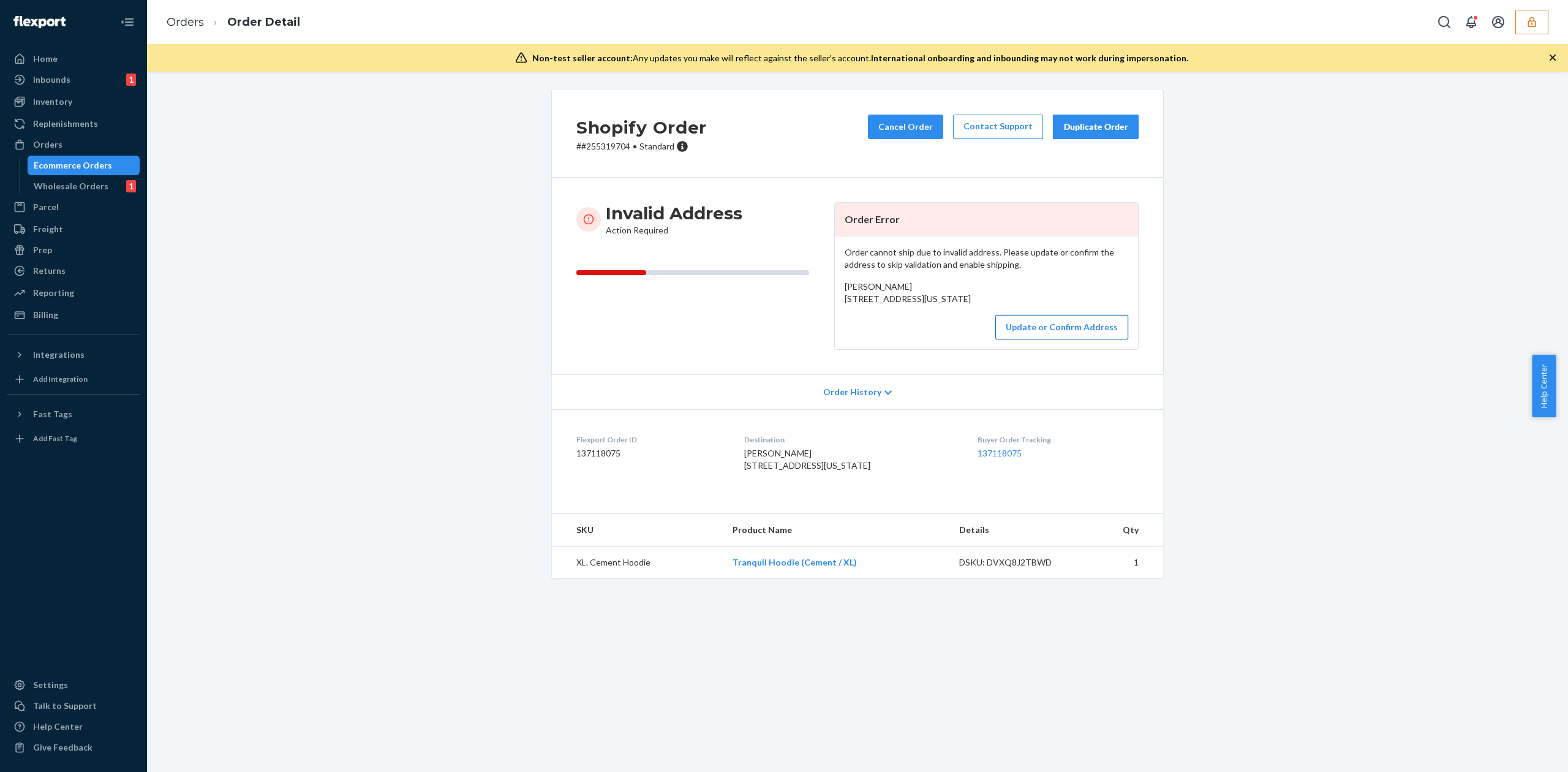
click at [1016, 340] on button "Update or Confirm Address" at bounding box center [1062, 326] width 133 height 24
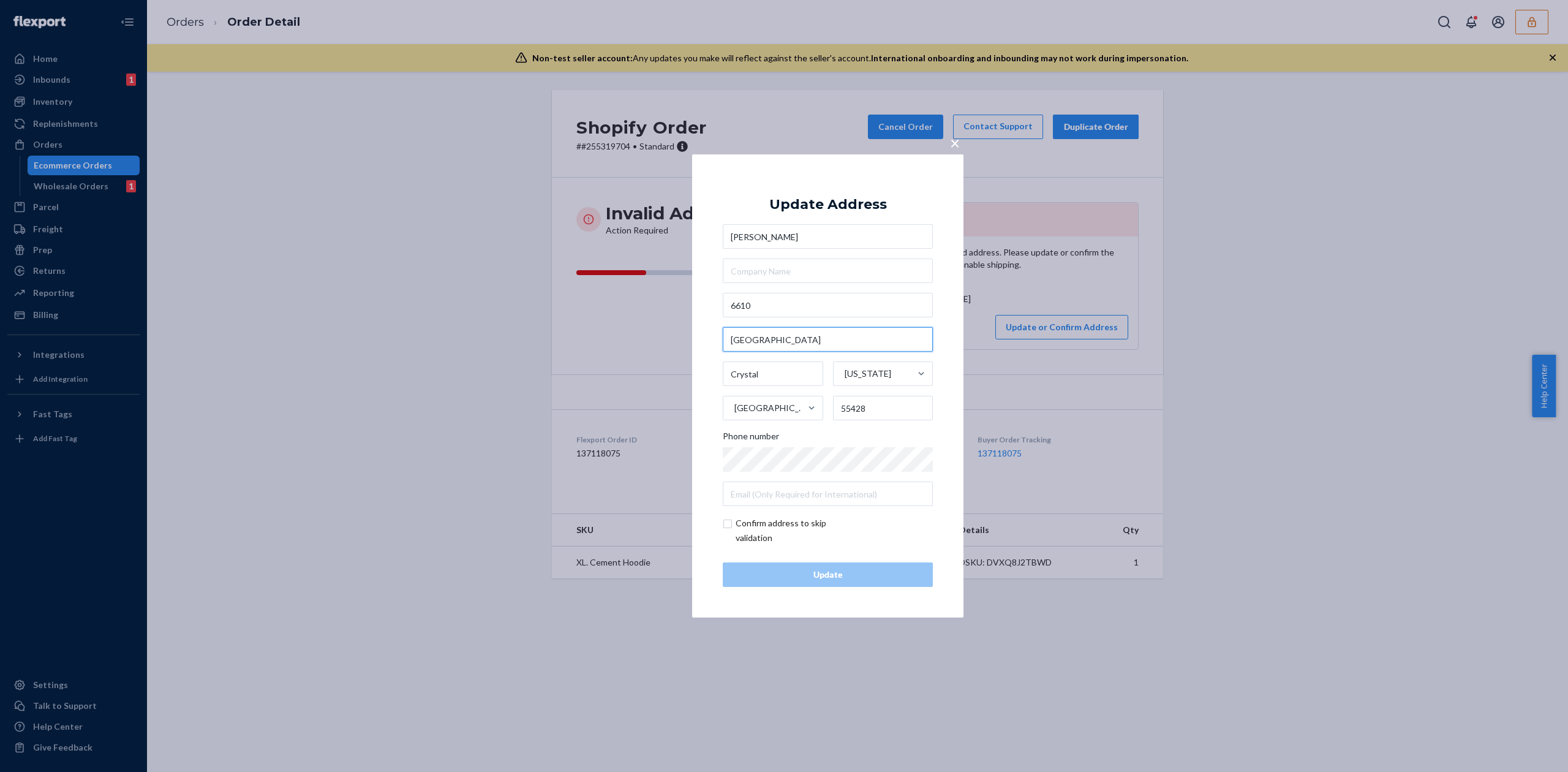
click at [772, 337] on input "45th Ave North" at bounding box center [828, 339] width 210 height 24
click at [791, 303] on input "6610" at bounding box center [828, 304] width 210 height 24
paste input "45th Ave North"
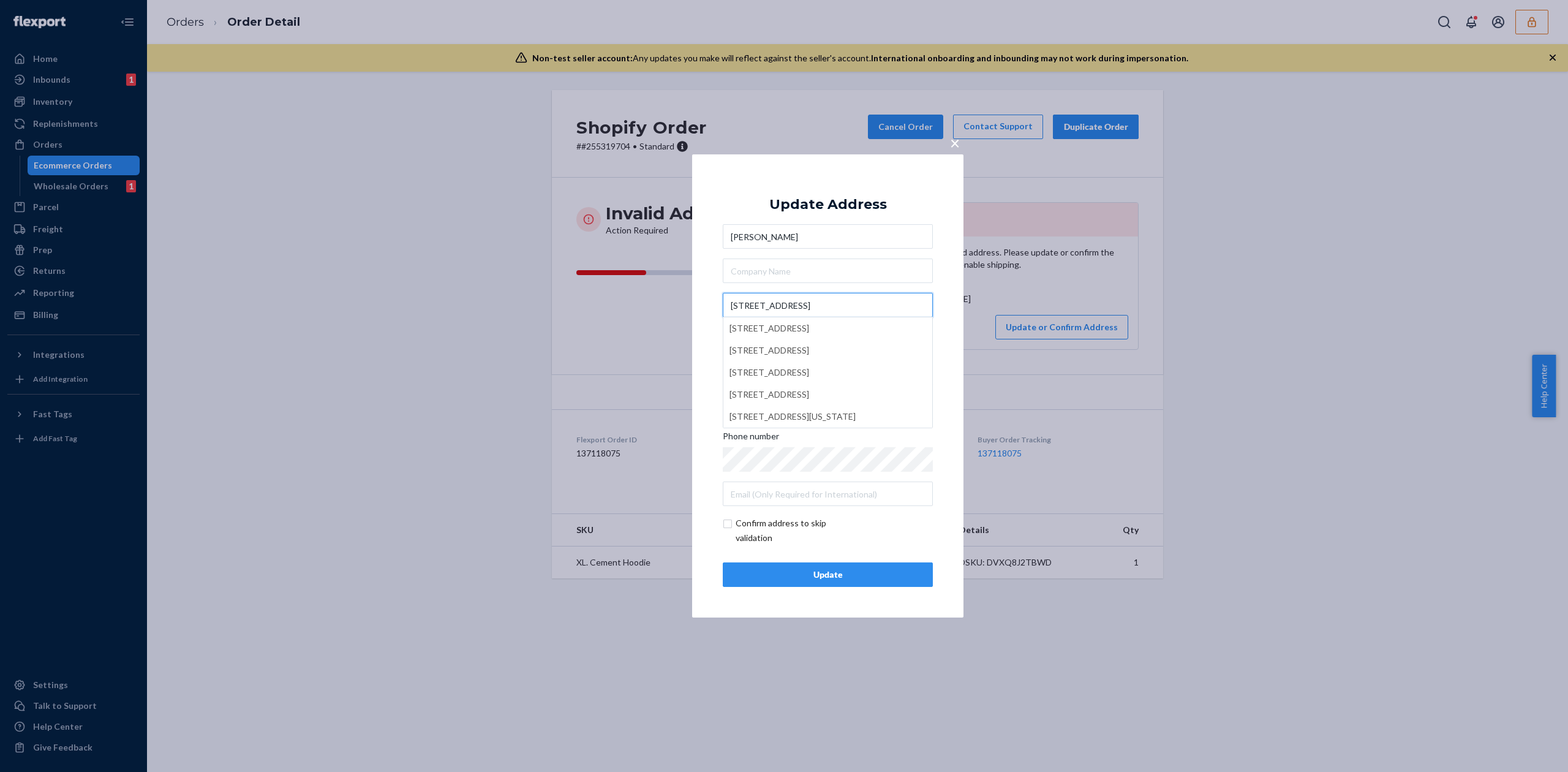
type input "6610 45th Ave N"
click at [862, 204] on div "Update Address" at bounding box center [828, 205] width 118 height 14
click at [836, 572] on div "Update" at bounding box center [827, 574] width 189 height 13
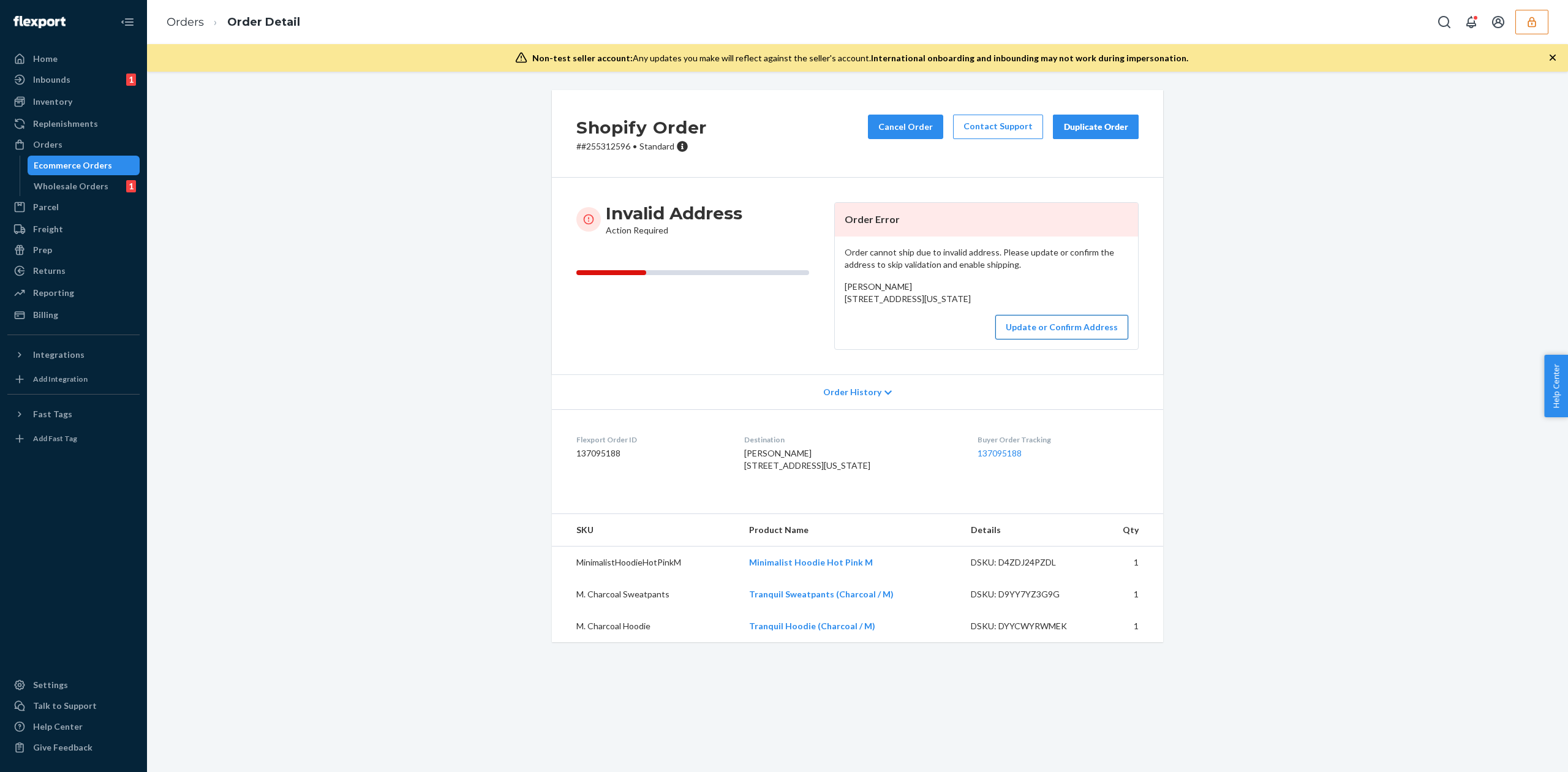
click at [1050, 340] on button "Update or Confirm Address" at bounding box center [1062, 326] width 133 height 24
click at [1010, 340] on button "Update or Confirm Address" at bounding box center [1062, 326] width 133 height 24
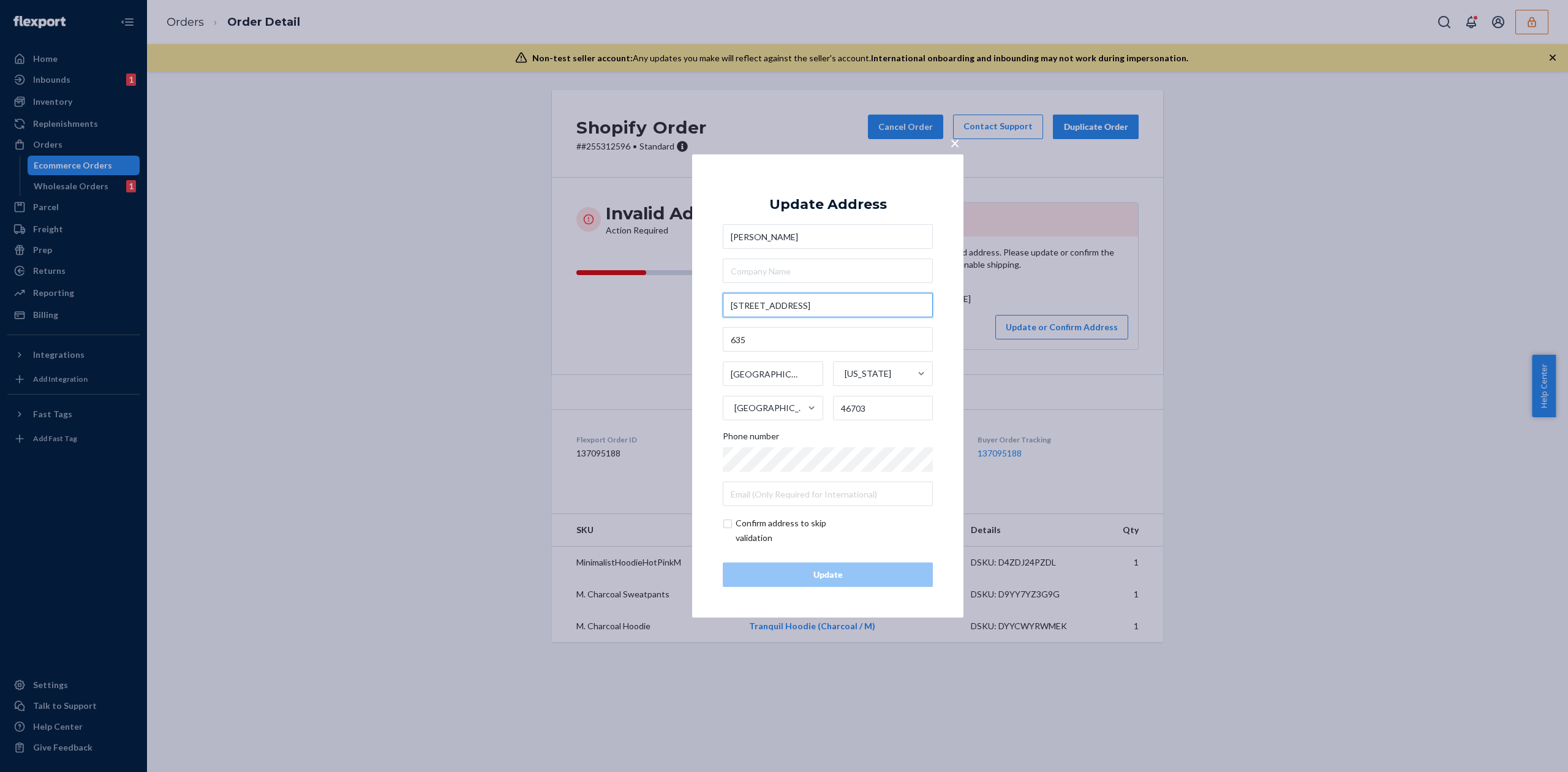
click at [749, 307] on input "635 1 University Avenue" at bounding box center [828, 304] width 210 height 24
type input "1 University Avenue"
click at [815, 217] on div "Update Address Makenzi Goodwin 1 University Avenue 1 University Avenue, Toronto…" at bounding box center [828, 385] width 210 height 401
click at [803, 522] on input "checkbox" at bounding box center [794, 530] width 142 height 29
checkbox input "true"
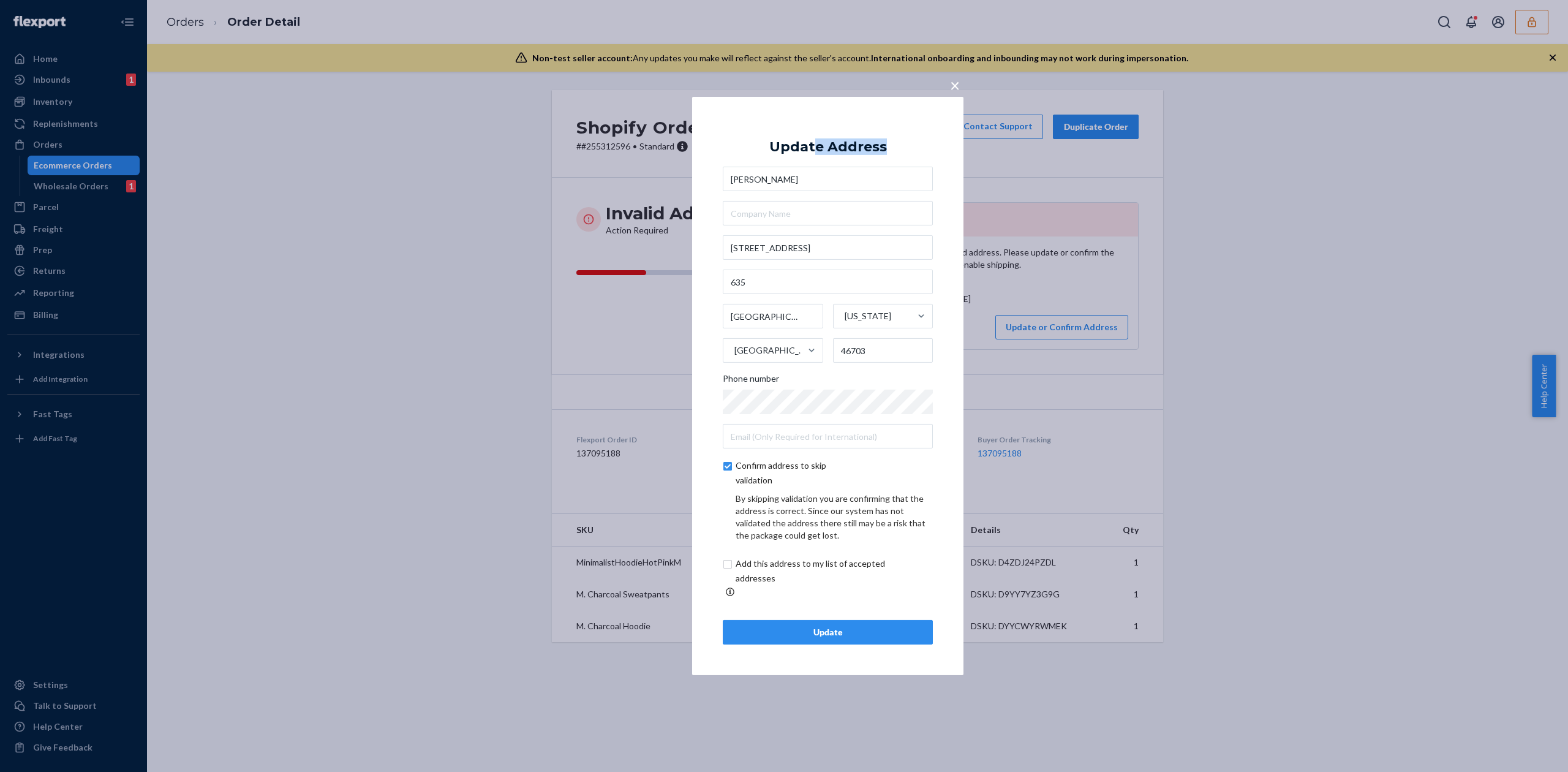
click at [860, 629] on div "Update" at bounding box center [827, 632] width 189 height 13
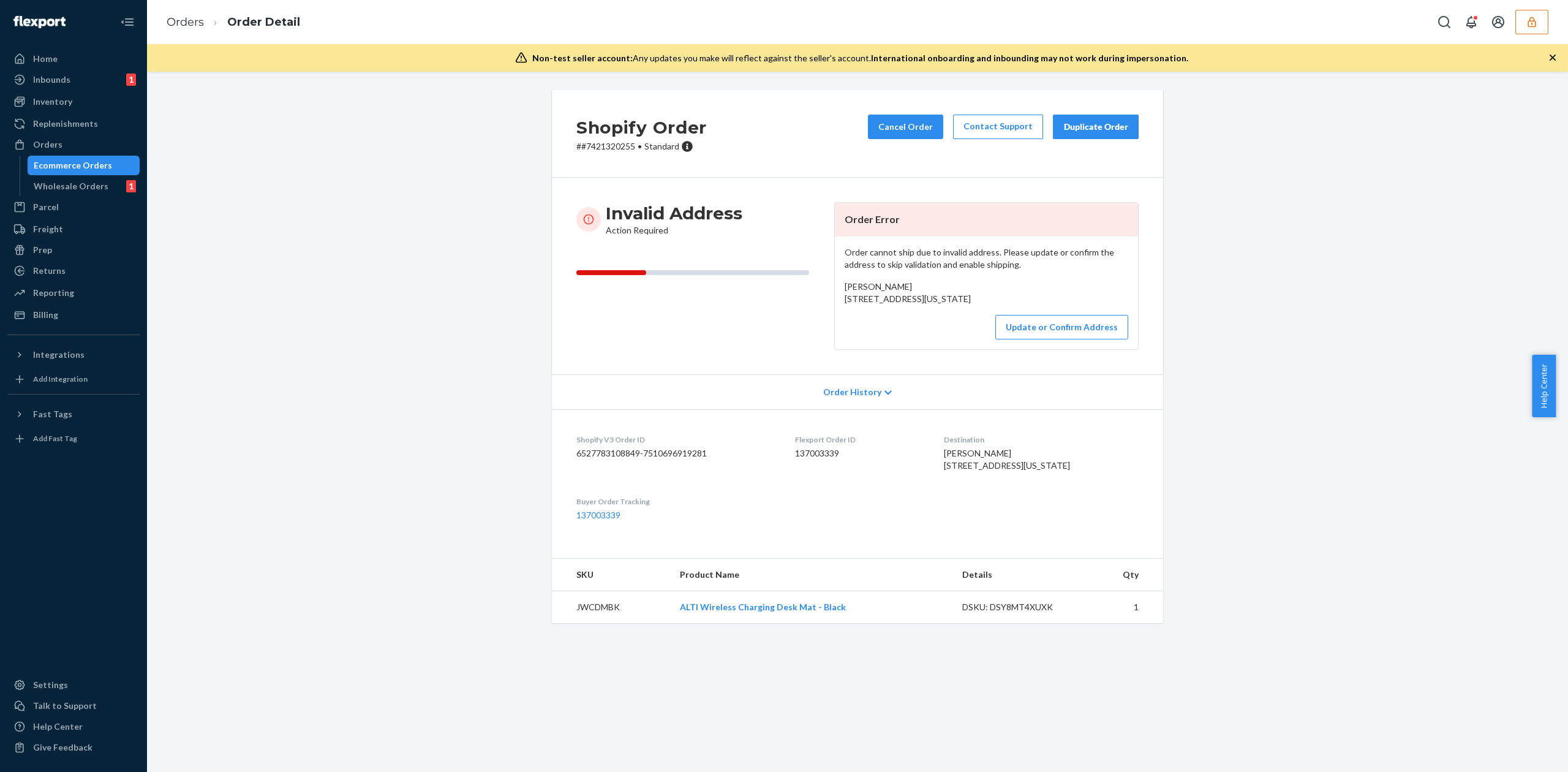
drag, startPoint x: 838, startPoint y: 296, endPoint x: 940, endPoint y: 314, distance: 103.6
click at [940, 305] on div "[PERSON_NAME] [STREET_ADDRESS][US_STATE]" at bounding box center [986, 293] width 284 height 24
copy span "[STREET_ADDRESS][US_STATE]"
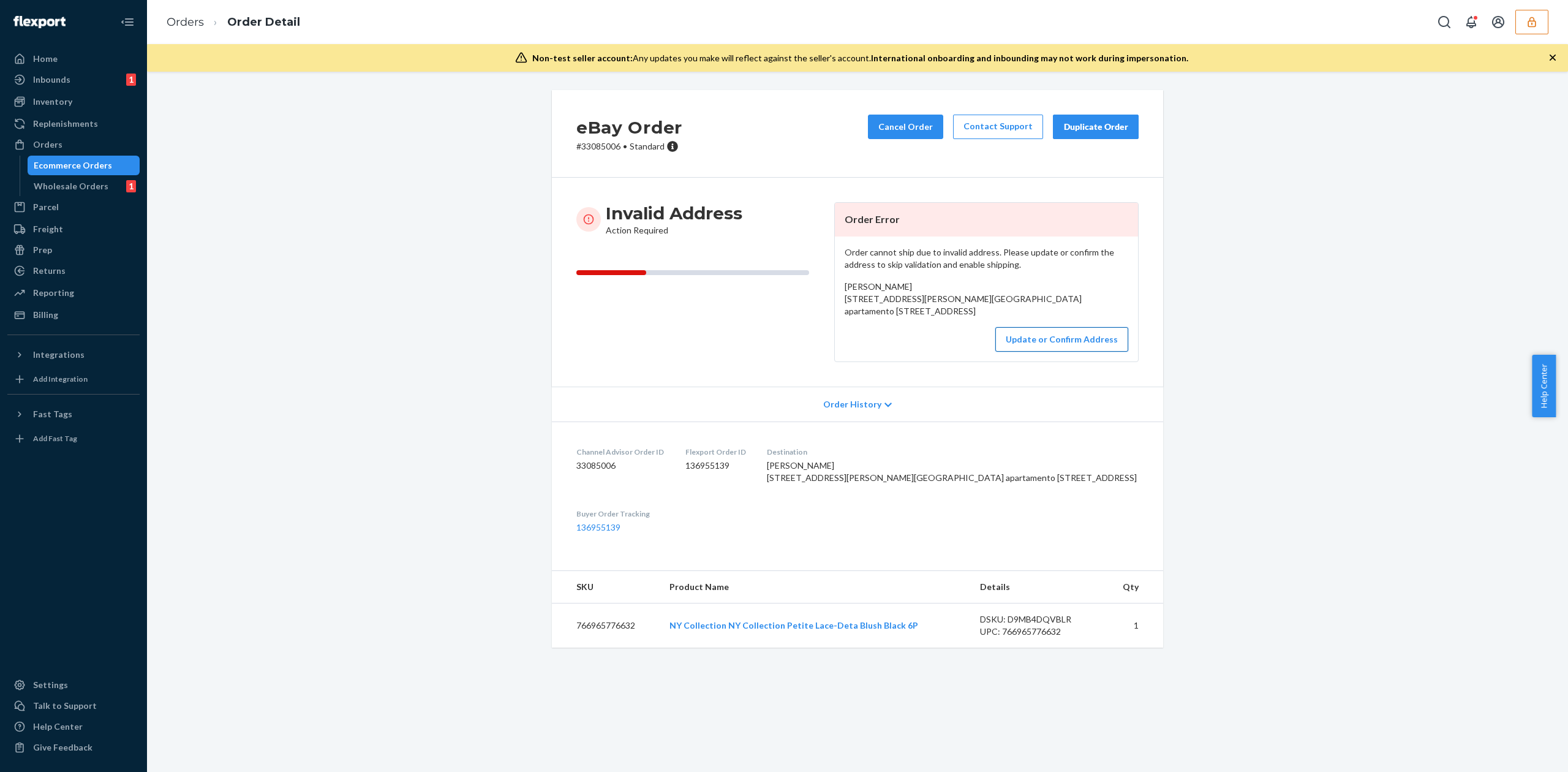
click at [1051, 352] on button "Update or Confirm Address" at bounding box center [1062, 339] width 133 height 24
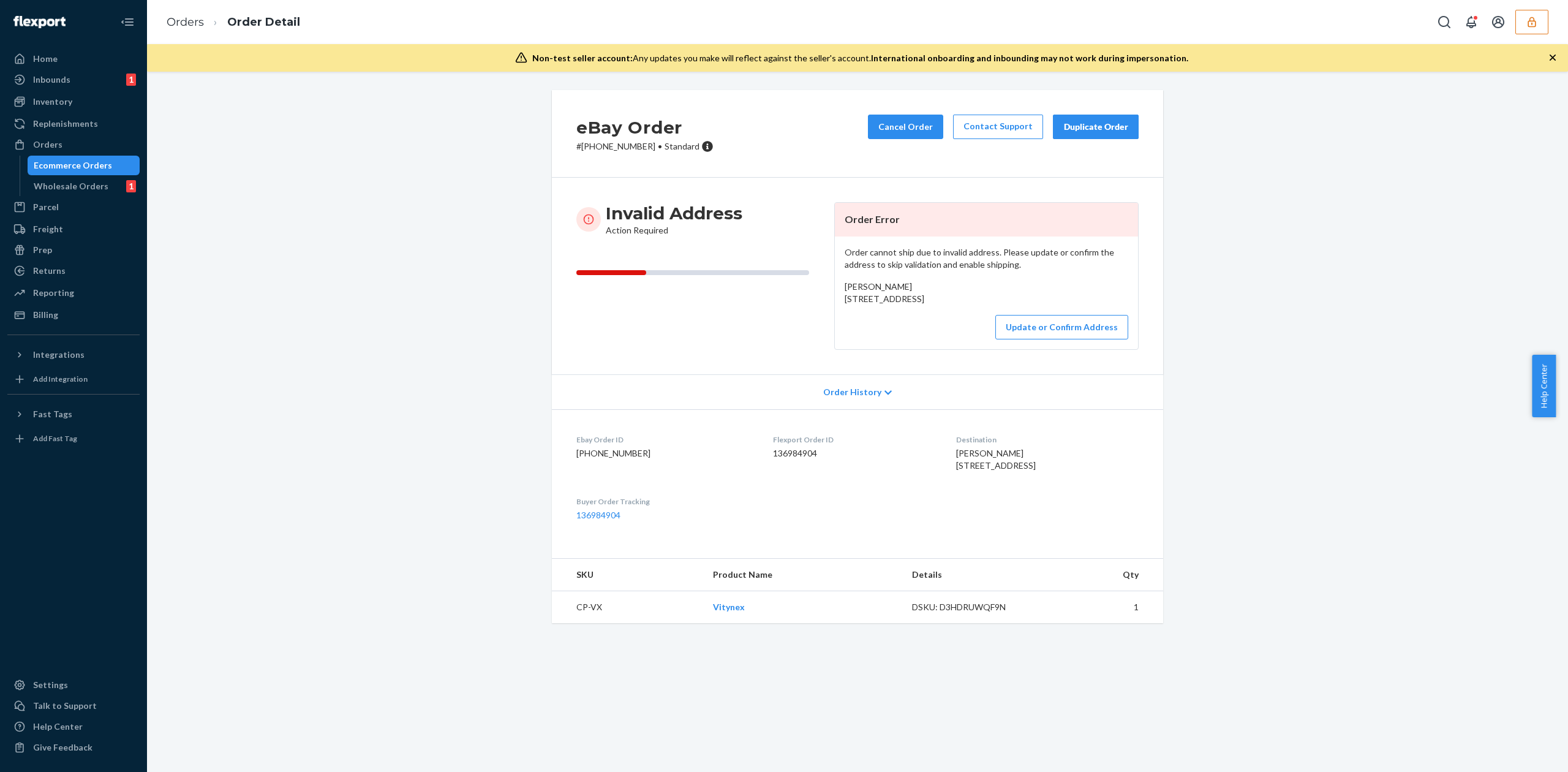
drag, startPoint x: 838, startPoint y: 298, endPoint x: 934, endPoint y: 309, distance: 96.6
click at [934, 309] on div "Order cannot ship due to invalid address. Please update or confirm the address …" at bounding box center [986, 293] width 303 height 112
copy span "97031 Bouloon Way Yulee, FL 32097"
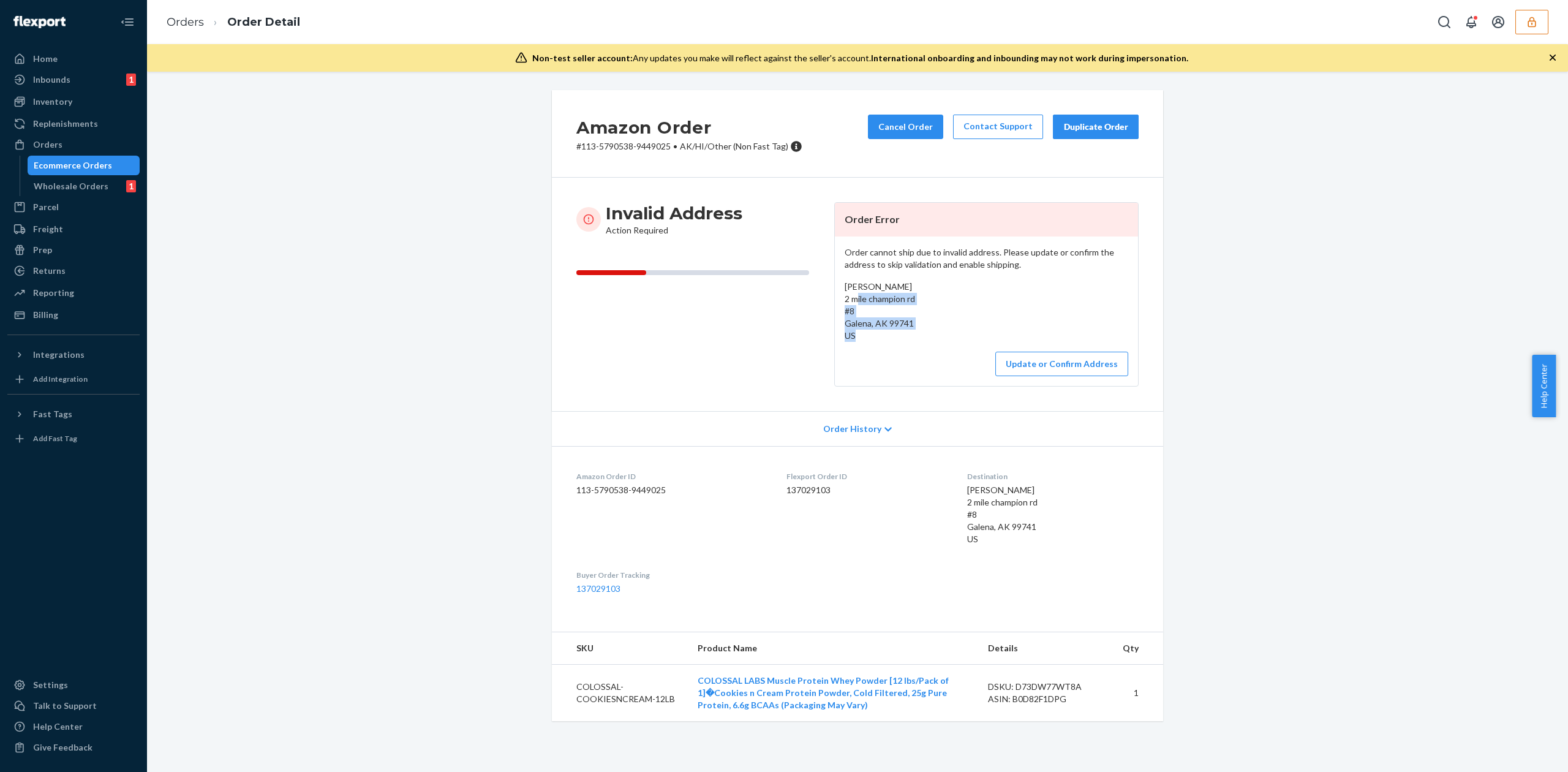
drag, startPoint x: 838, startPoint y: 298, endPoint x: 927, endPoint y: 323, distance: 92.4
click at [927, 323] on div "Order cannot ship due to invalid address. Please update or confirm the address …" at bounding box center [986, 311] width 303 height 150
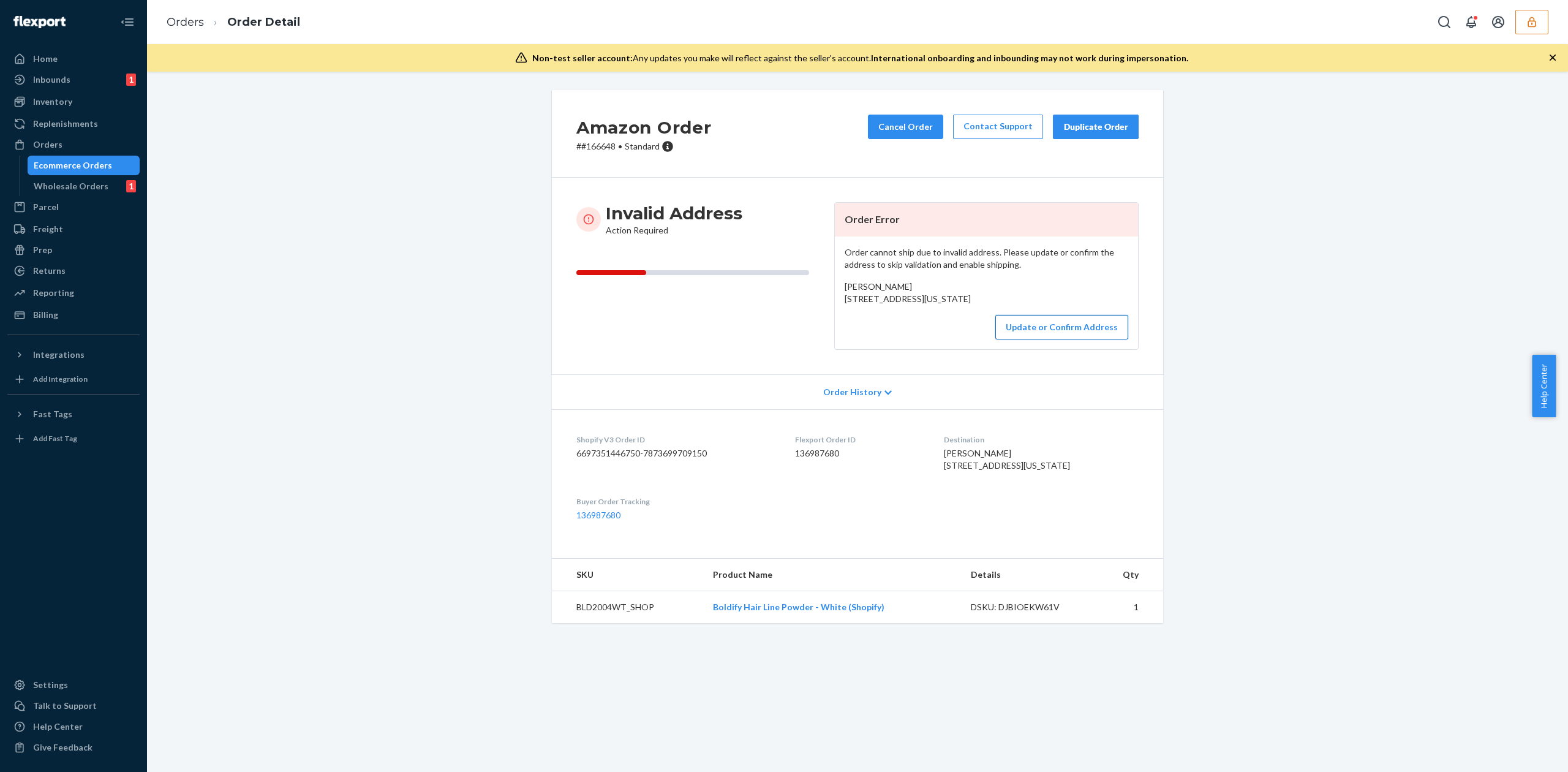
click at [1062, 340] on button "Update or Confirm Address" at bounding box center [1062, 326] width 133 height 24
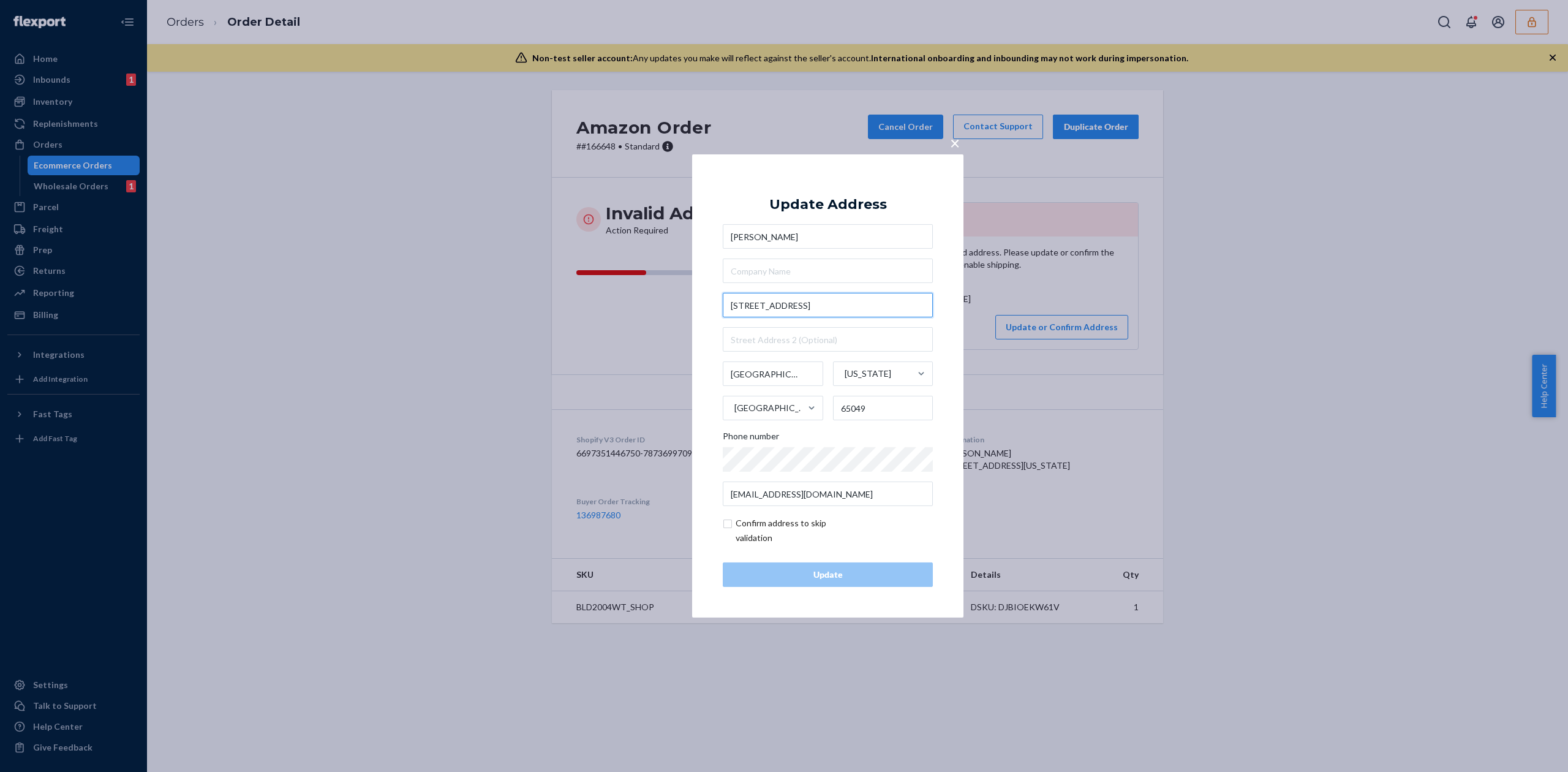
drag, startPoint x: 755, startPoint y: 303, endPoint x: 774, endPoint y: 304, distance: 19.0
click at [774, 304] on input "2588 Apt2b Bittersweet Rd" at bounding box center [828, 304] width 210 height 24
click at [772, 306] on input "2588 Apt2b Bittersweet Rd" at bounding box center [828, 304] width 210 height 24
drag, startPoint x: 752, startPoint y: 306, endPoint x: 776, endPoint y: 303, distance: 24.2
click at [776, 303] on input "2588 Apt2b Bittersweet Rd" at bounding box center [828, 304] width 210 height 24
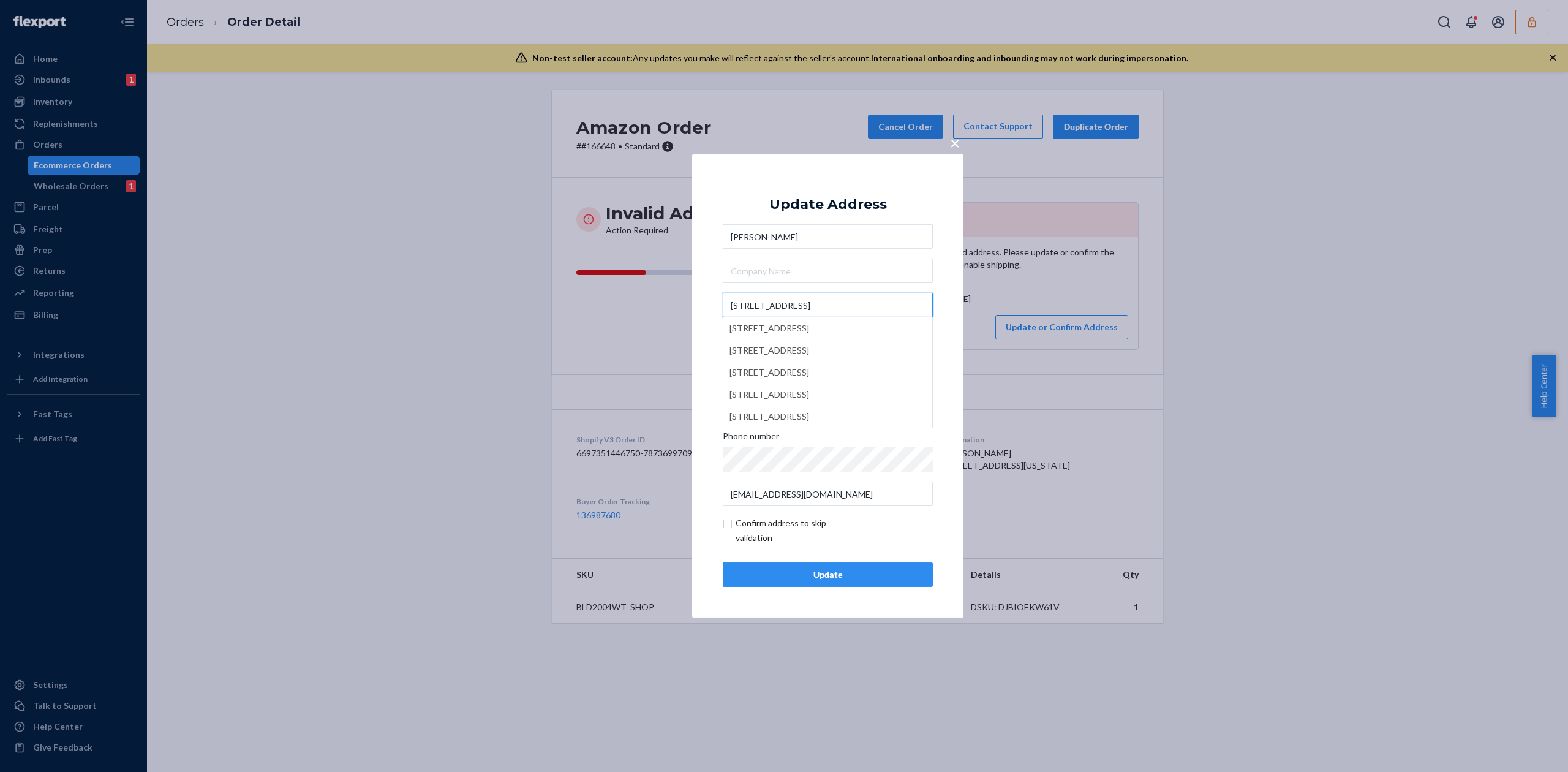
type input "2588 Bittersweet Rd"
click at [782, 207] on div "Update Address" at bounding box center [828, 205] width 118 height 14
click at [773, 349] on input "text" at bounding box center [828, 339] width 210 height 24
paste input "Apt2b"
click at [745, 334] on input "Apt2b" at bounding box center [828, 339] width 210 height 24
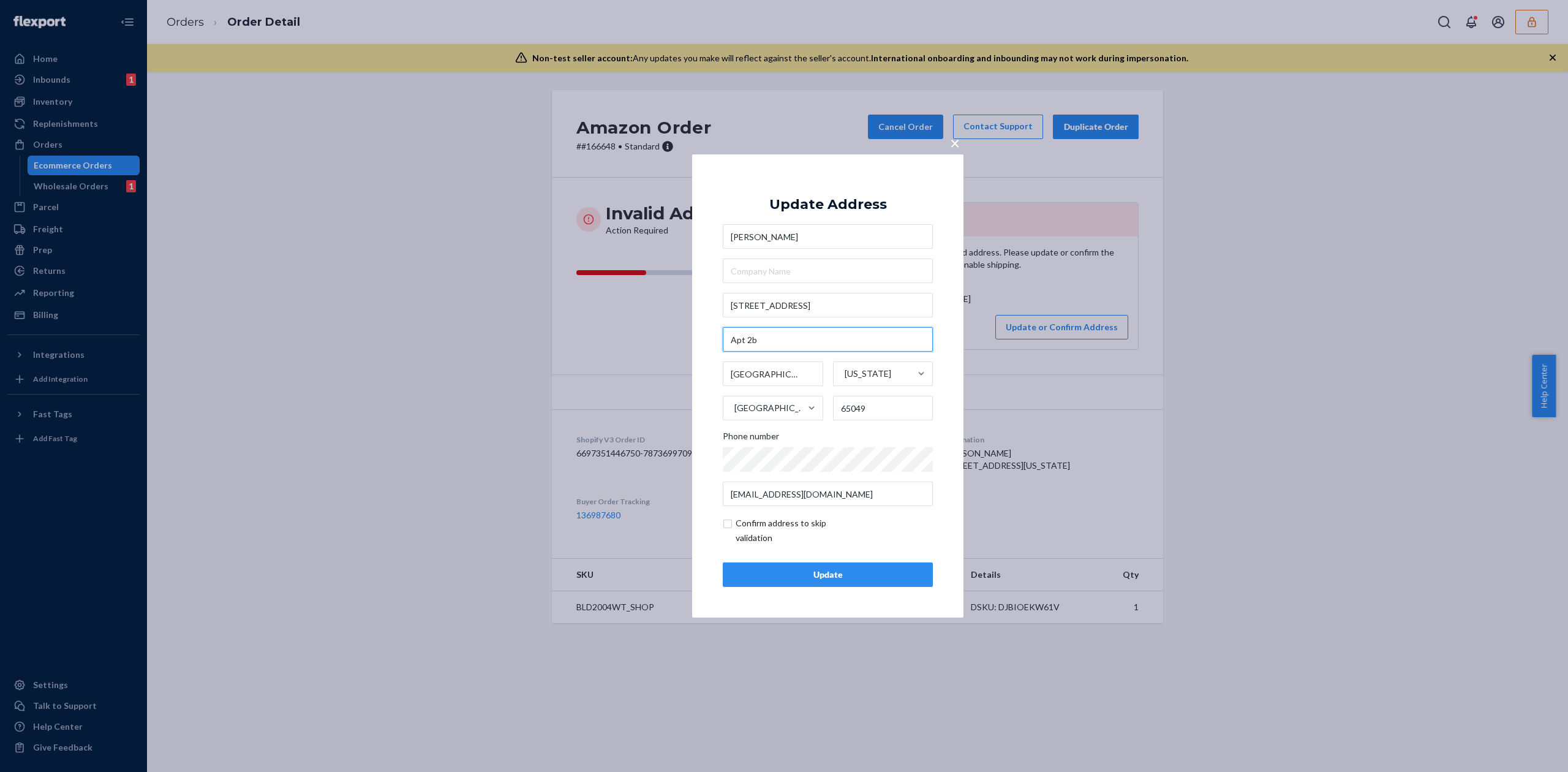
type input "Apt 2b"
click at [859, 574] on div "Update" at bounding box center [827, 574] width 189 height 13
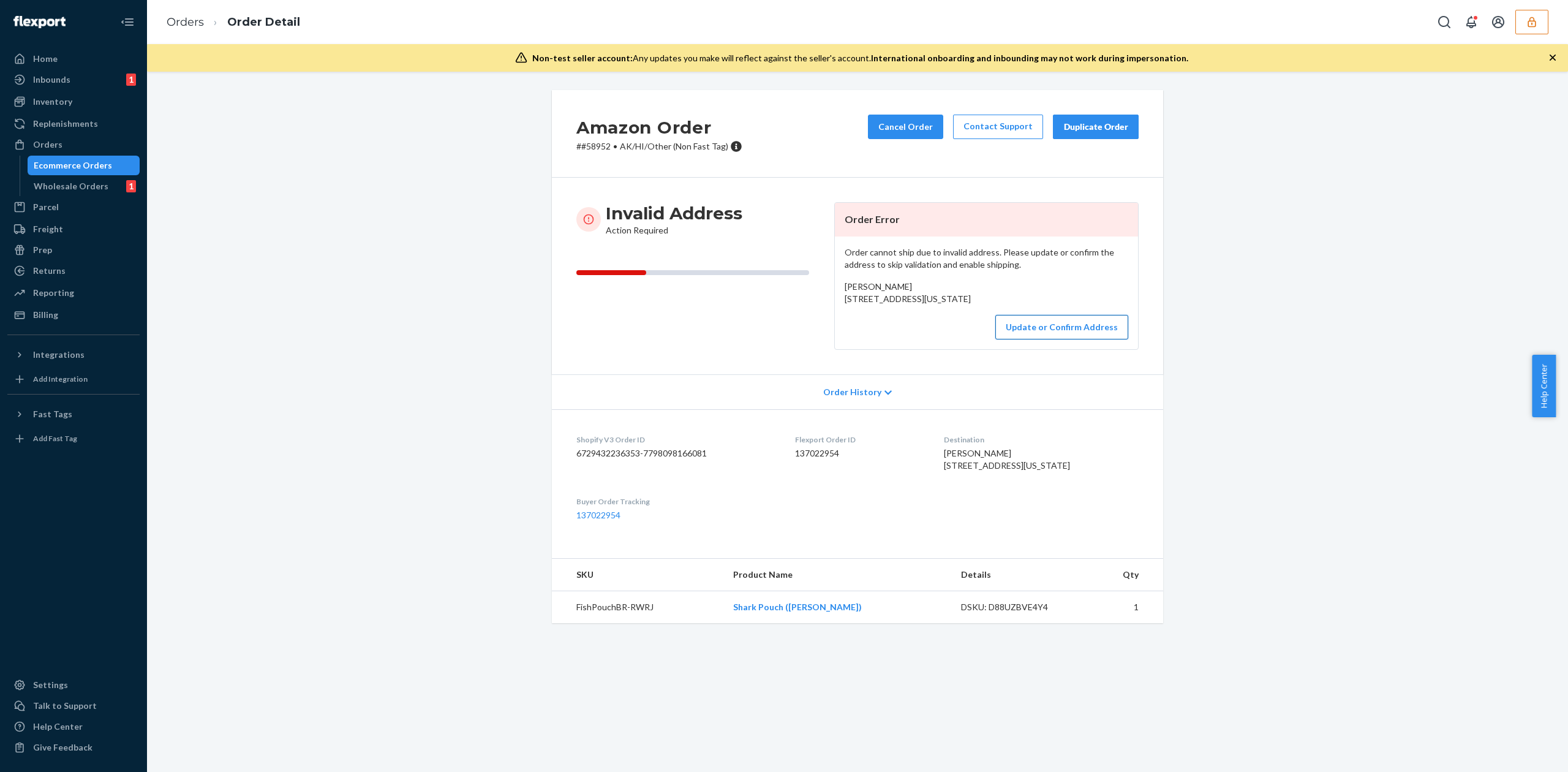
click at [1044, 340] on button "Update or Confirm Address" at bounding box center [1062, 326] width 133 height 24
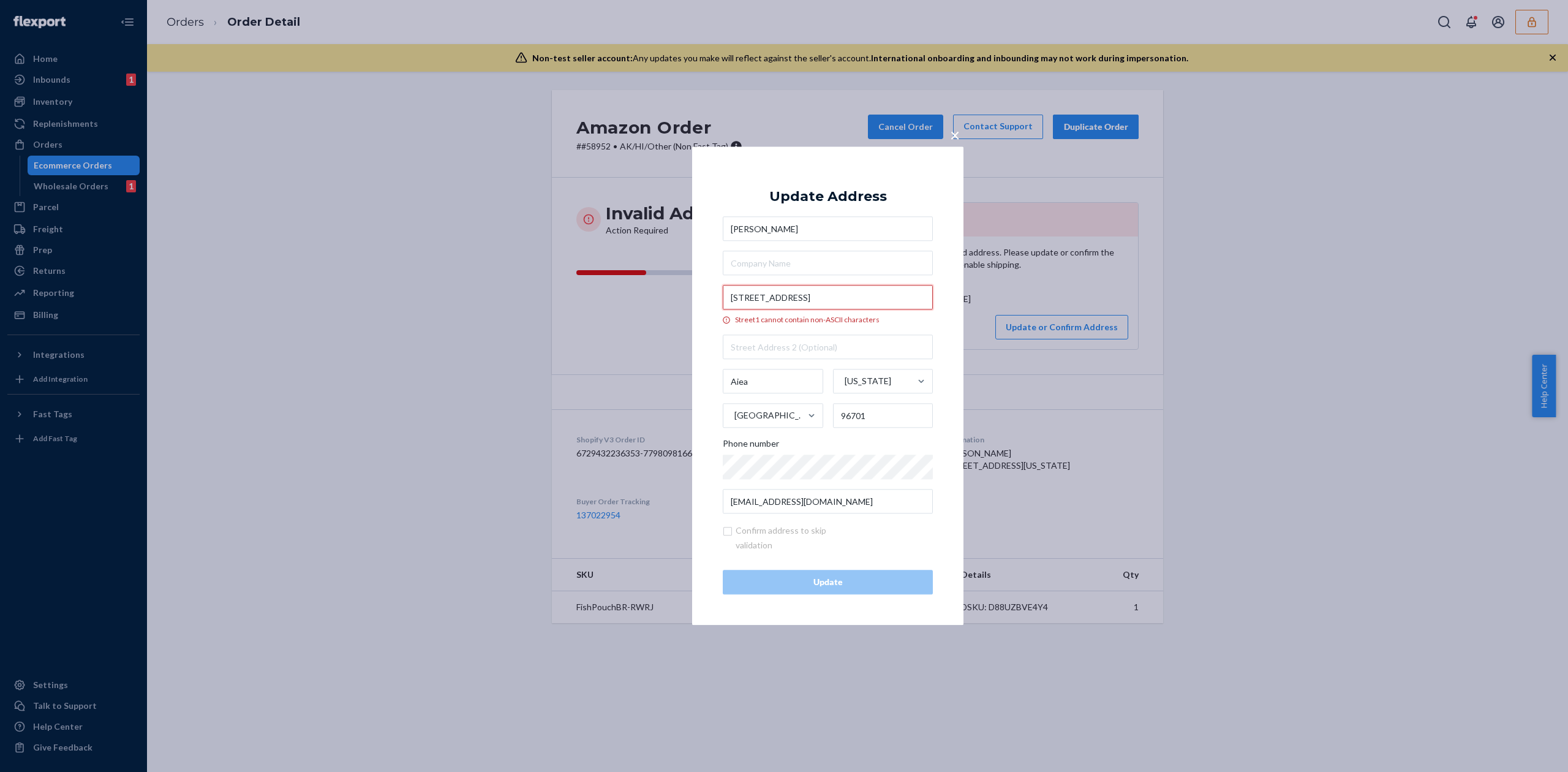
click at [773, 299] on input "98-175 Keʻanae Street" at bounding box center [828, 297] width 210 height 24
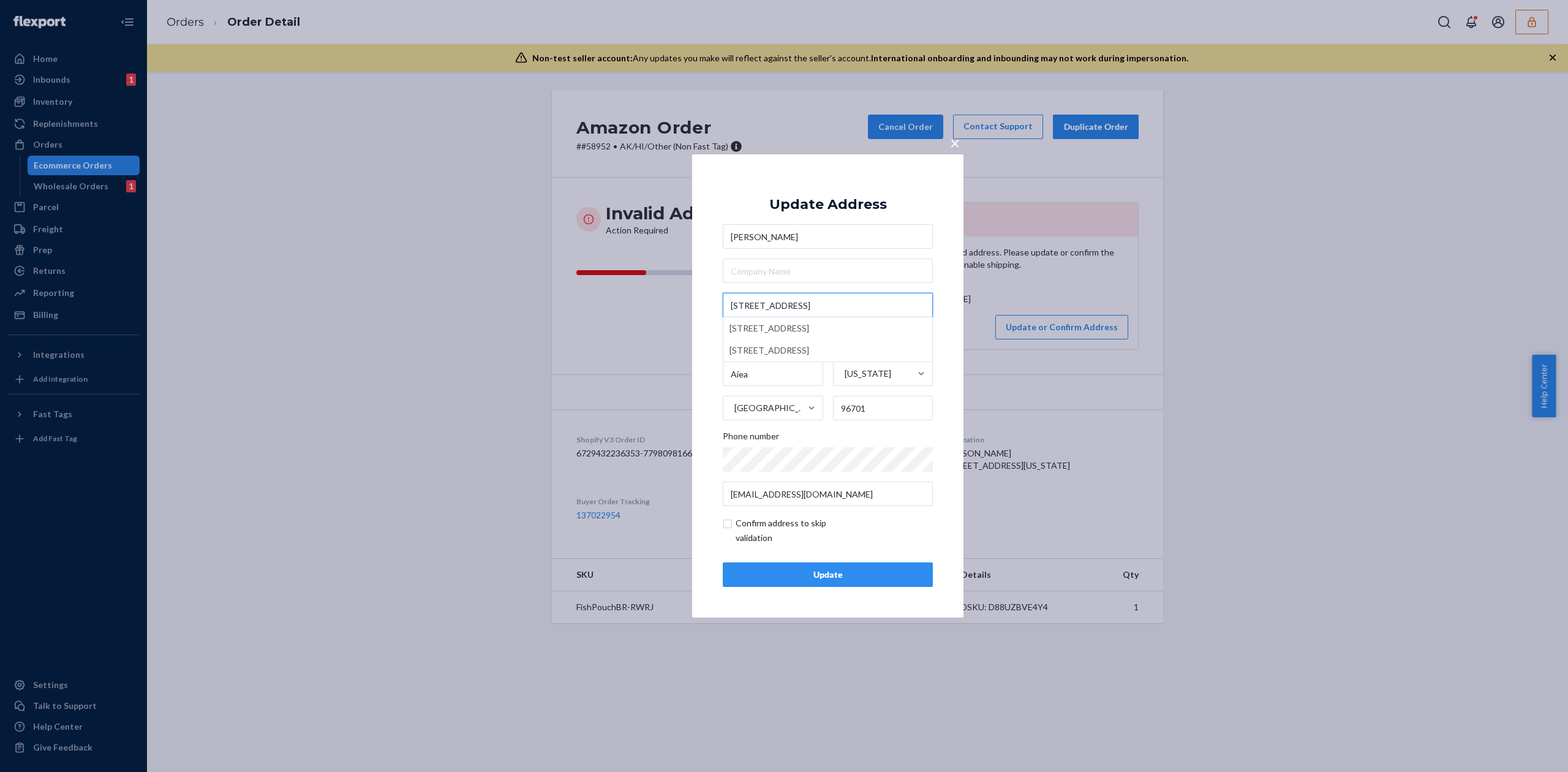
type input "98-175 Ke'anae Street"
click at [846, 190] on div "Update Address Skyler Kiriu 98-175 Ke'anae Street 98-175 Keʻanae Street, Aiea, …" at bounding box center [828, 385] width 210 height 401
click at [755, 530] on input "checkbox" at bounding box center [794, 530] width 142 height 29
checkbox input "true"
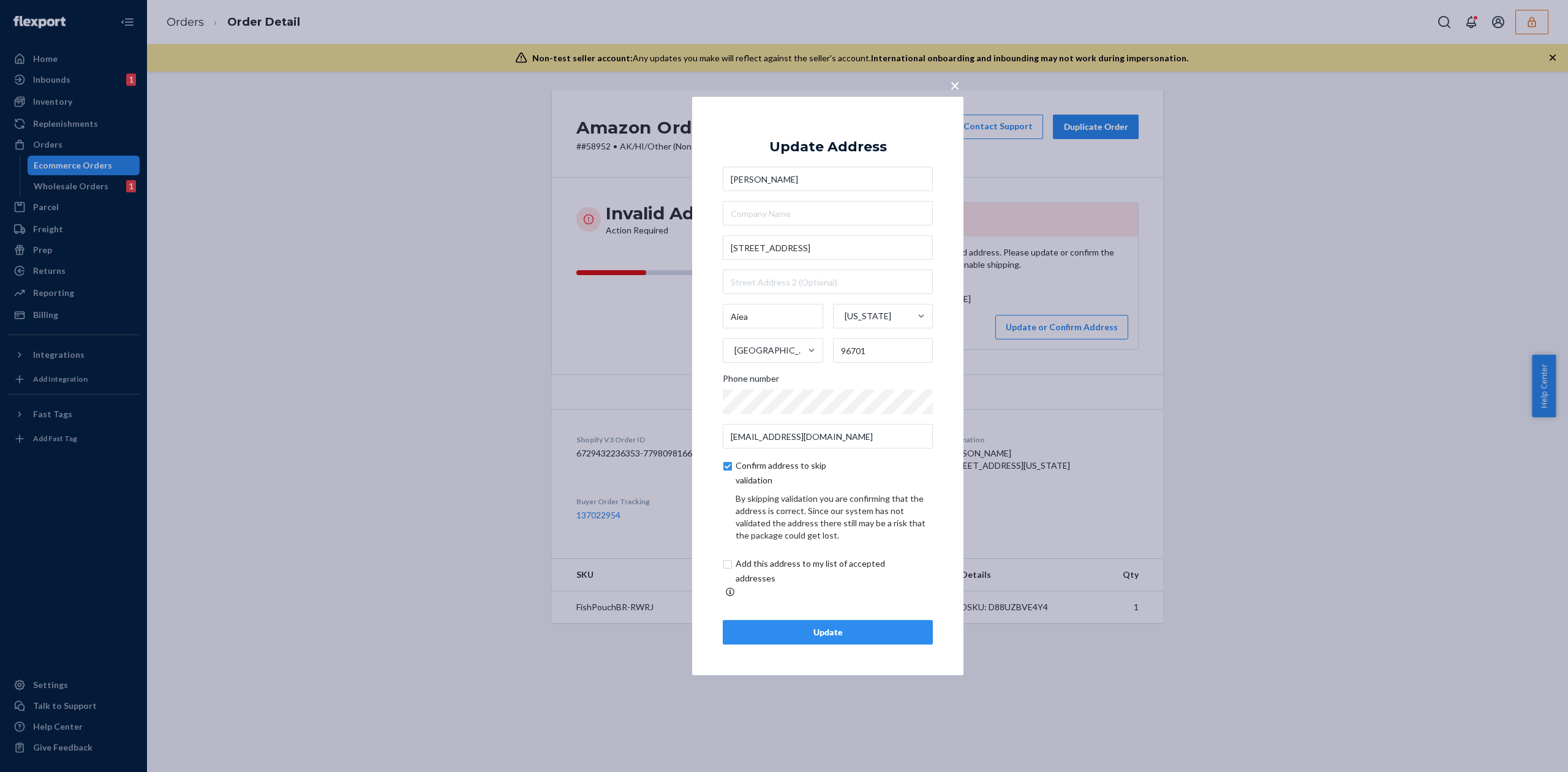
click at [871, 626] on div "Update" at bounding box center [827, 632] width 189 height 13
